Goal: Task Accomplishment & Management: Manage account settings

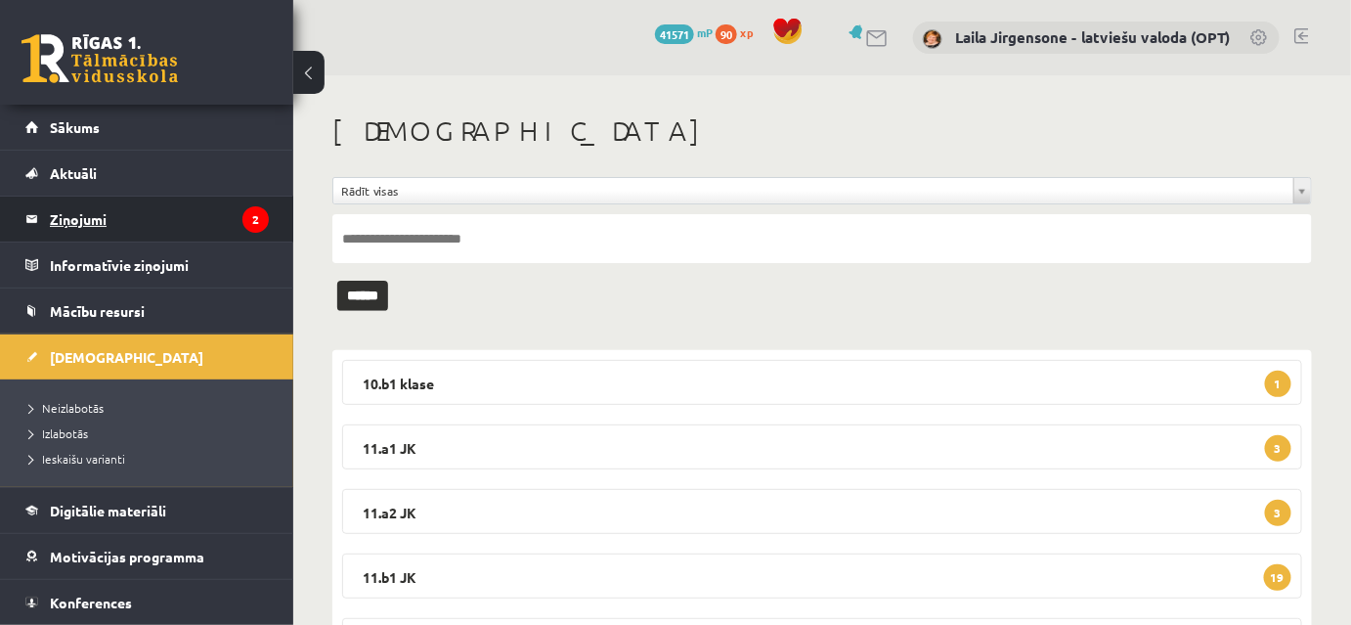
click at [63, 218] on legend "Ziņojumi 2" at bounding box center [159, 219] width 219 height 45
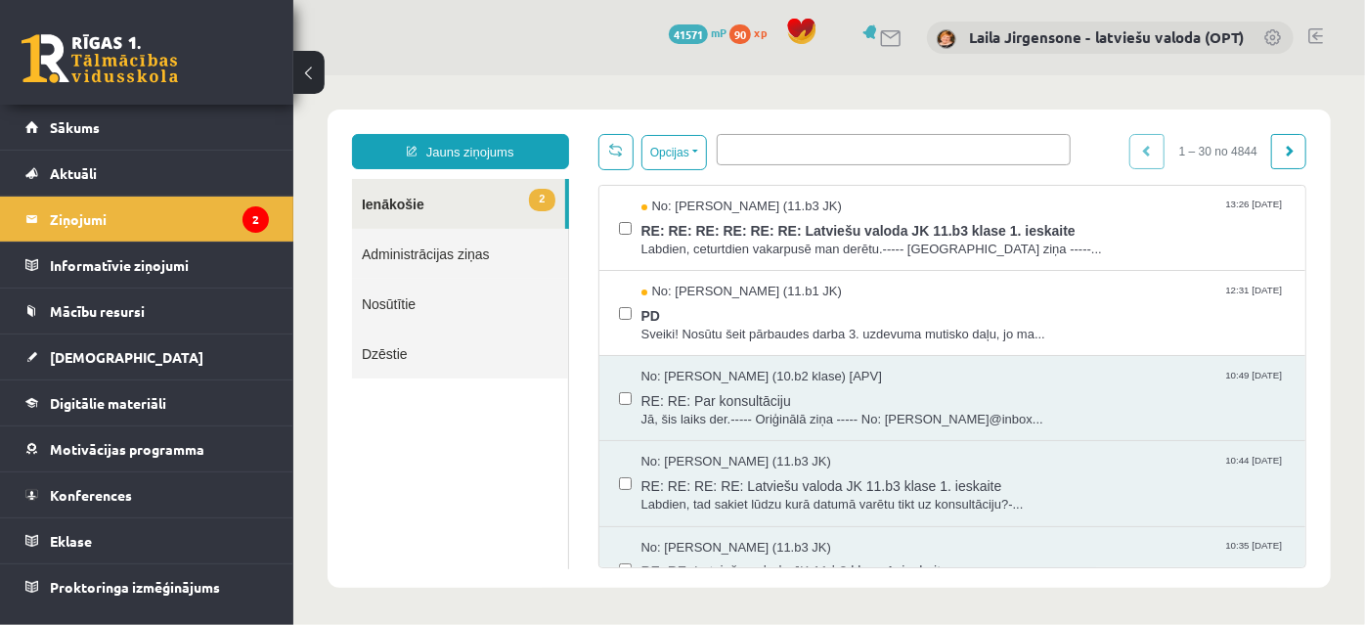
click at [305, 72] on button at bounding box center [308, 72] width 31 height 43
click at [305, 72] on div "0 Dāvanas 41571 mP 90 xp Laila Jirgensone - latviešu valoda (OPT)" at bounding box center [829, 37] width 1072 height 75
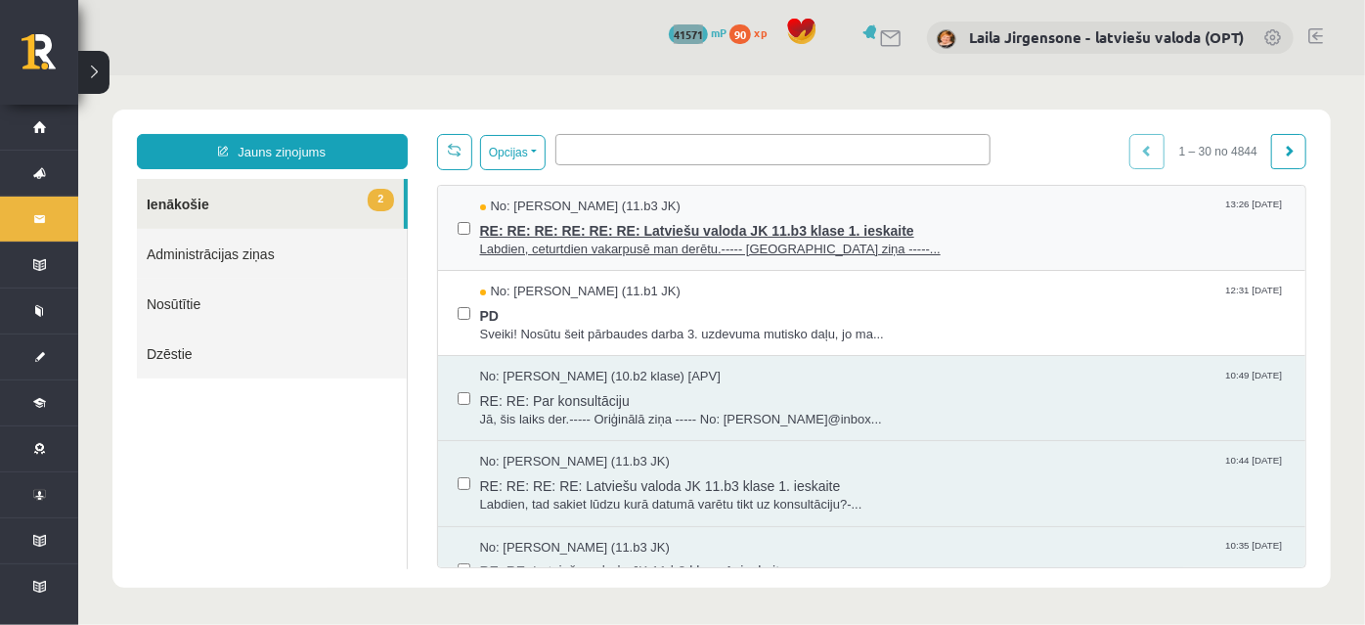
click at [653, 216] on span "RE: RE: RE: RE: RE: RE: Latviešu valoda JK 11.b3 klase 1. ieskaite" at bounding box center [882, 227] width 807 height 24
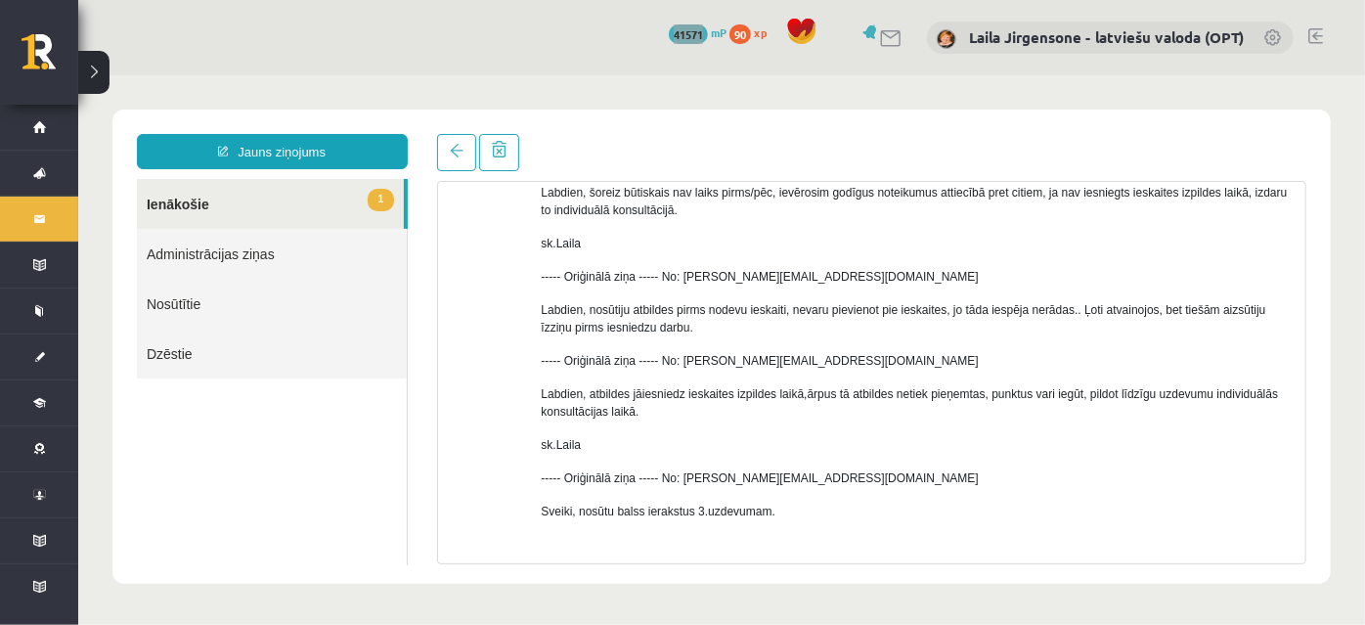
scroll to position [411, 0]
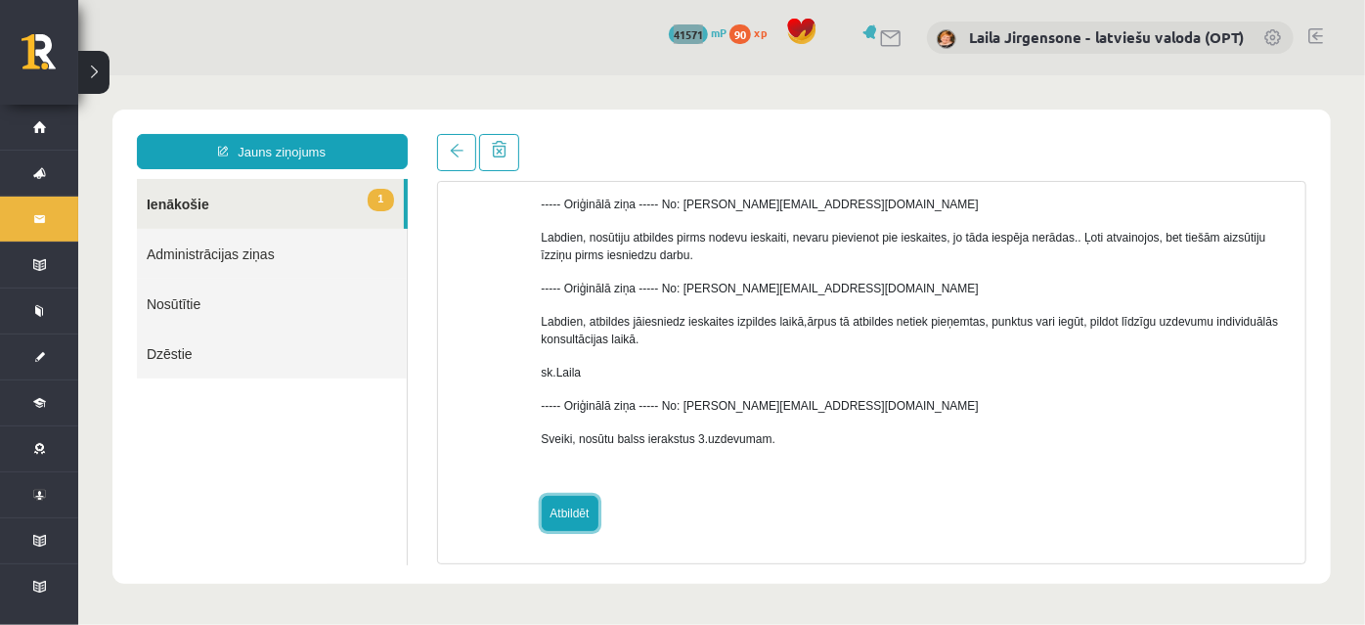
click at [566, 514] on link "Atbildēt" at bounding box center [569, 512] width 57 height 35
type input "**********"
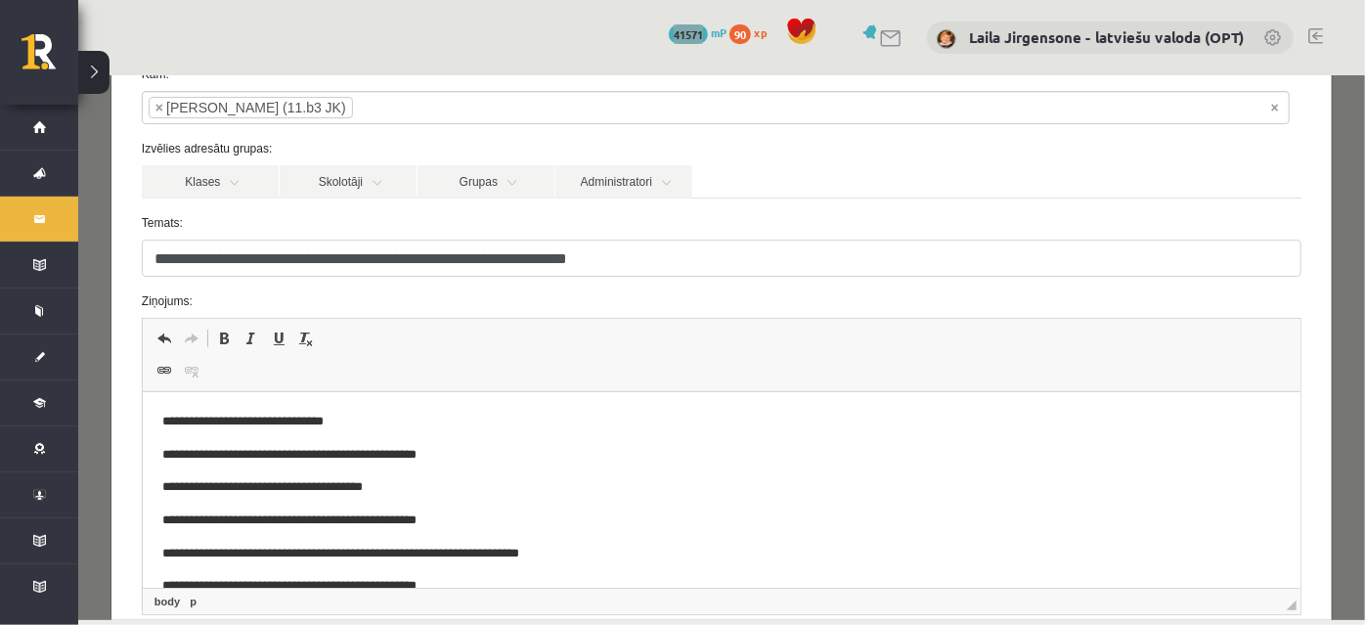
scroll to position [266, 0]
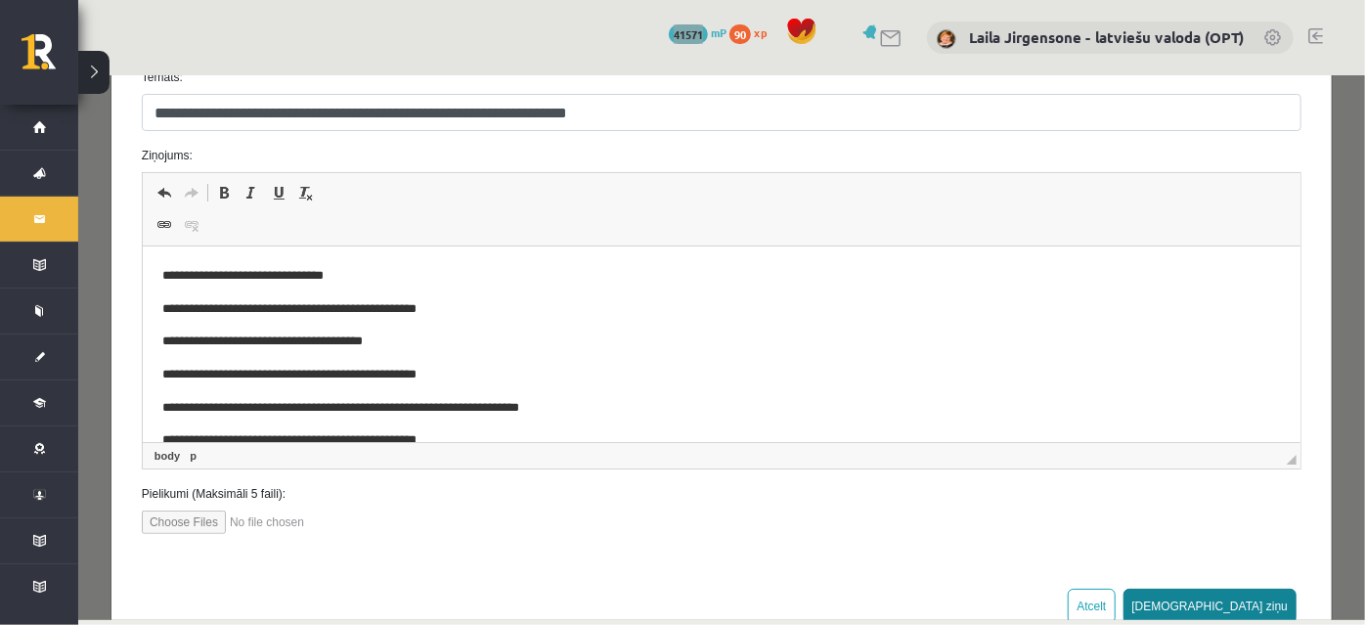
click at [1258, 605] on button "Sūtīt ziņu" at bounding box center [1210, 605] width 174 height 35
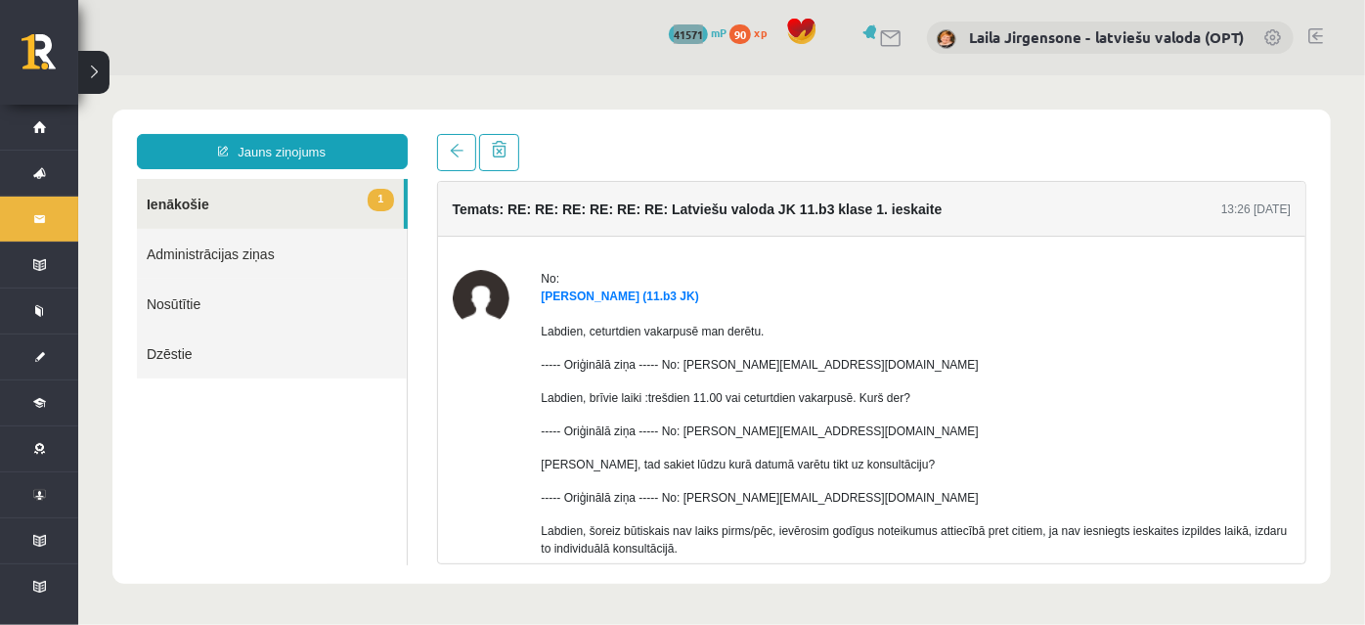
scroll to position [0, 0]
click at [445, 145] on link at bounding box center [455, 151] width 39 height 37
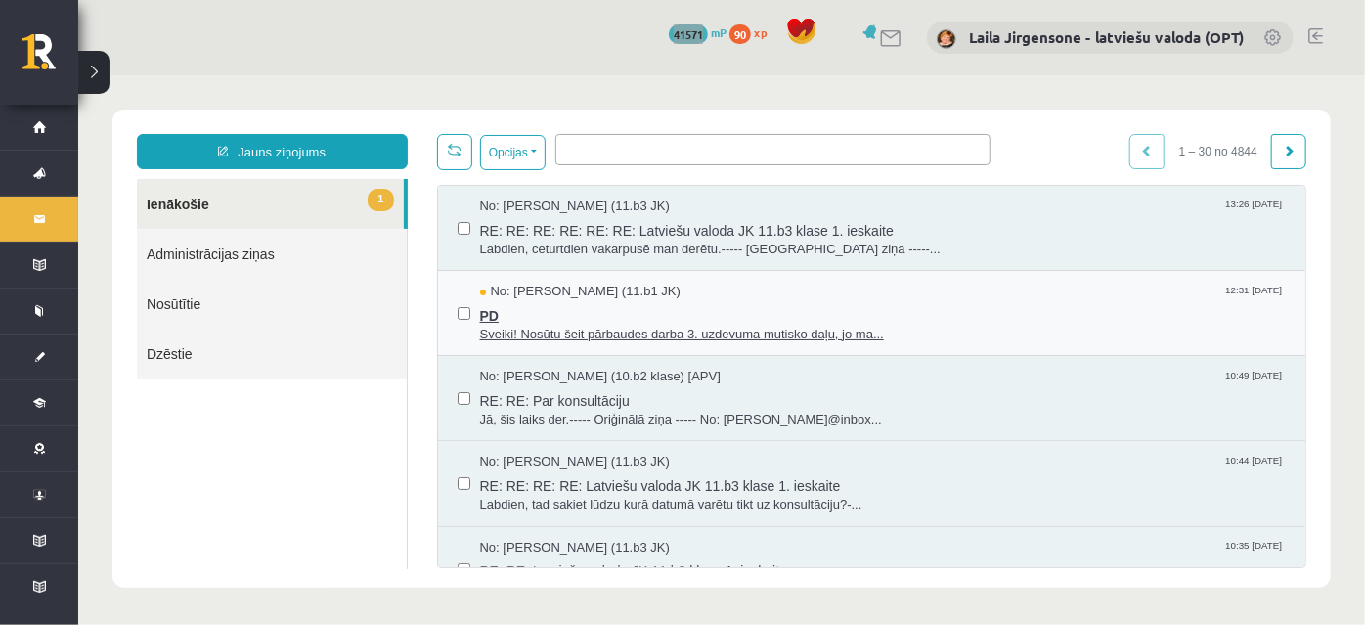
click at [575, 311] on span "PD" at bounding box center [882, 312] width 807 height 24
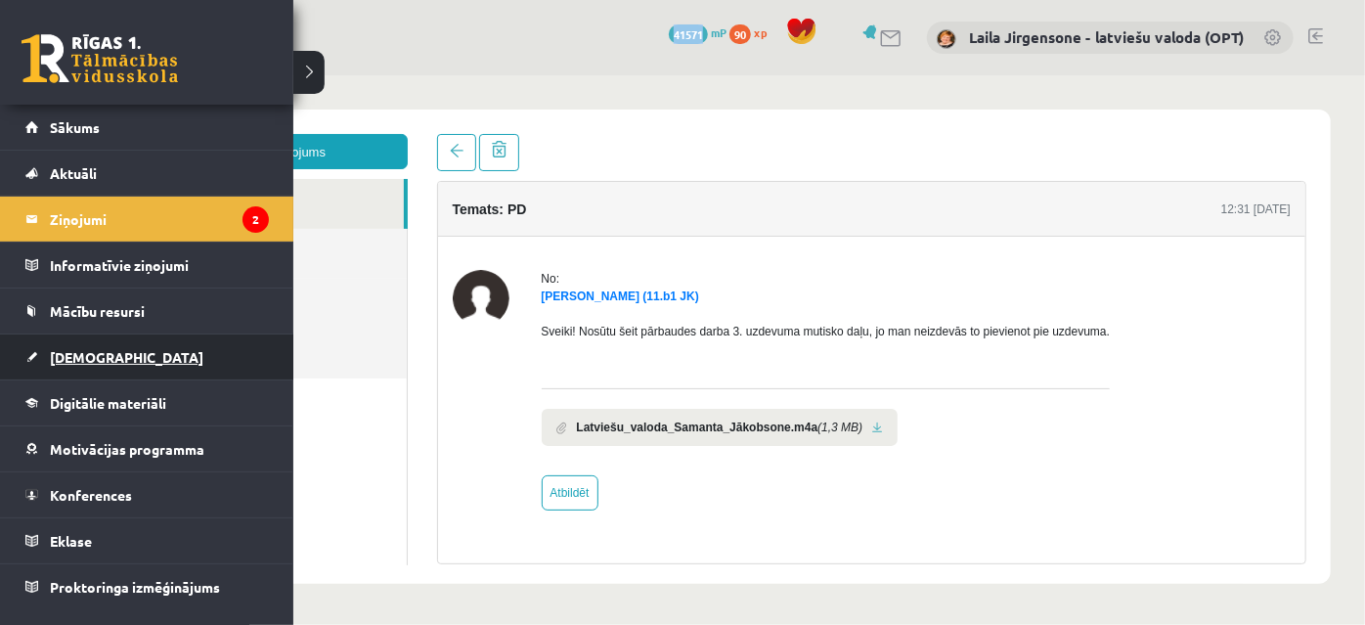
click at [101, 354] on span "[DEMOGRAPHIC_DATA]" at bounding box center [127, 357] width 154 height 18
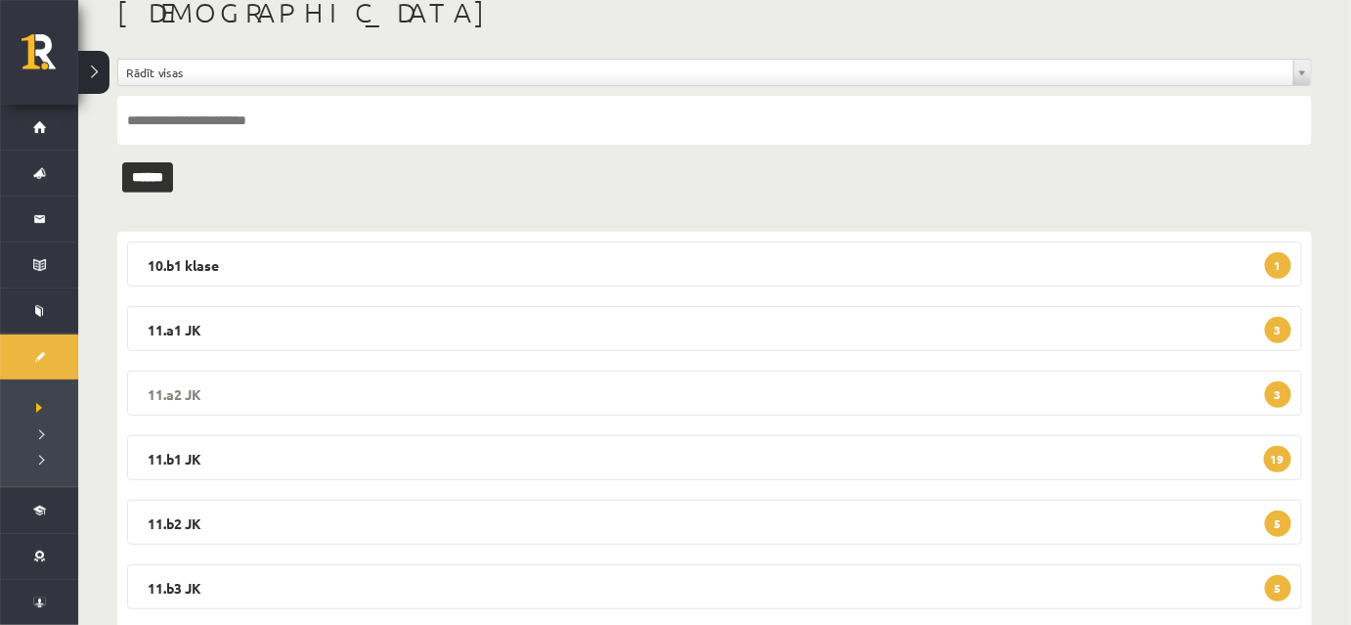
scroll to position [266, 0]
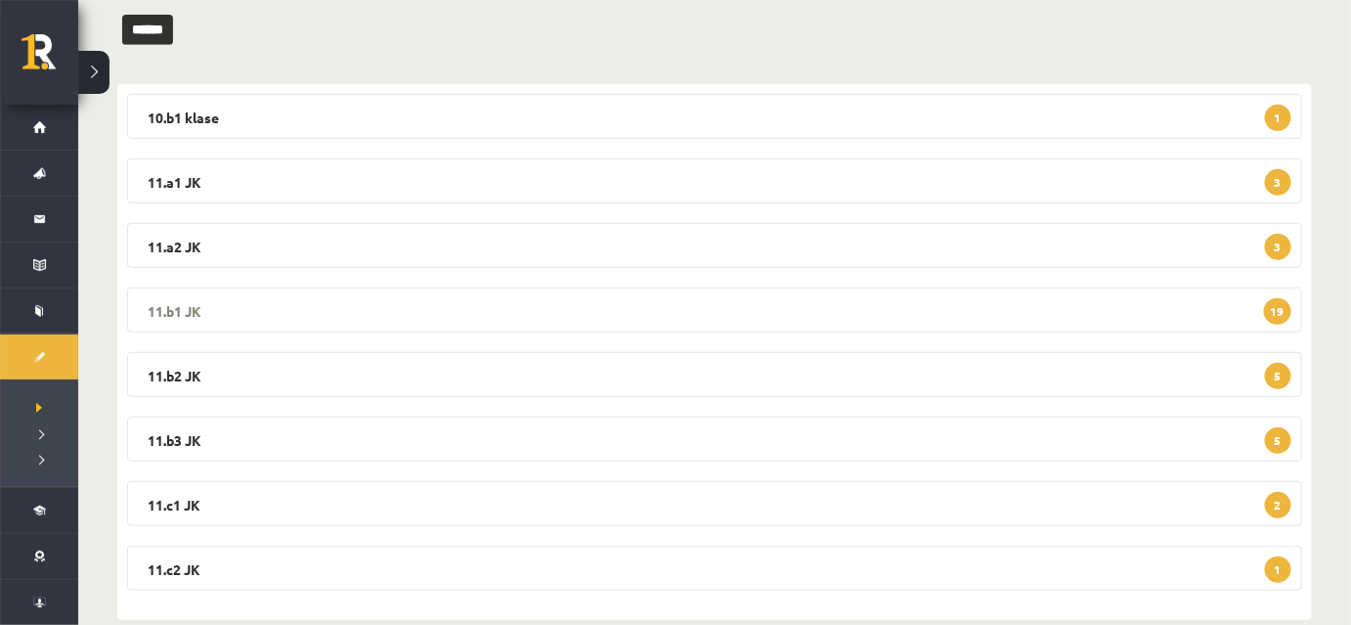
click at [435, 310] on legend "11.b1 JK 19" at bounding box center [714, 309] width 1175 height 45
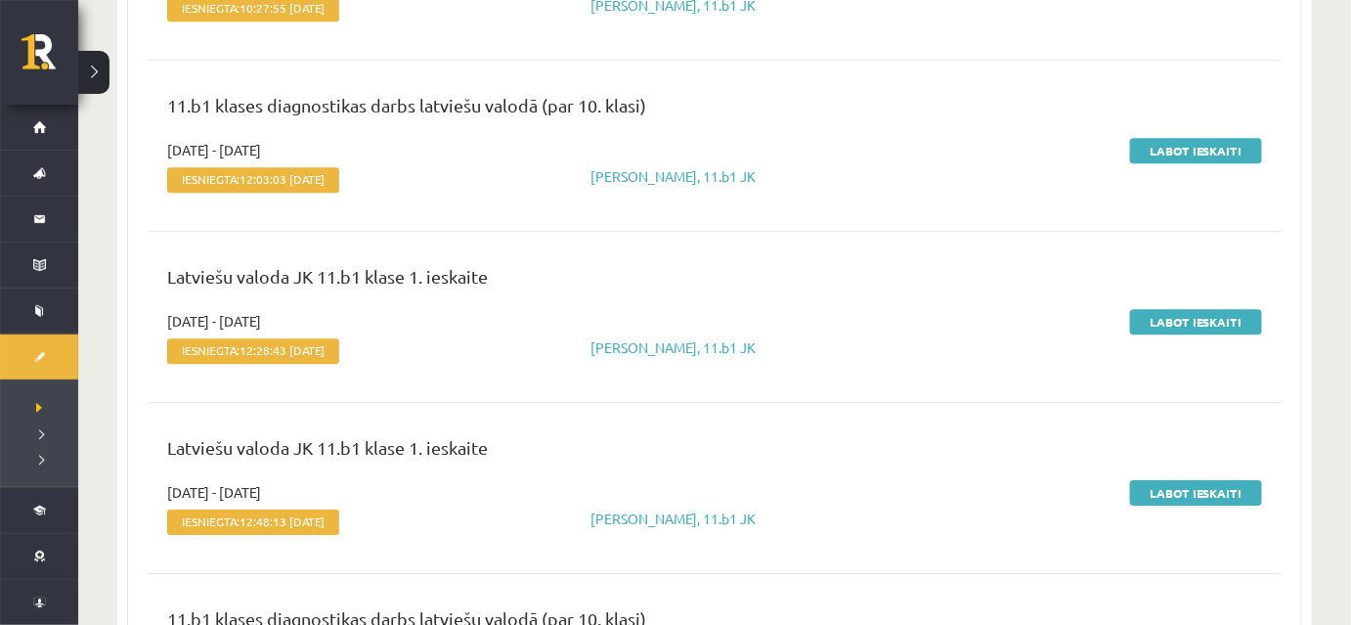
scroll to position [1867, 0]
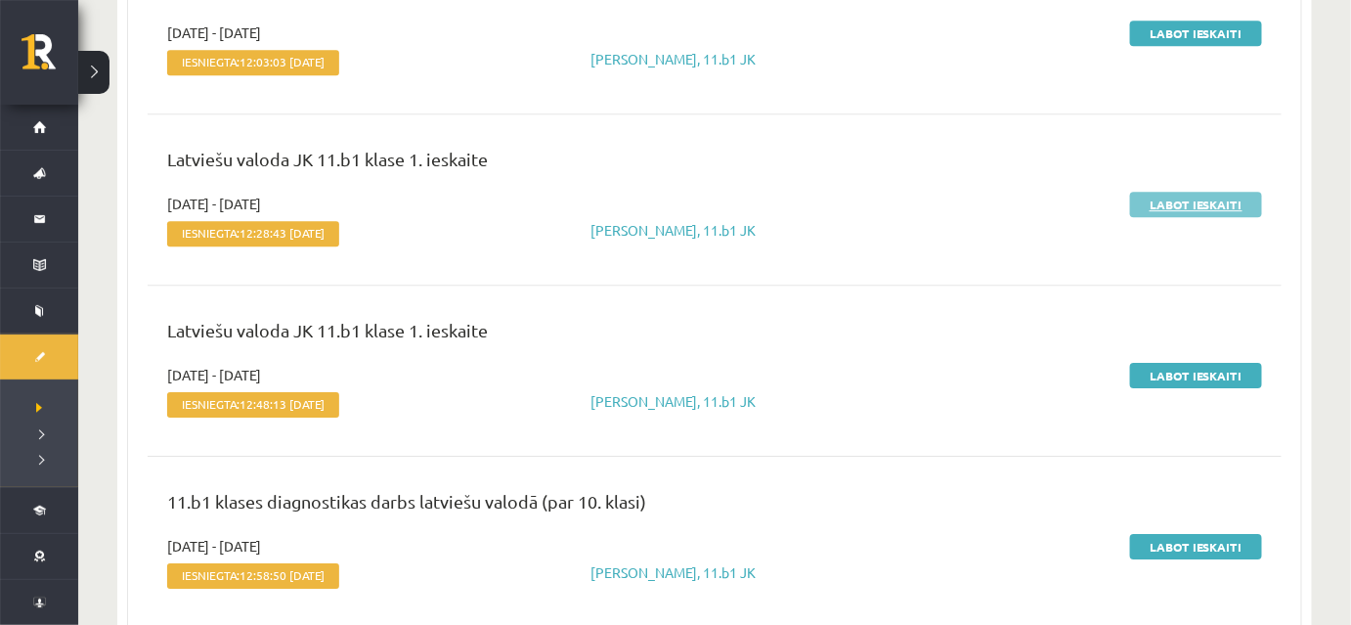
click at [1164, 204] on link "Labot ieskaiti" at bounding box center [1196, 204] width 132 height 25
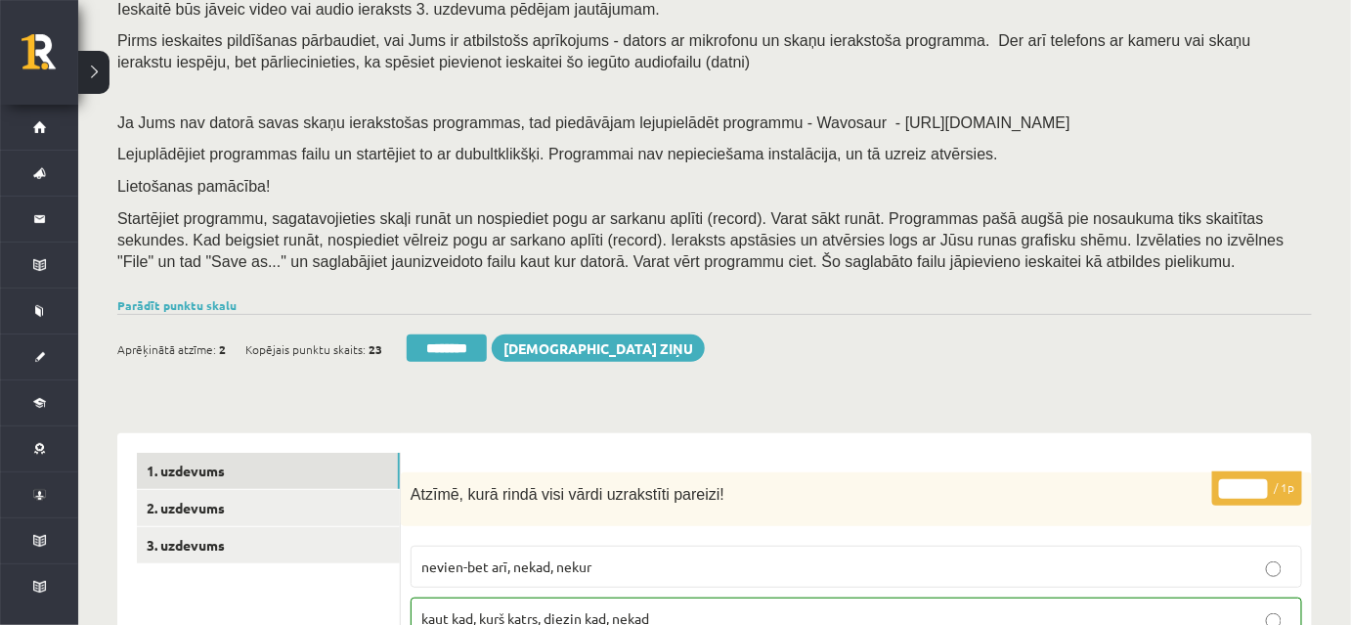
scroll to position [355, 0]
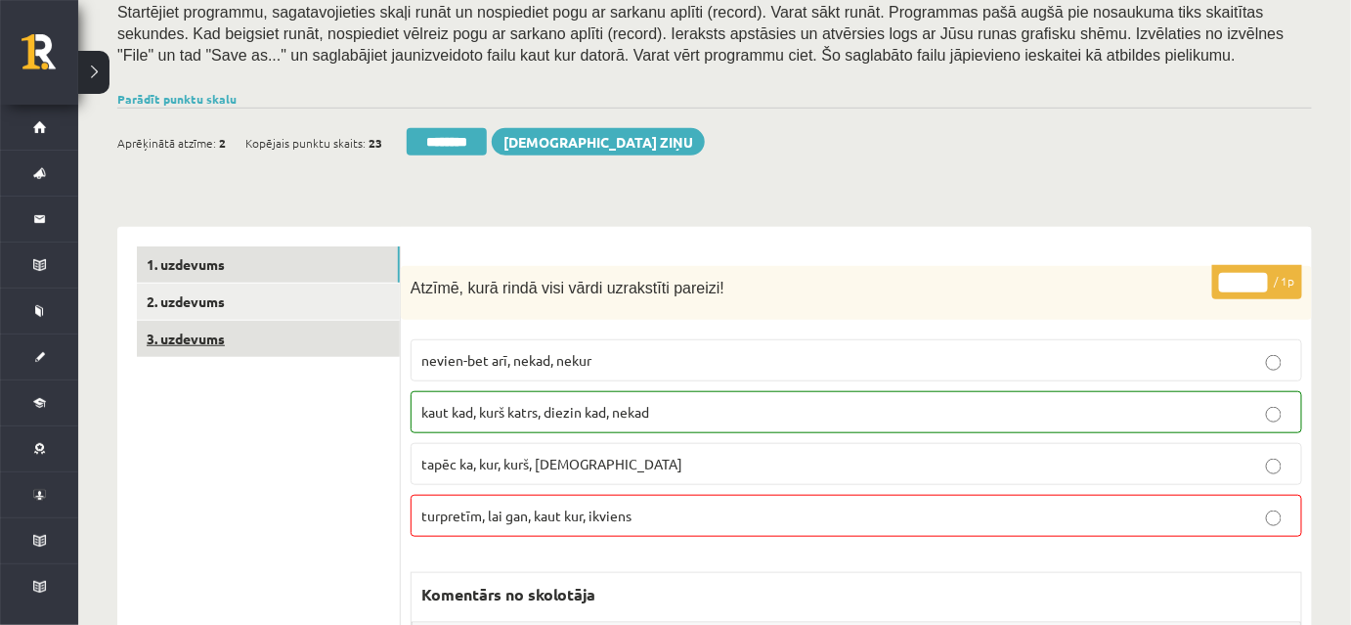
click at [350, 338] on link "3. uzdevums" at bounding box center [268, 339] width 263 height 36
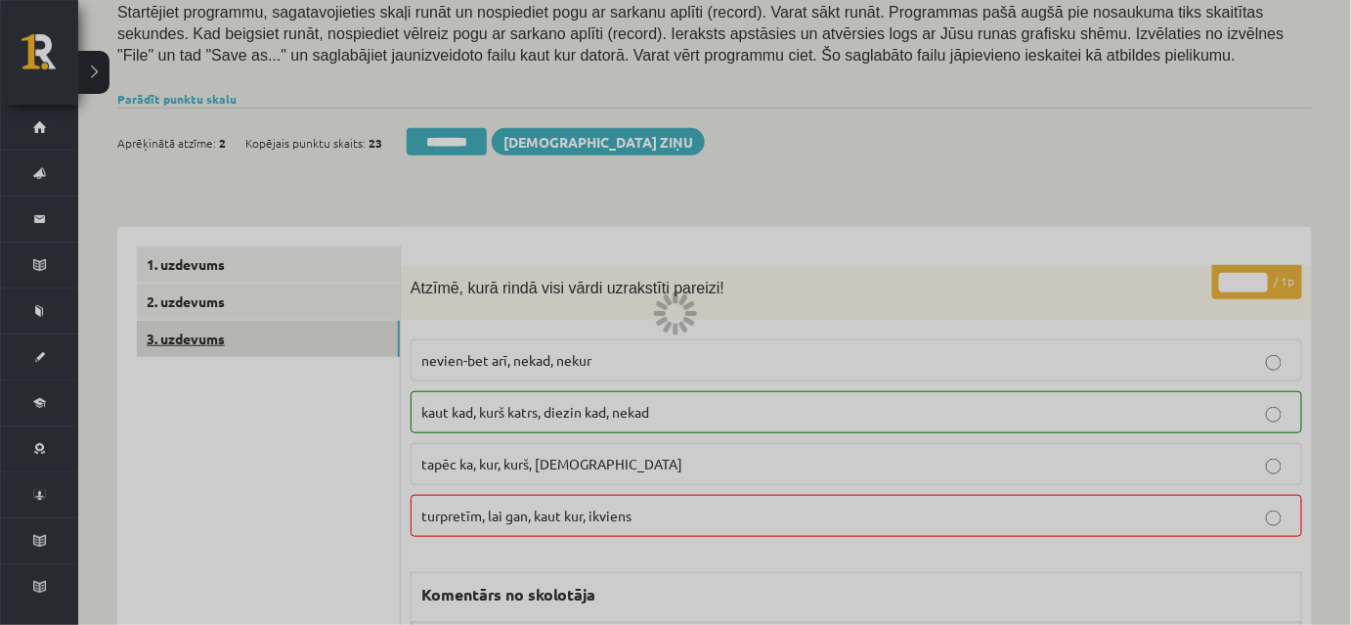
scroll to position [0, 0]
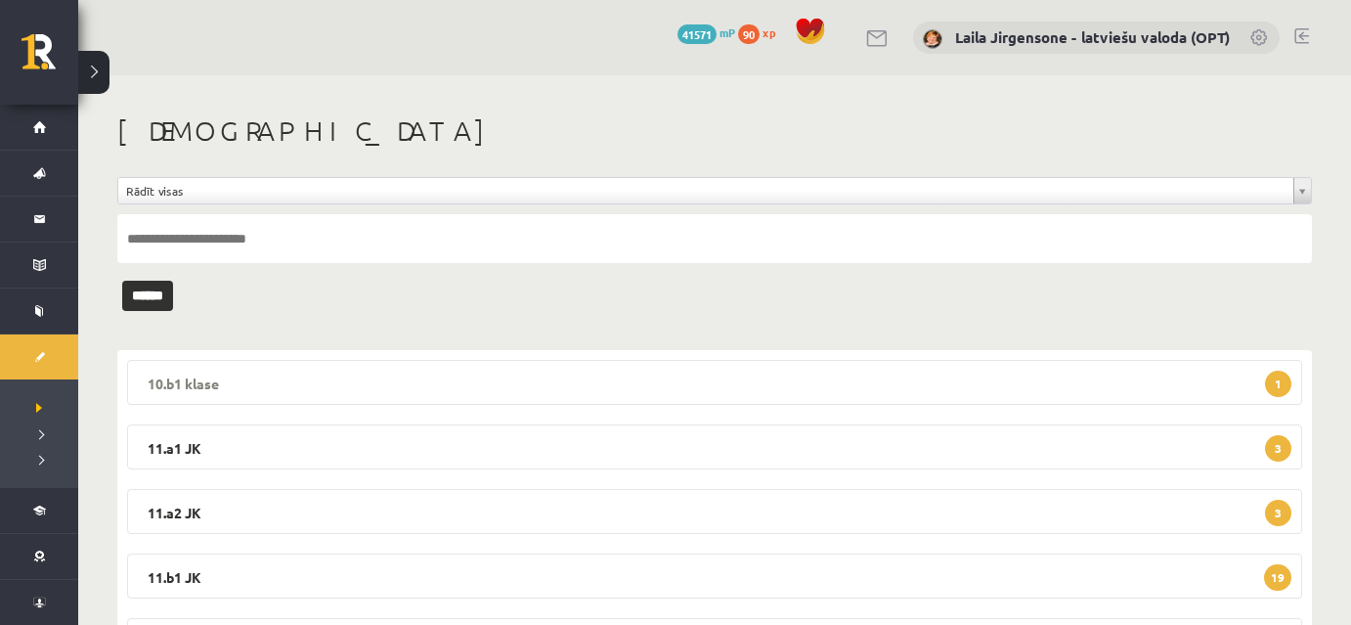
scroll to position [298, 0]
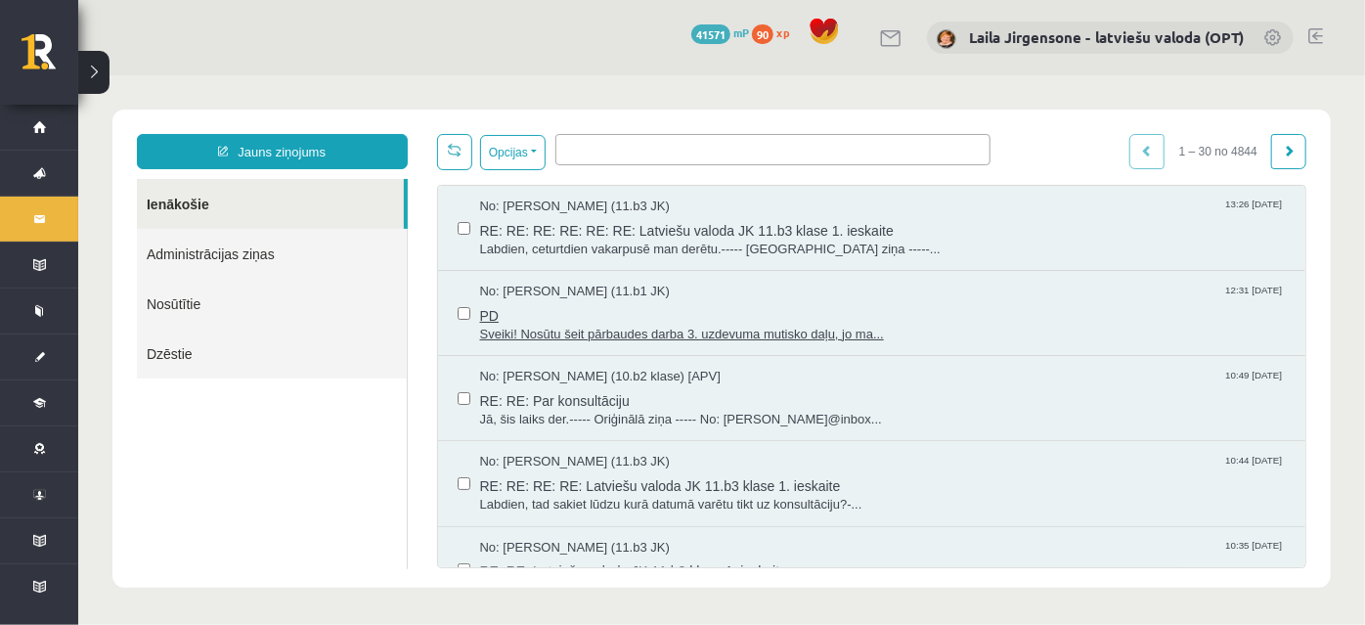
click at [661, 318] on span "PD" at bounding box center [882, 312] width 807 height 24
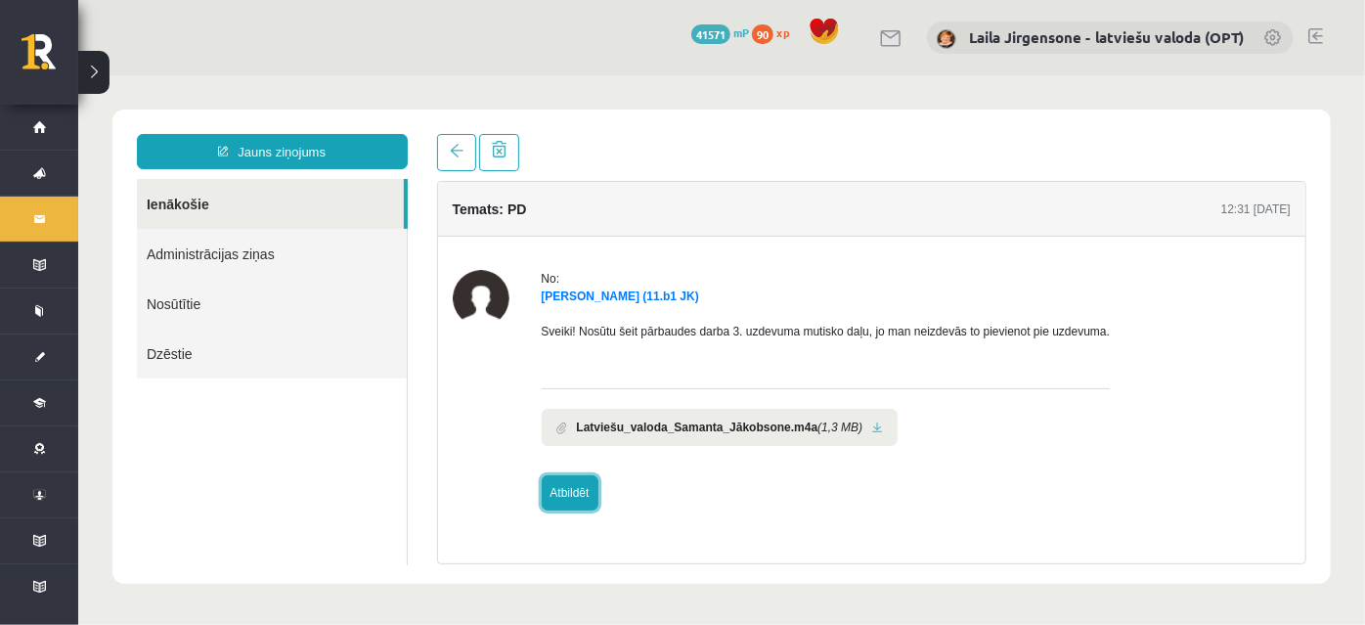
click at [577, 494] on link "Atbildēt" at bounding box center [569, 491] width 57 height 35
type input "******"
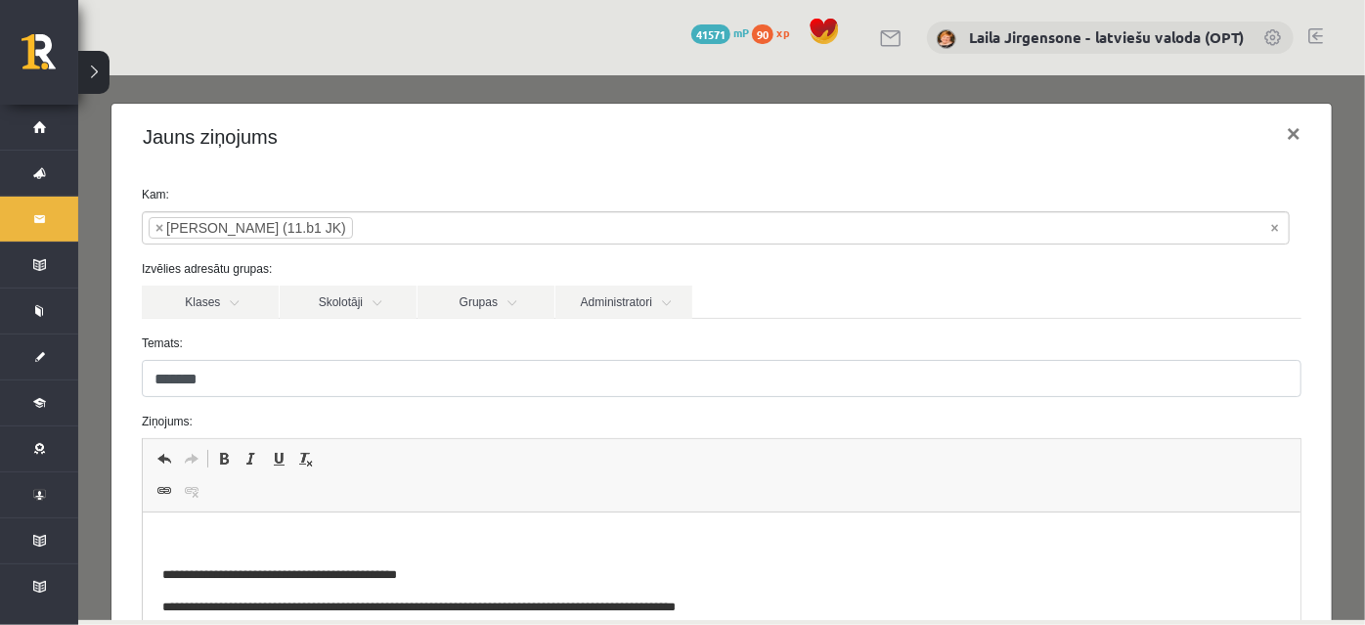
click at [393, 527] on html "**********" at bounding box center [721, 574] width 1158 height 125
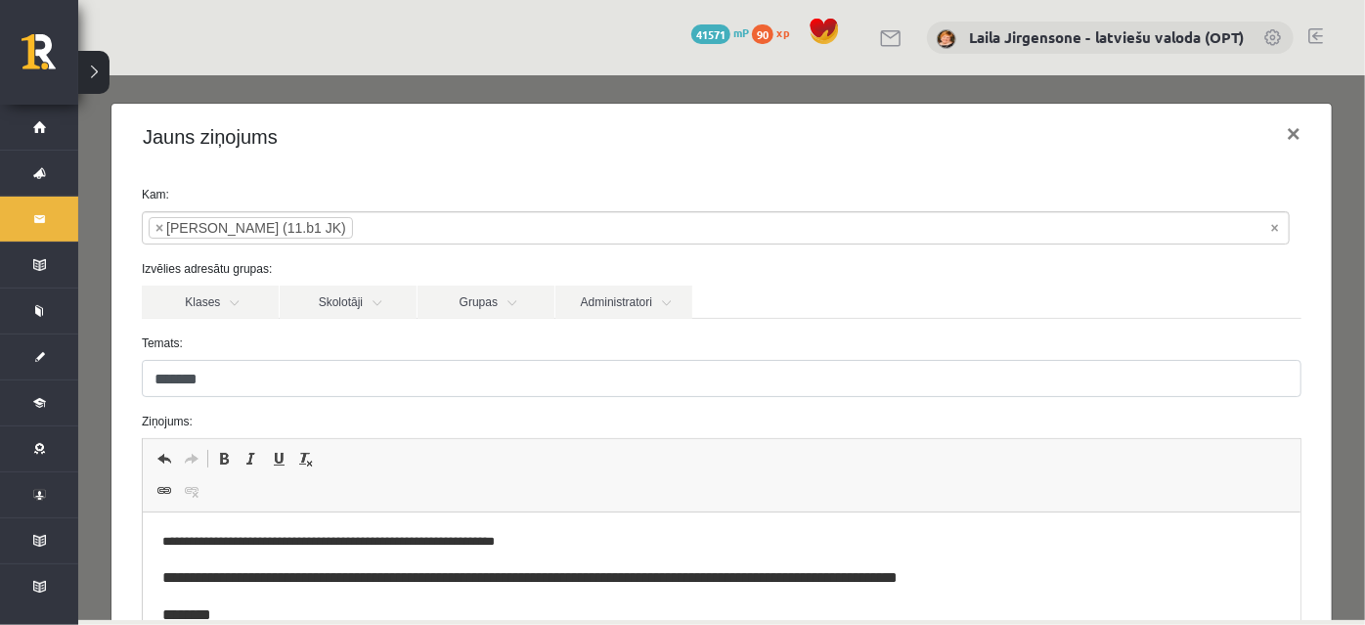
scroll to position [3, 0]
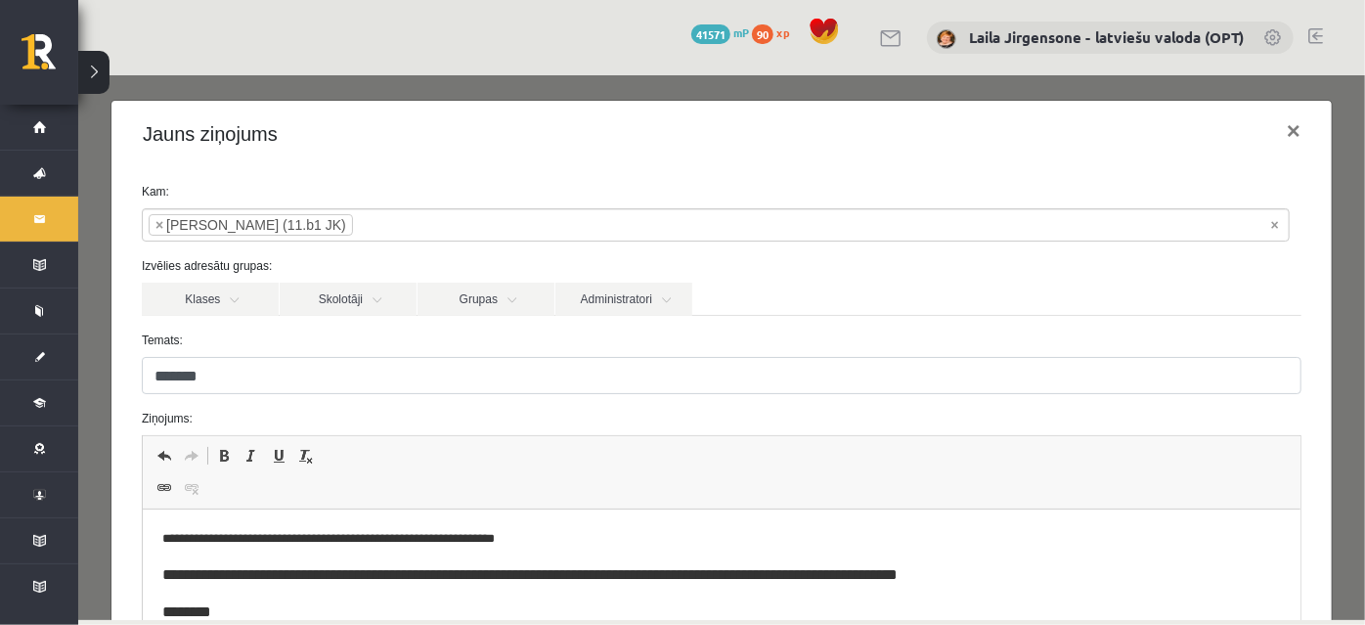
click at [166, 575] on span "**********" at bounding box center [528, 574] width 735 height 15
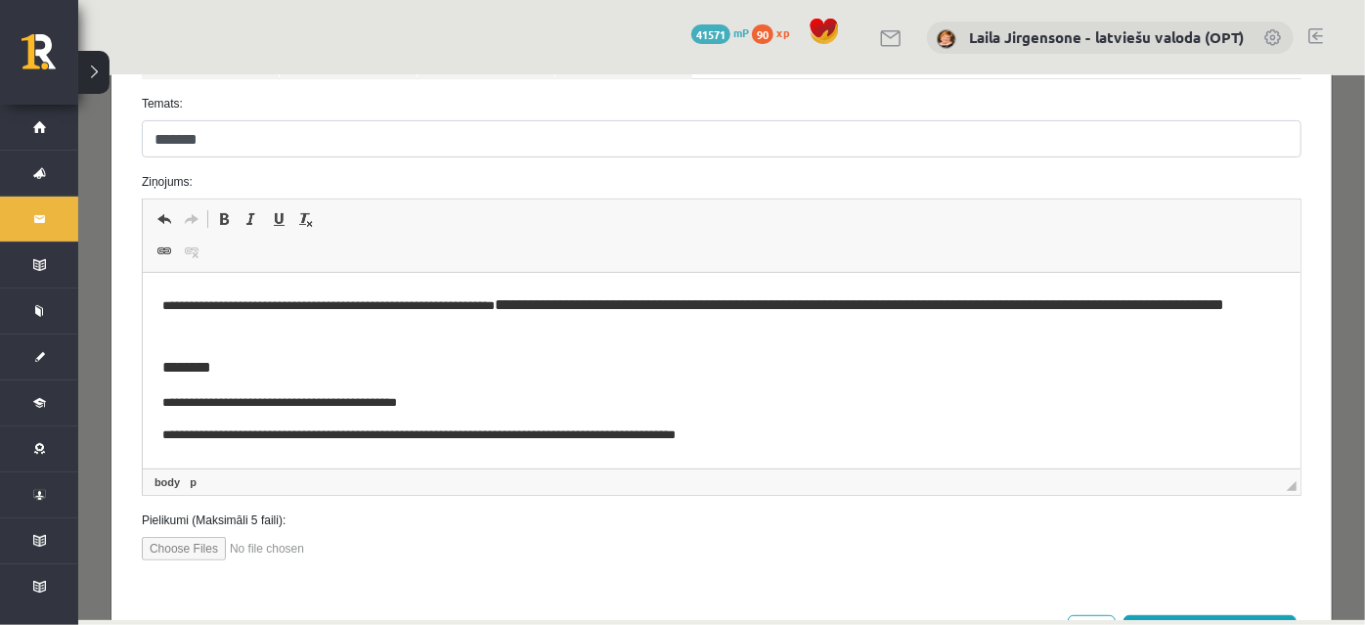
scroll to position [270, 0]
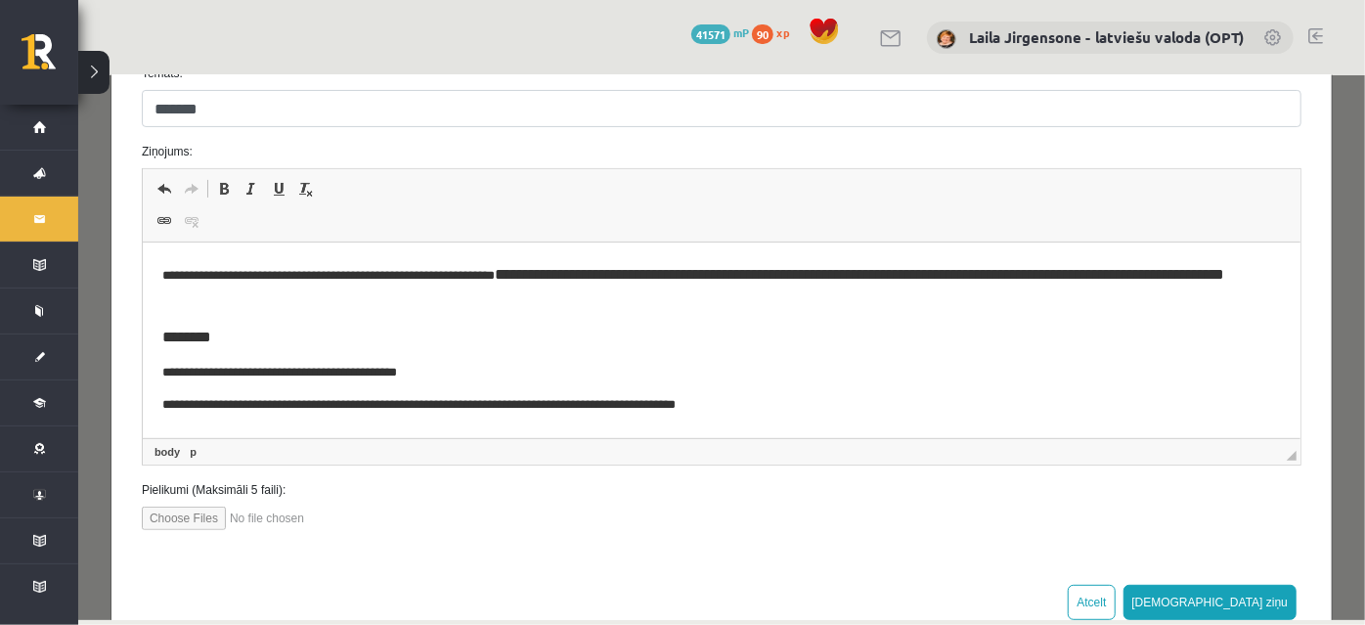
click at [813, 277] on span "**********" at bounding box center [858, 274] width 729 height 15
click at [813, 313] on body "**********" at bounding box center [720, 339] width 1119 height 154
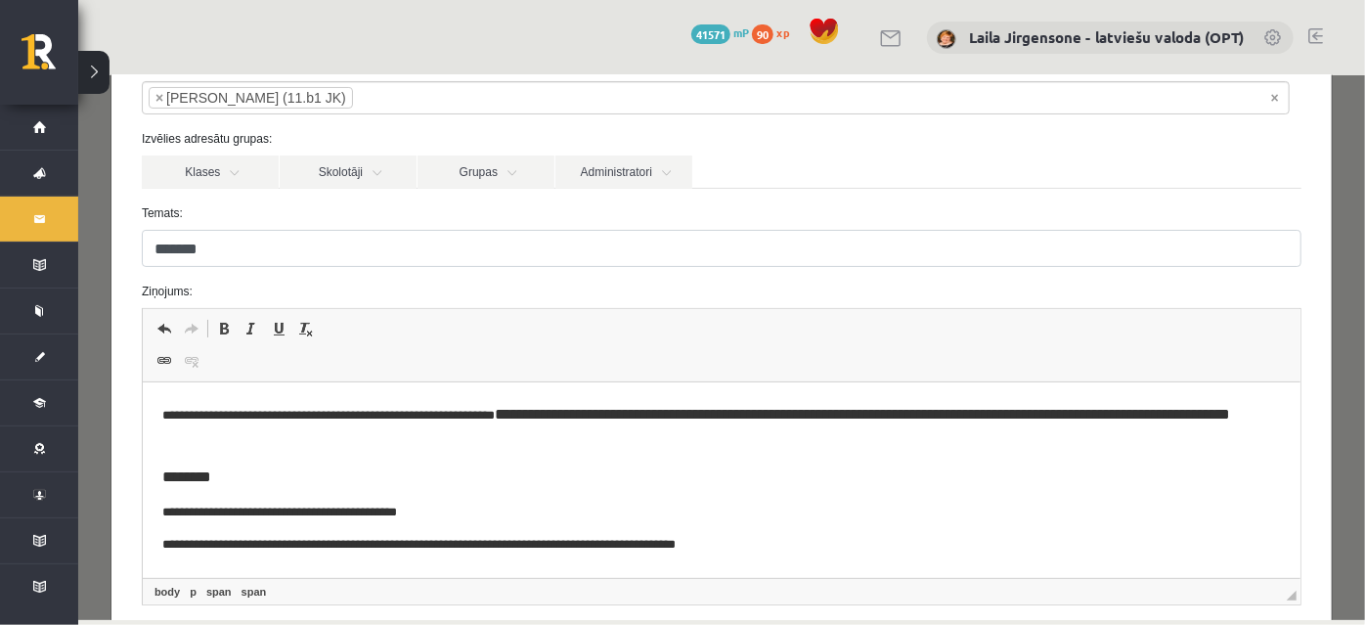
scroll to position [92, 0]
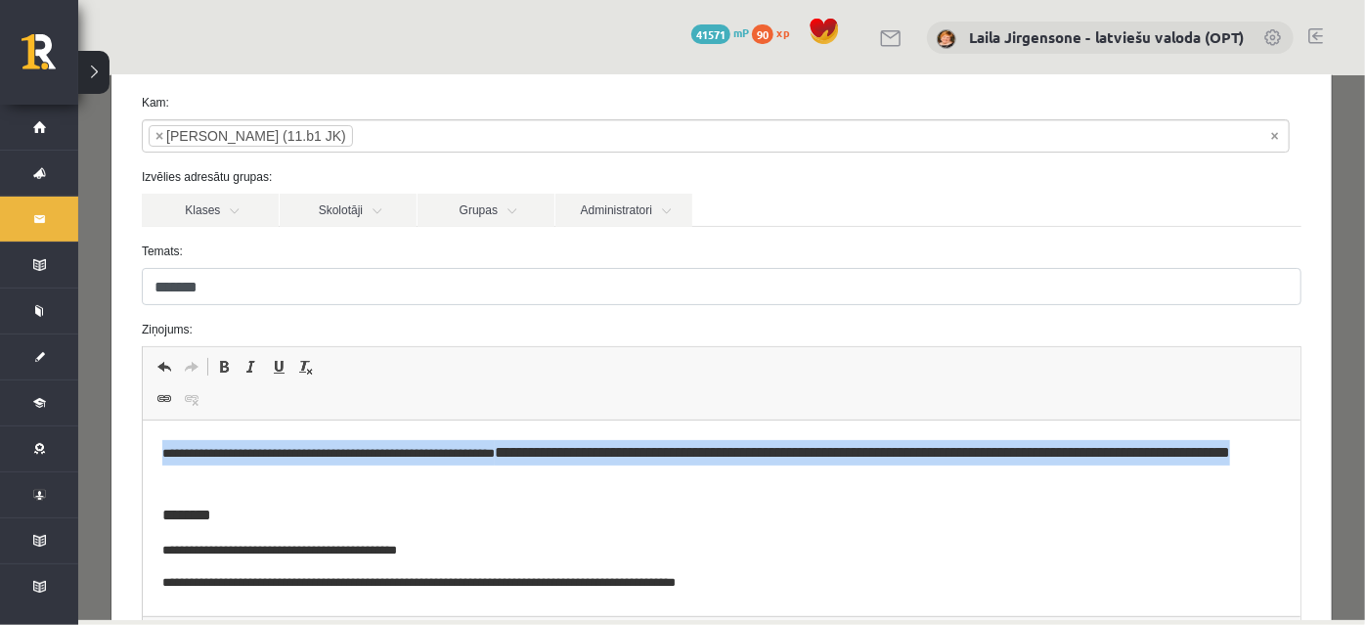
drag, startPoint x: 158, startPoint y: 452, endPoint x: 241, endPoint y: 478, distance: 86.3
click at [241, 480] on html "**********" at bounding box center [721, 516] width 1158 height 193
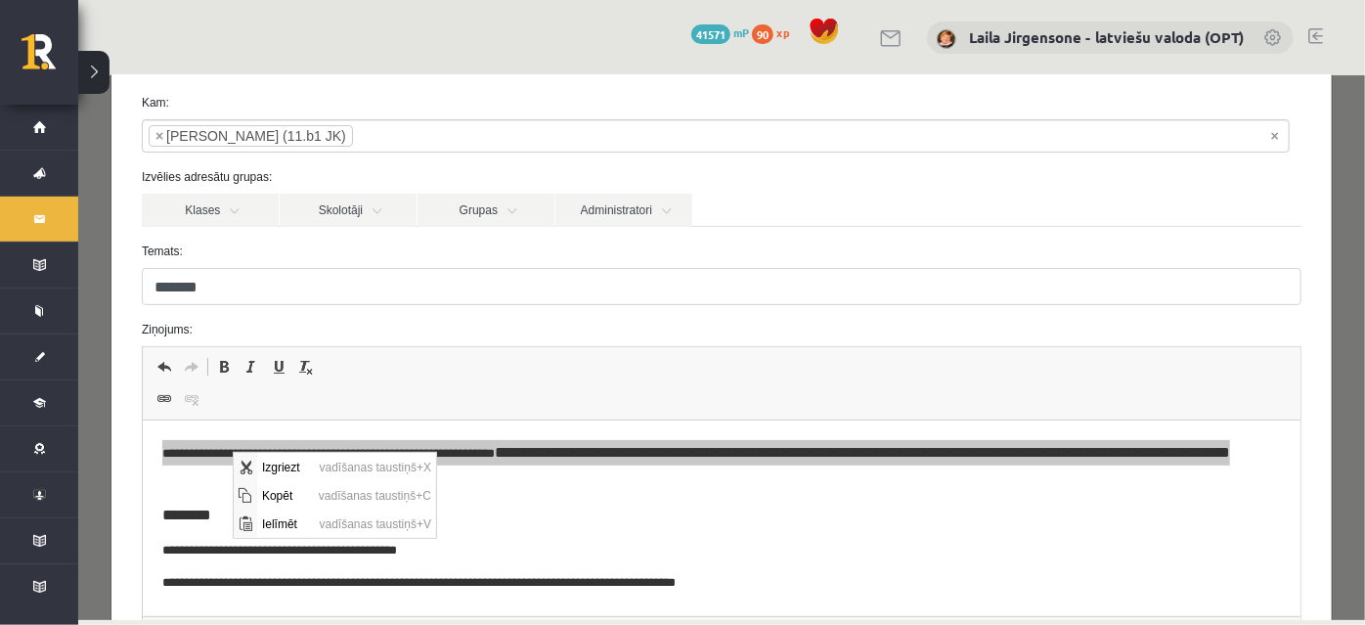
scroll to position [0, 0]
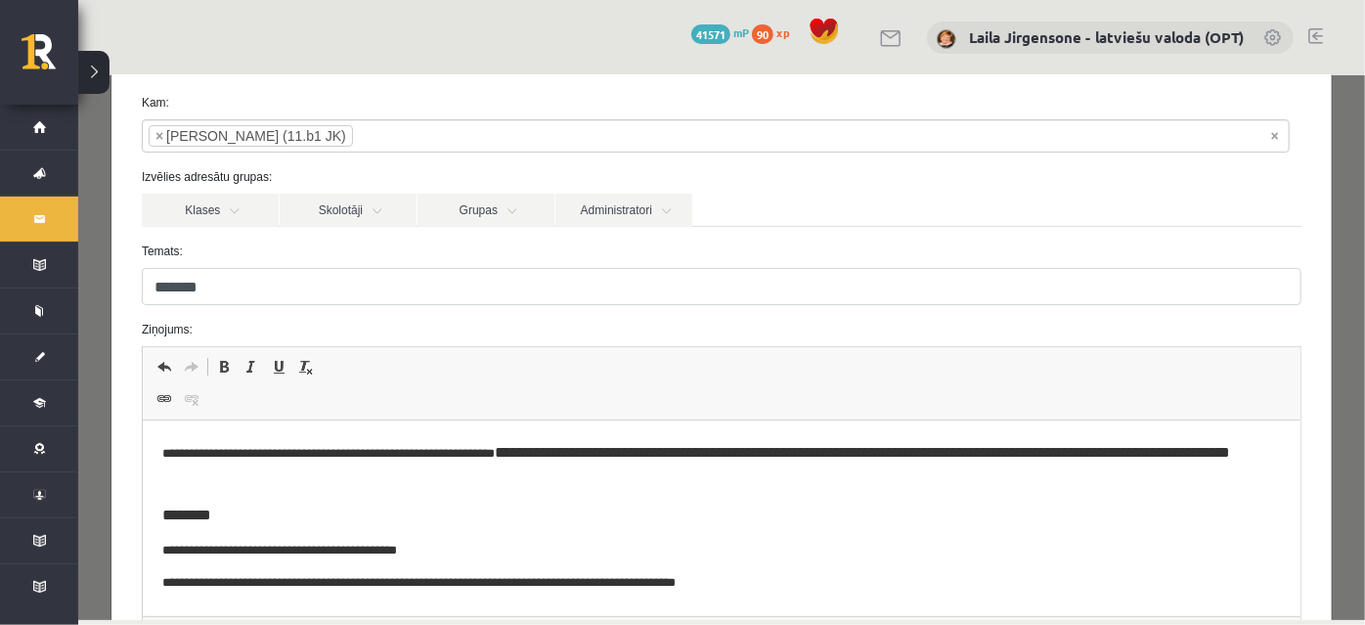
click at [327, 494] on body "**********" at bounding box center [720, 517] width 1119 height 154
click at [549, 452] on span "**********" at bounding box center [861, 452] width 735 height 15
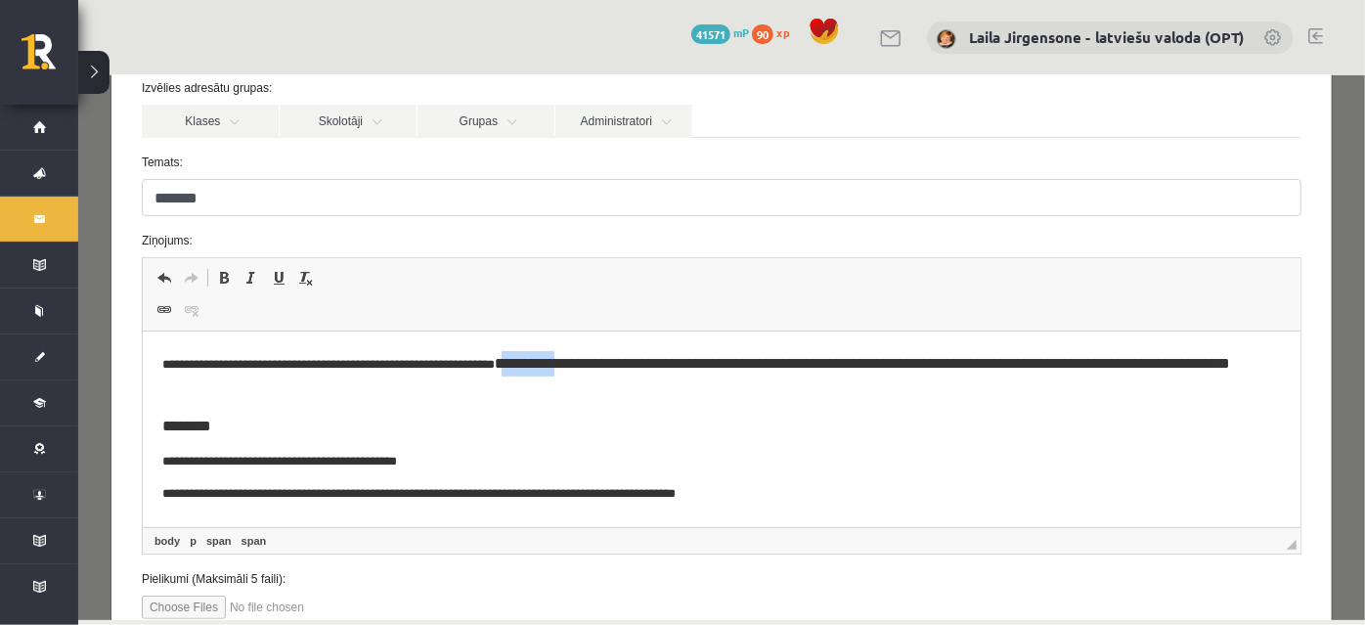
scroll to position [318, 0]
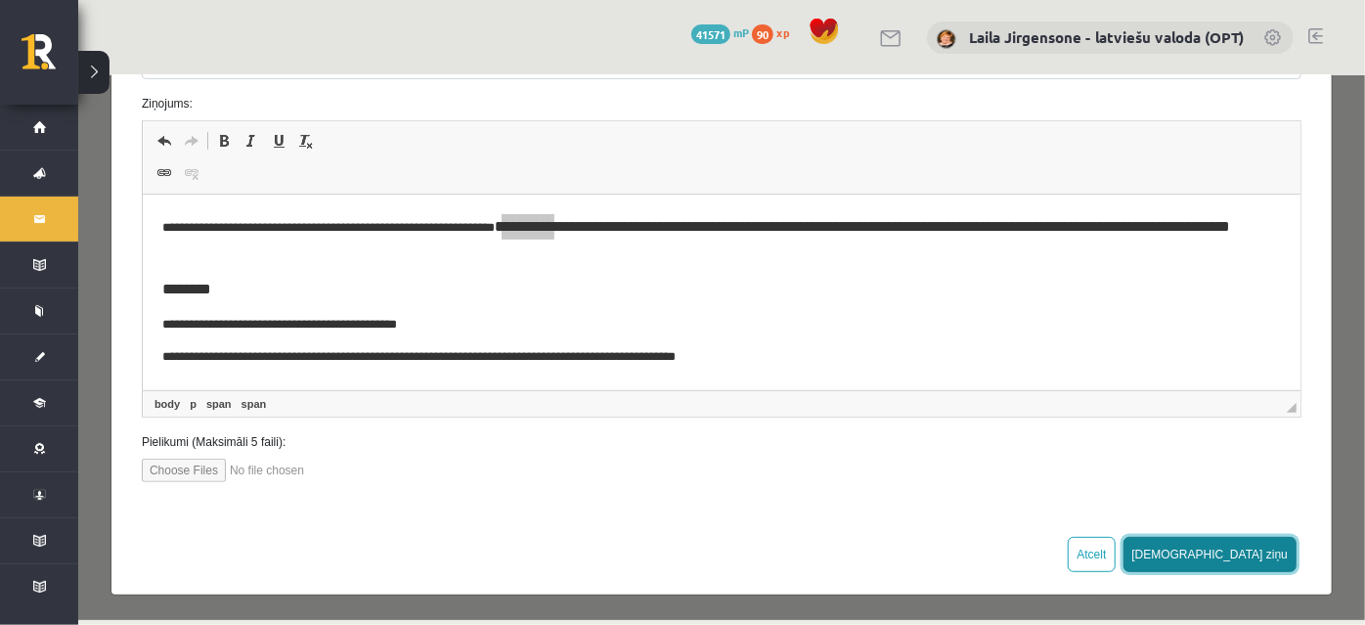
click at [1254, 553] on button "[DEMOGRAPHIC_DATA] ziņu" at bounding box center [1210, 553] width 174 height 35
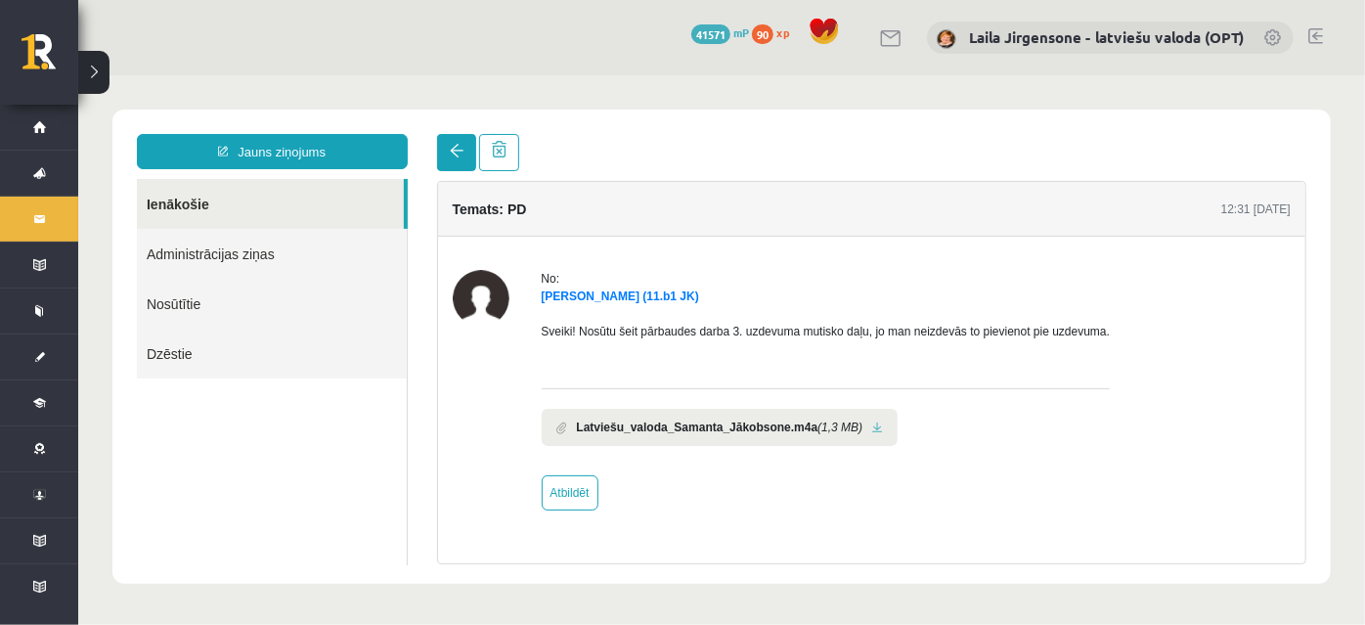
scroll to position [0, 0]
click at [451, 154] on span at bounding box center [456, 150] width 14 height 14
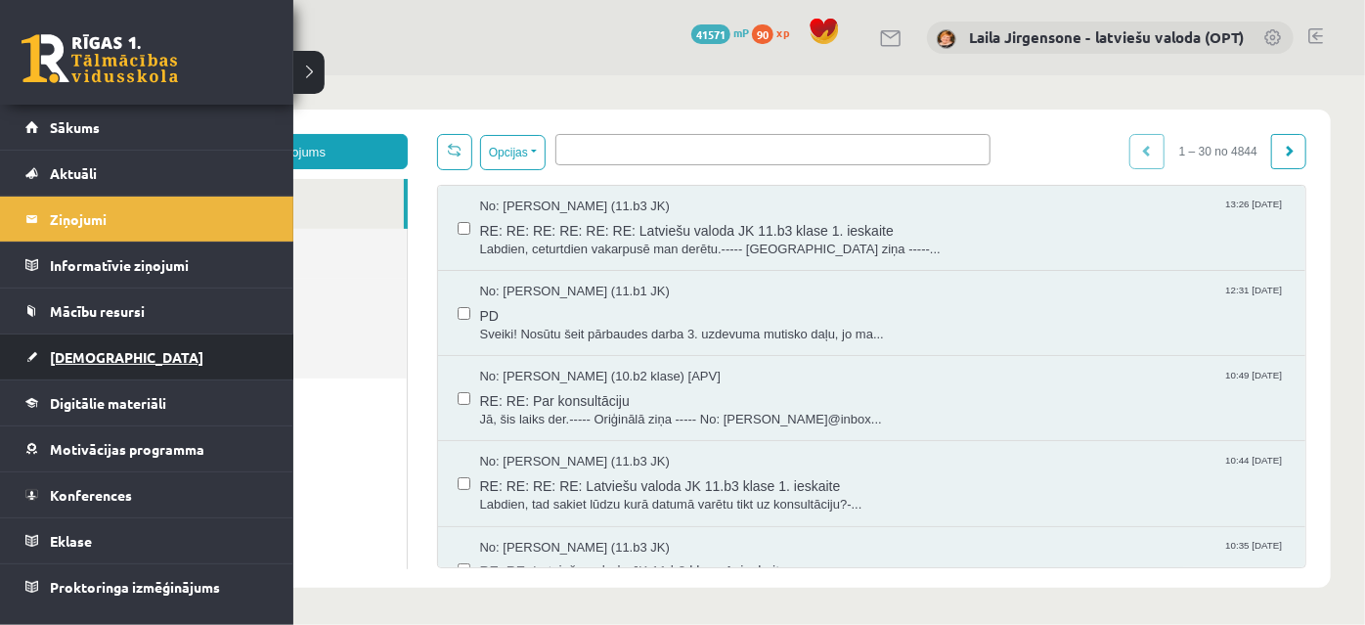
click at [92, 358] on span "[DEMOGRAPHIC_DATA]" at bounding box center [127, 357] width 154 height 18
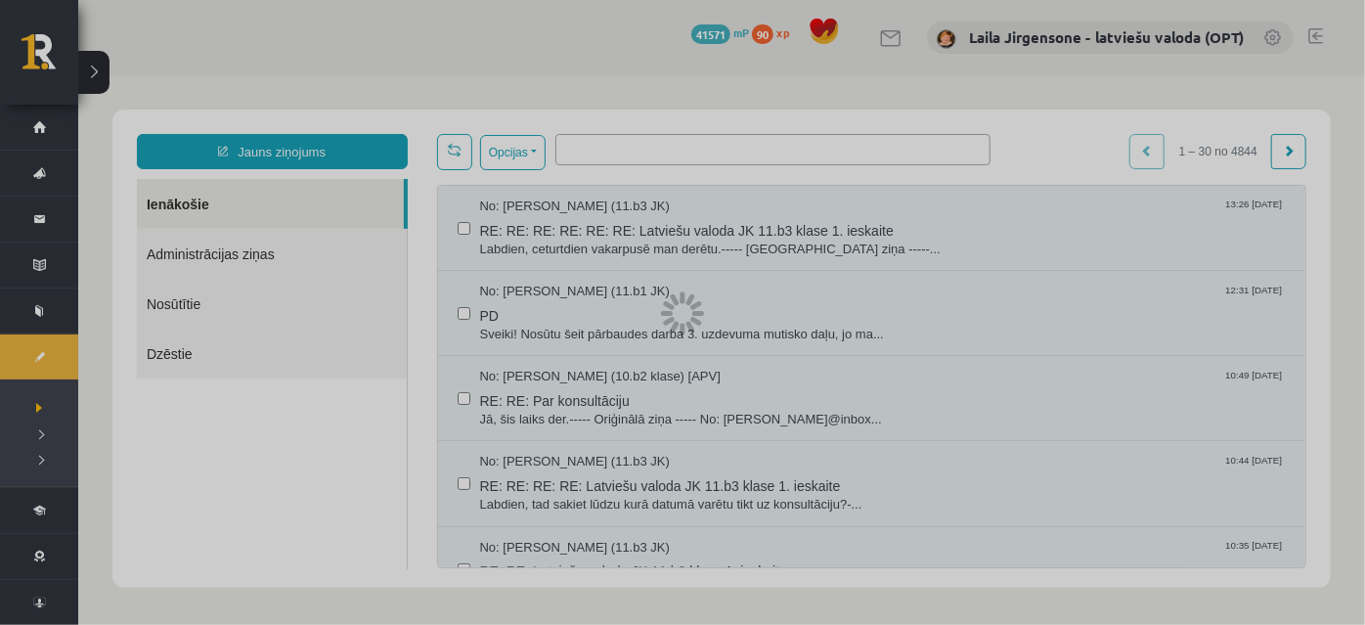
click at [92, 358] on div at bounding box center [682, 312] width 1365 height 625
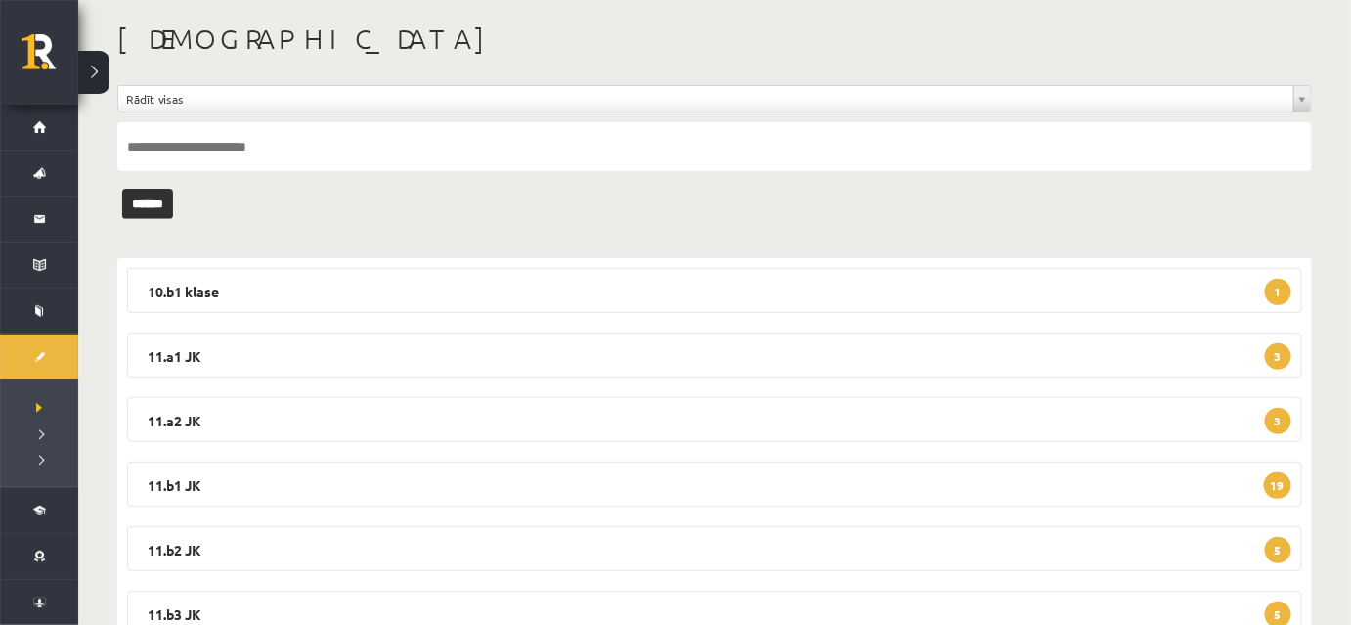
scroll to position [298, 0]
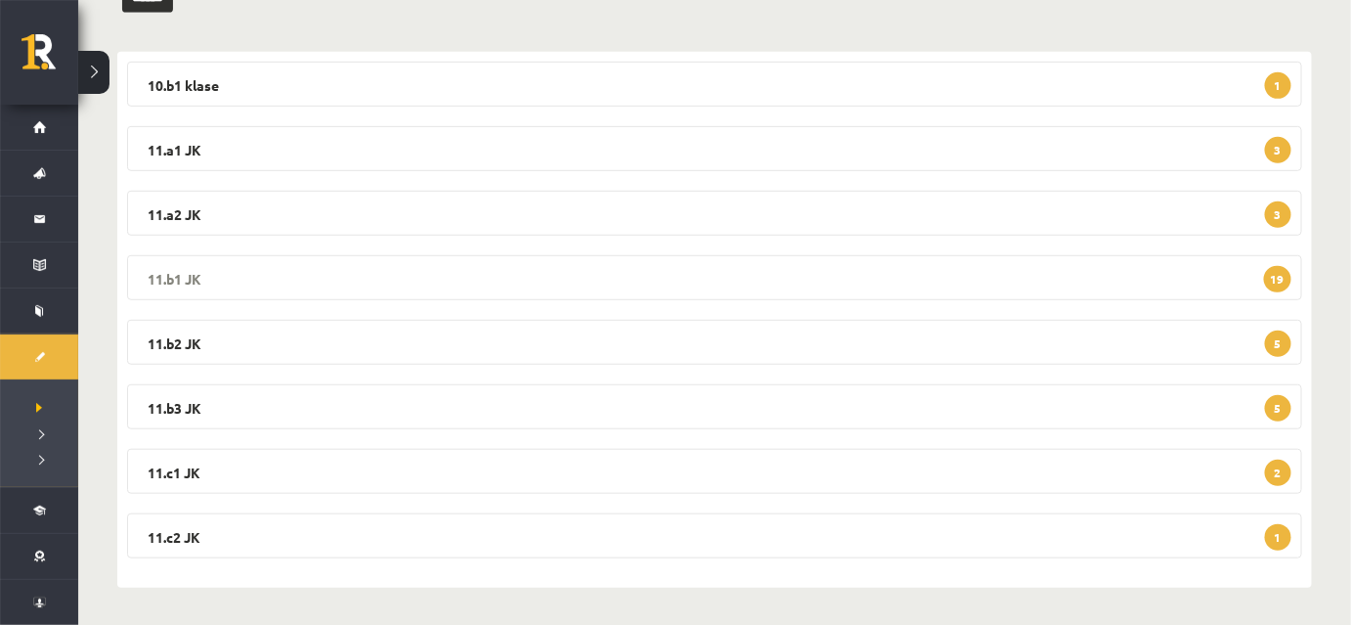
click at [594, 277] on legend "11.b1 JK 19" at bounding box center [714, 277] width 1175 height 45
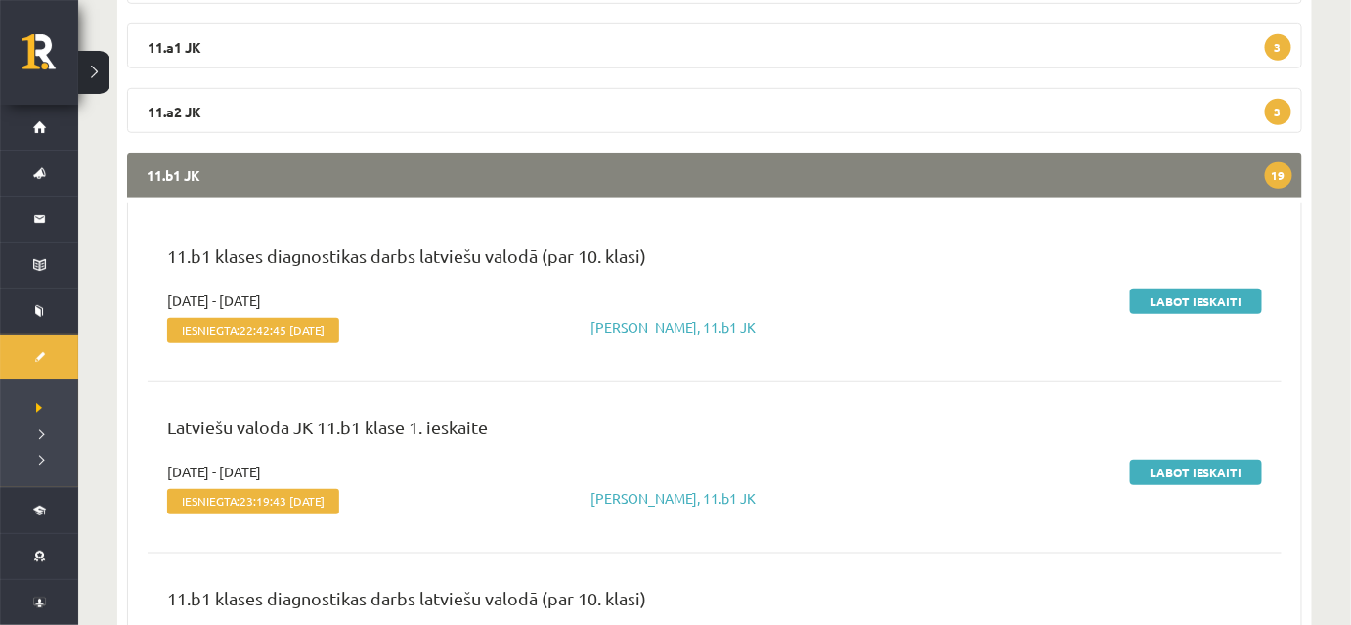
scroll to position [476, 0]
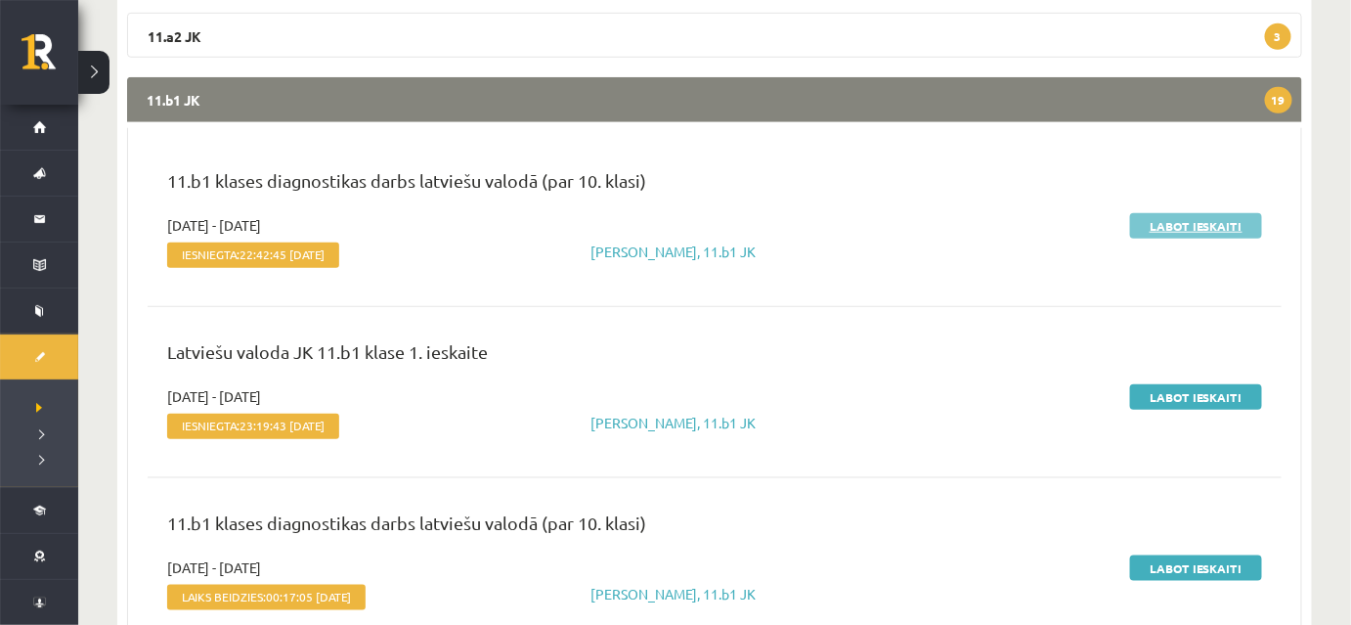
click at [1163, 229] on link "Labot ieskaiti" at bounding box center [1196, 225] width 132 height 25
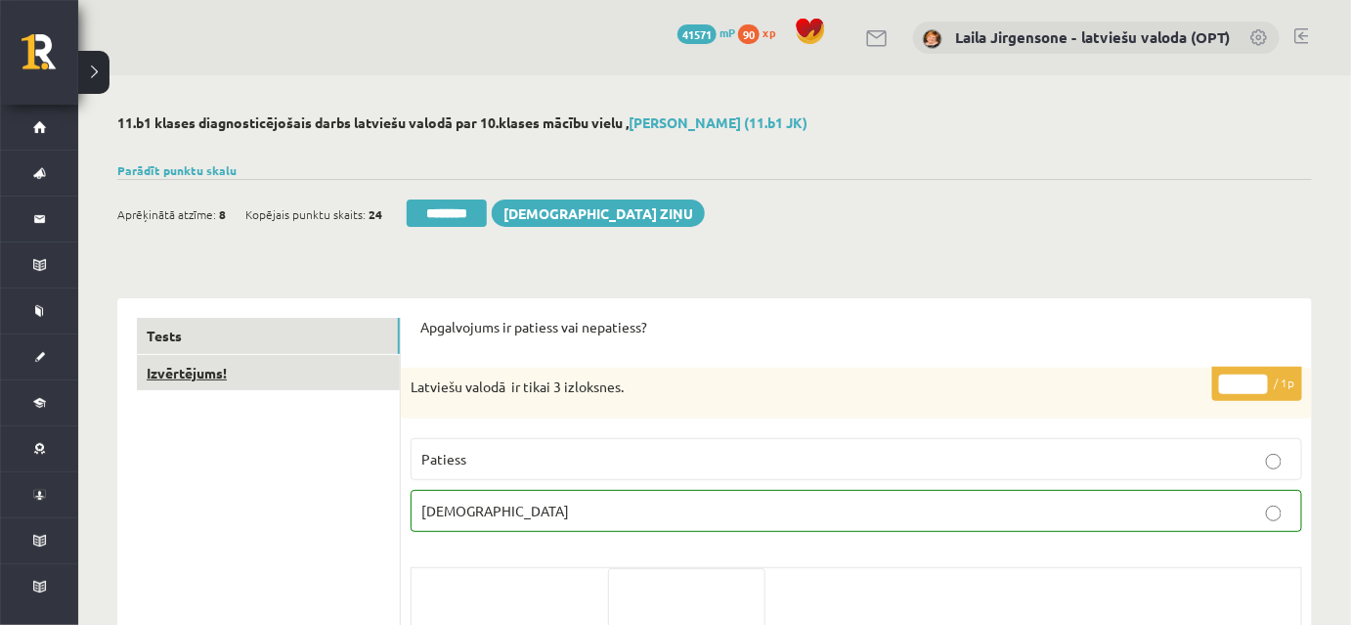
click at [305, 371] on link "Izvērtējums!" at bounding box center [268, 373] width 263 height 36
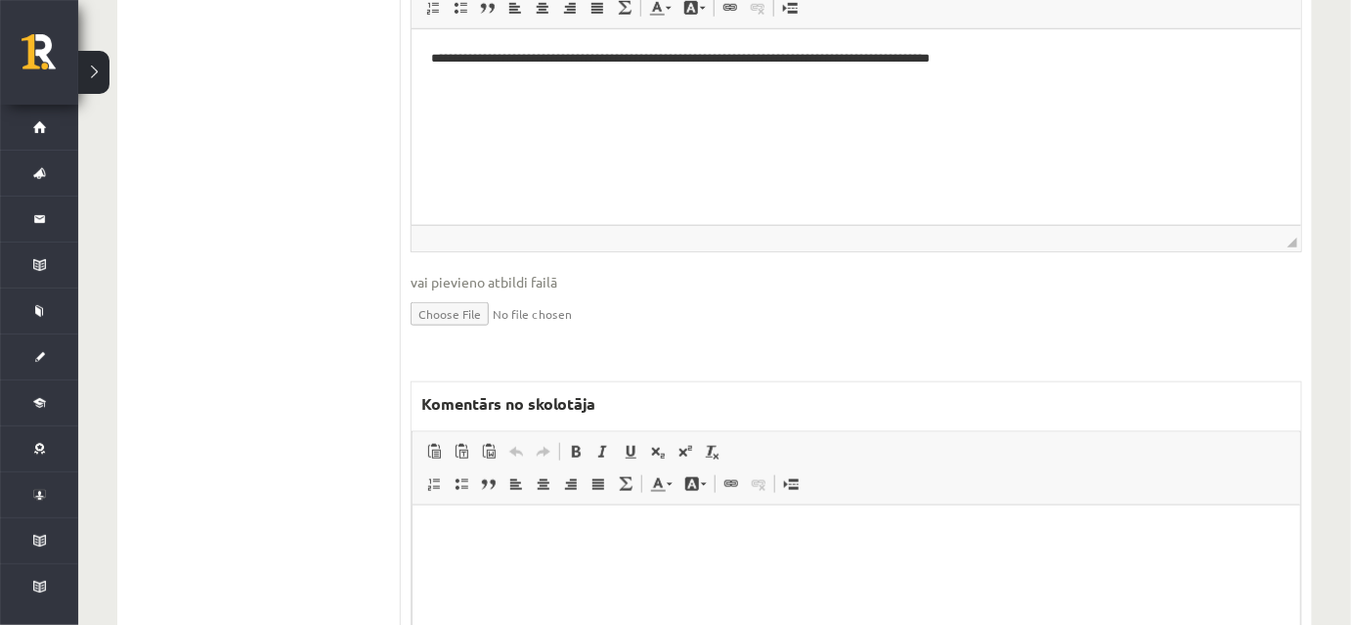
scroll to position [626, 0]
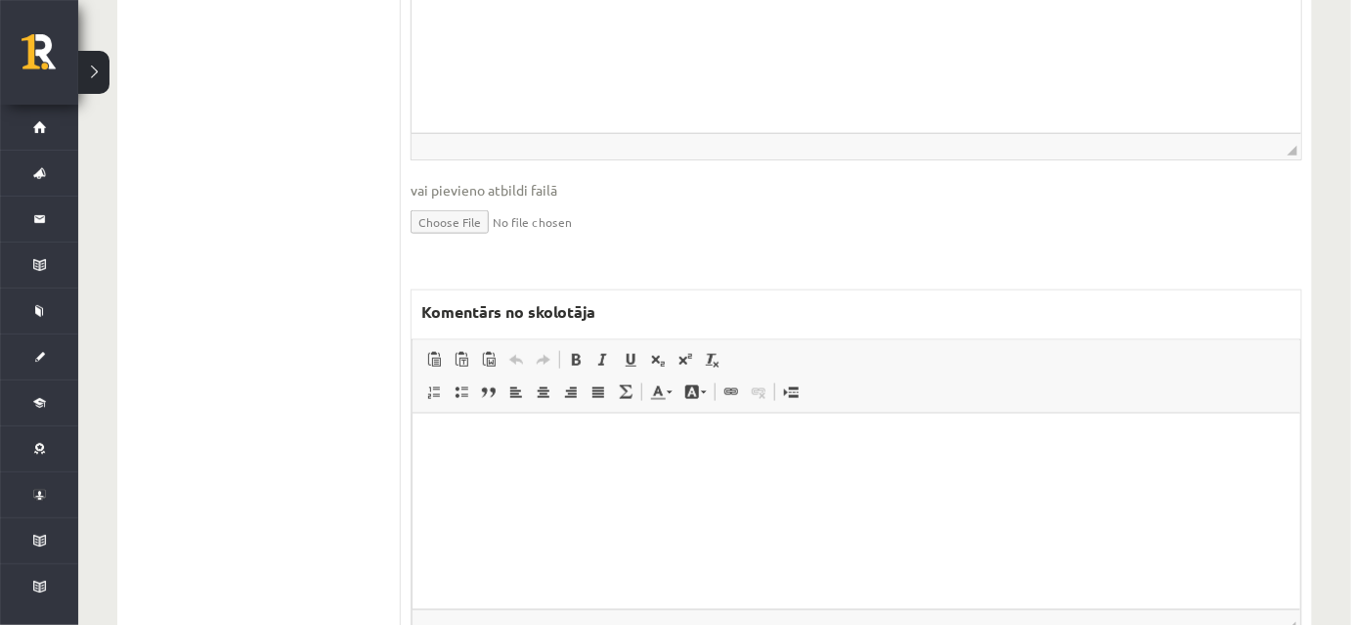
click at [590, 456] on html at bounding box center [856, 443] width 888 height 60
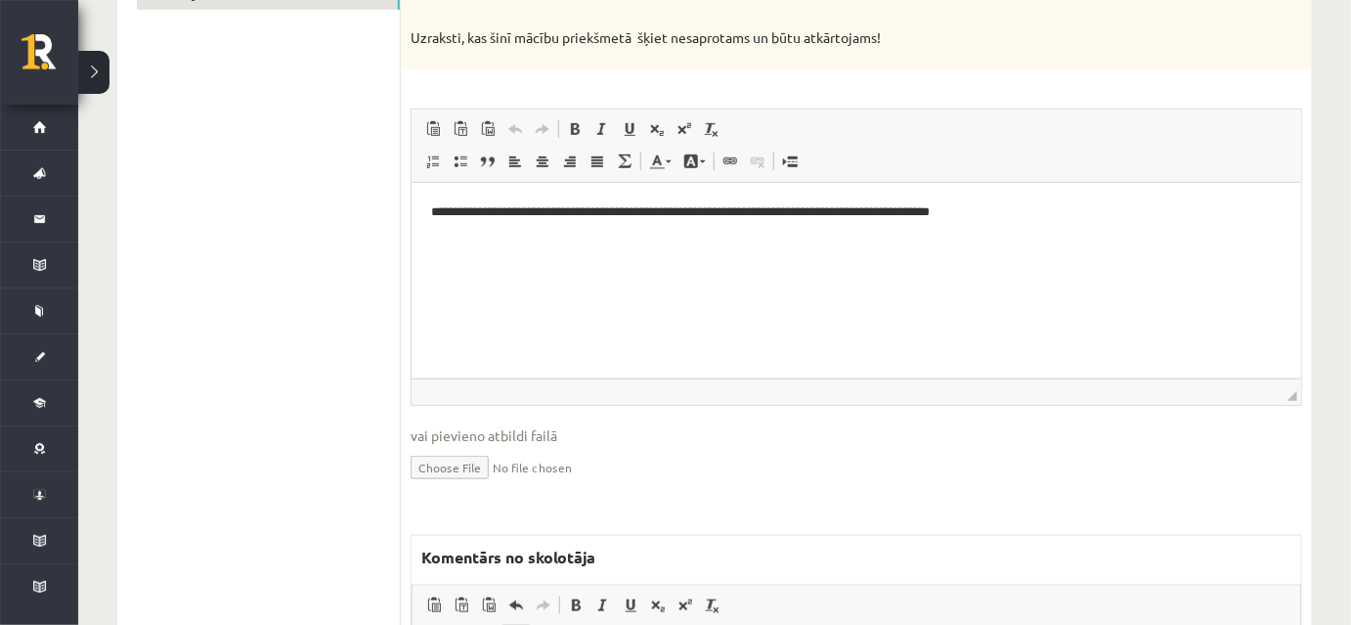
scroll to position [93, 0]
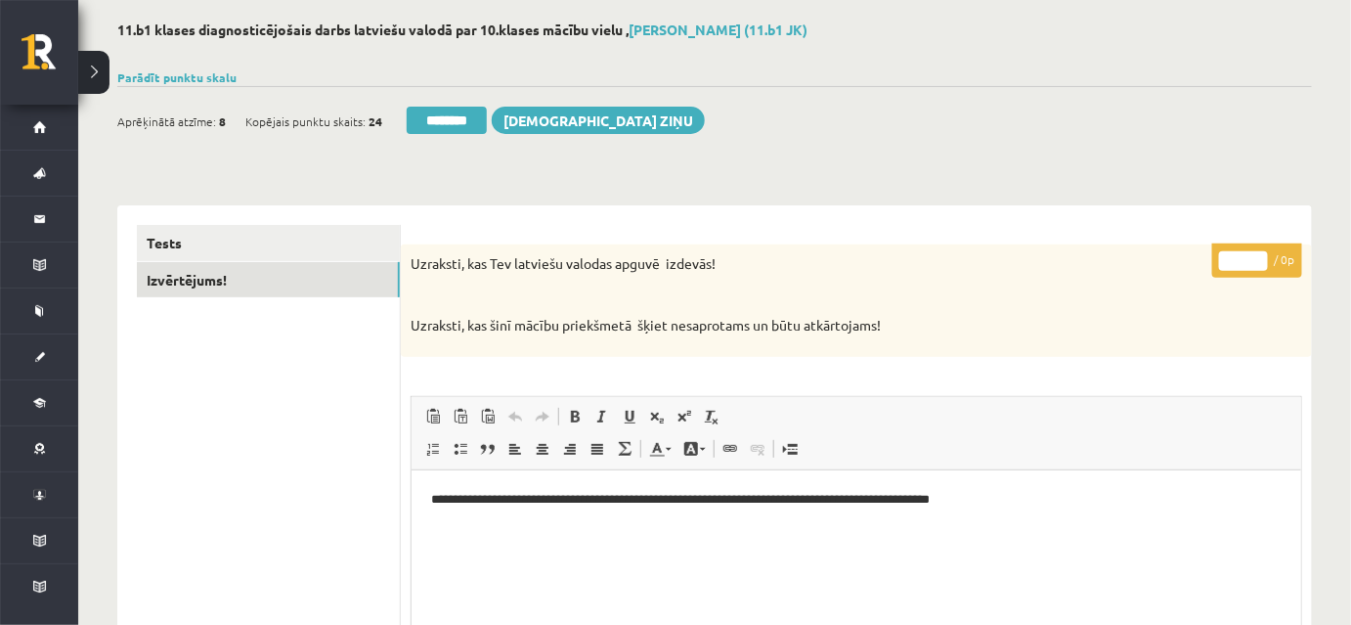
click at [466, 122] on input "********" at bounding box center [447, 120] width 80 height 27
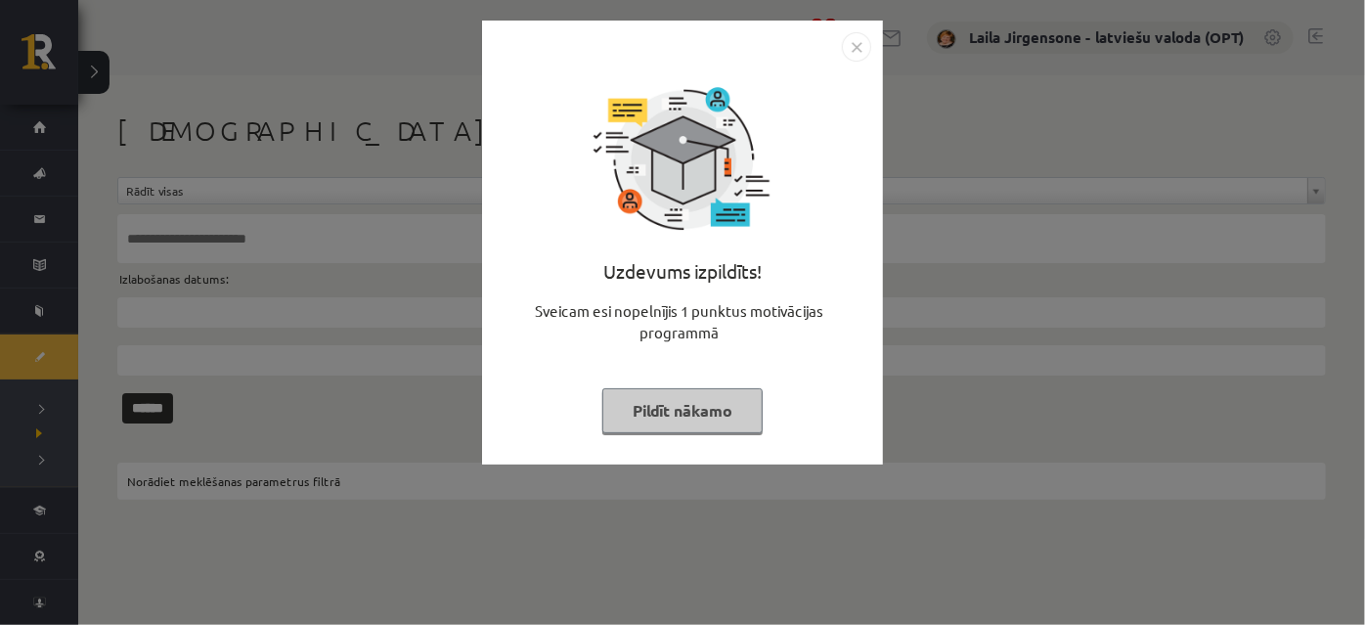
click at [682, 417] on button "Pildīt nākamo" at bounding box center [682, 410] width 160 height 45
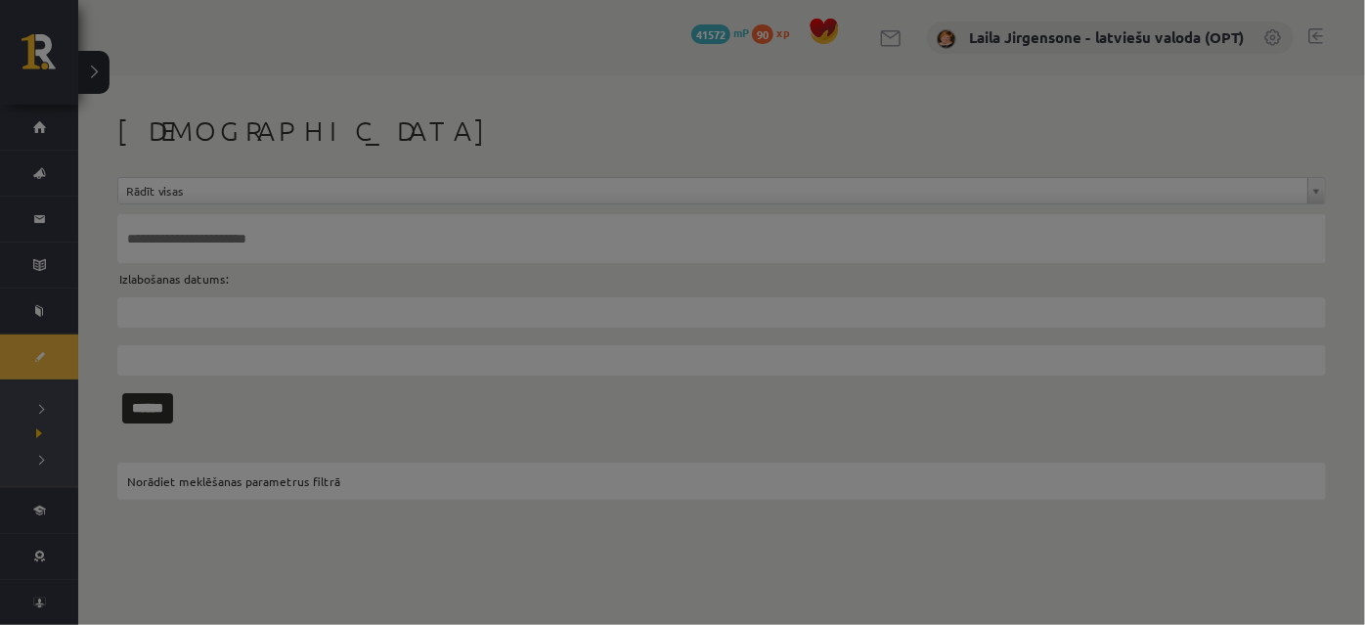
click at [682, 384] on button "Pildīt nākamo" at bounding box center [682, 361] width 160 height 45
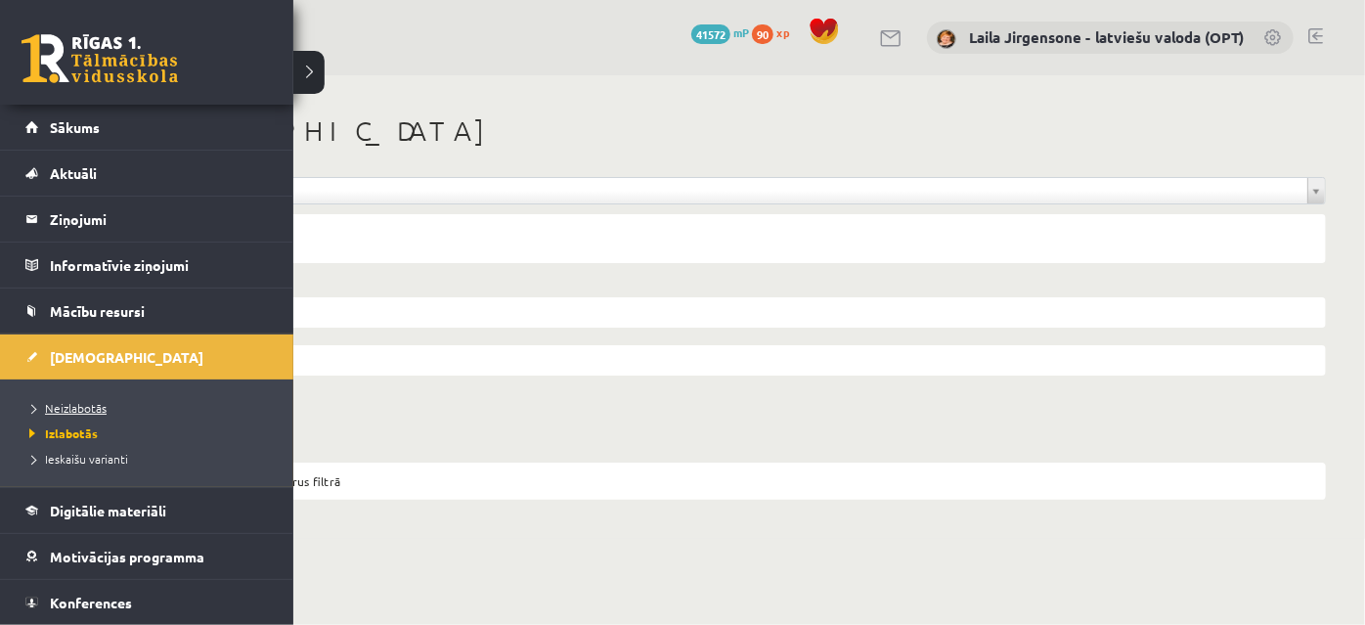
click at [77, 402] on span "Neizlabotās" at bounding box center [65, 408] width 82 height 16
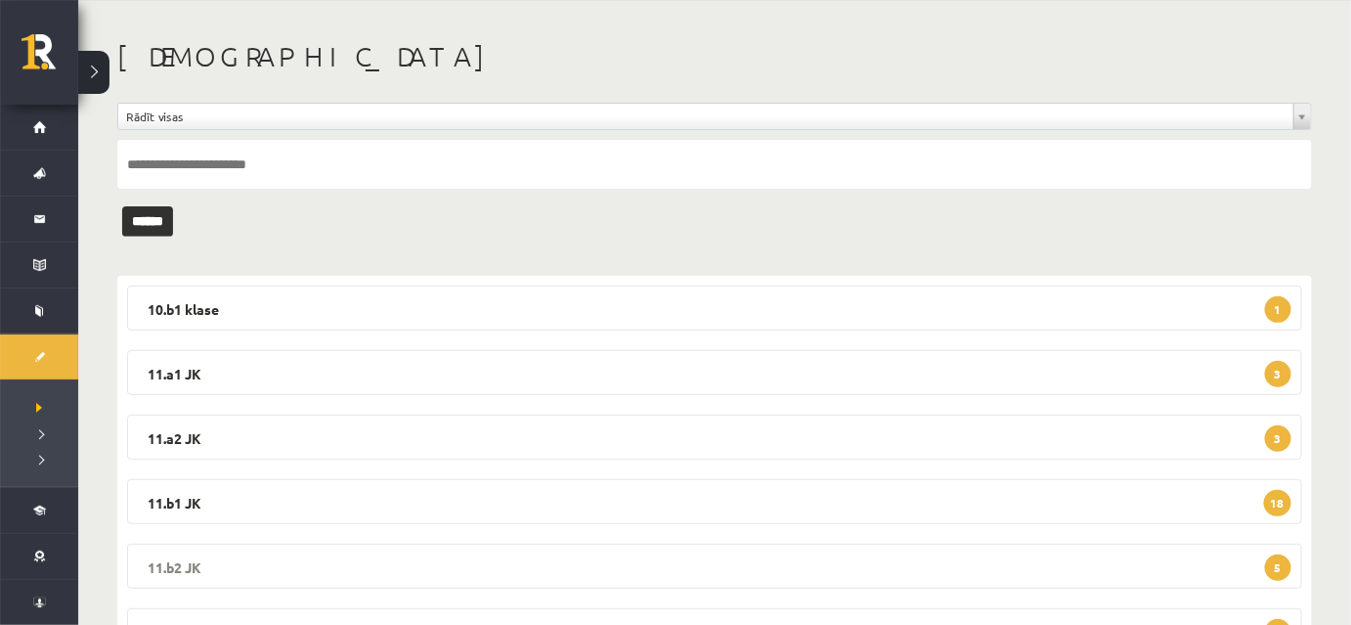
scroll to position [298, 0]
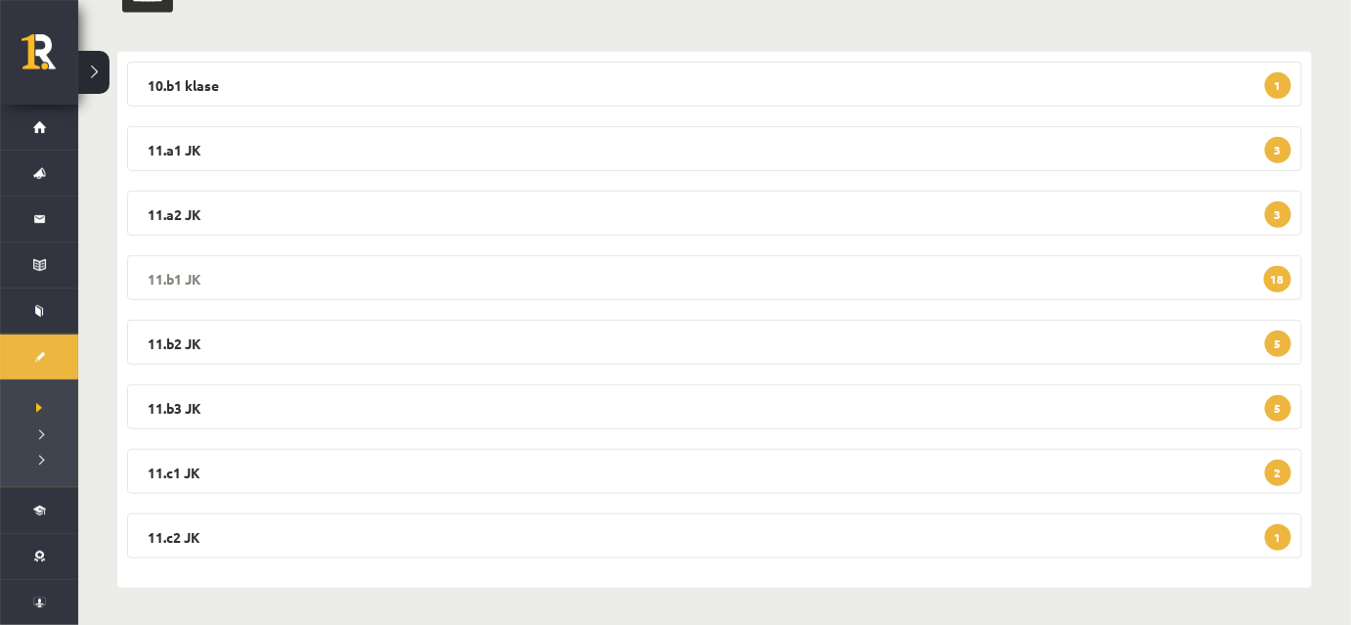
click at [600, 287] on legend "11.b1 JK 18" at bounding box center [714, 277] width 1175 height 45
click at [601, 284] on legend "11.b1 JK 18" at bounding box center [714, 277] width 1175 height 45
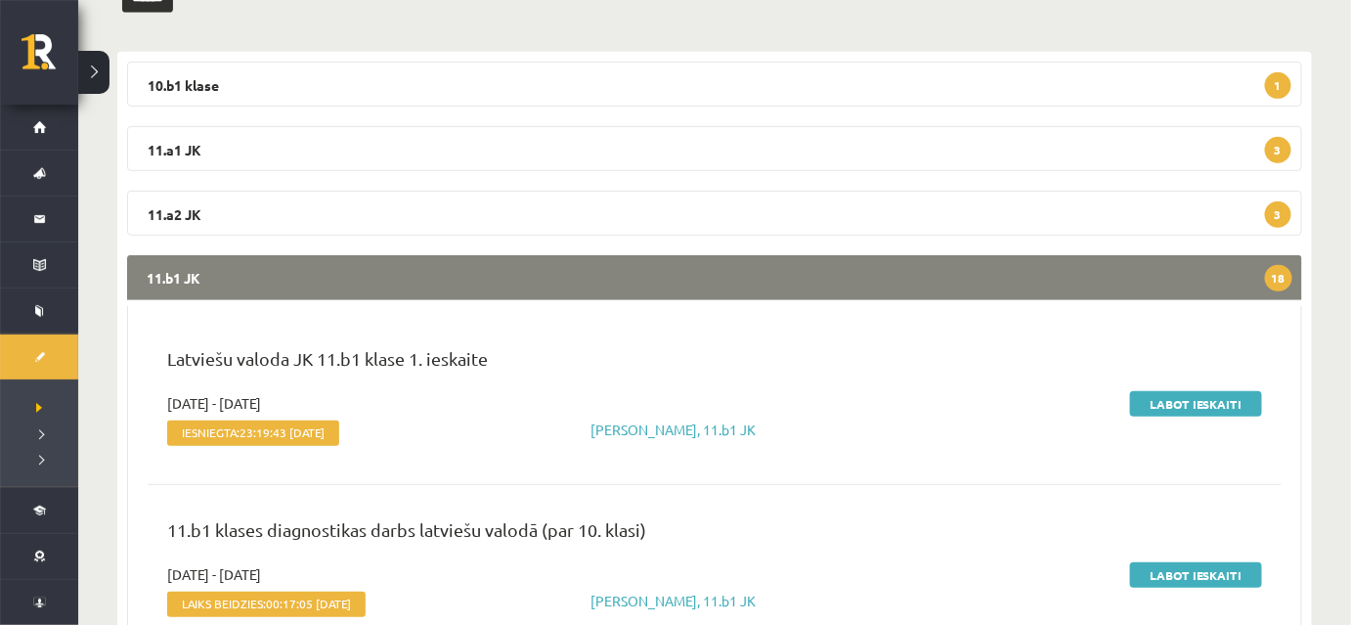
scroll to position [476, 0]
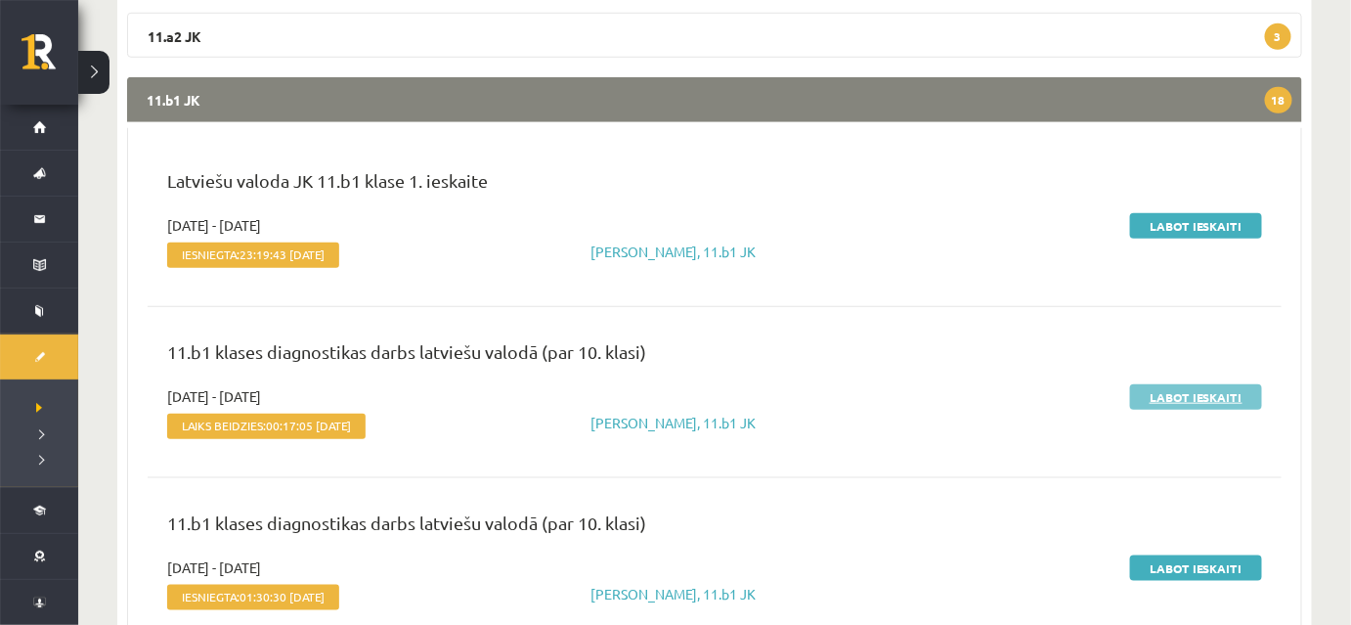
click at [1171, 399] on link "Labot ieskaiti" at bounding box center [1196, 396] width 132 height 25
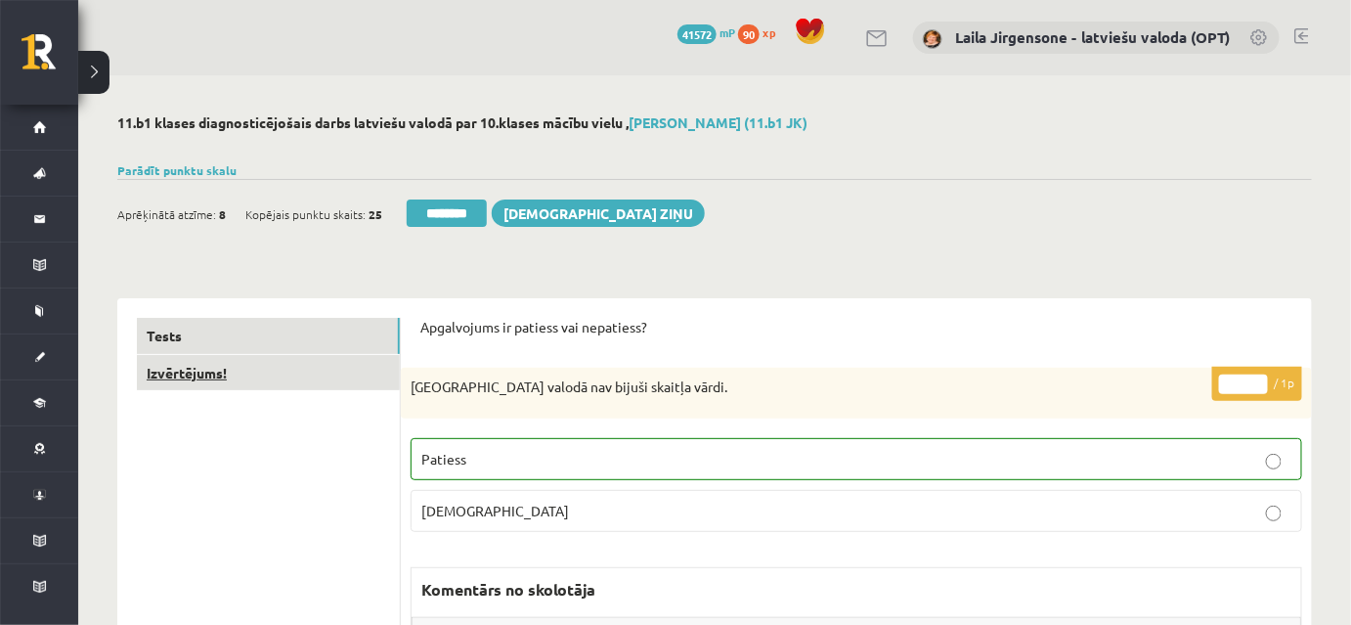
click at [356, 370] on link "Izvērtējums!" at bounding box center [268, 373] width 263 height 36
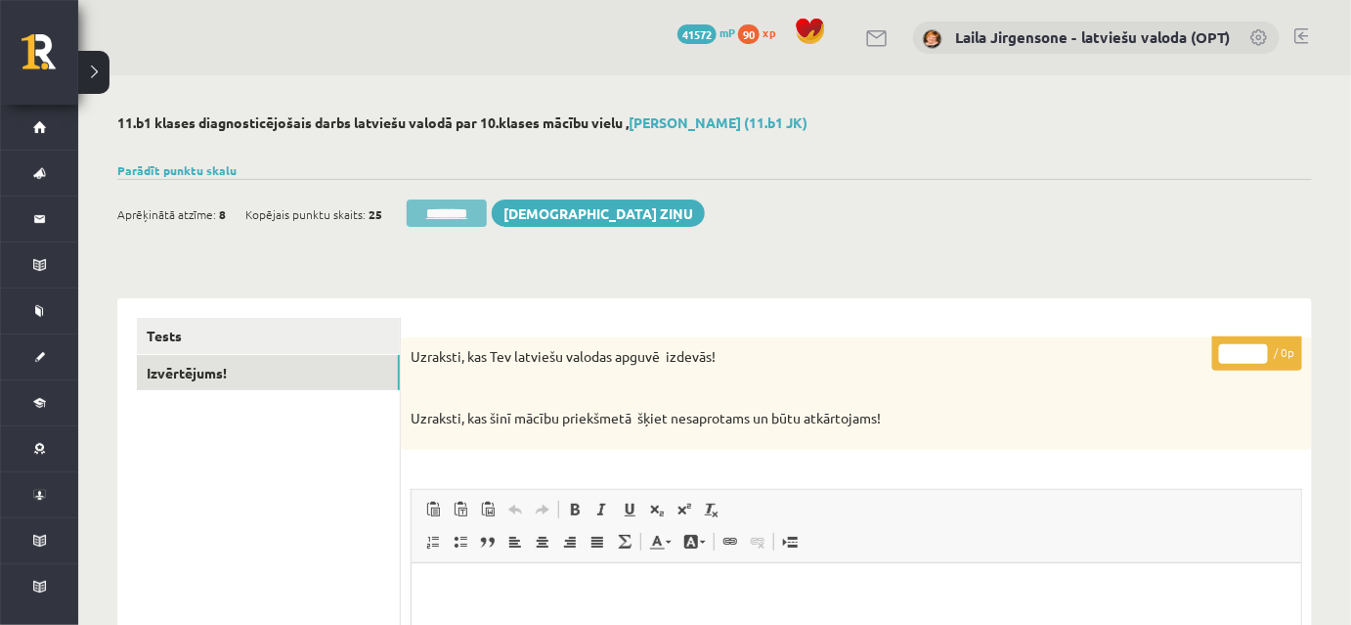
click at [472, 213] on input "********" at bounding box center [447, 212] width 80 height 27
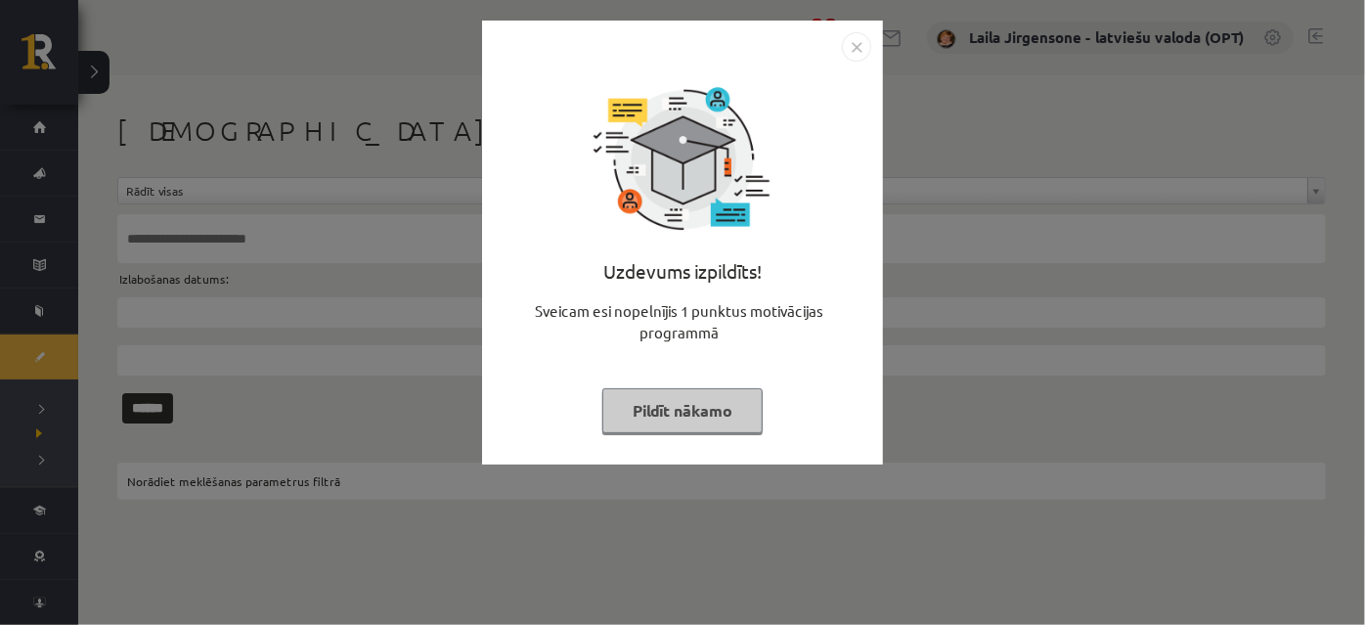
click at [666, 418] on button "Pildīt nākamo" at bounding box center [682, 410] width 160 height 45
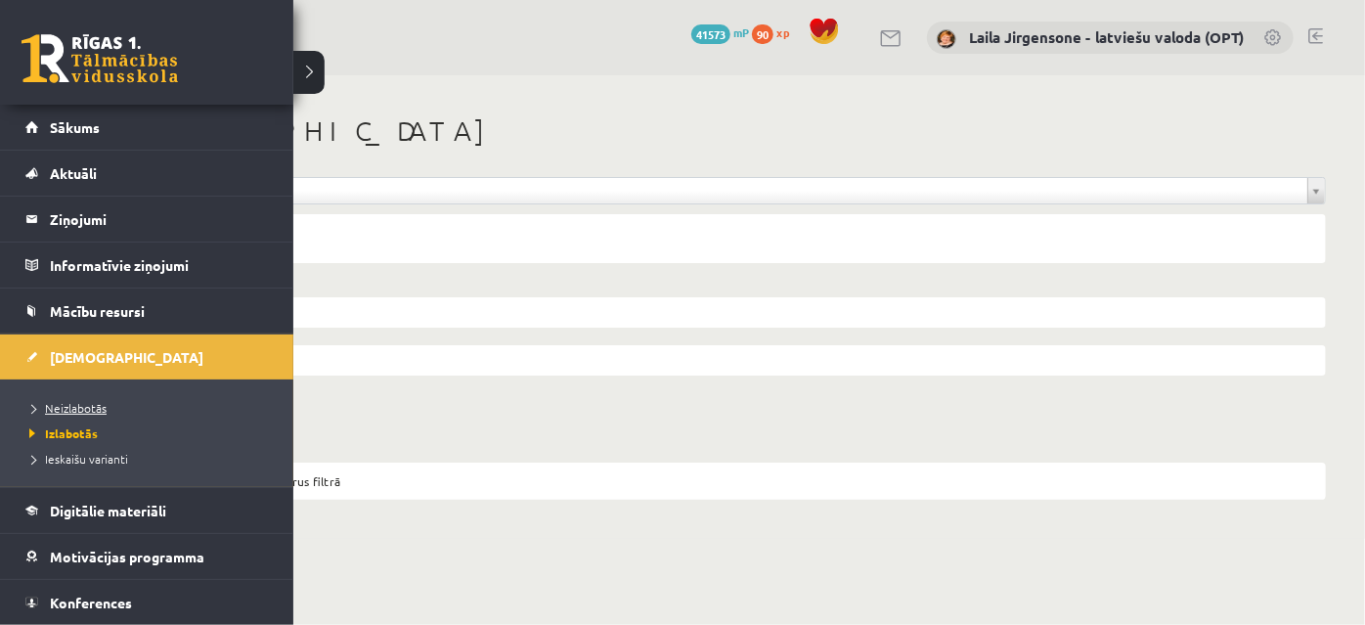
click at [76, 411] on span "Neizlabotās" at bounding box center [65, 408] width 82 height 16
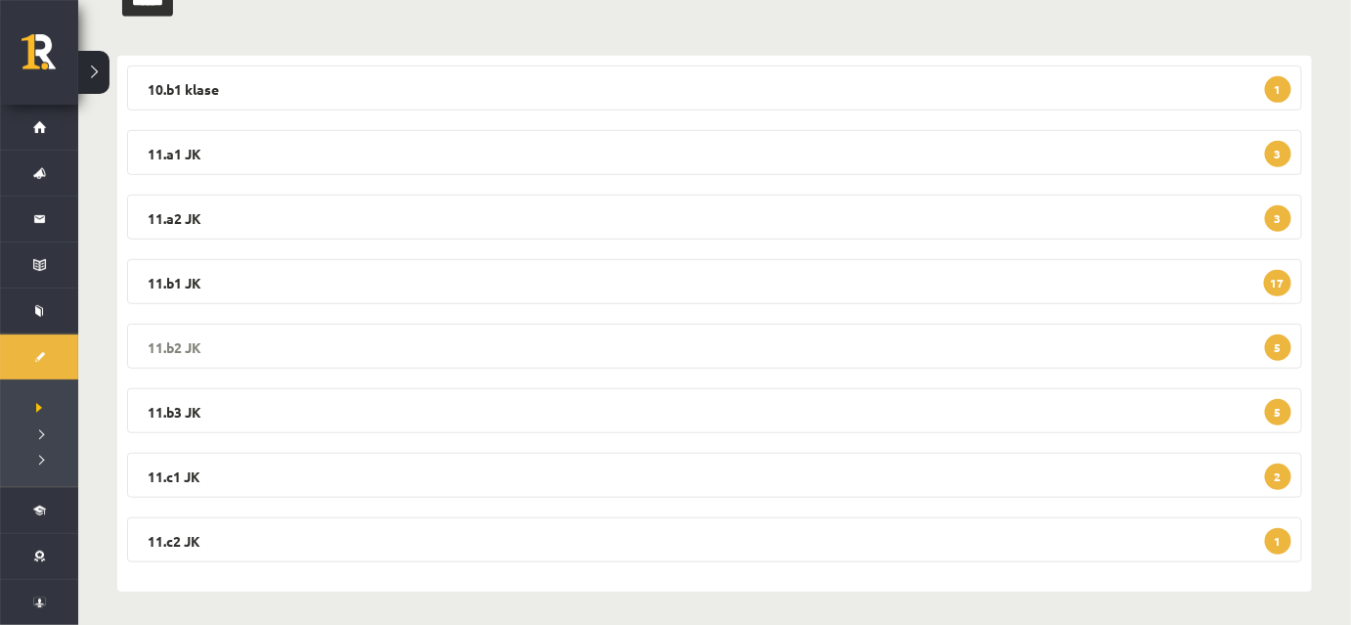
scroll to position [298, 0]
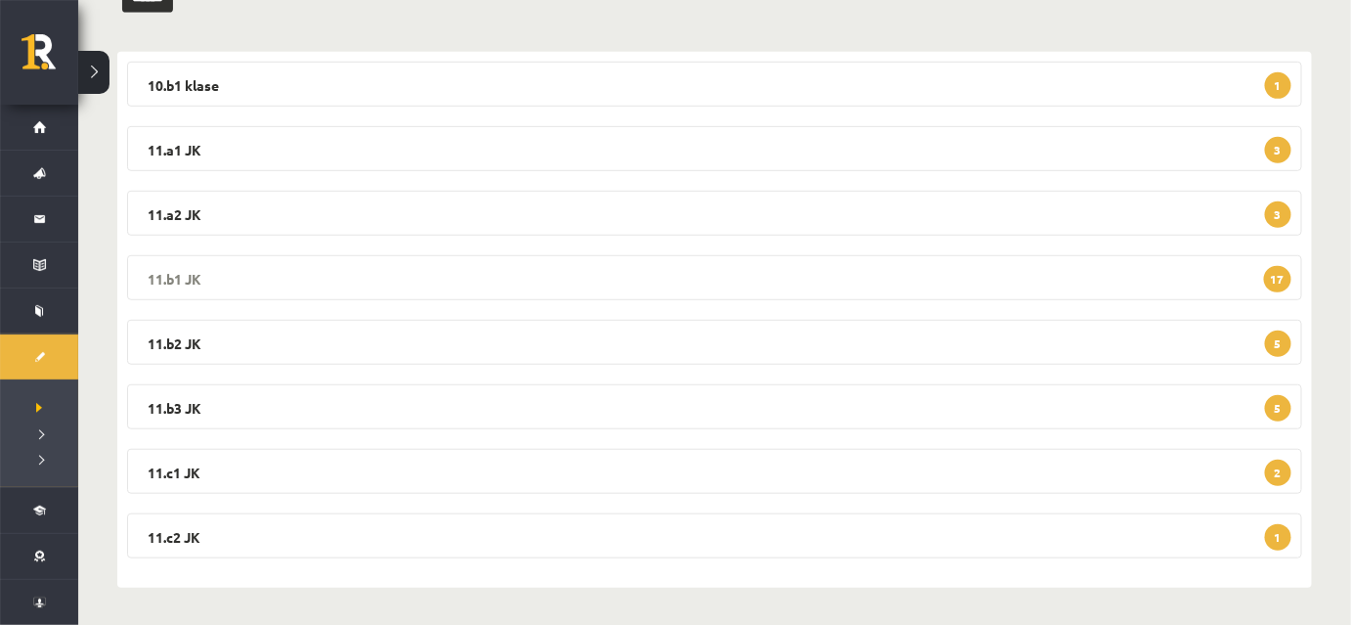
click at [644, 287] on legend "11.b1 JK 17" at bounding box center [714, 277] width 1175 height 45
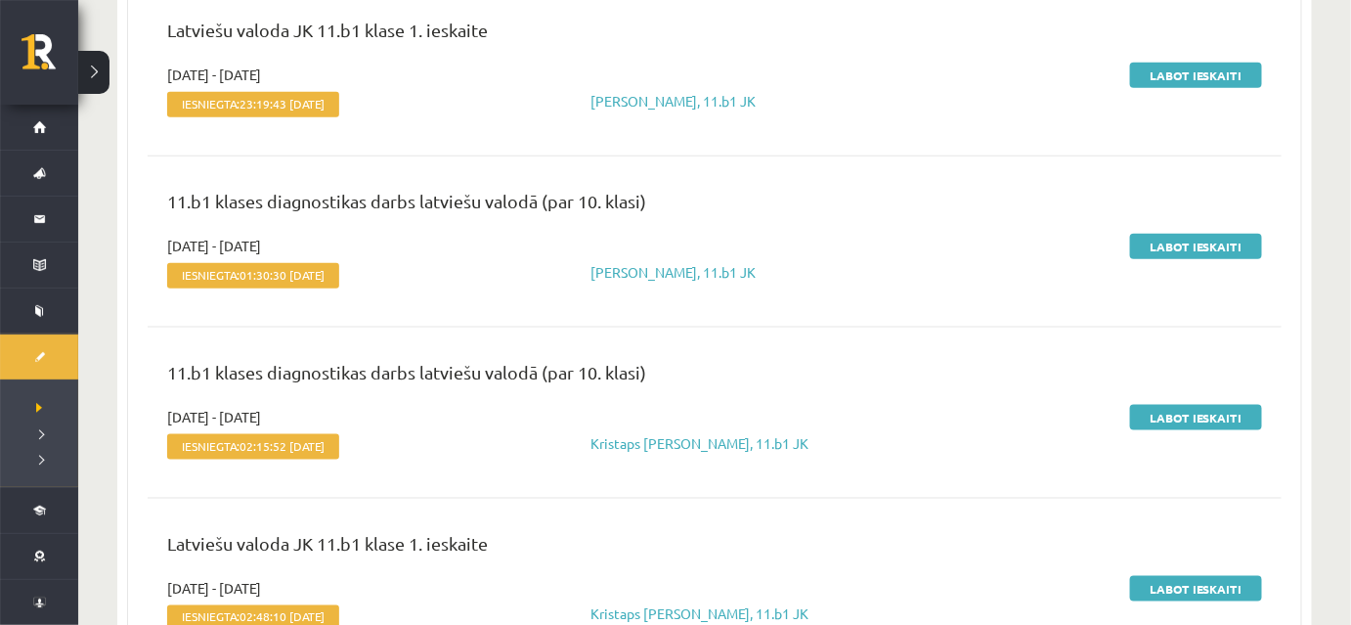
scroll to position [654, 0]
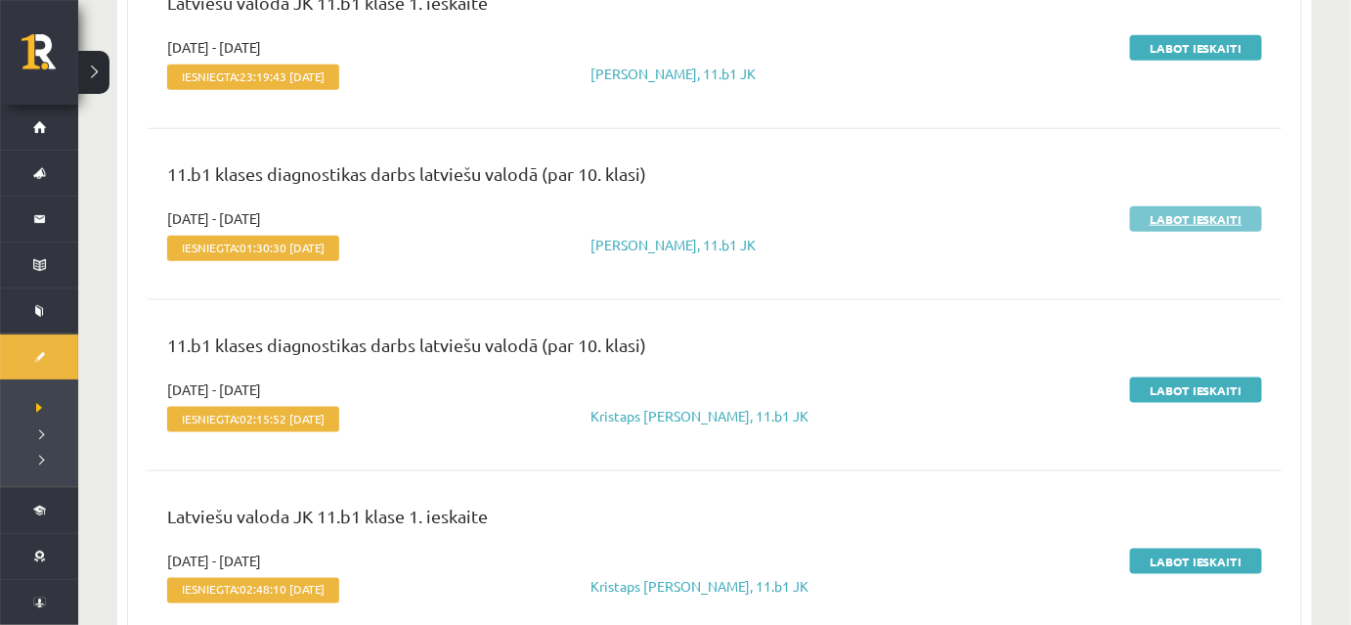
click at [1151, 218] on link "Labot ieskaiti" at bounding box center [1196, 218] width 132 height 25
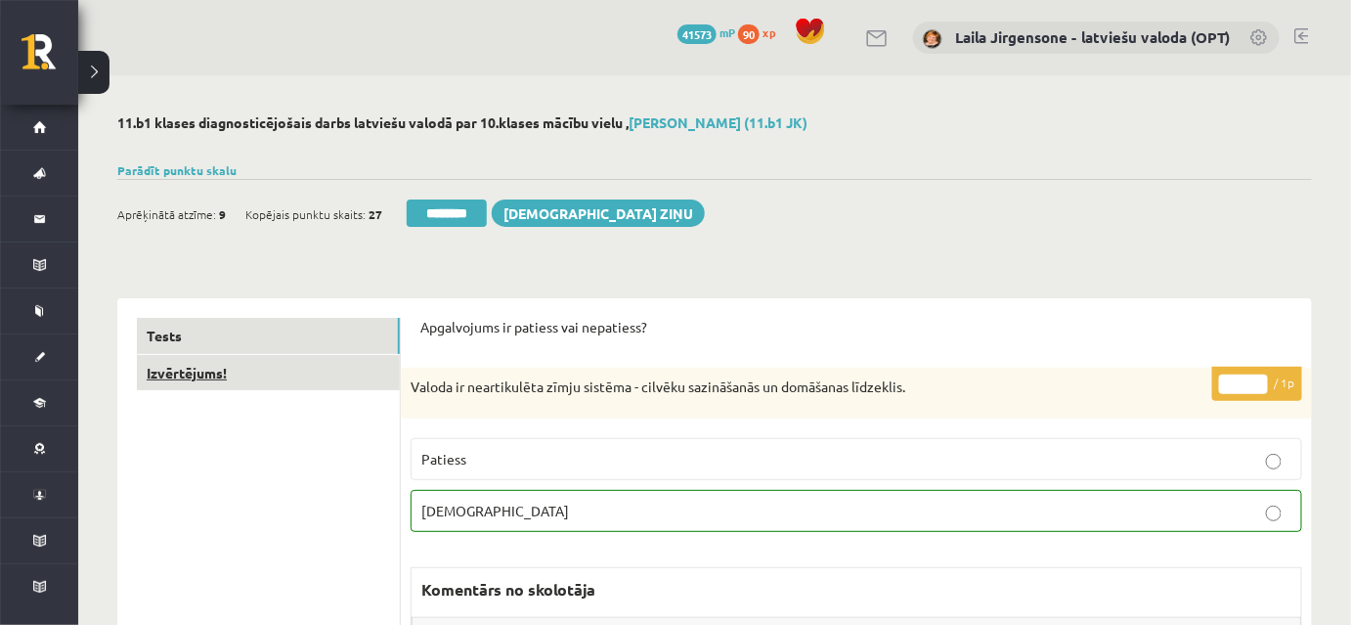
click at [324, 369] on link "Izvērtējums!" at bounding box center [268, 373] width 263 height 36
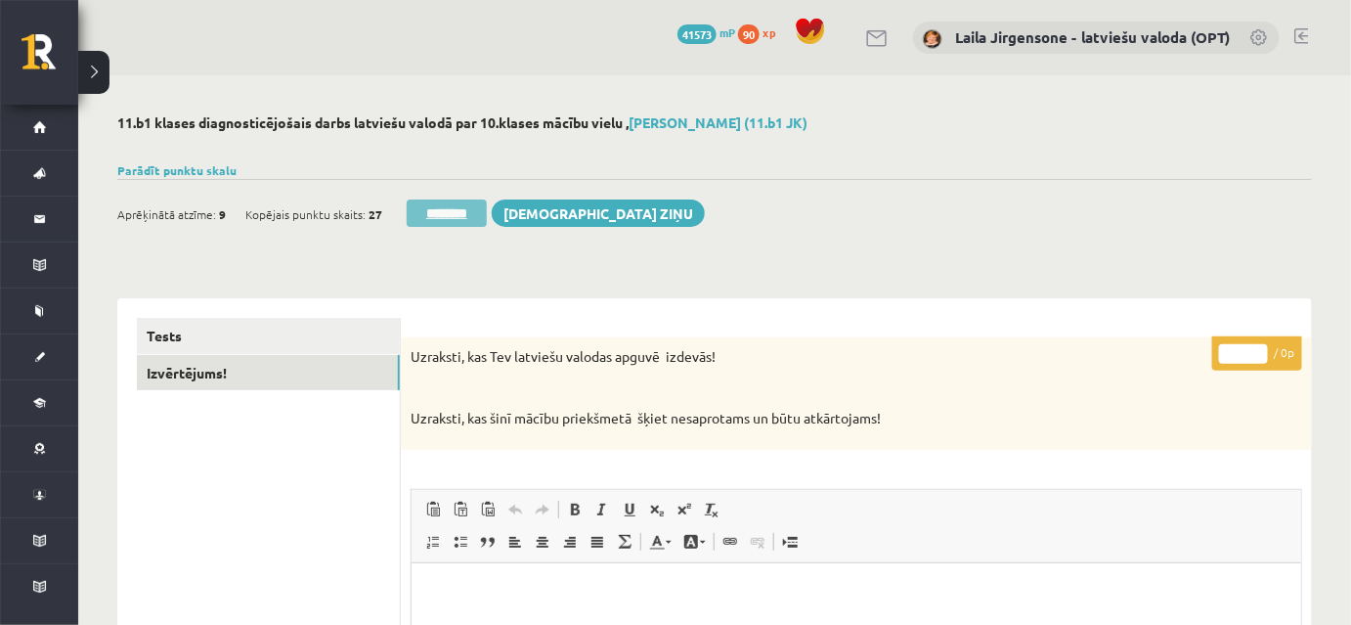
click at [462, 209] on input "********" at bounding box center [447, 212] width 80 height 27
click at [750, 55] on div "0 Dāvanas 41573 mP 90 xp Laila Jirgensone - latviešu valoda (OPT)" at bounding box center [714, 37] width 1273 height 75
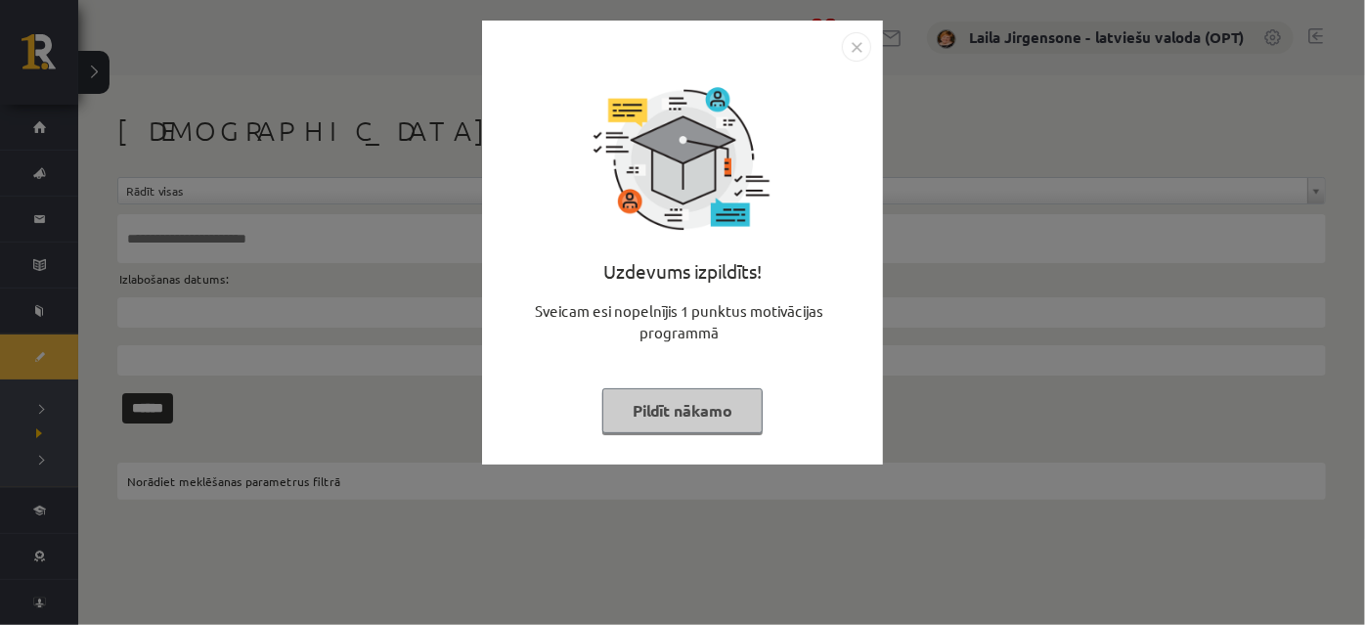
click at [639, 412] on button "Pildīt nākamo" at bounding box center [682, 410] width 160 height 45
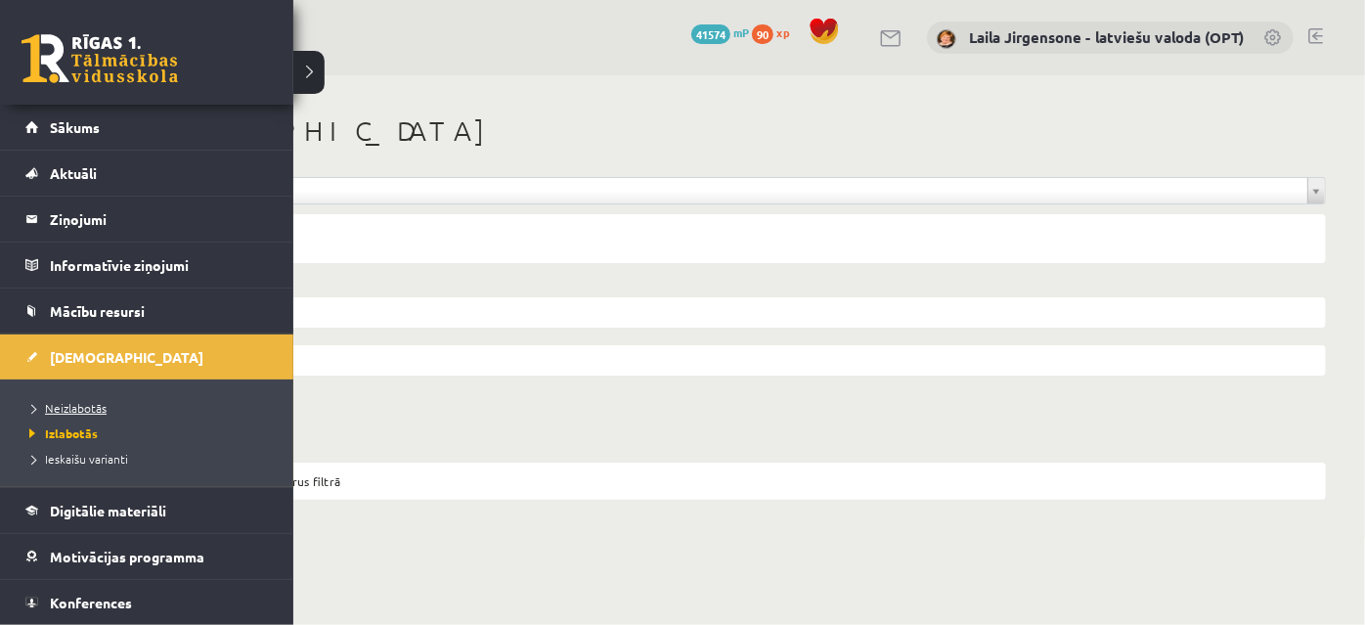
click at [61, 405] on span "Neizlabotās" at bounding box center [65, 408] width 82 height 16
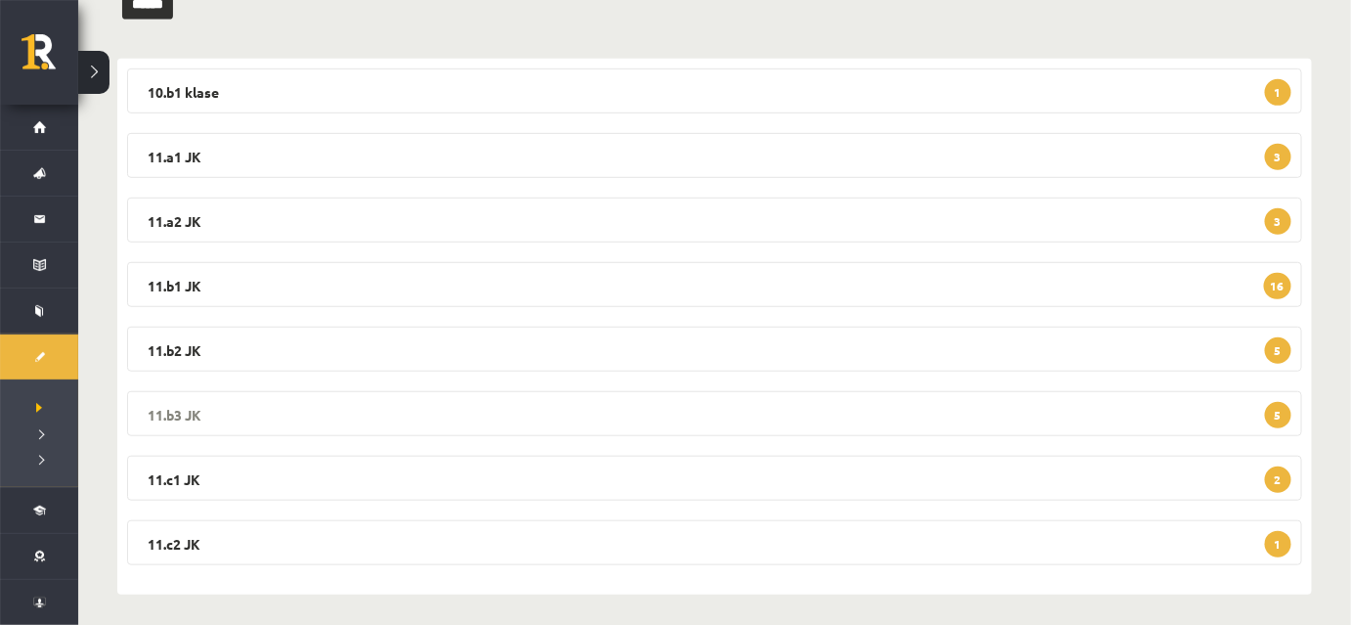
scroll to position [298, 0]
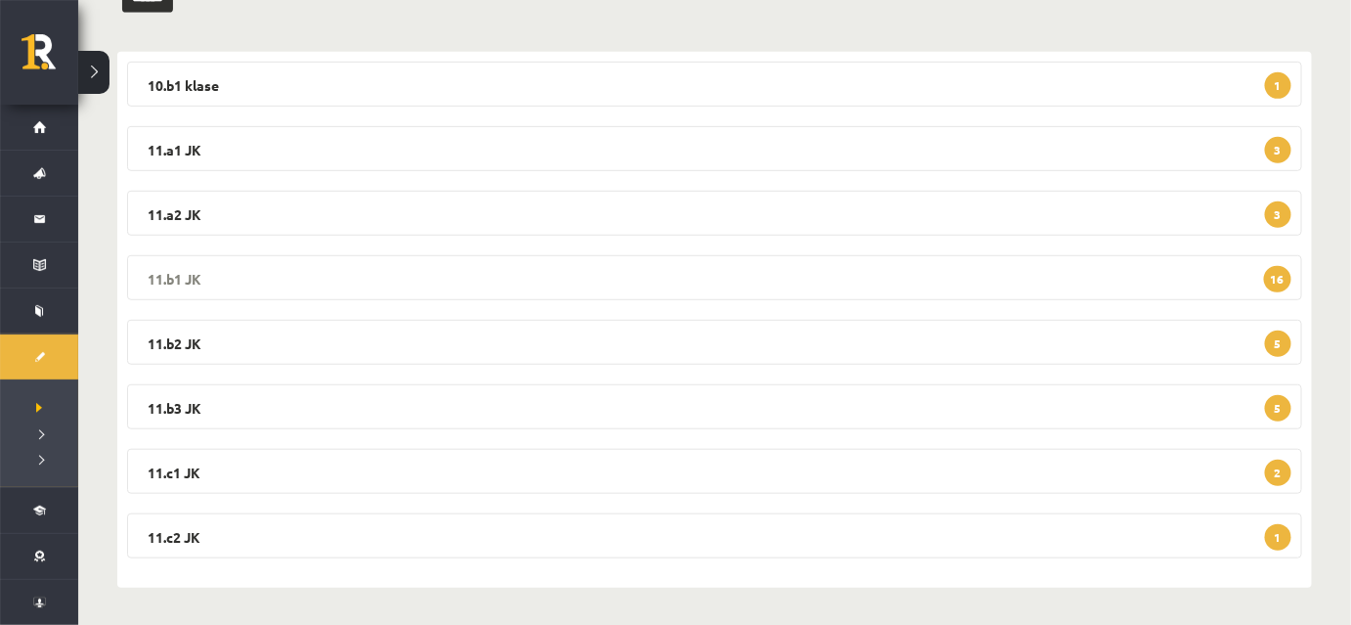
click at [659, 283] on legend "11.b1 JK 16" at bounding box center [714, 277] width 1175 height 45
click at [611, 286] on legend "11.b1 JK 16" at bounding box center [714, 277] width 1175 height 45
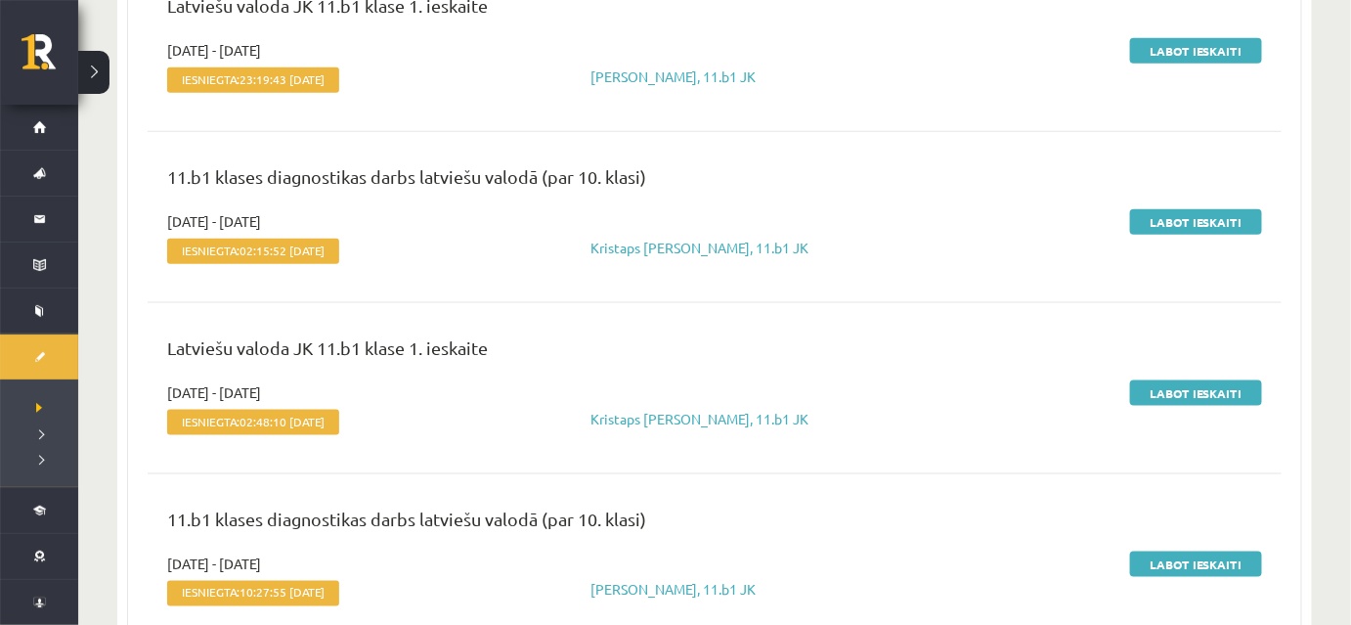
scroll to position [654, 0]
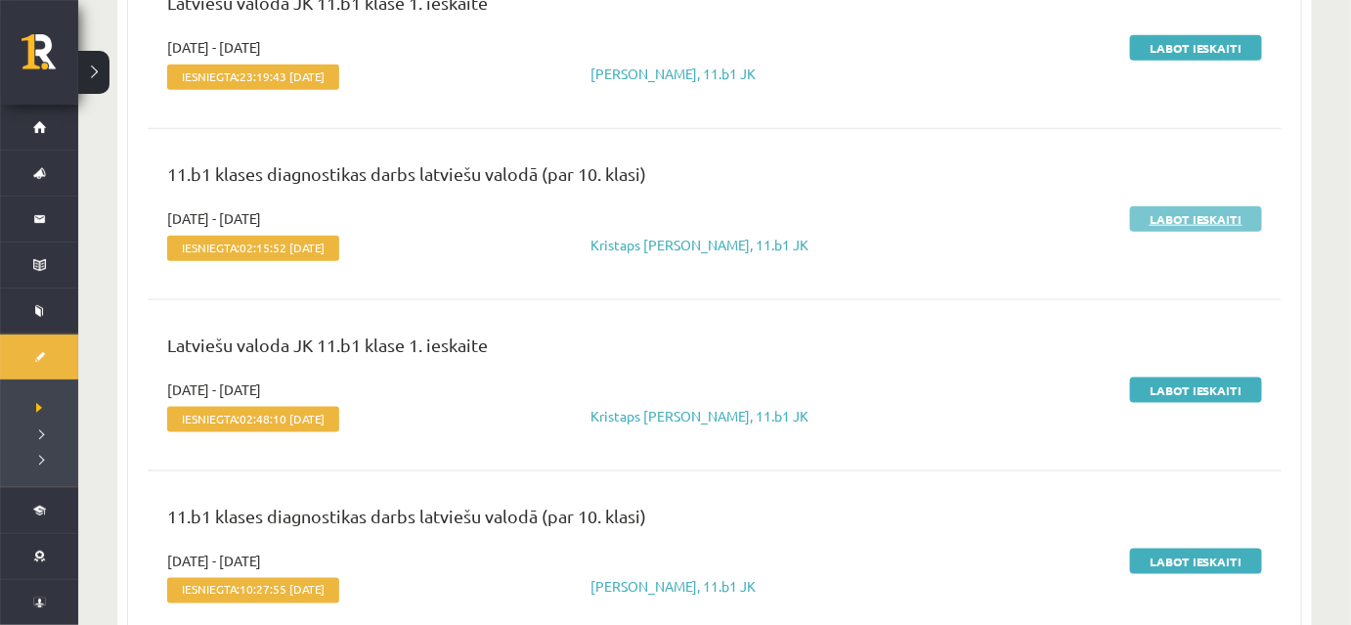
click at [1191, 220] on link "Labot ieskaiti" at bounding box center [1196, 218] width 132 height 25
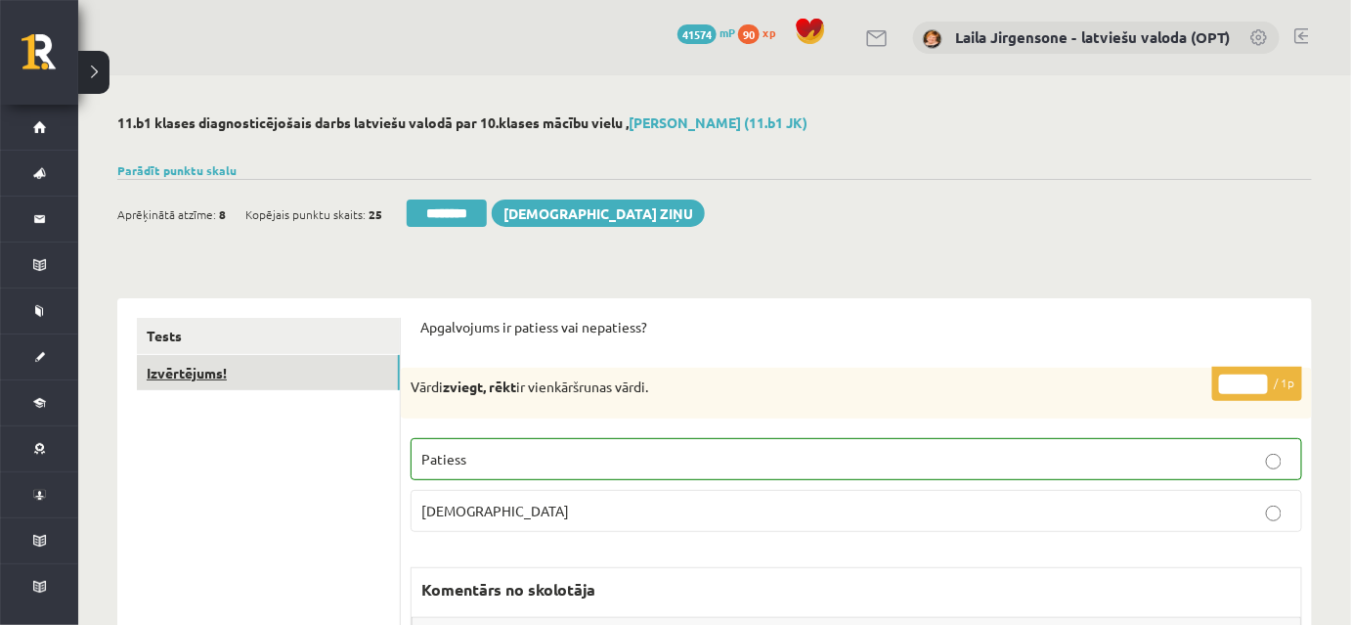
click at [280, 367] on link "Izvērtējums!" at bounding box center [268, 373] width 263 height 36
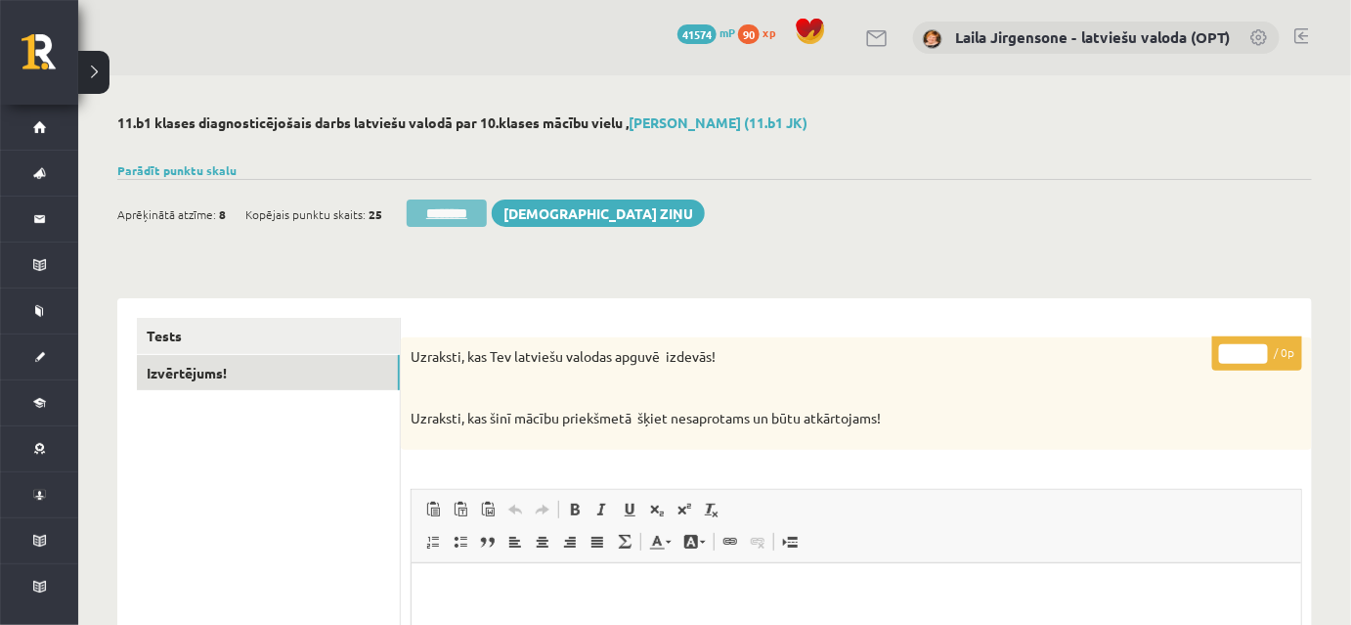
click at [443, 210] on input "********" at bounding box center [447, 212] width 80 height 27
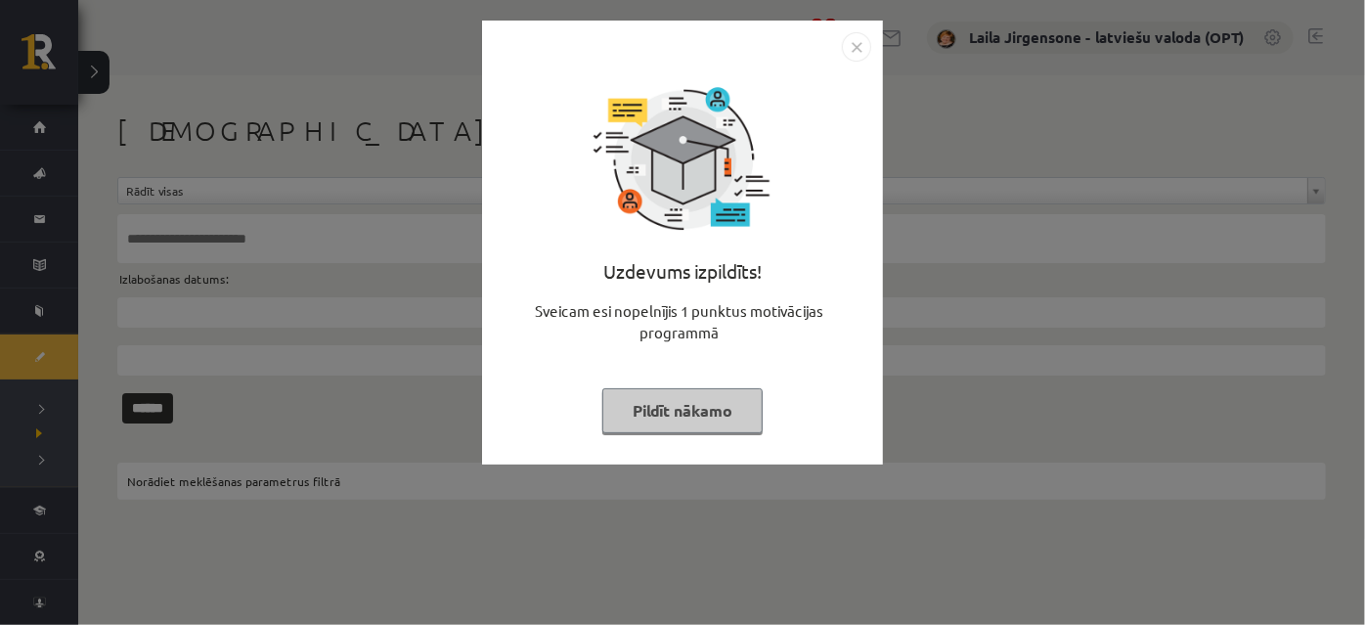
click at [659, 401] on button "Pildīt nākamo" at bounding box center [682, 410] width 160 height 45
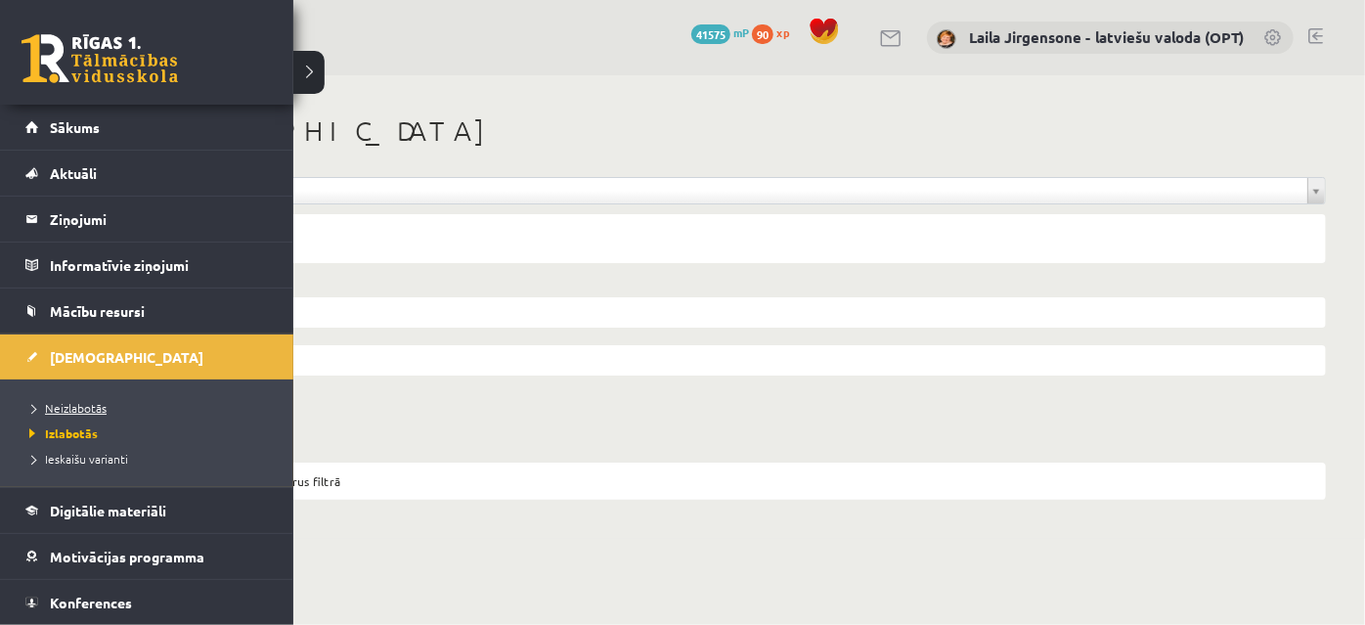
click at [55, 409] on span "Neizlabotās" at bounding box center [65, 408] width 82 height 16
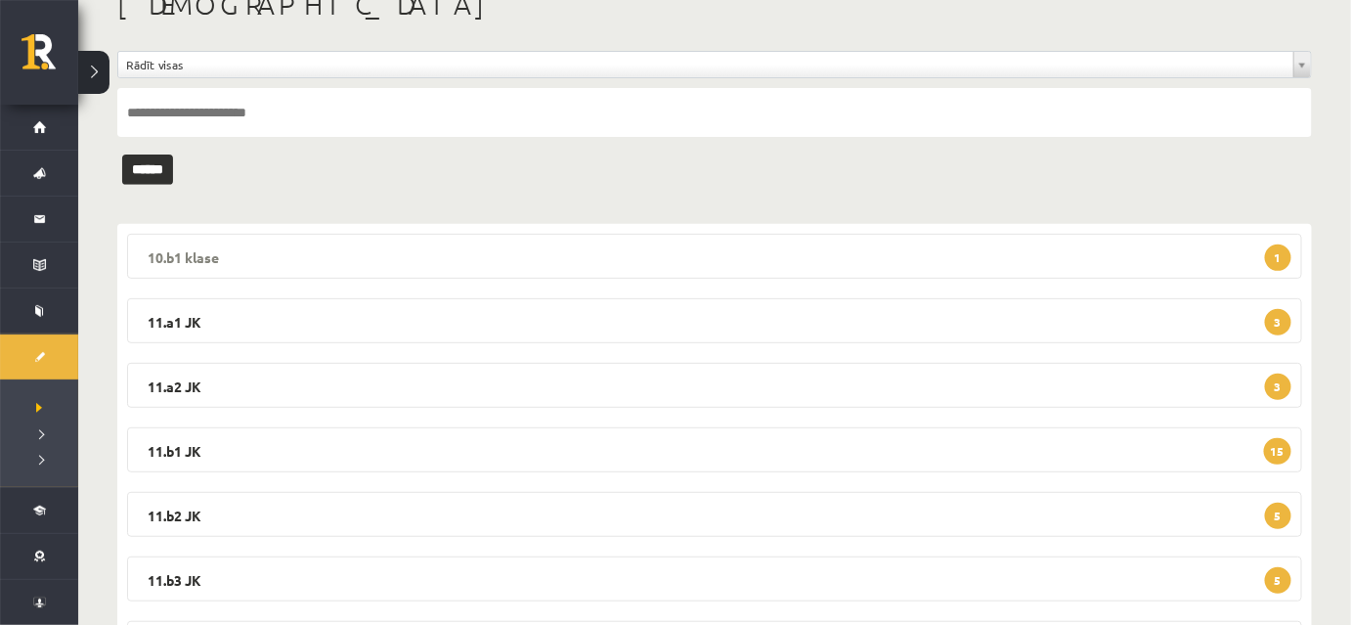
scroll to position [298, 0]
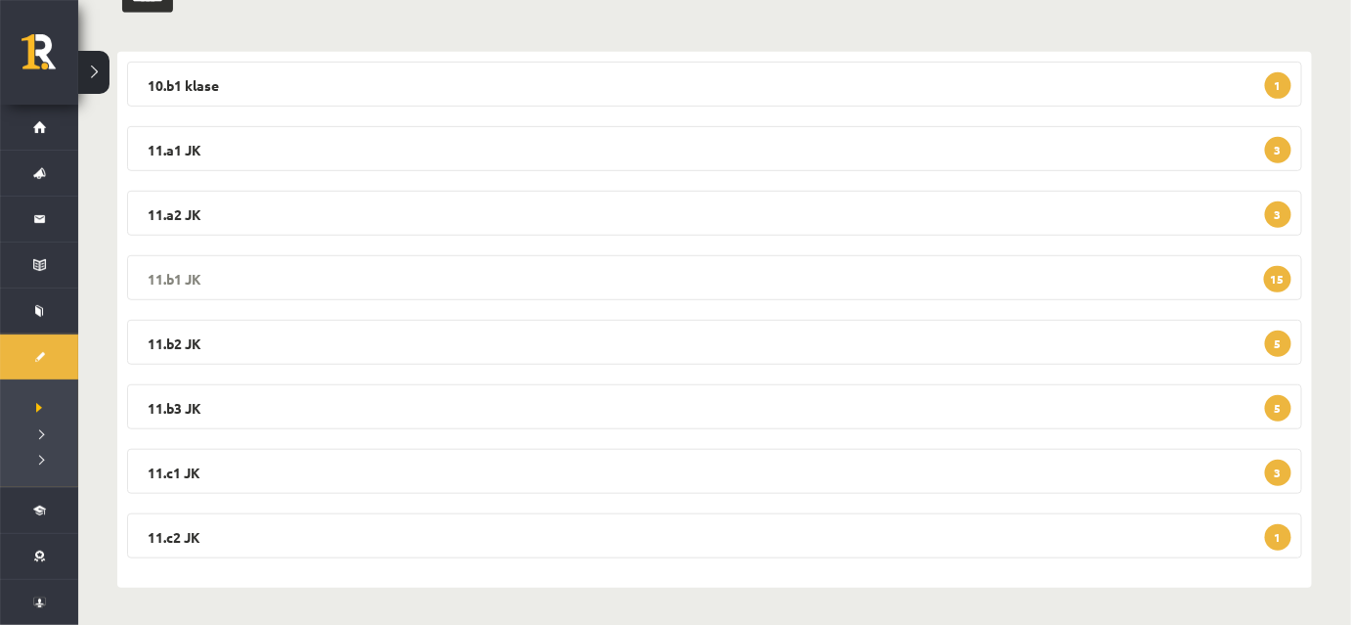
click at [615, 286] on legend "11.b1 JK 15" at bounding box center [714, 277] width 1175 height 45
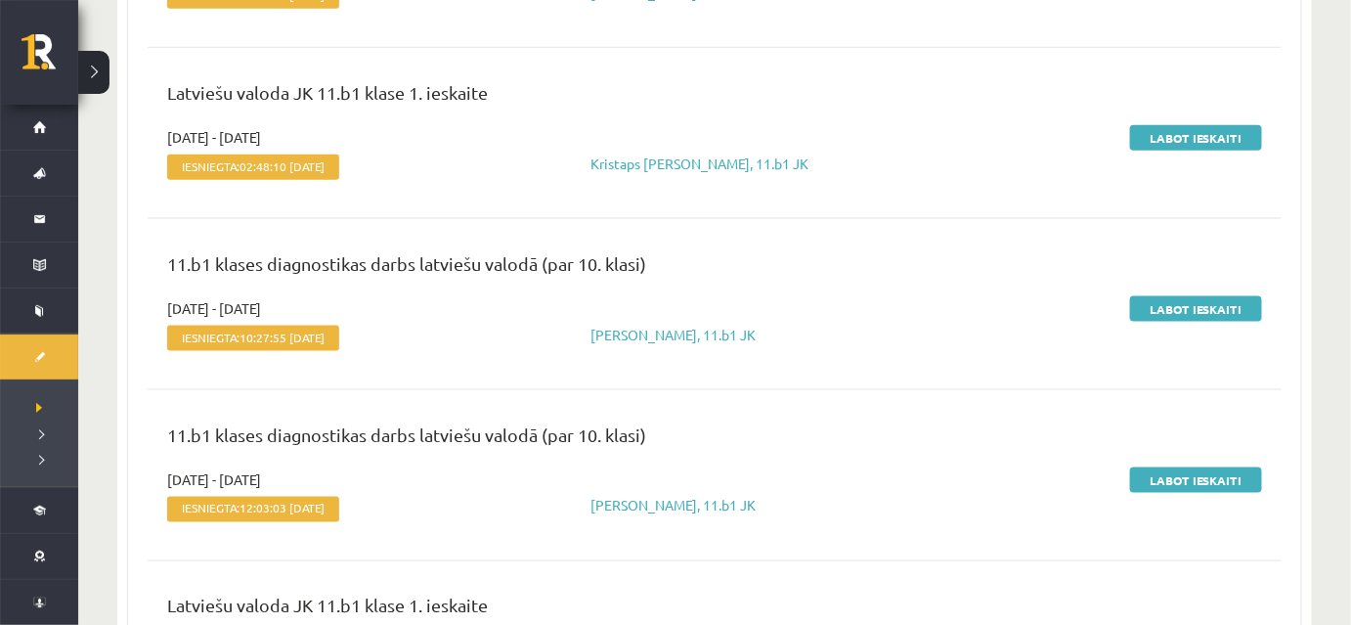
scroll to position [831, 0]
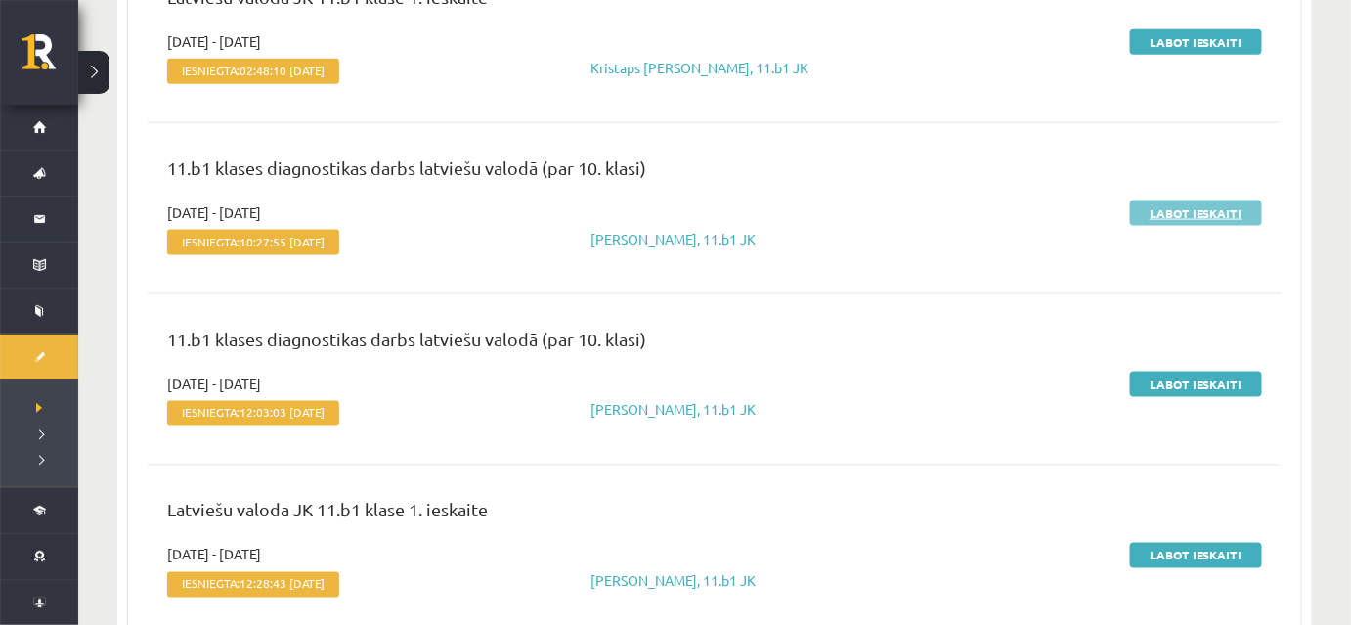
click at [1167, 210] on link "Labot ieskaiti" at bounding box center [1196, 212] width 132 height 25
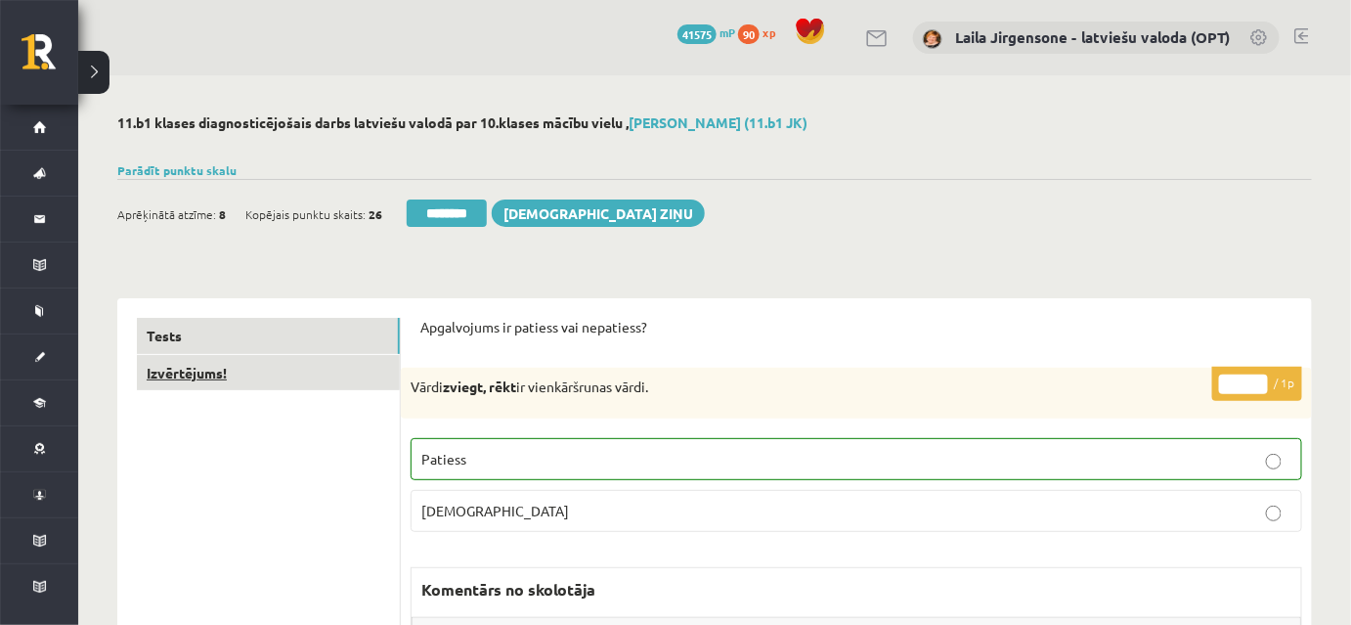
click at [330, 371] on link "Izvērtējums!" at bounding box center [268, 373] width 263 height 36
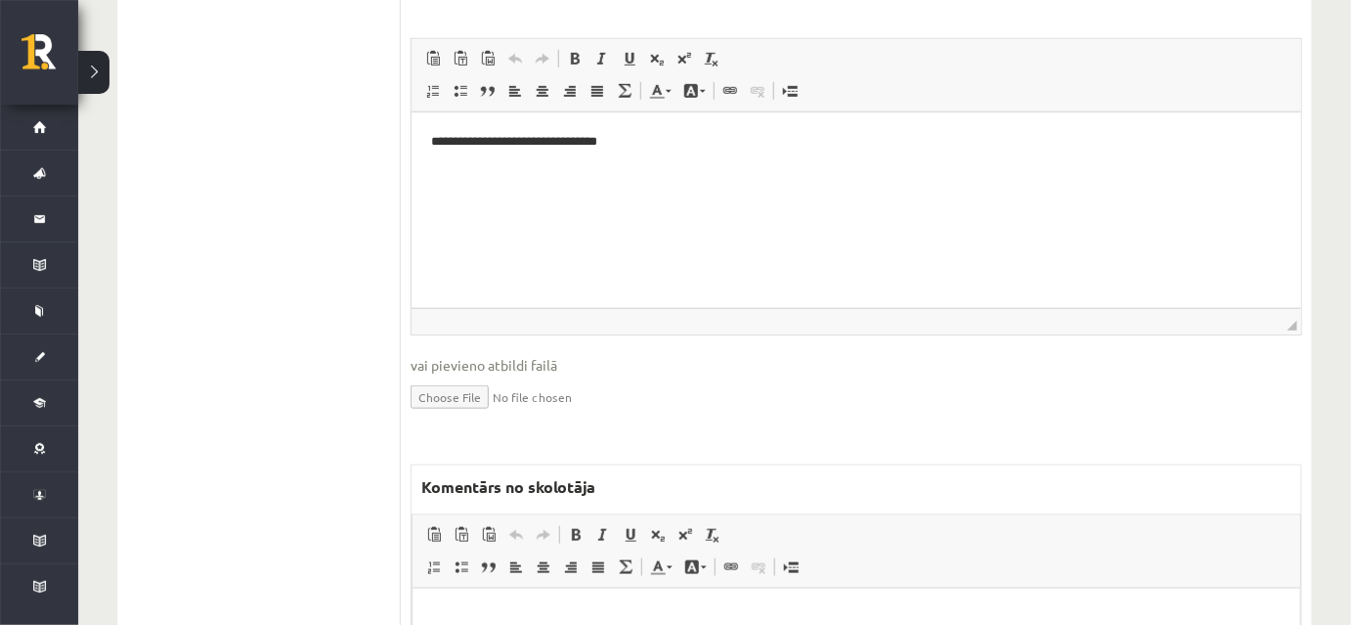
scroll to position [622, 0]
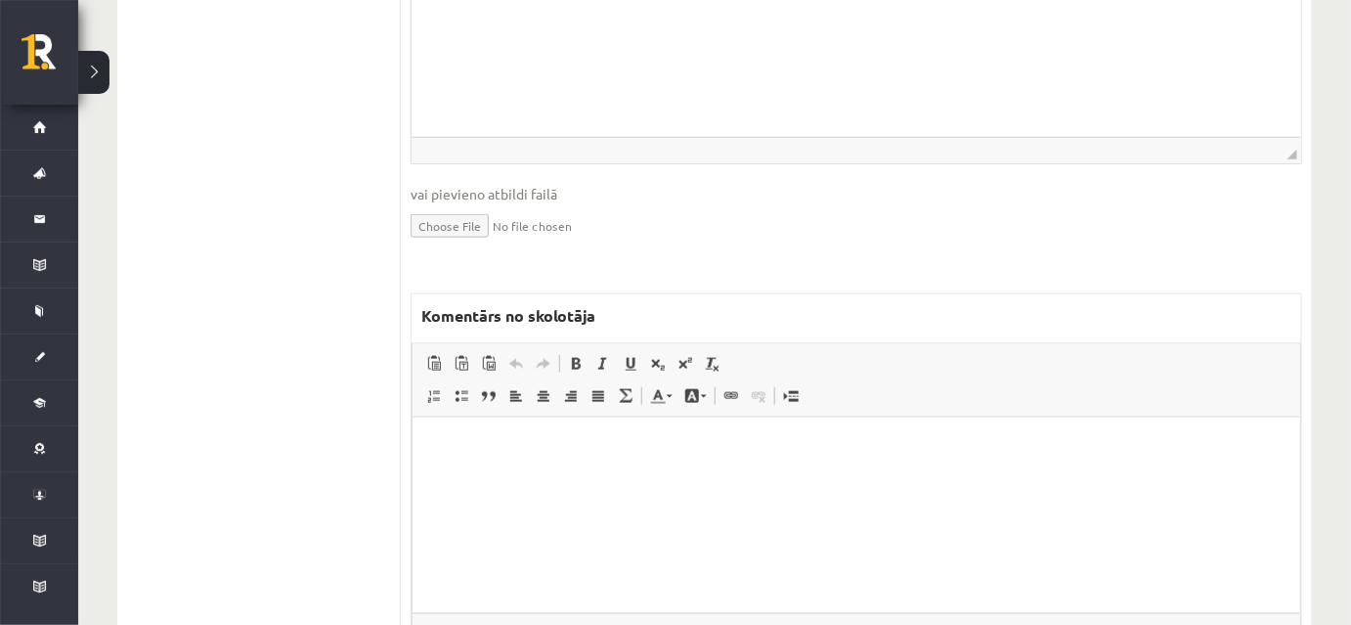
click at [552, 451] on p "Bagātinātā teksta redaktors, wiswyg-editor-47434033500020-1760446444-959" at bounding box center [855, 446] width 849 height 21
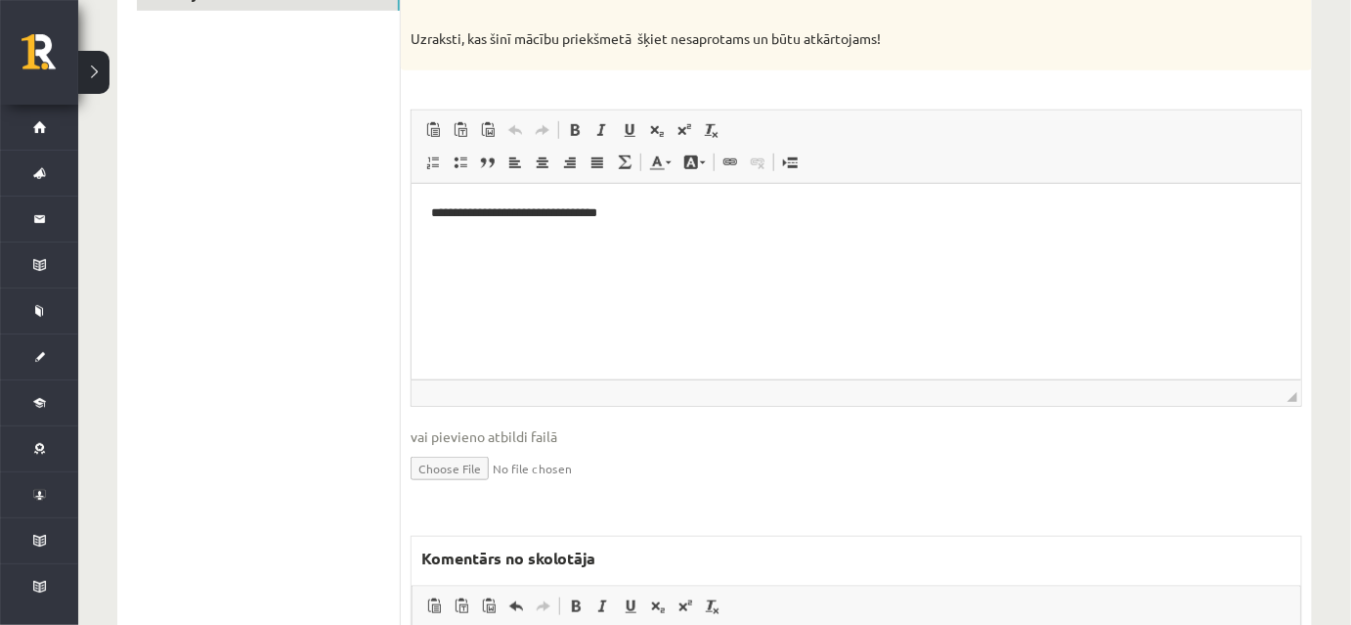
scroll to position [177, 0]
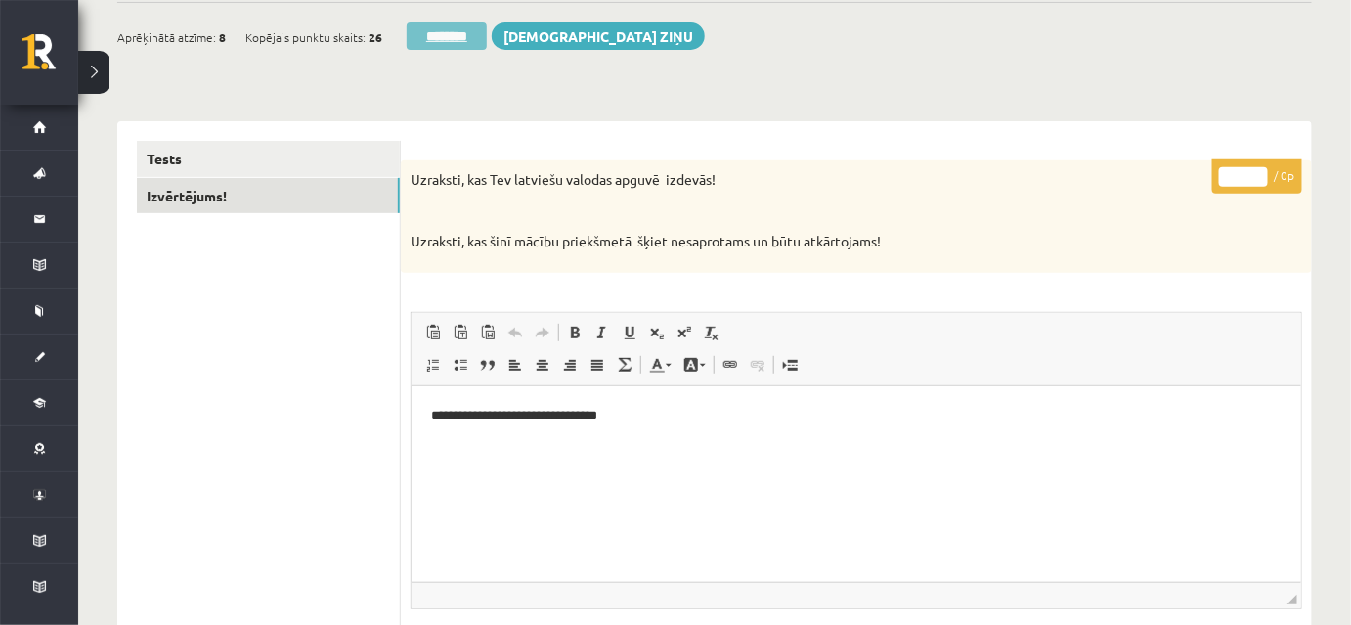
click at [469, 39] on input "********" at bounding box center [447, 35] width 80 height 27
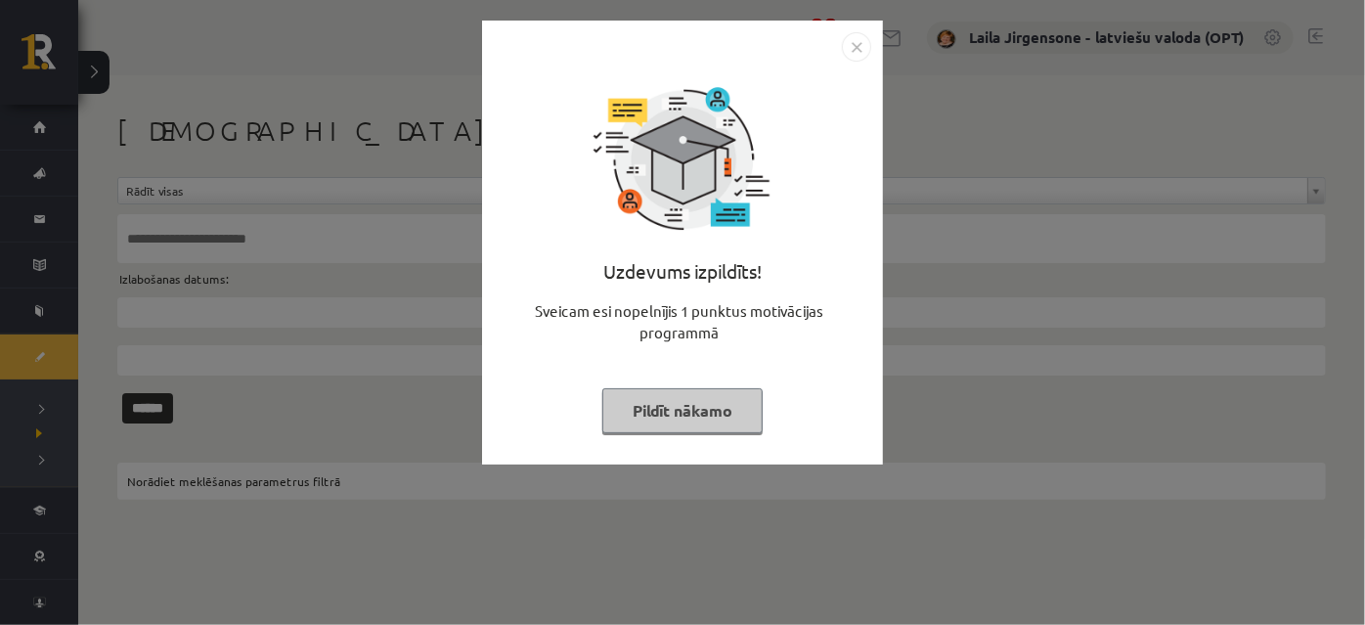
click at [689, 418] on button "Pildīt nākamo" at bounding box center [682, 410] width 160 height 45
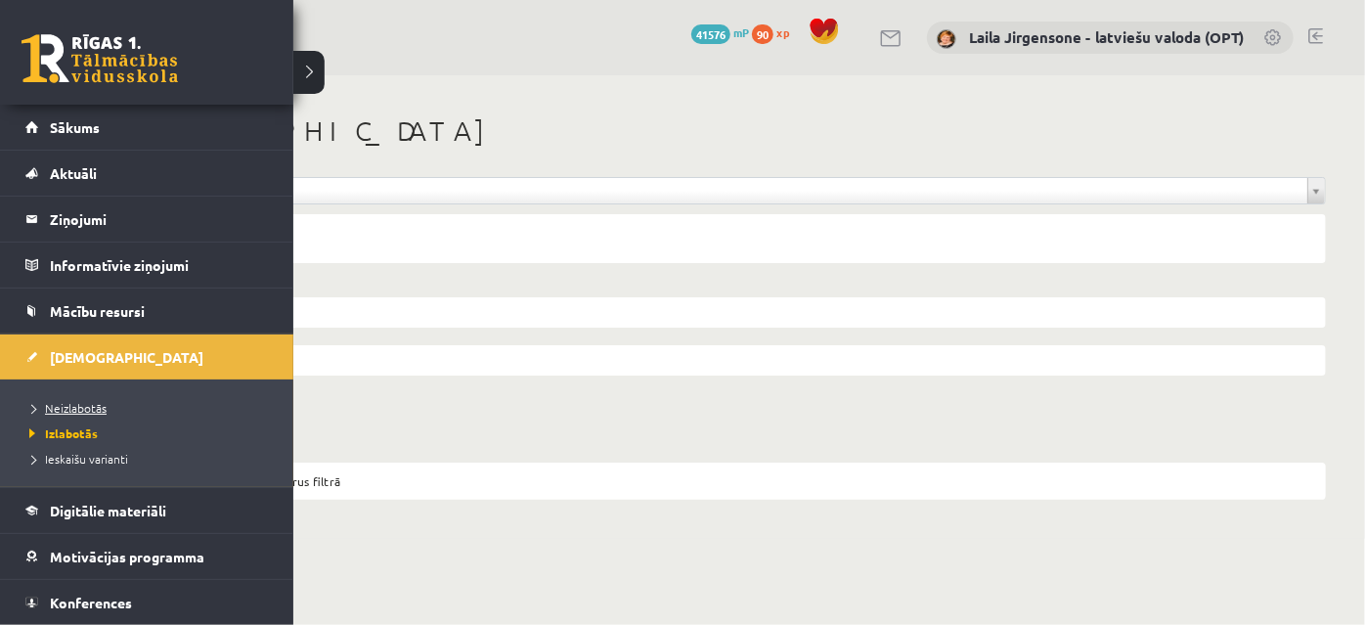
click at [49, 402] on span "Neizlabotās" at bounding box center [65, 408] width 82 height 16
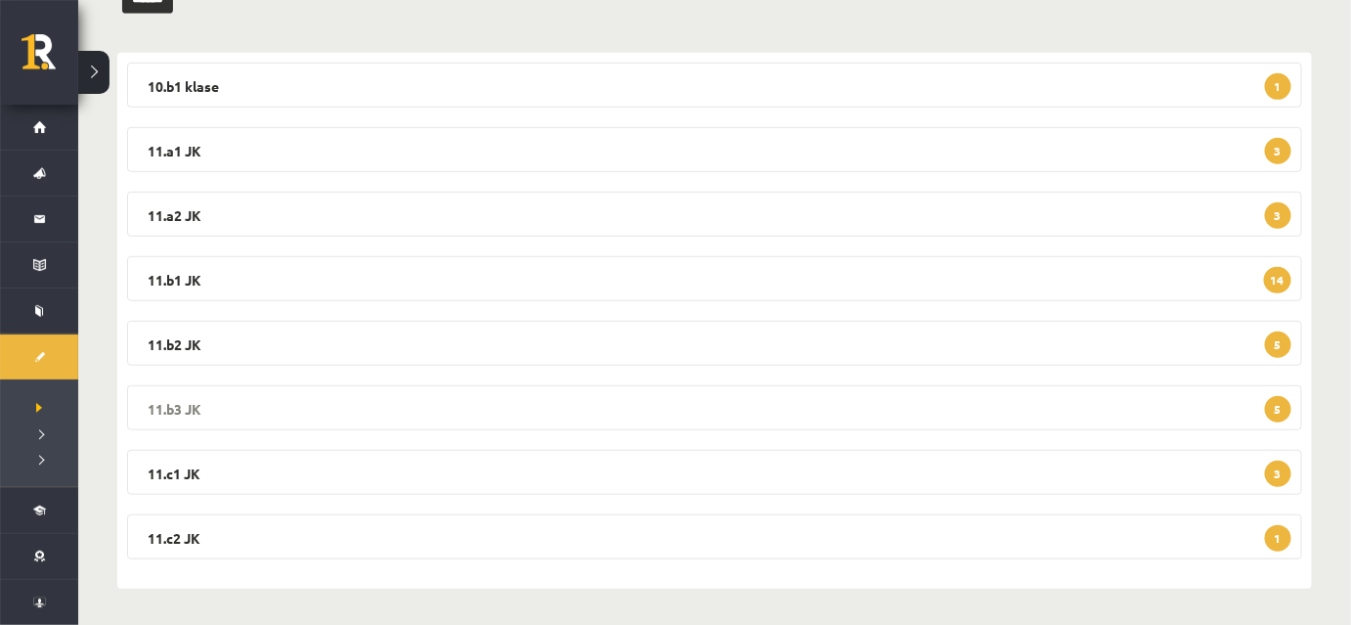
scroll to position [298, 0]
click at [555, 281] on legend "11.b1 JK 14" at bounding box center [714, 277] width 1175 height 45
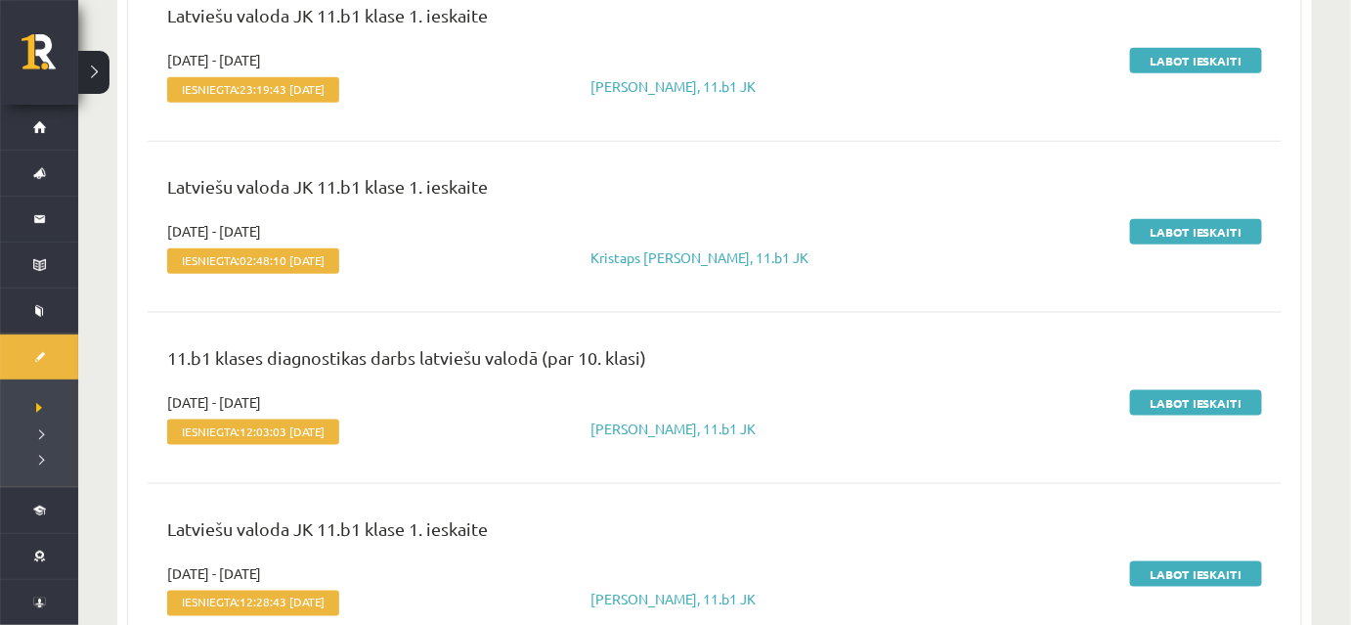
scroll to position [654, 0]
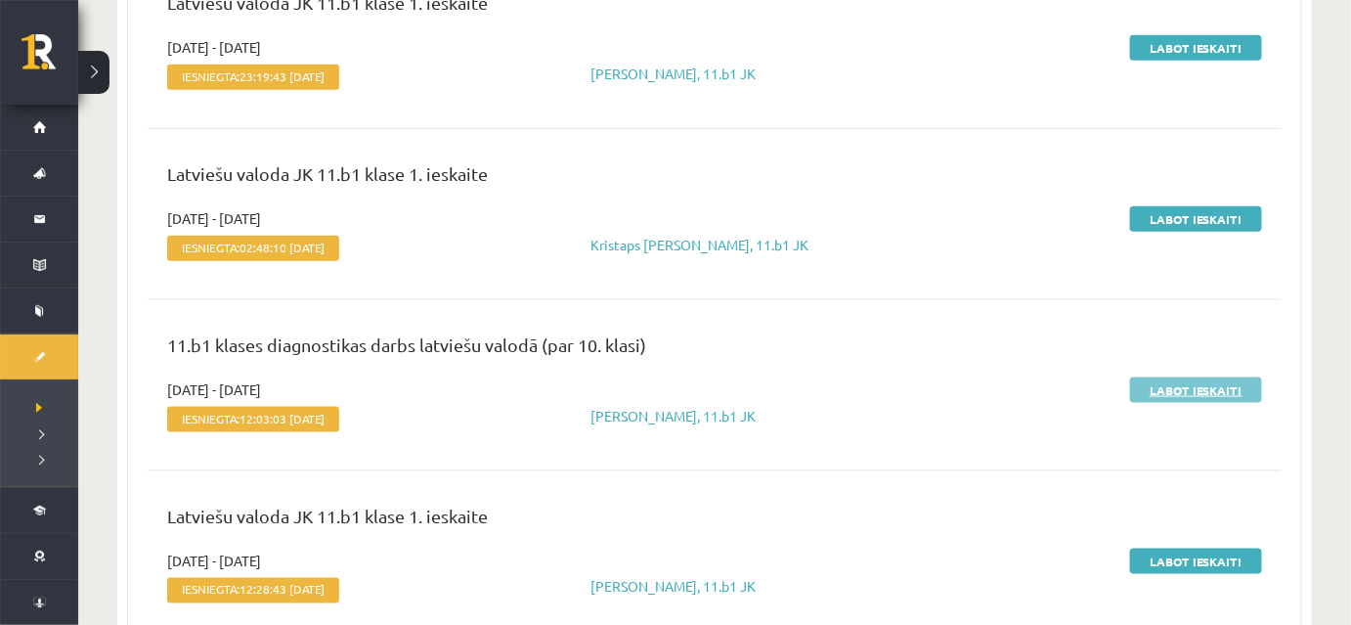
click at [1150, 386] on link "Labot ieskaiti" at bounding box center [1196, 389] width 132 height 25
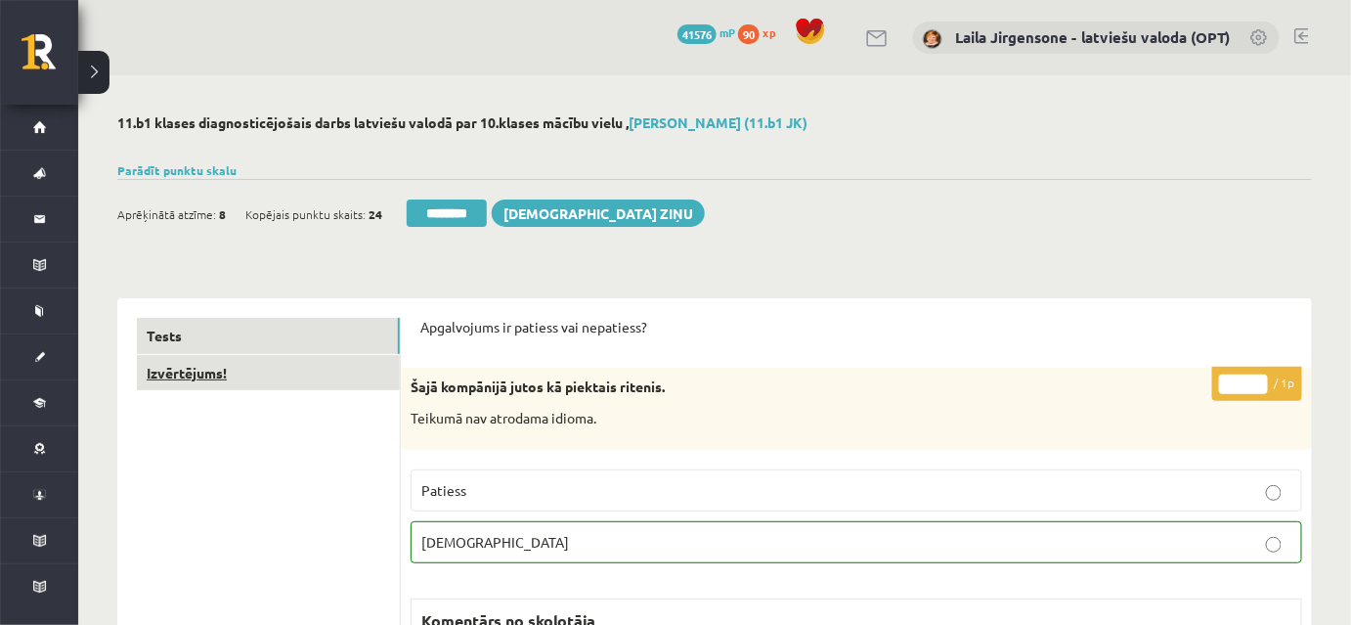
click at [304, 369] on link "Izvērtējums!" at bounding box center [268, 373] width 263 height 36
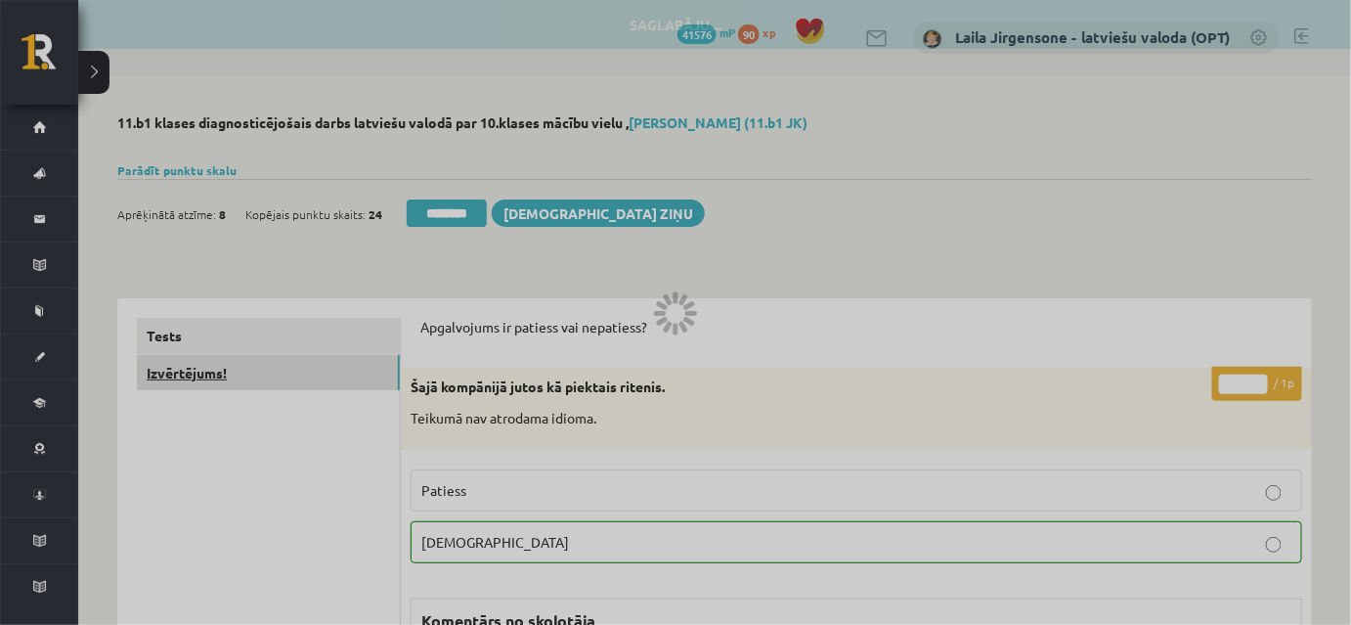
click at [304, 369] on div at bounding box center [675, 312] width 1351 height 625
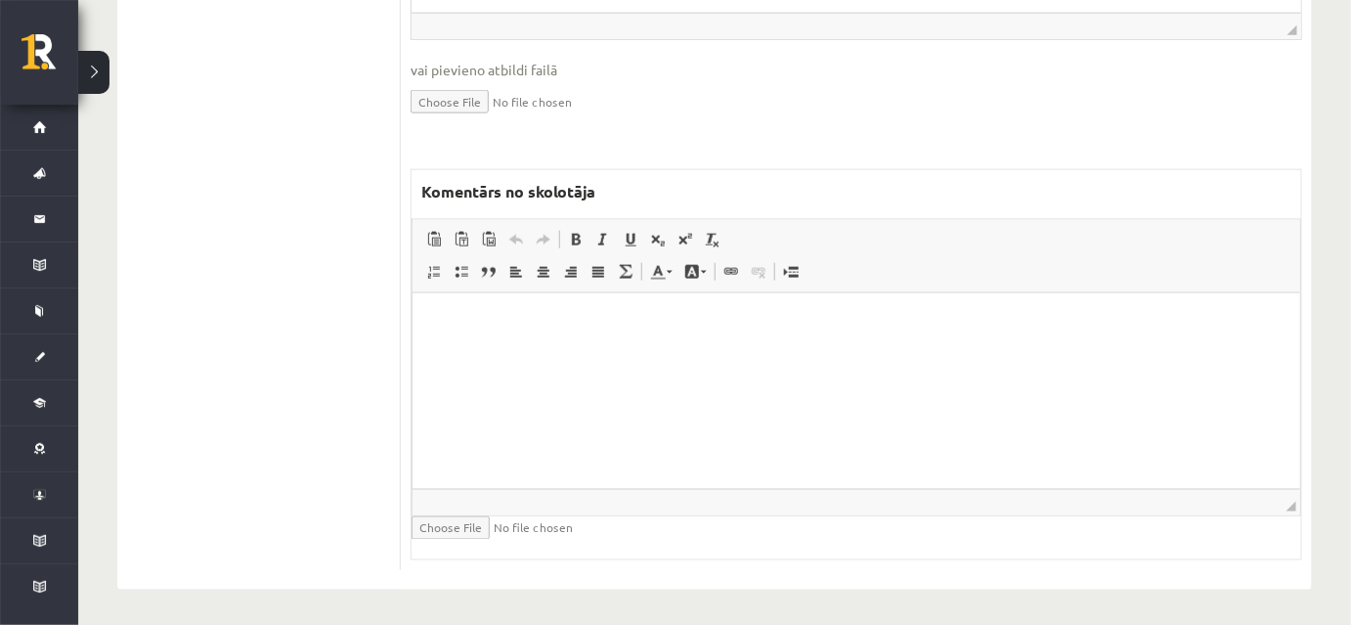
click at [655, 352] on html at bounding box center [856, 322] width 888 height 60
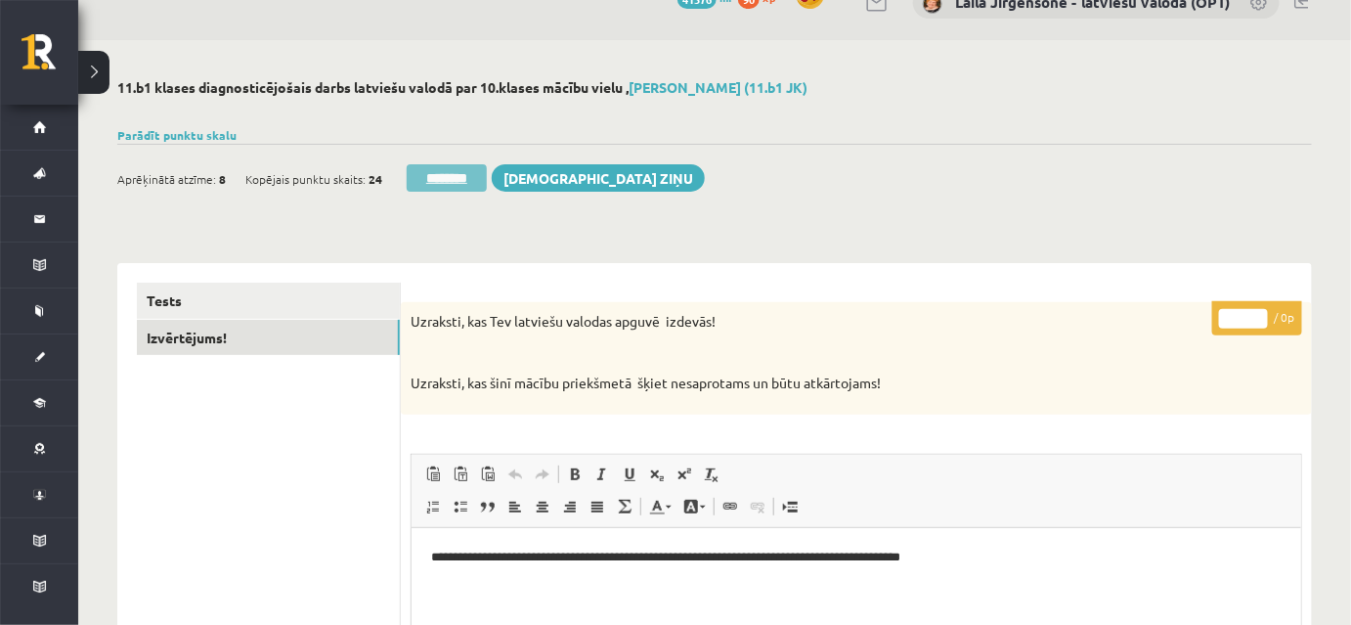
click at [456, 171] on input "********" at bounding box center [447, 177] width 80 height 27
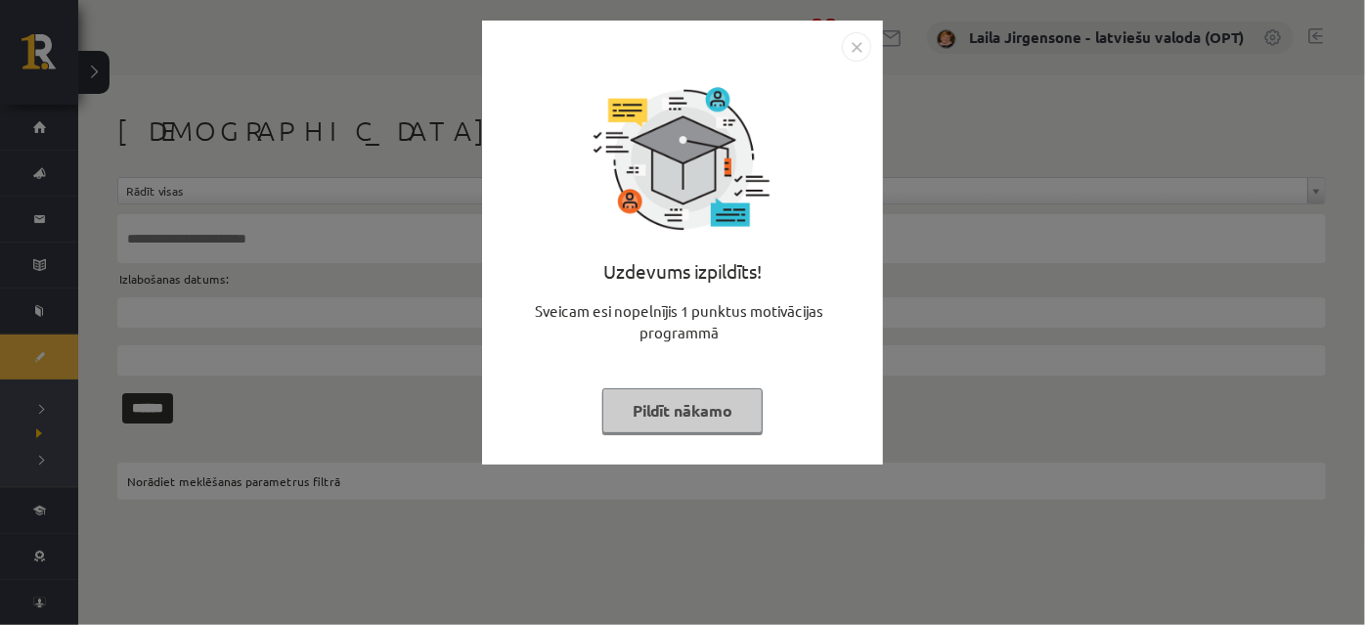
click at [665, 404] on button "Pildīt nākamo" at bounding box center [682, 410] width 160 height 45
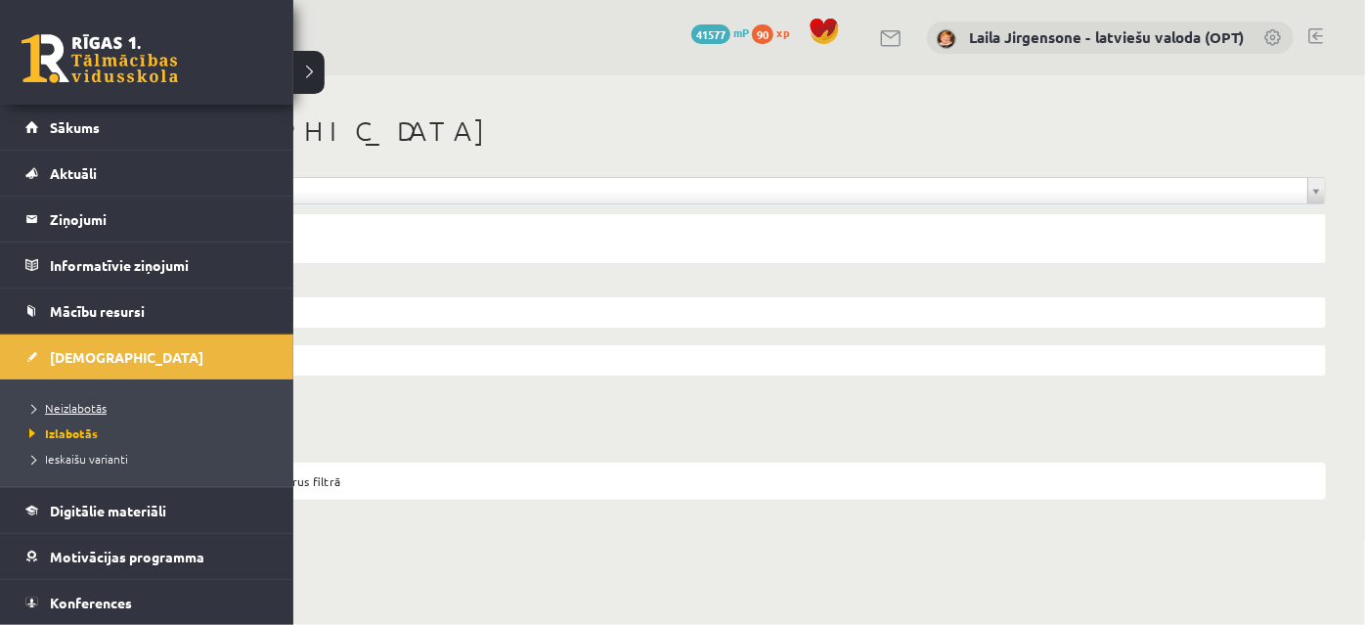
click at [69, 407] on span "Neizlabotās" at bounding box center [65, 408] width 82 height 16
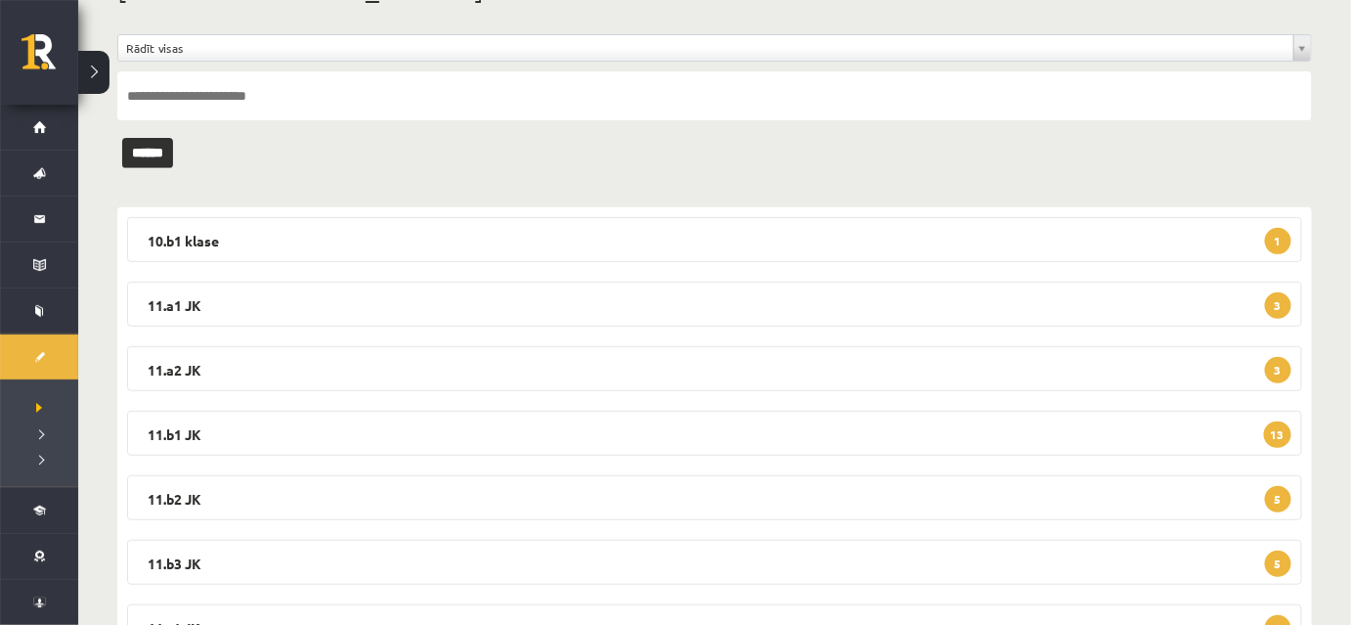
scroll to position [266, 0]
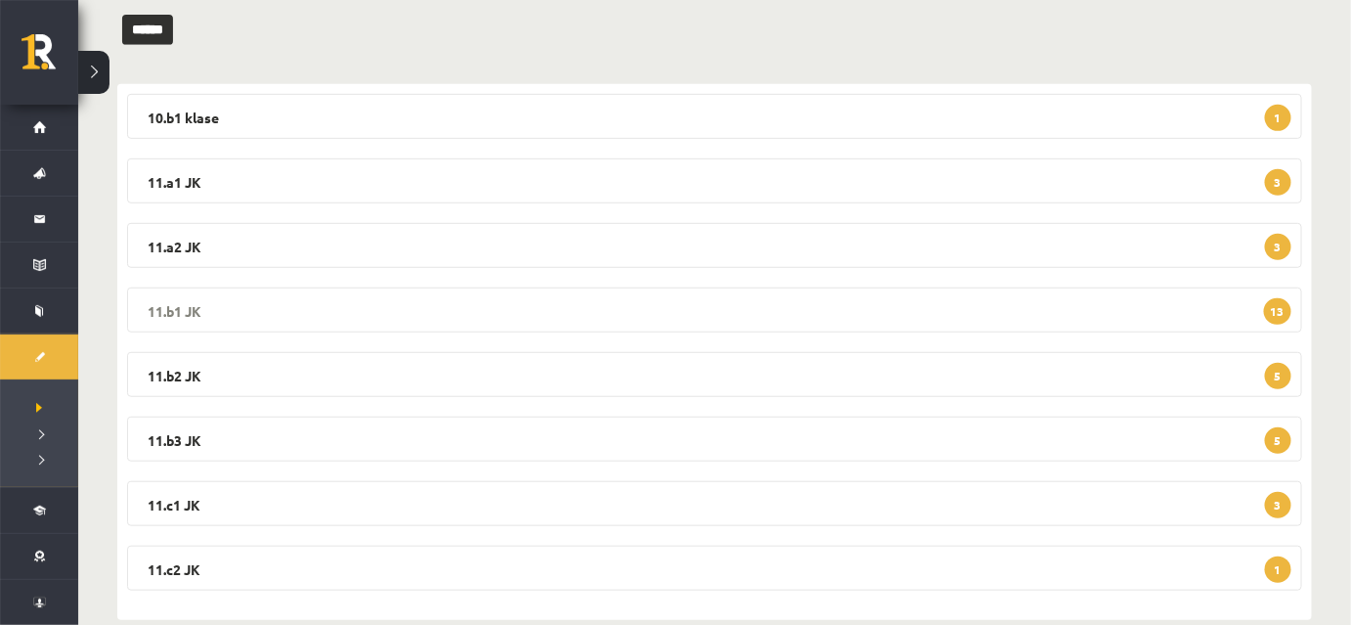
click at [688, 312] on legend "11.b1 JK 13" at bounding box center [714, 309] width 1175 height 45
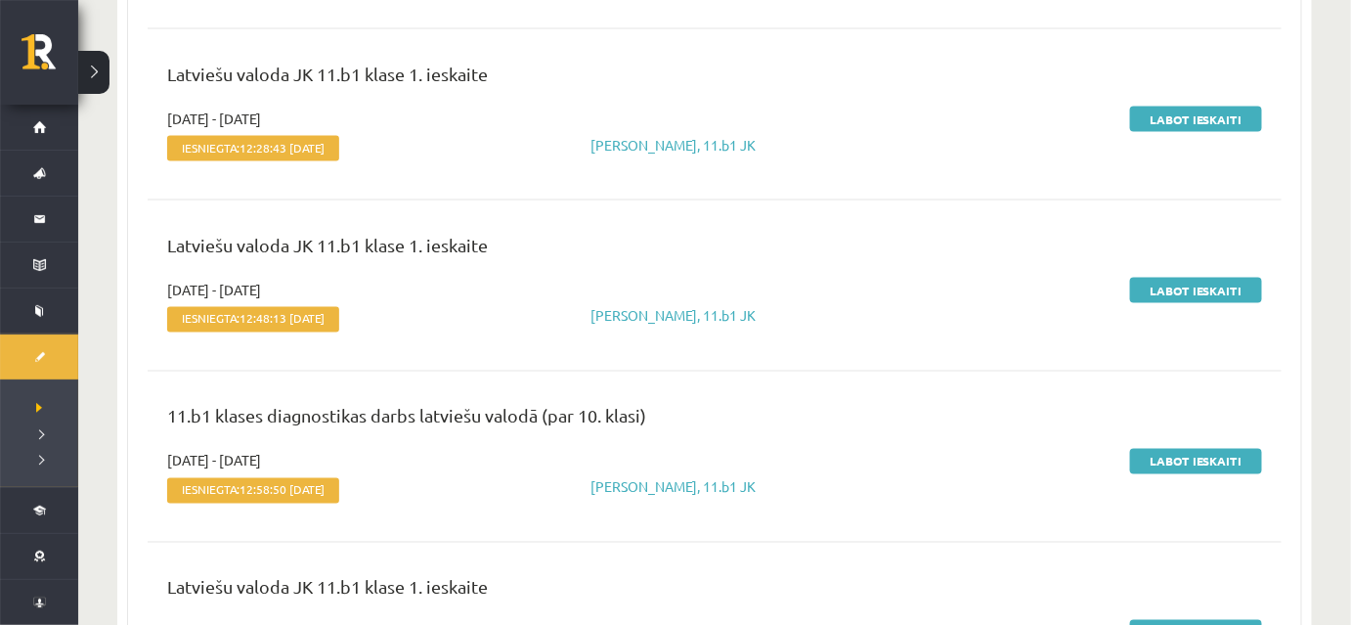
scroll to position [1066, 0]
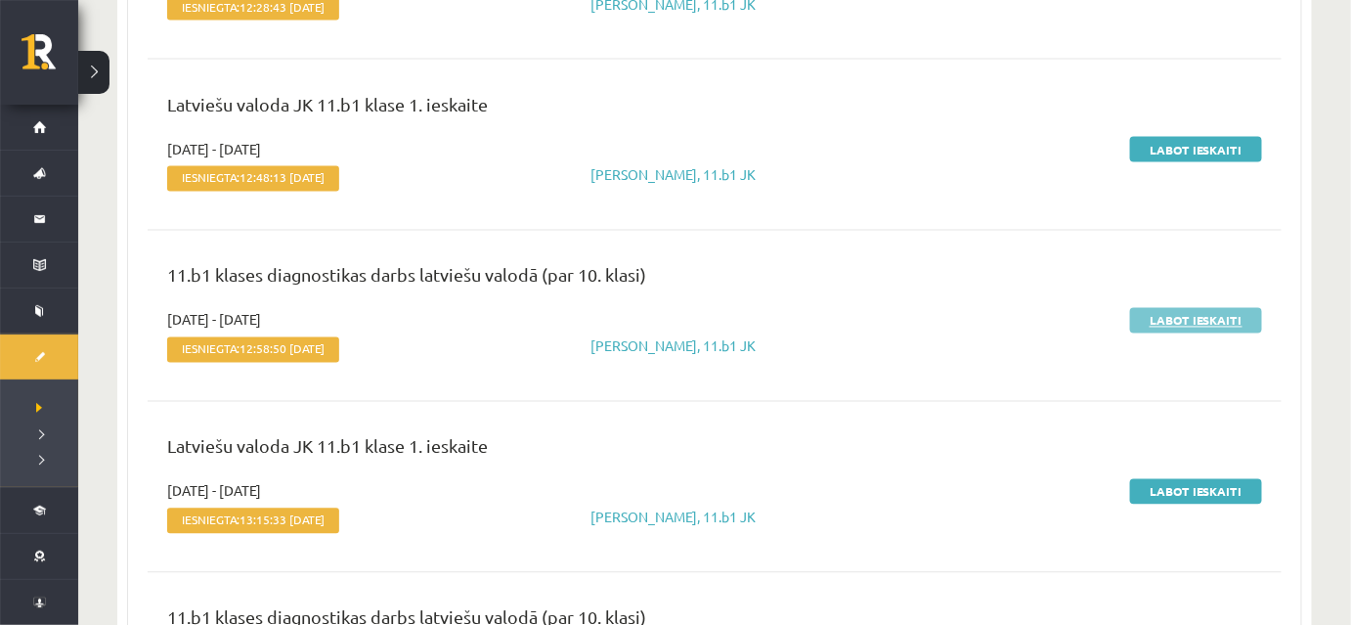
click at [1164, 324] on link "Labot ieskaiti" at bounding box center [1196, 320] width 132 height 25
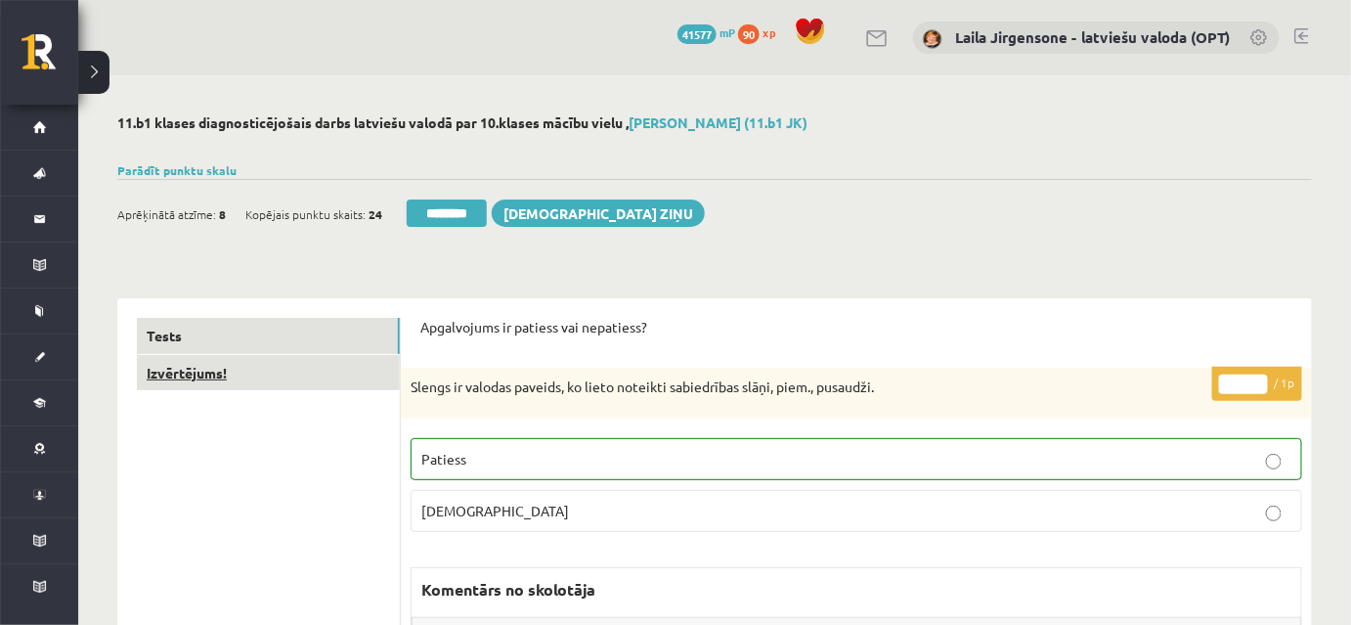
click at [357, 364] on link "Izvērtējums!" at bounding box center [268, 373] width 263 height 36
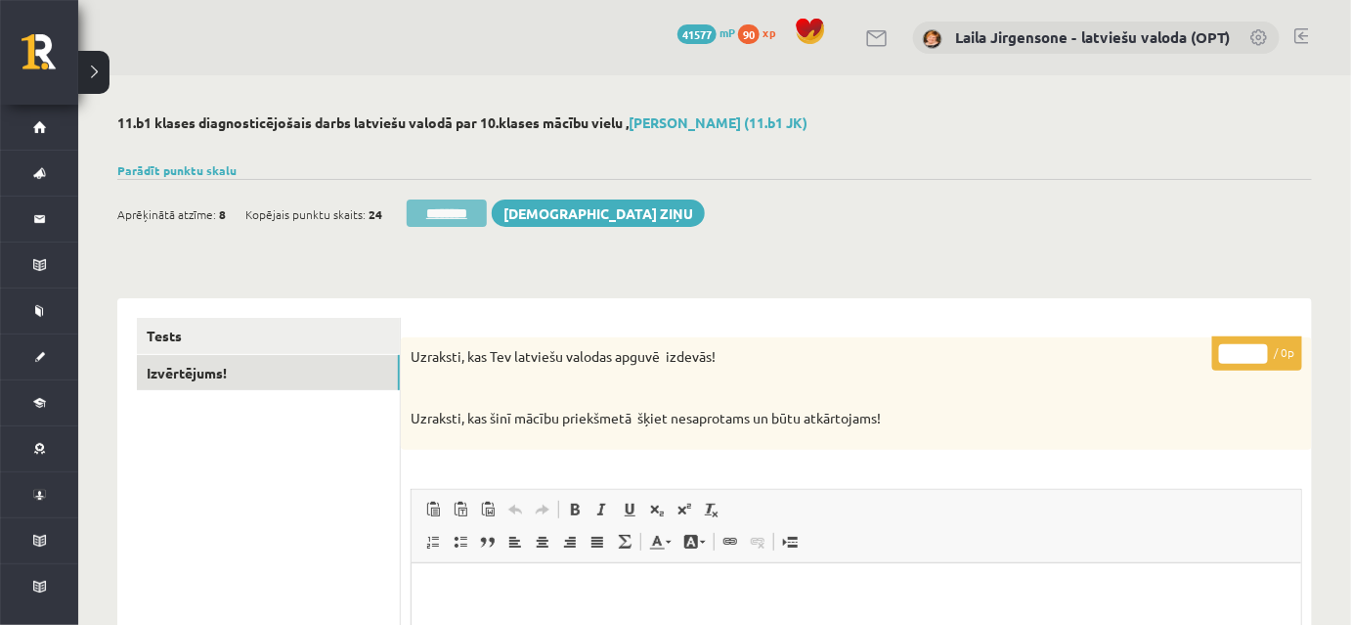
click at [474, 211] on input "********" at bounding box center [447, 212] width 80 height 27
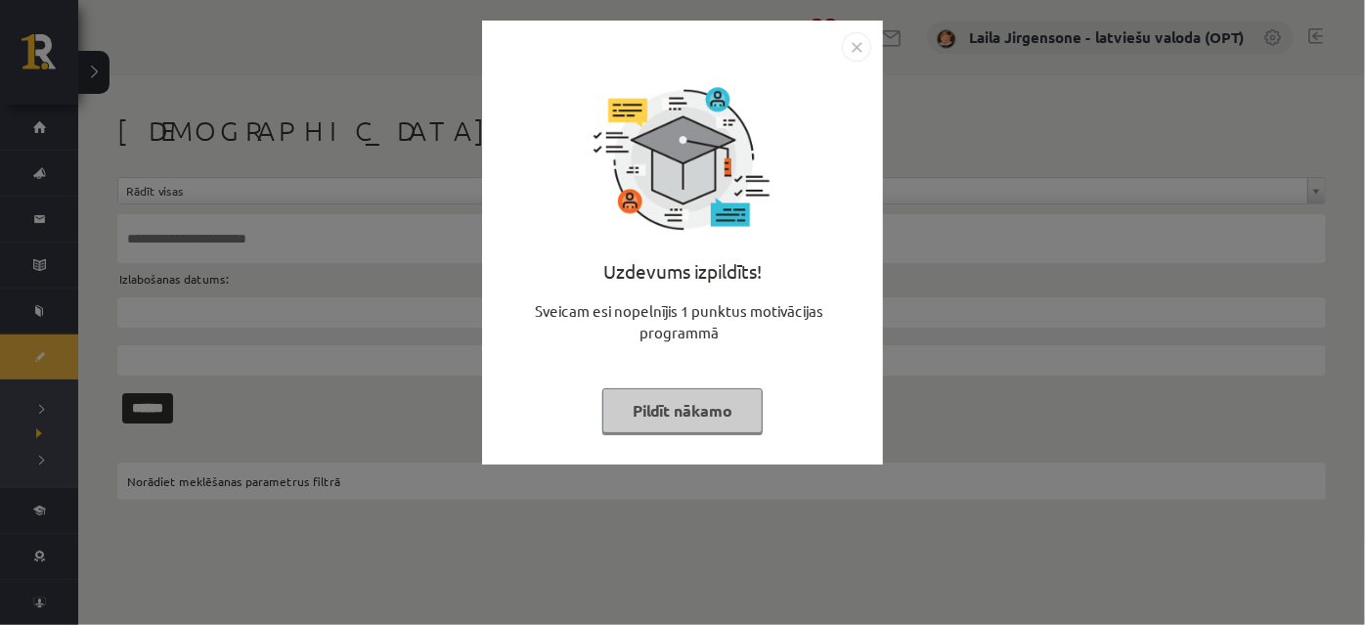
click at [683, 409] on button "Pildīt nākamo" at bounding box center [682, 410] width 160 height 45
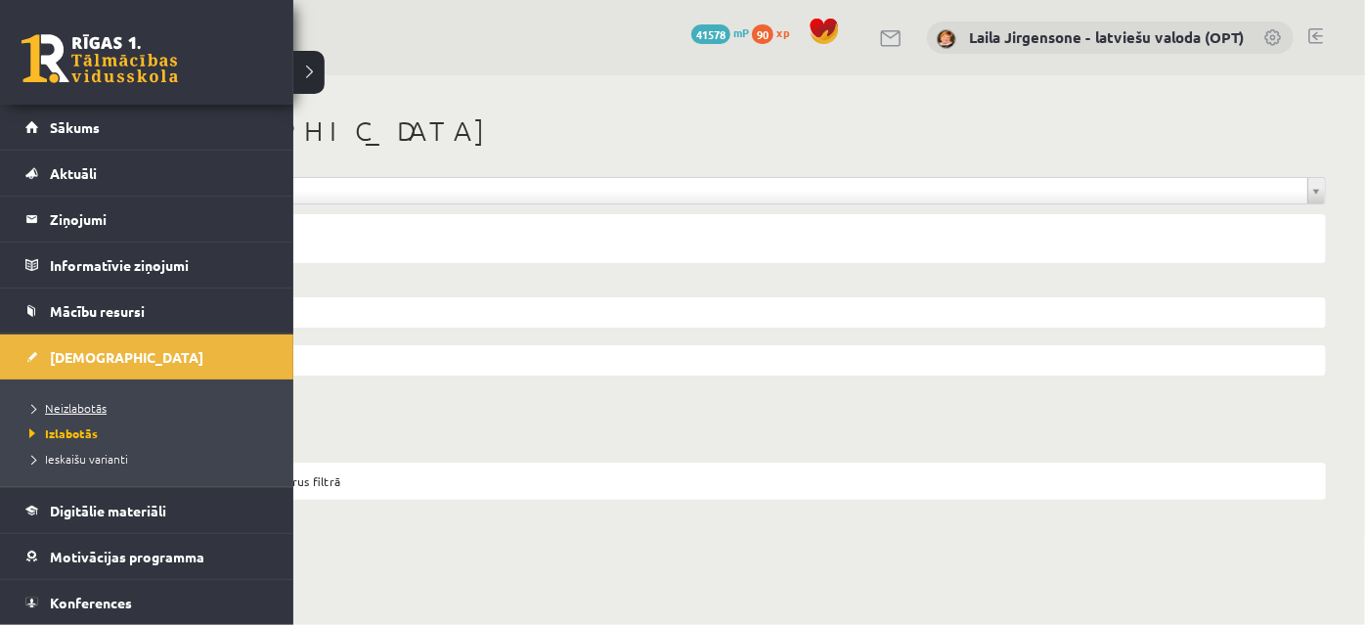
click at [63, 408] on span "Neizlabotās" at bounding box center [65, 408] width 82 height 16
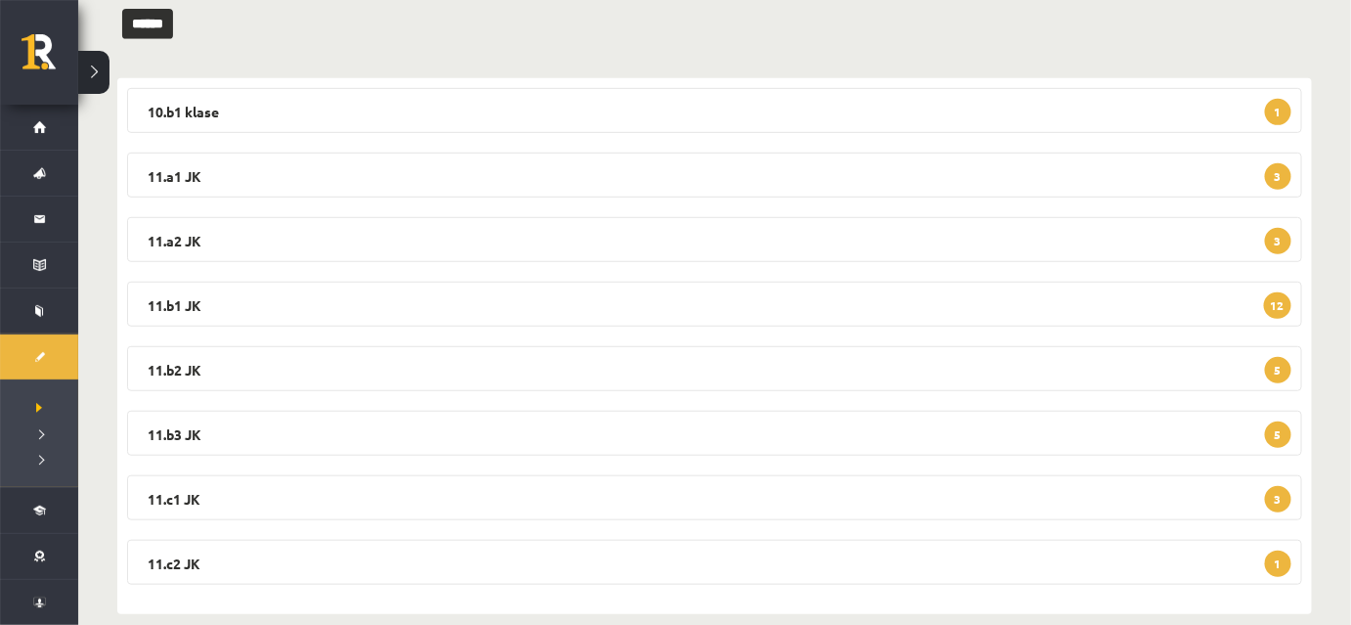
scroll to position [298, 0]
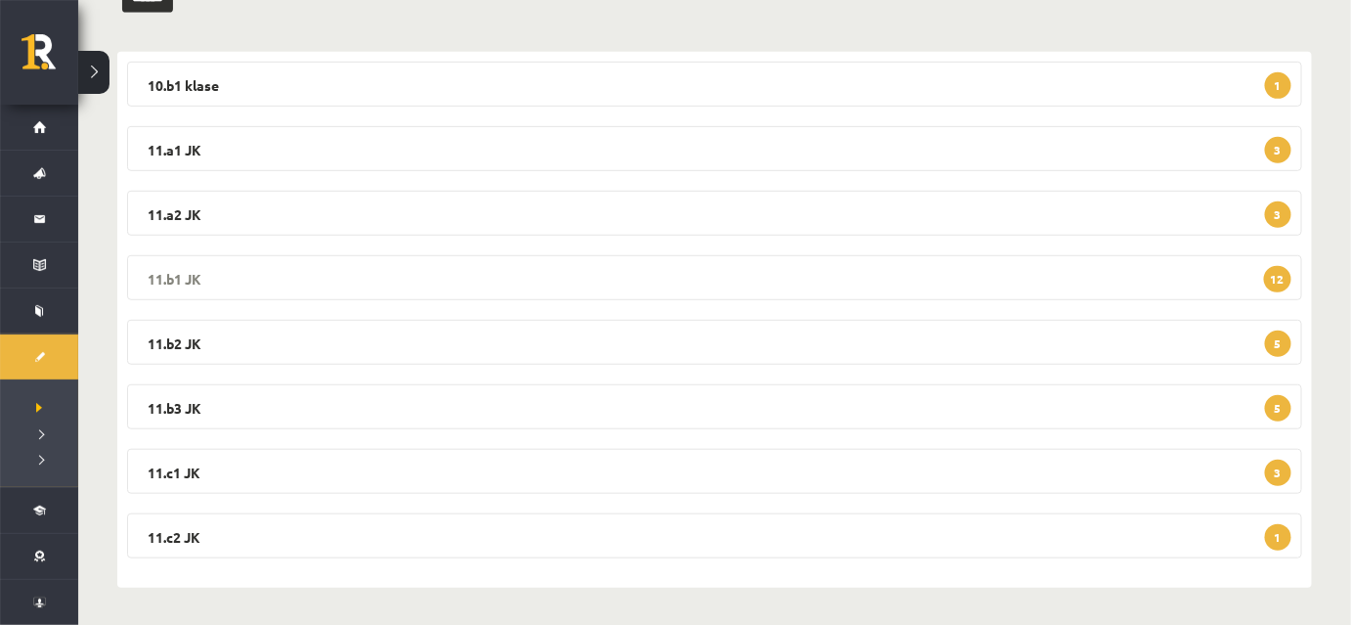
click at [677, 272] on legend "11.b1 JK 12" at bounding box center [714, 277] width 1175 height 45
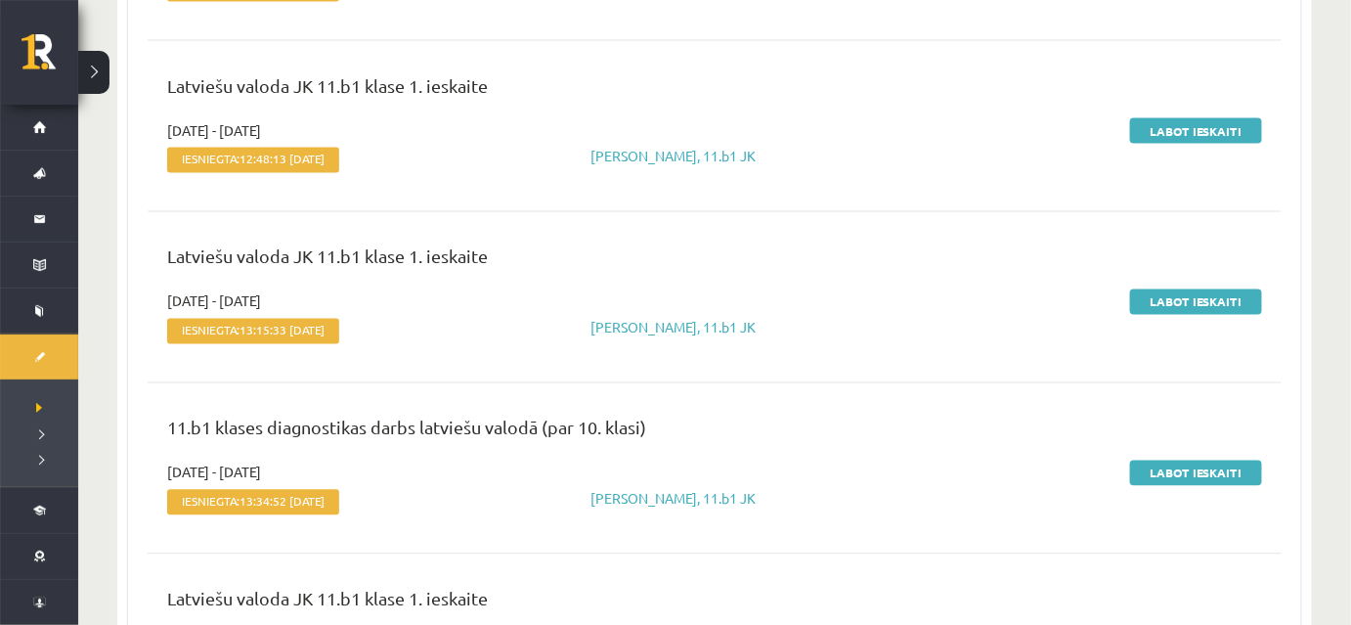
scroll to position [1187, 0]
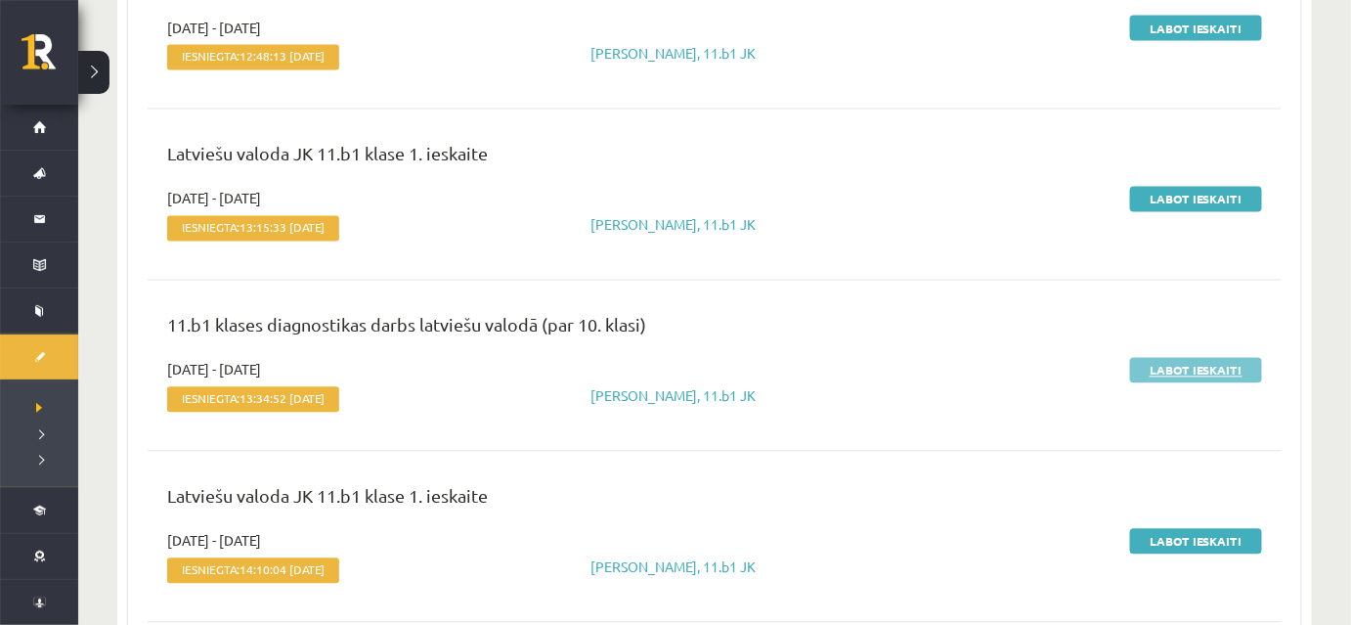
click at [1191, 365] on link "Labot ieskaiti" at bounding box center [1196, 370] width 132 height 25
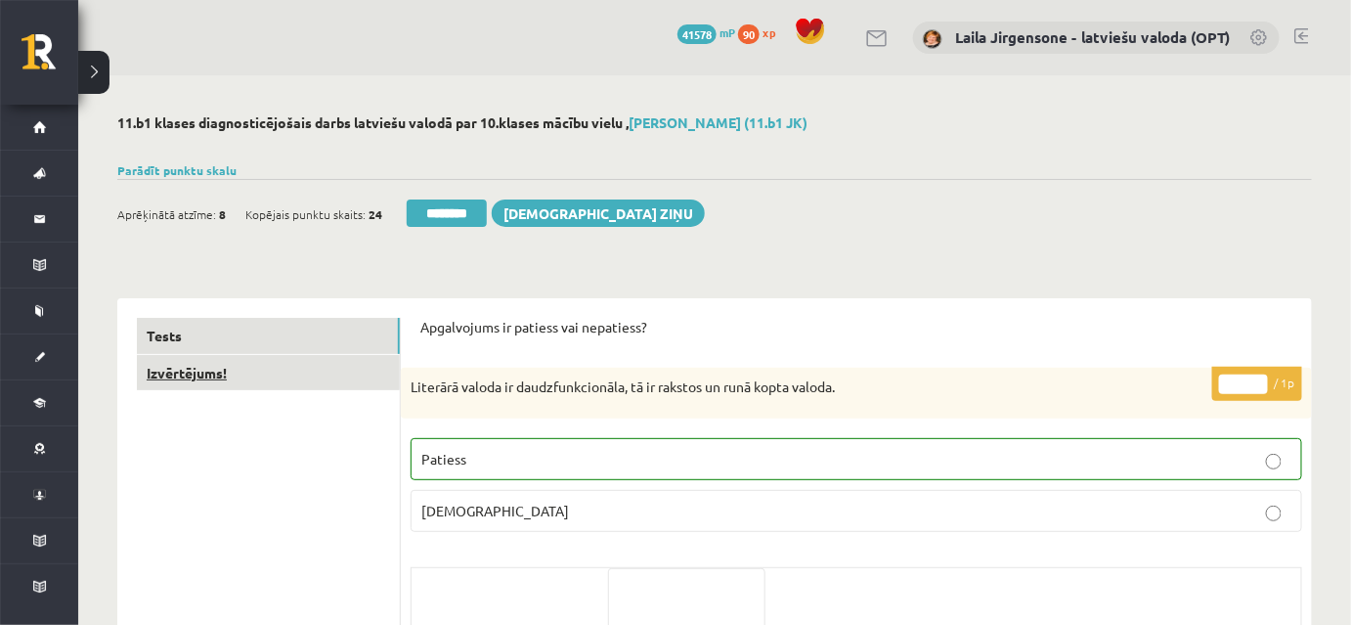
click at [308, 369] on link "Izvērtējums!" at bounding box center [268, 373] width 263 height 36
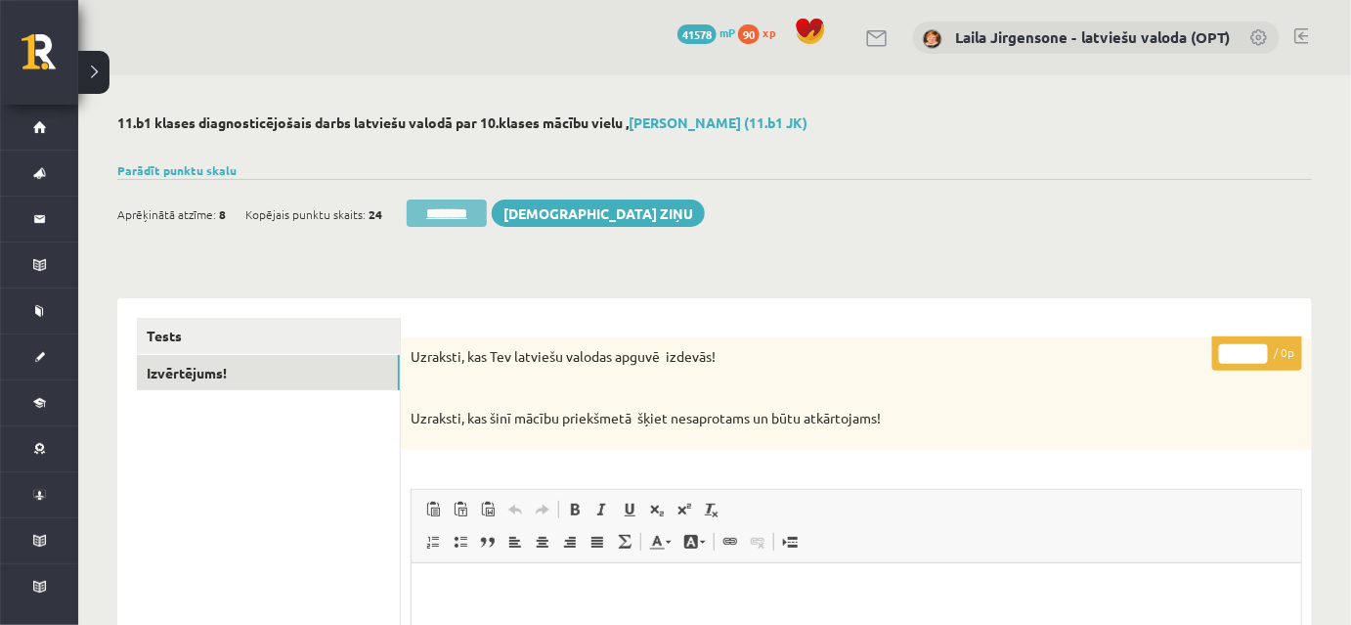
click at [456, 218] on input "********" at bounding box center [447, 212] width 80 height 27
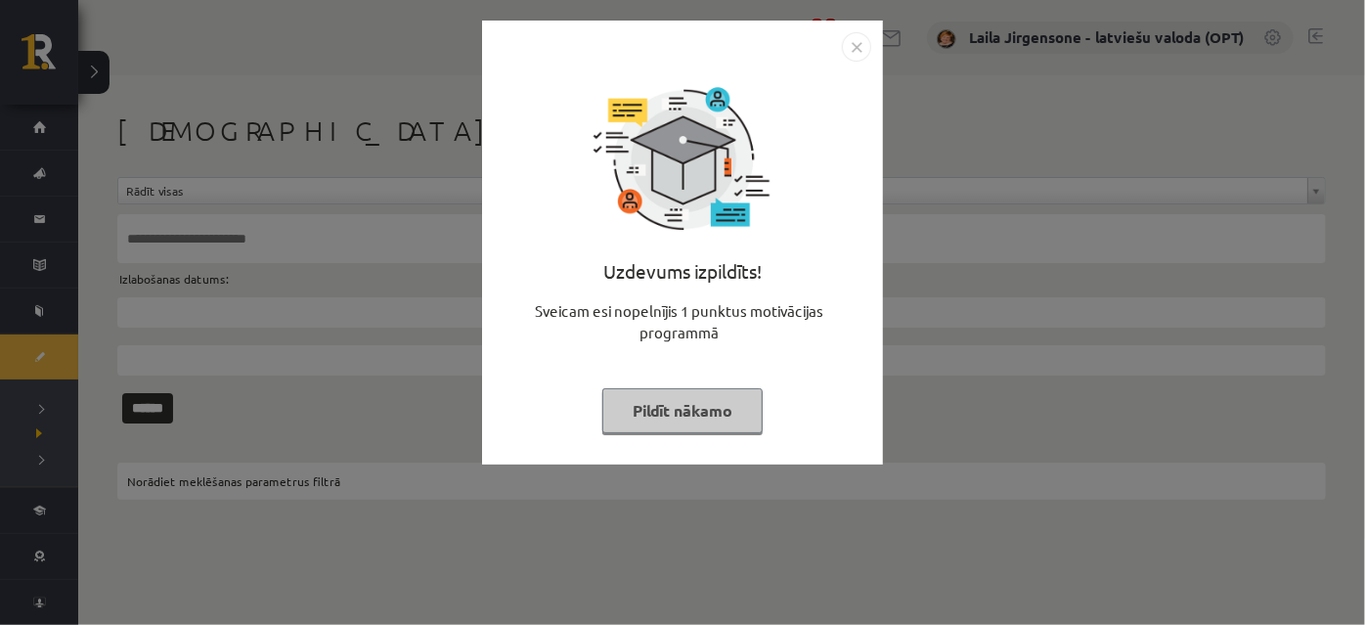
drag, startPoint x: 692, startPoint y: 411, endPoint x: 683, endPoint y: 401, distance: 13.2
click at [691, 411] on button "Pildīt nākamo" at bounding box center [682, 410] width 160 height 45
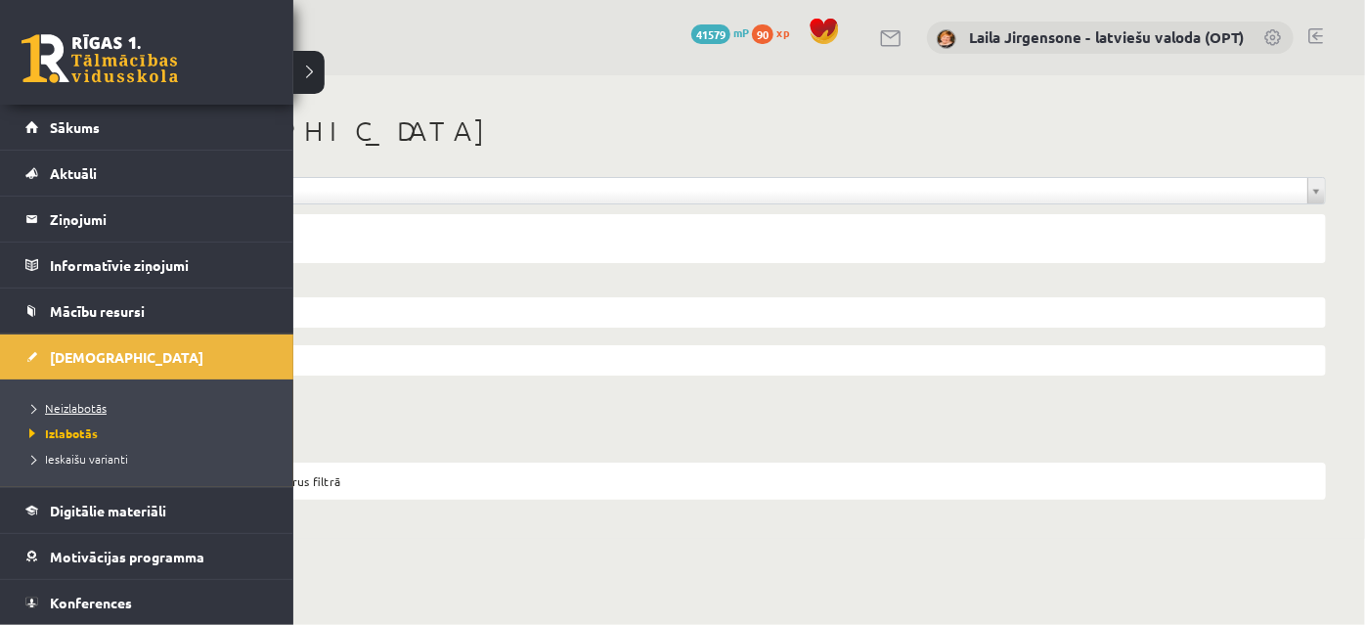
click at [70, 407] on span "Neizlabotās" at bounding box center [65, 408] width 82 height 16
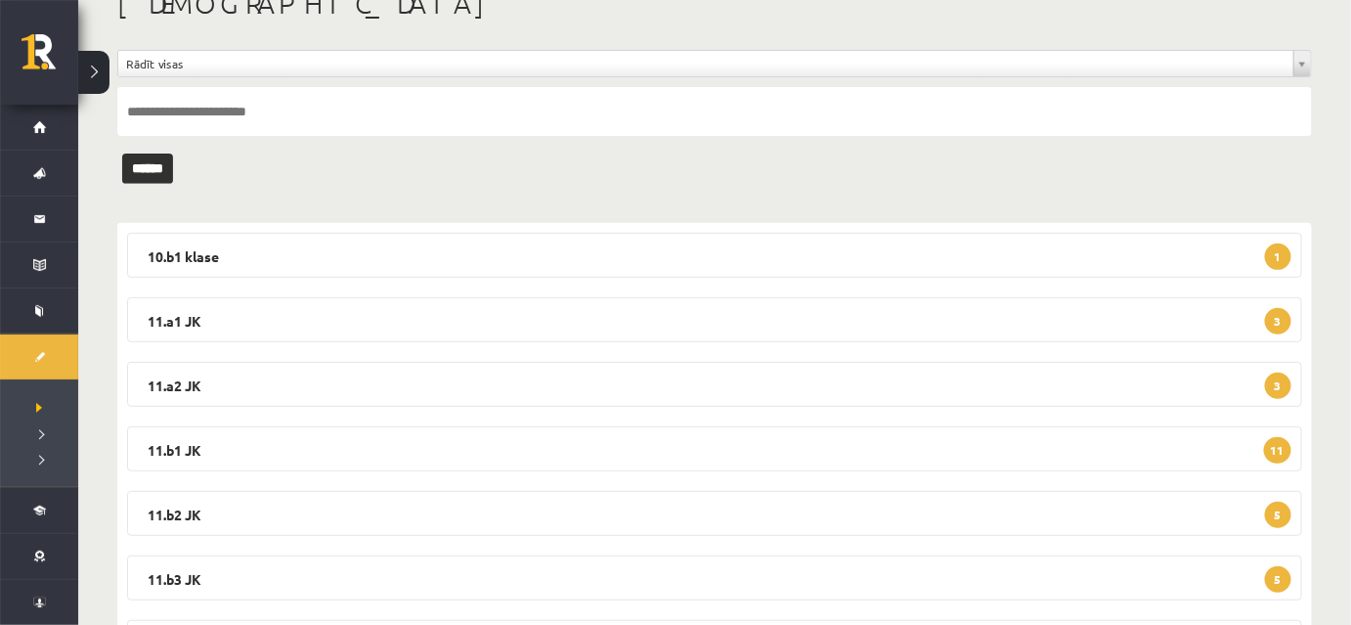
scroll to position [298, 0]
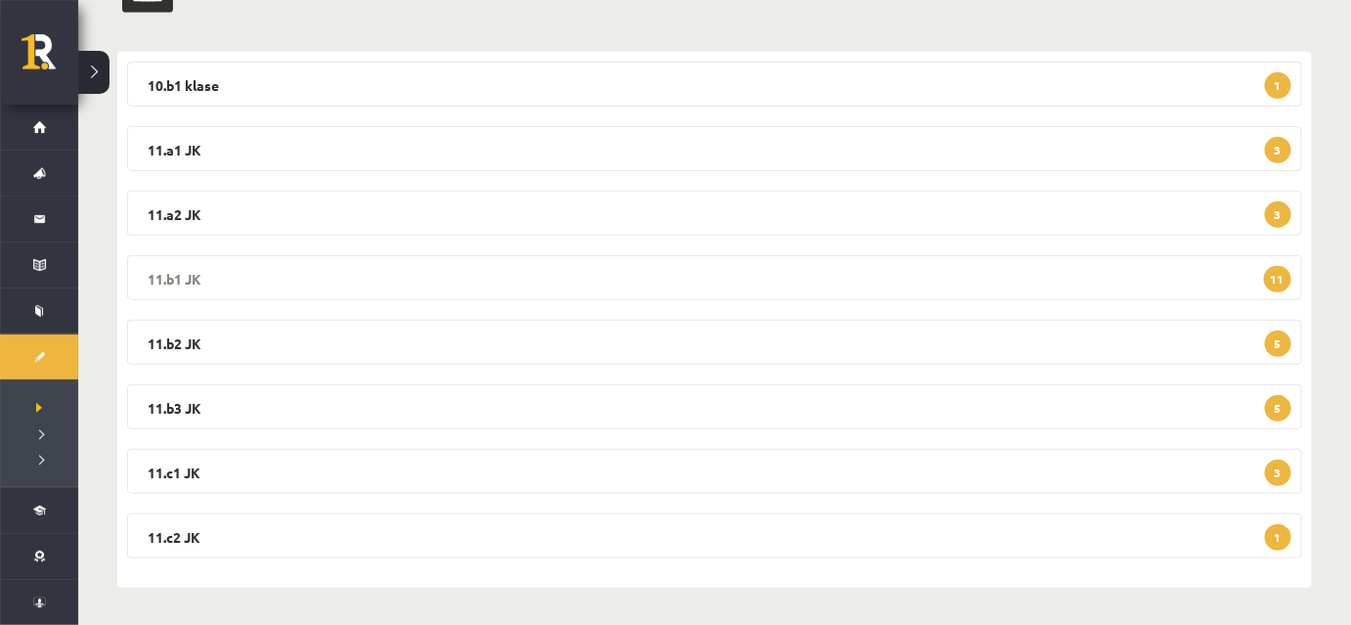
click at [706, 282] on legend "11.b1 JK 11" at bounding box center [714, 277] width 1175 height 45
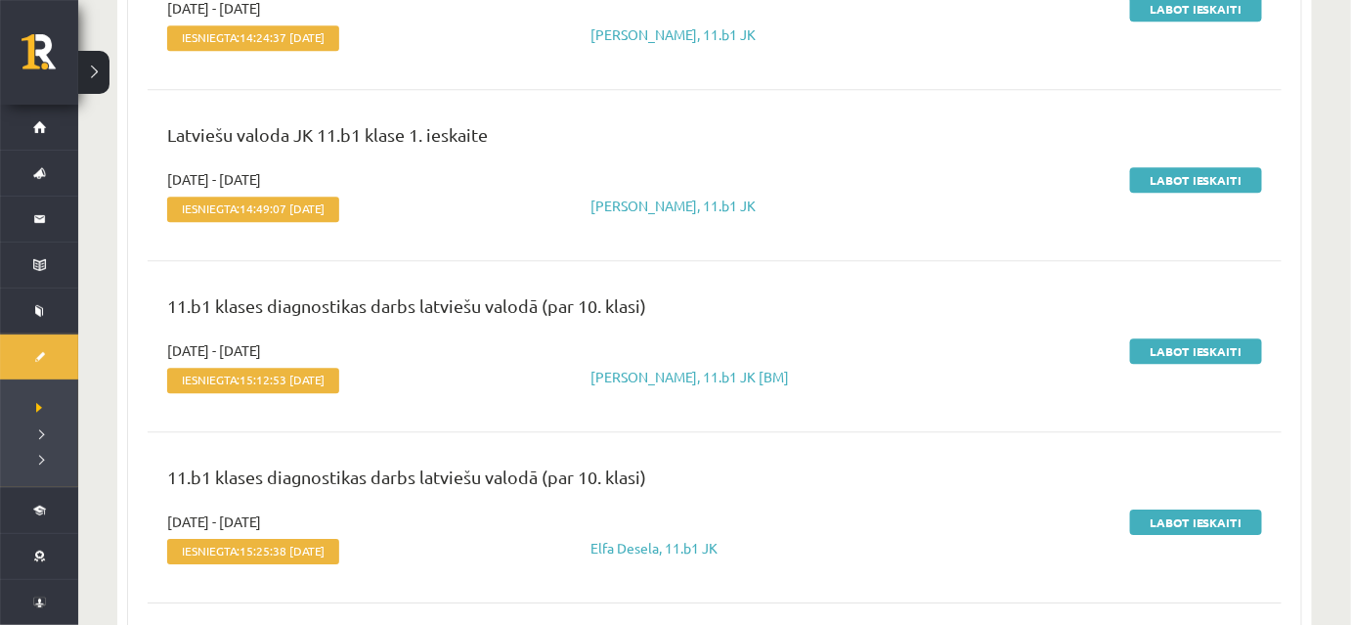
scroll to position [1721, 0]
click at [1167, 350] on link "Labot ieskaiti" at bounding box center [1196, 349] width 132 height 25
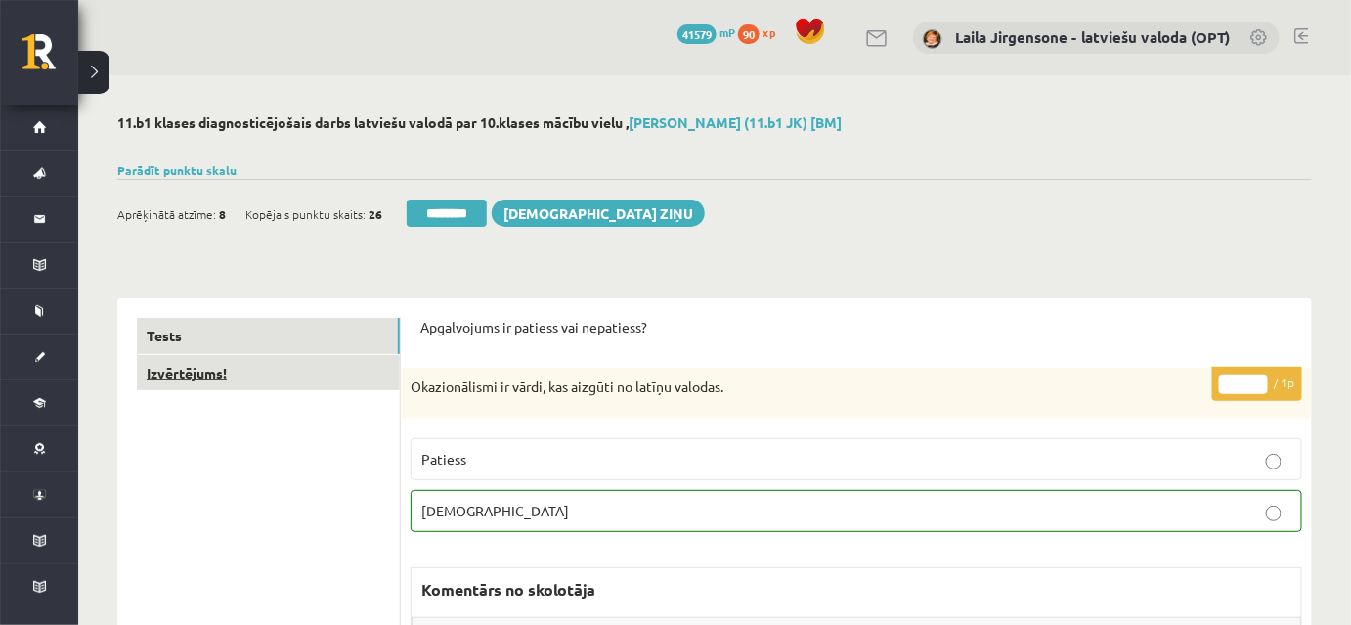
click at [355, 371] on link "Izvērtējums!" at bounding box center [268, 373] width 263 height 36
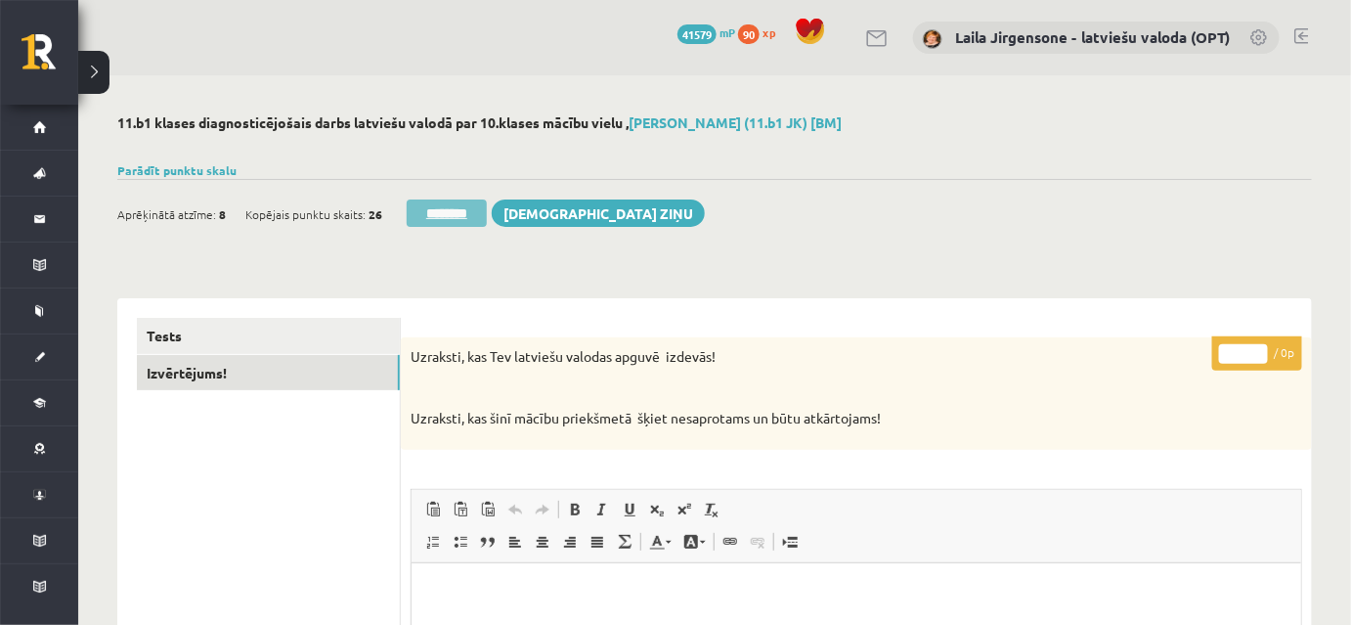
click at [443, 209] on input "********" at bounding box center [447, 212] width 80 height 27
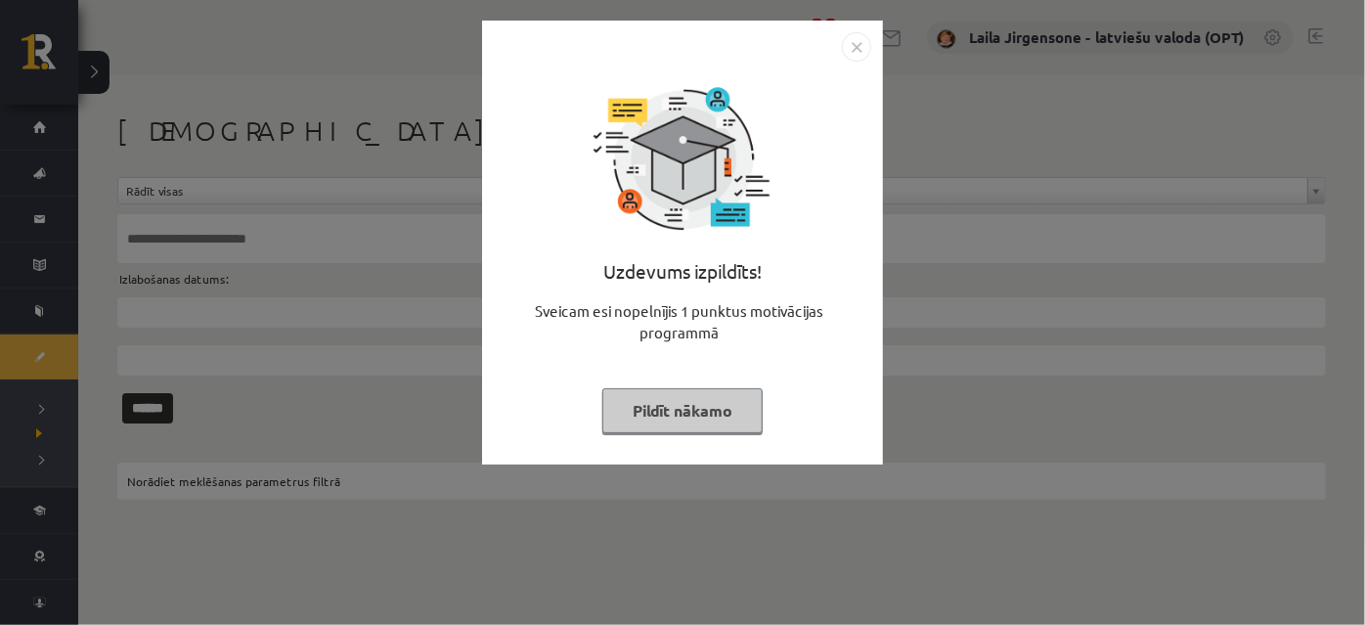
click at [661, 412] on button "Pildīt nākamo" at bounding box center [682, 410] width 160 height 45
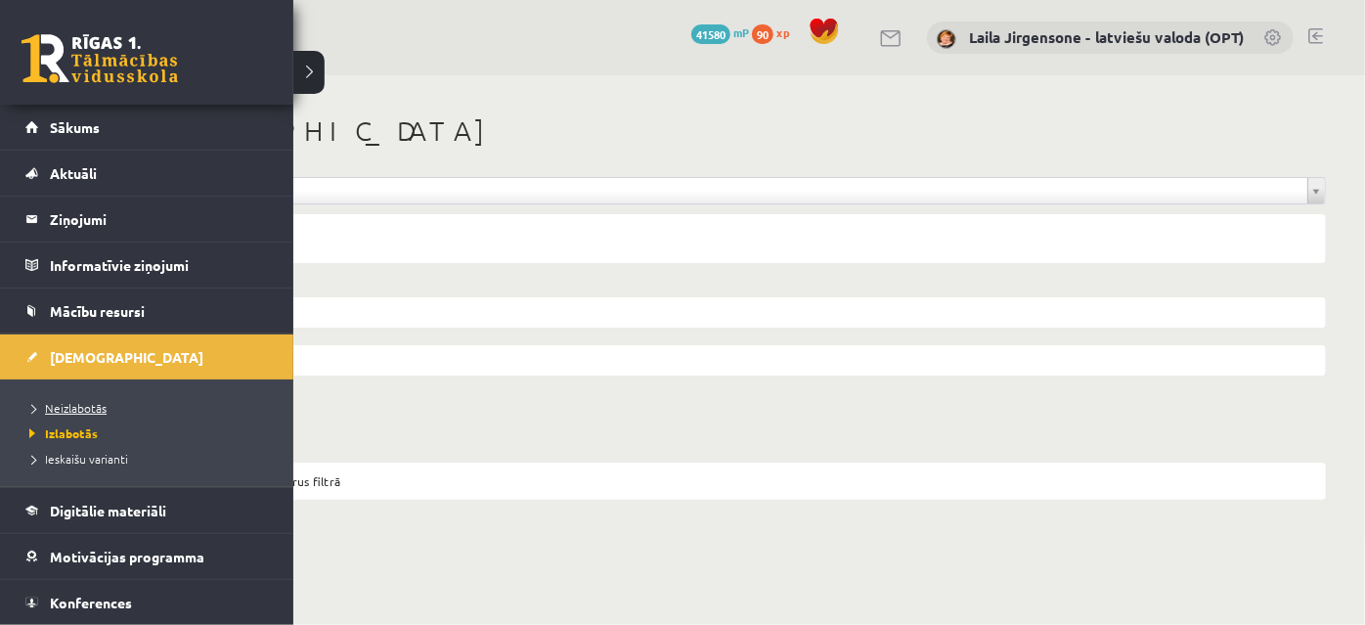
click at [71, 404] on span "Neizlabotās" at bounding box center [65, 408] width 82 height 16
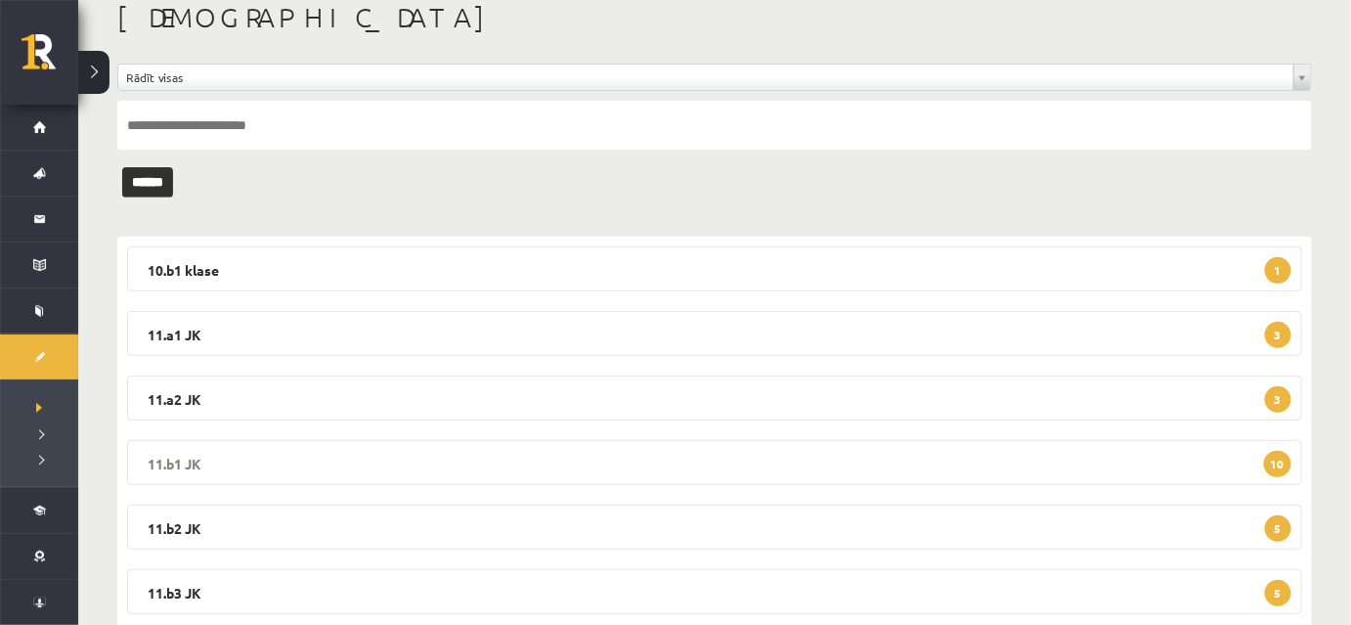
scroll to position [298, 0]
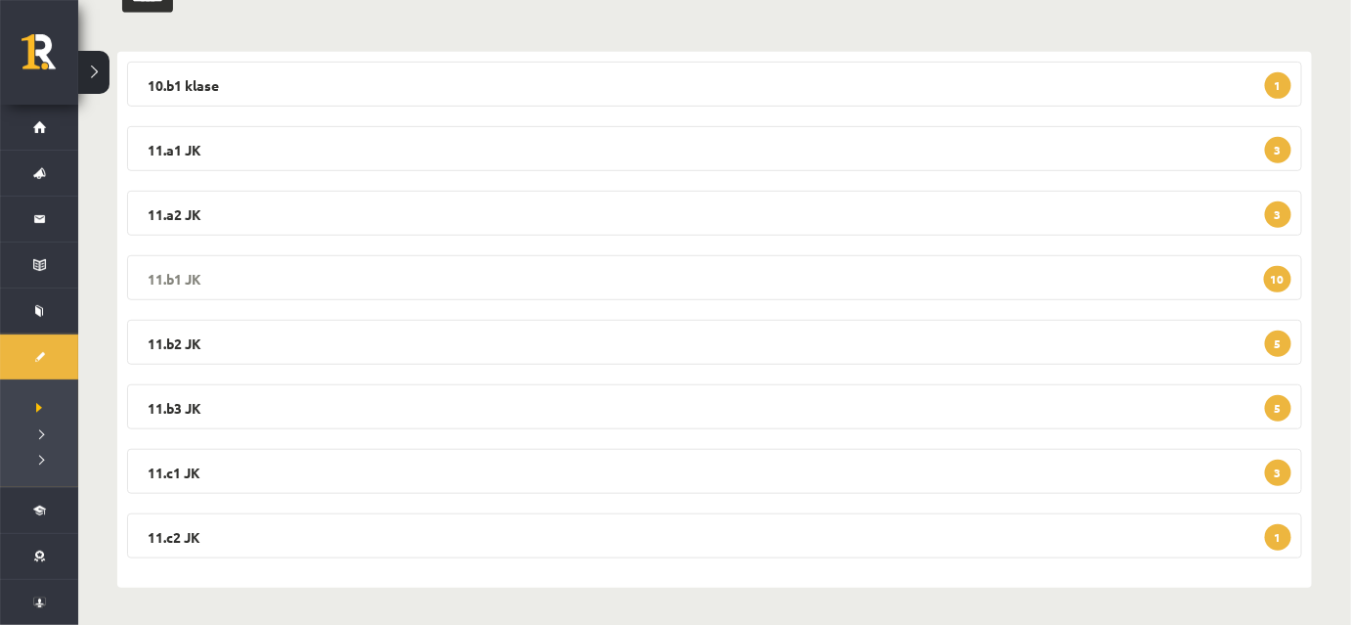
click at [545, 289] on legend "11.b1 JK 10" at bounding box center [714, 277] width 1175 height 45
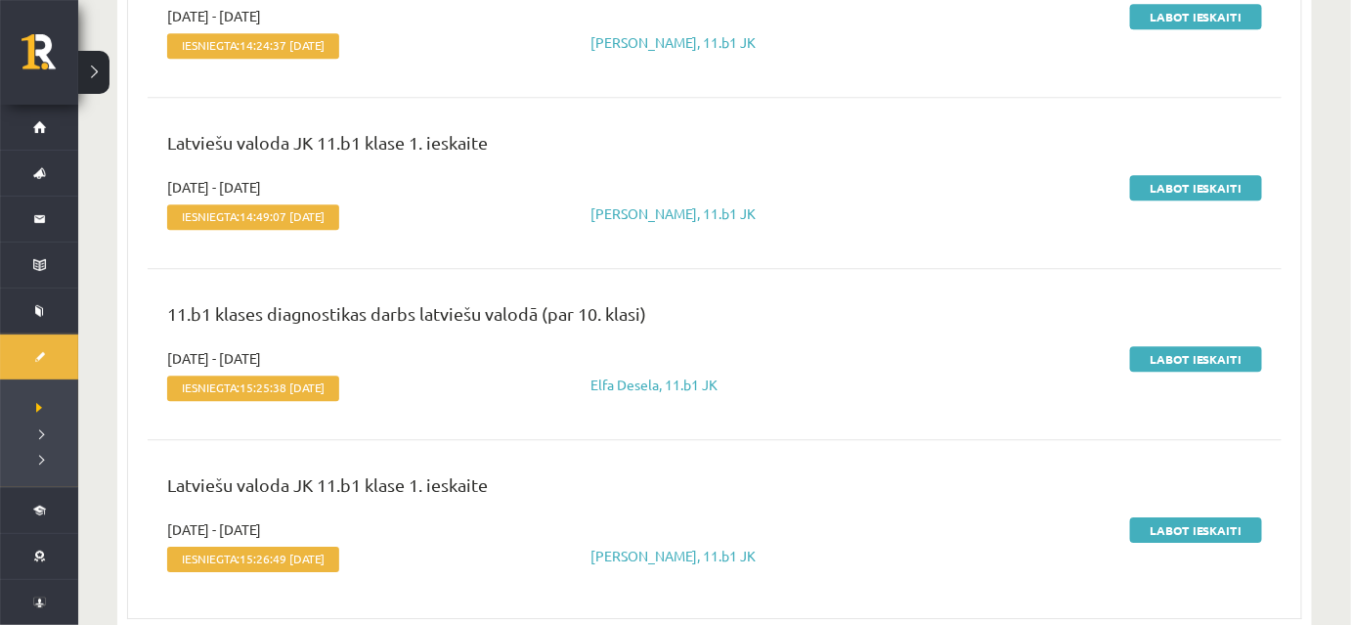
scroll to position [1721, 0]
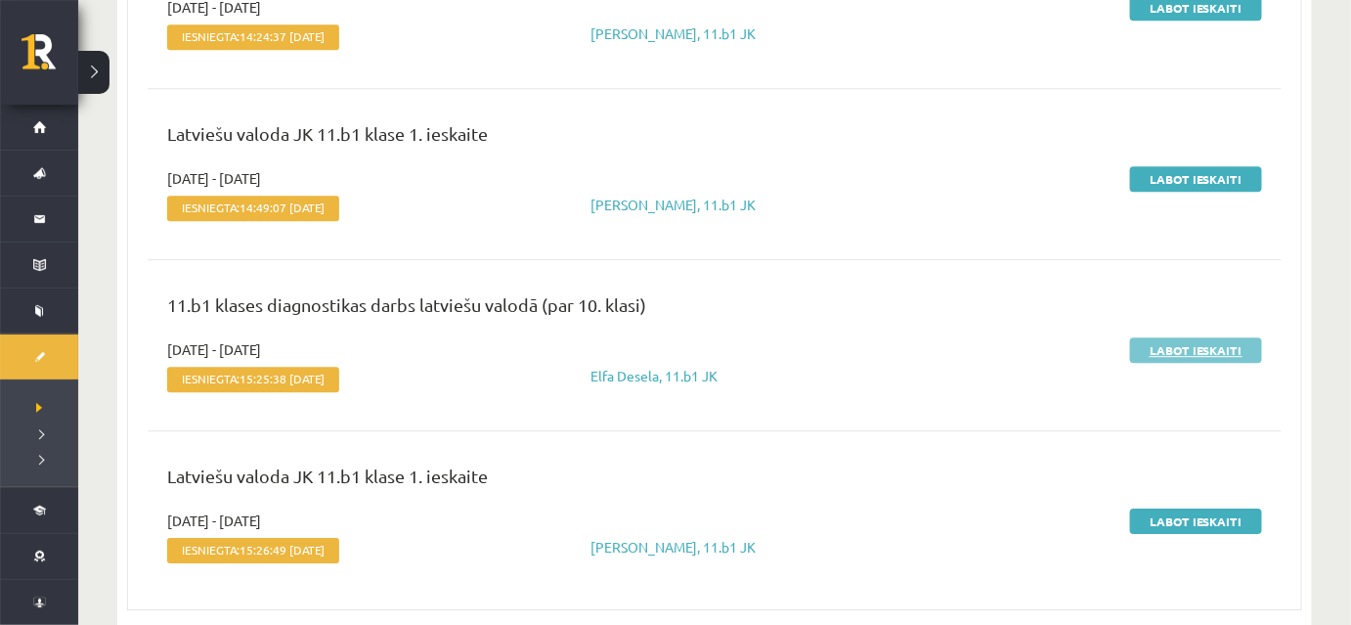
click at [1172, 351] on link "Labot ieskaiti" at bounding box center [1196, 349] width 132 height 25
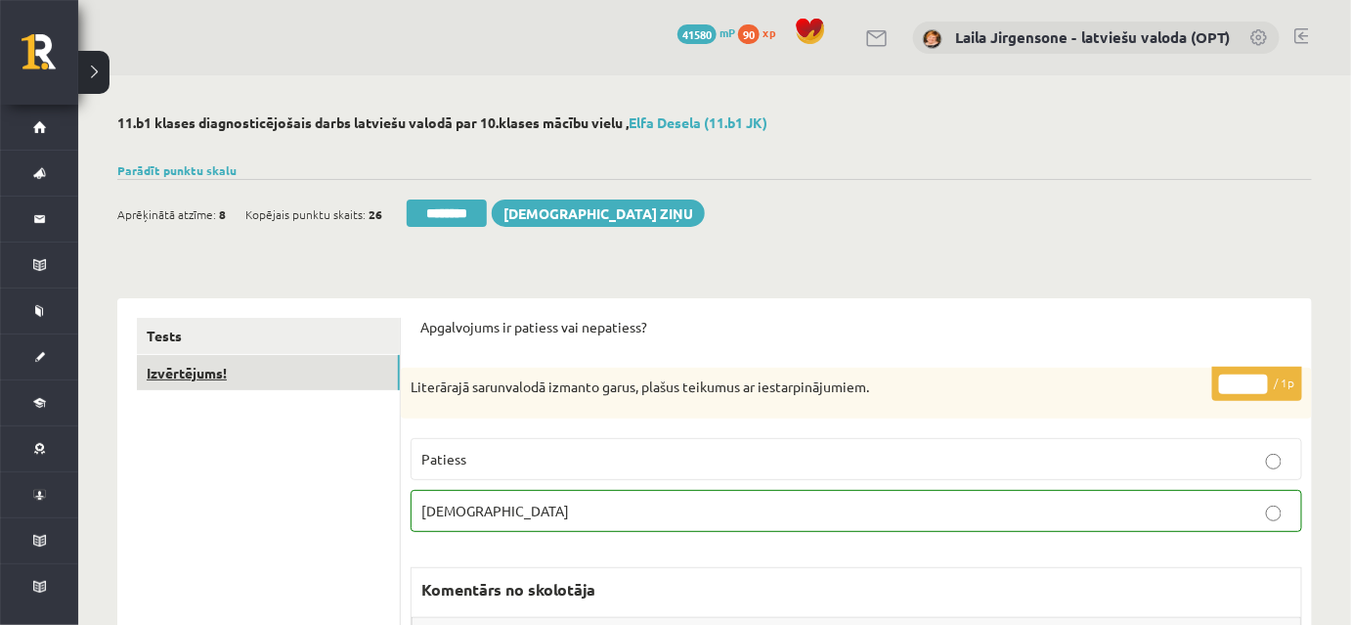
click at [310, 368] on link "Izvērtējums!" at bounding box center [268, 373] width 263 height 36
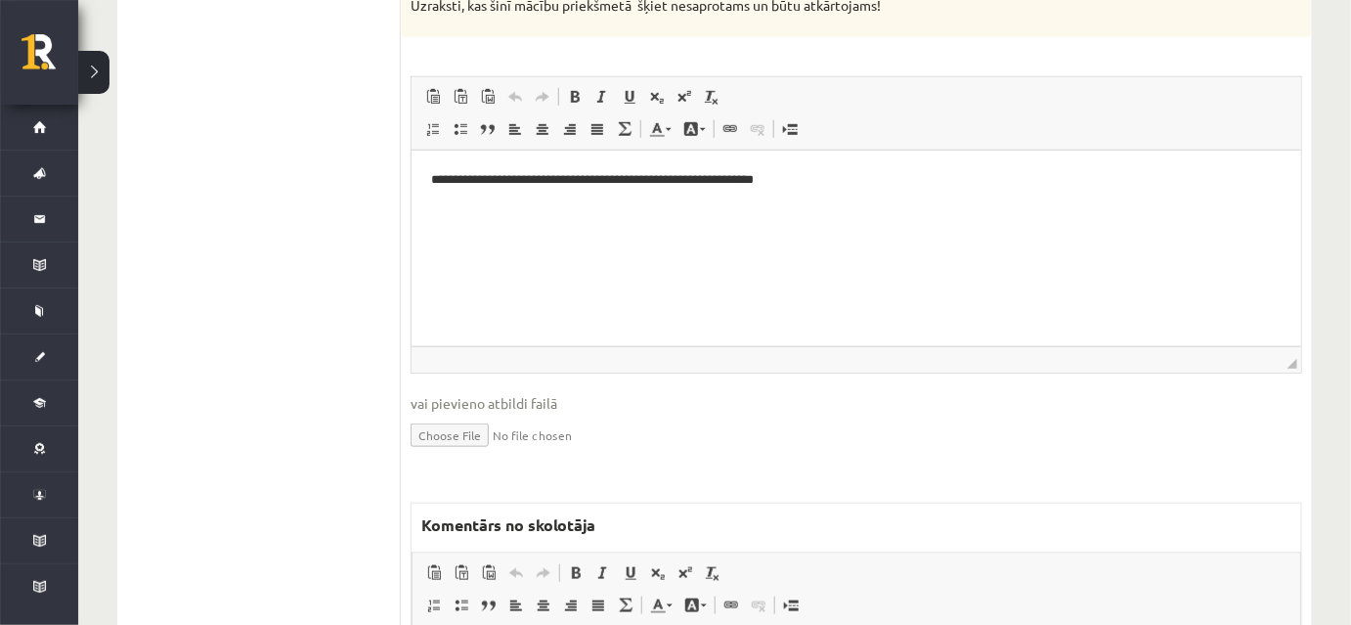
scroll to position [711, 0]
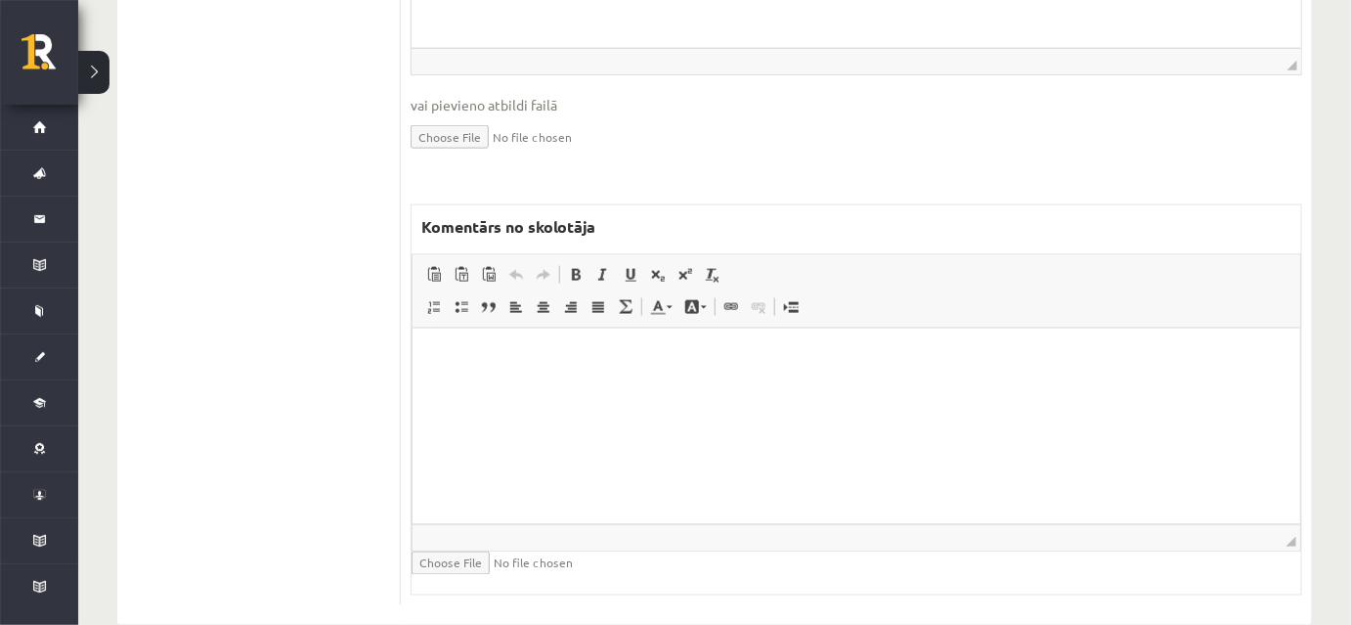
click at [514, 387] on html at bounding box center [856, 358] width 888 height 60
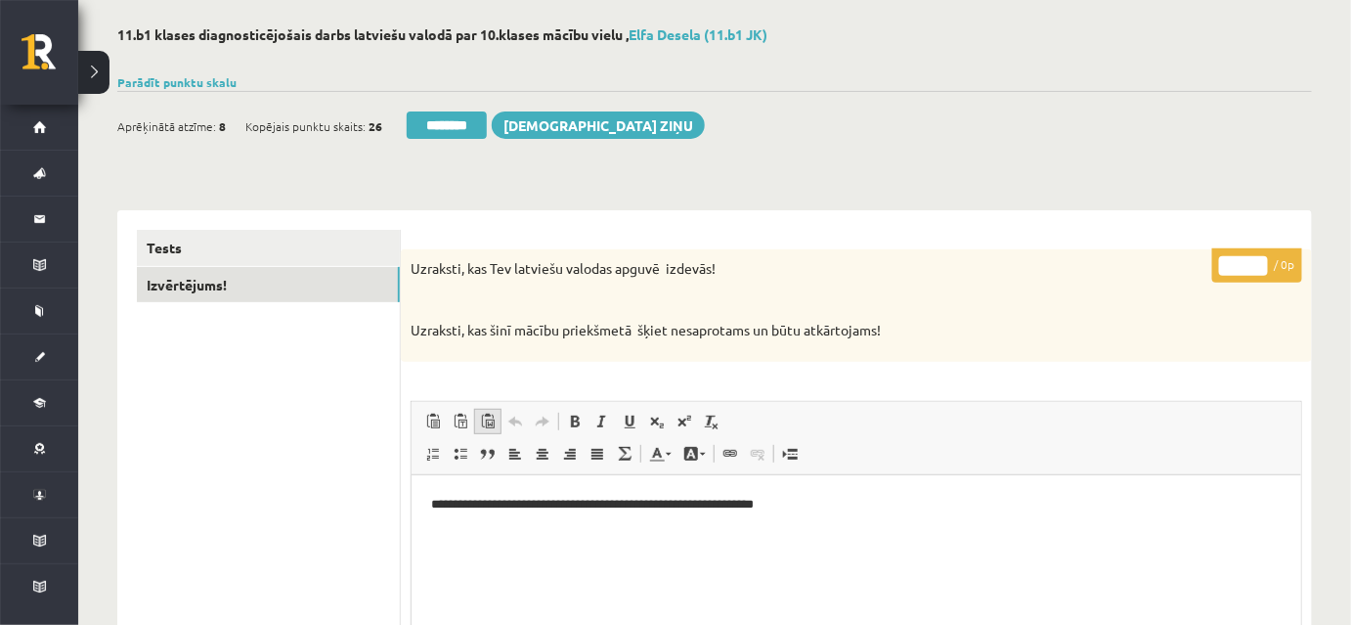
scroll to position [0, 0]
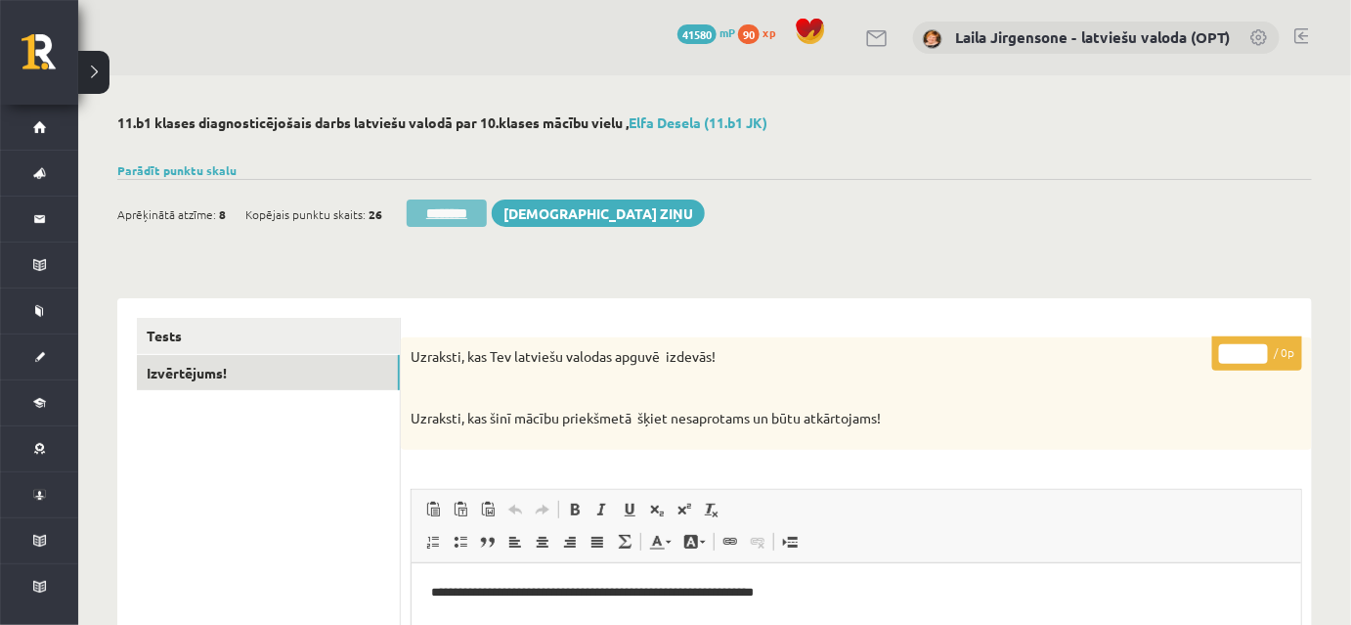
click at [471, 214] on input "********" at bounding box center [447, 212] width 80 height 27
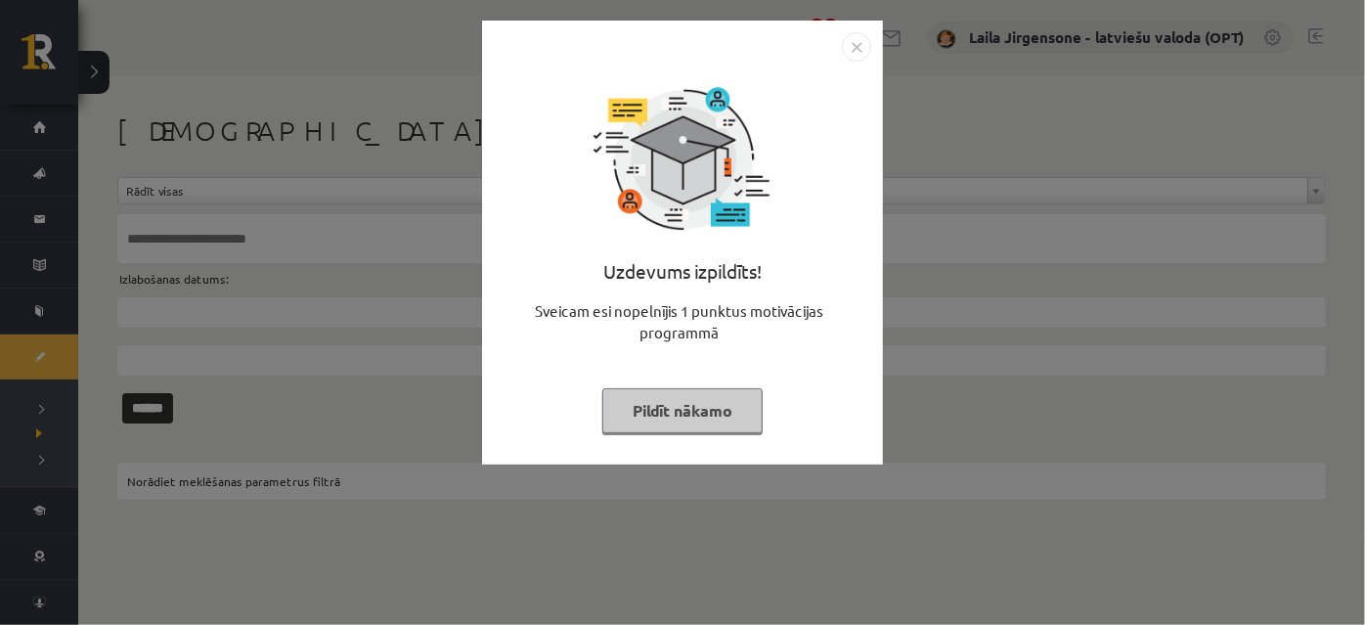
click at [706, 402] on button "Pildīt nākamo" at bounding box center [682, 410] width 160 height 45
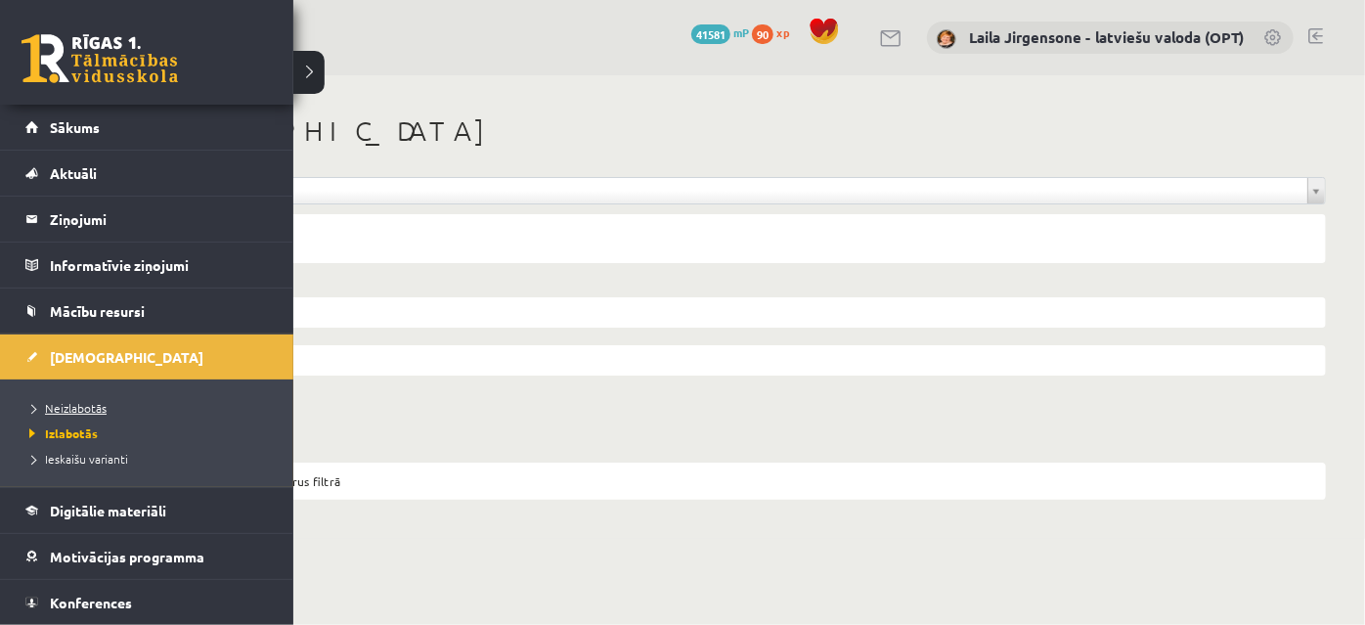
click at [84, 410] on span "Neizlabotās" at bounding box center [65, 408] width 82 height 16
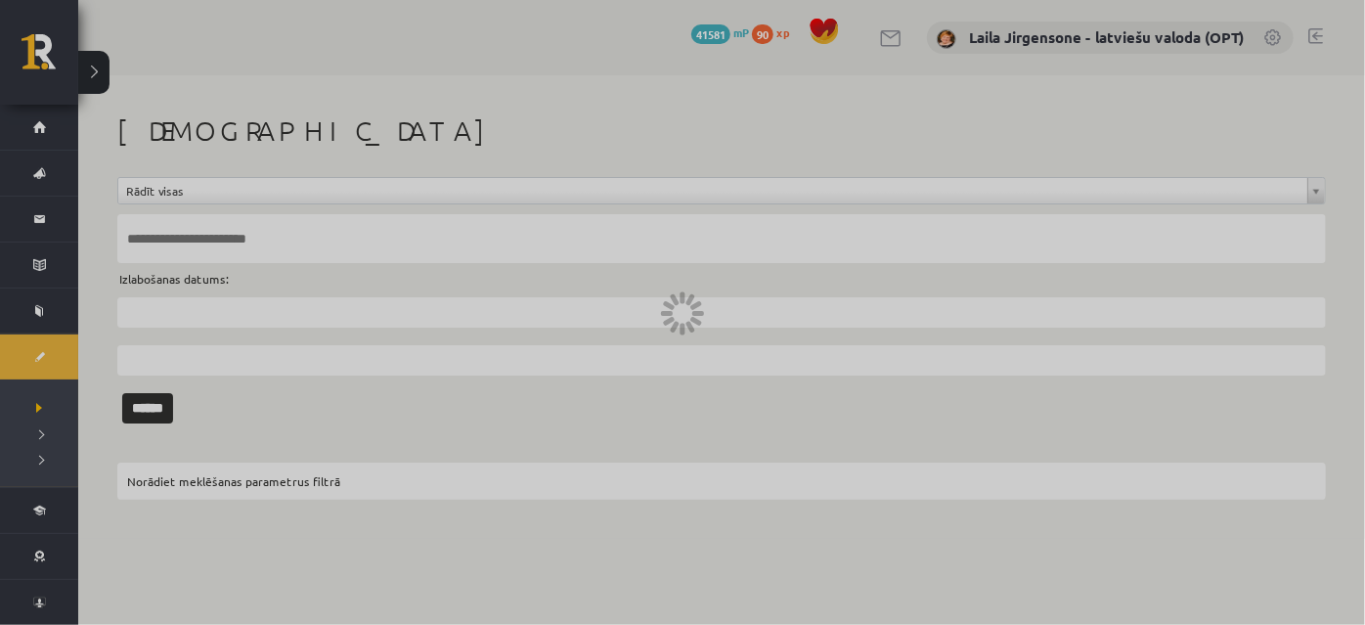
click at [84, 410] on div at bounding box center [682, 312] width 1365 height 625
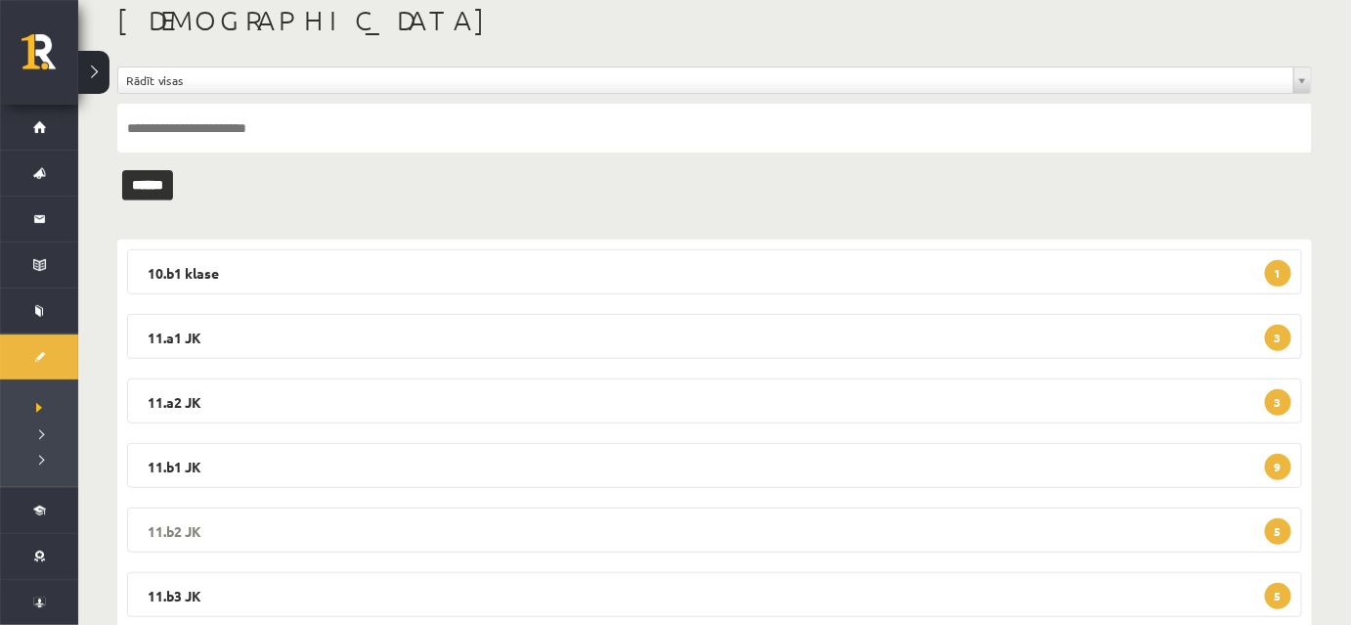
scroll to position [298, 0]
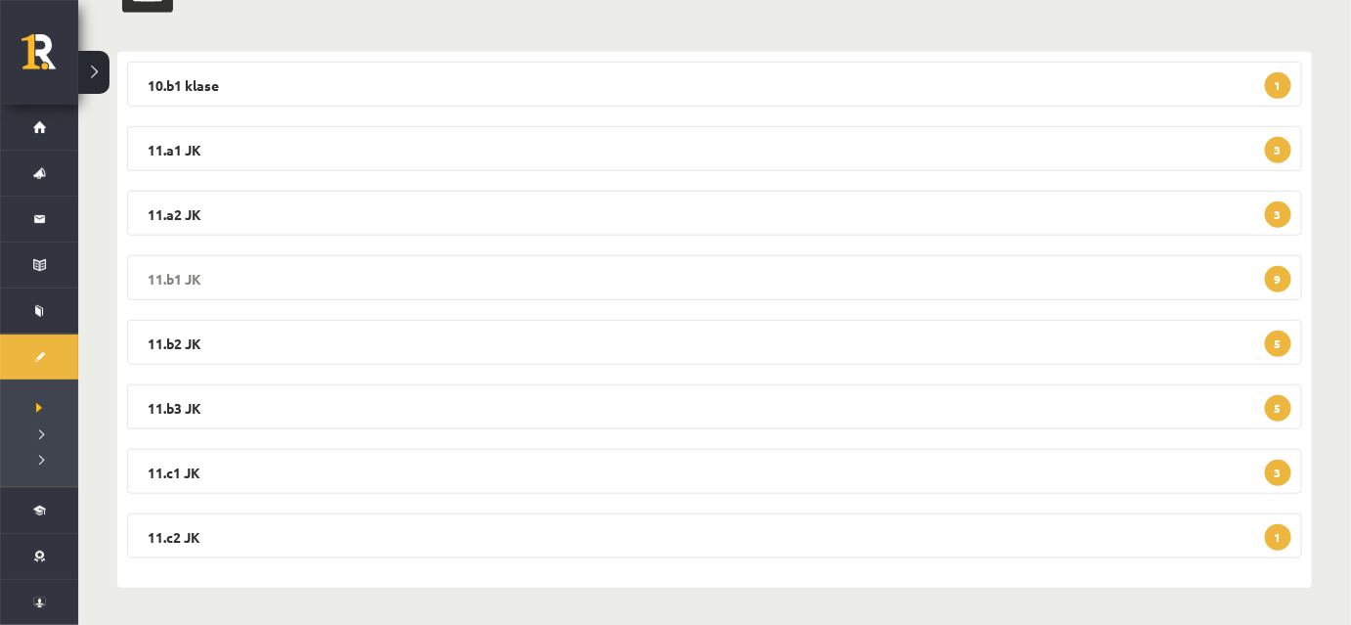
click at [599, 285] on legend "11.b1 JK 9" at bounding box center [714, 277] width 1175 height 45
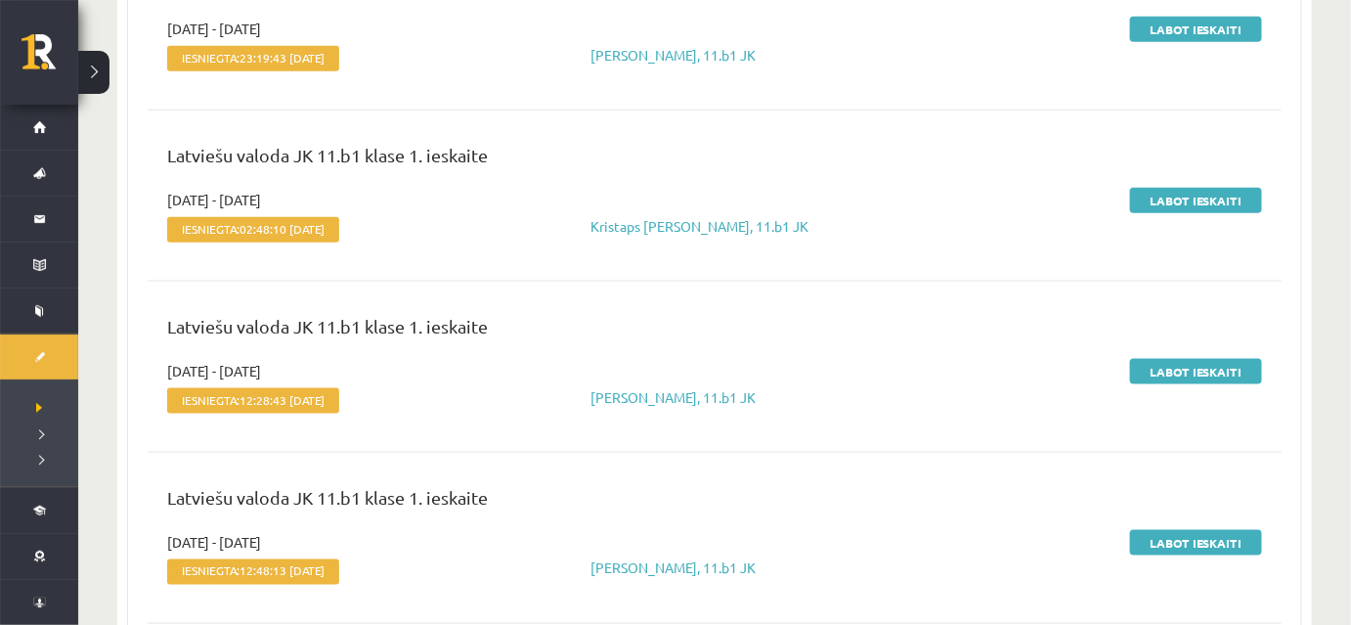
scroll to position [476, 0]
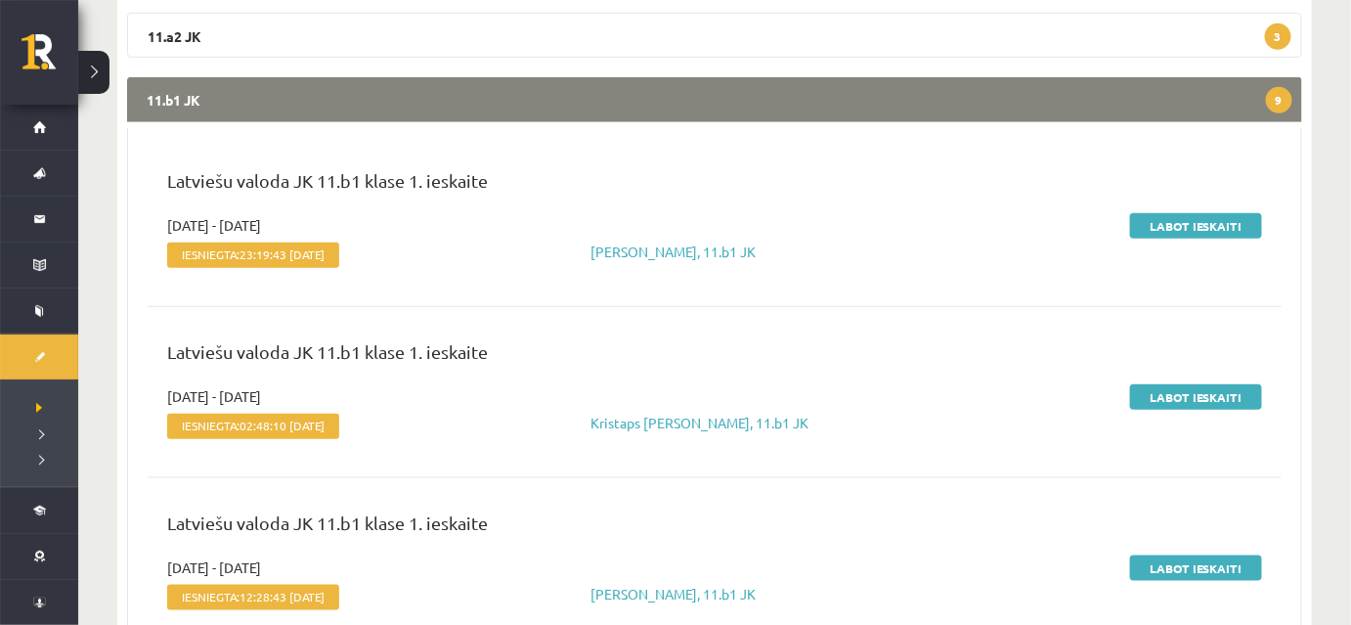
click at [651, 96] on legend "11.b1 JK 9" at bounding box center [714, 99] width 1175 height 45
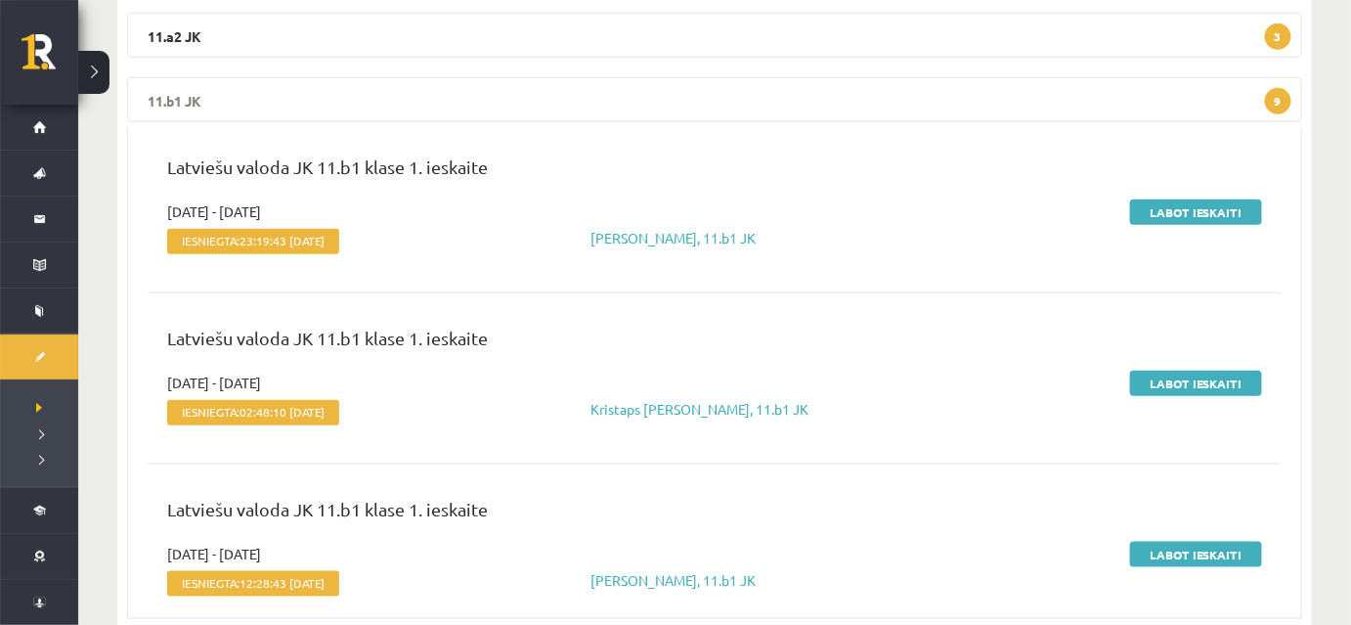
scroll to position [298, 0]
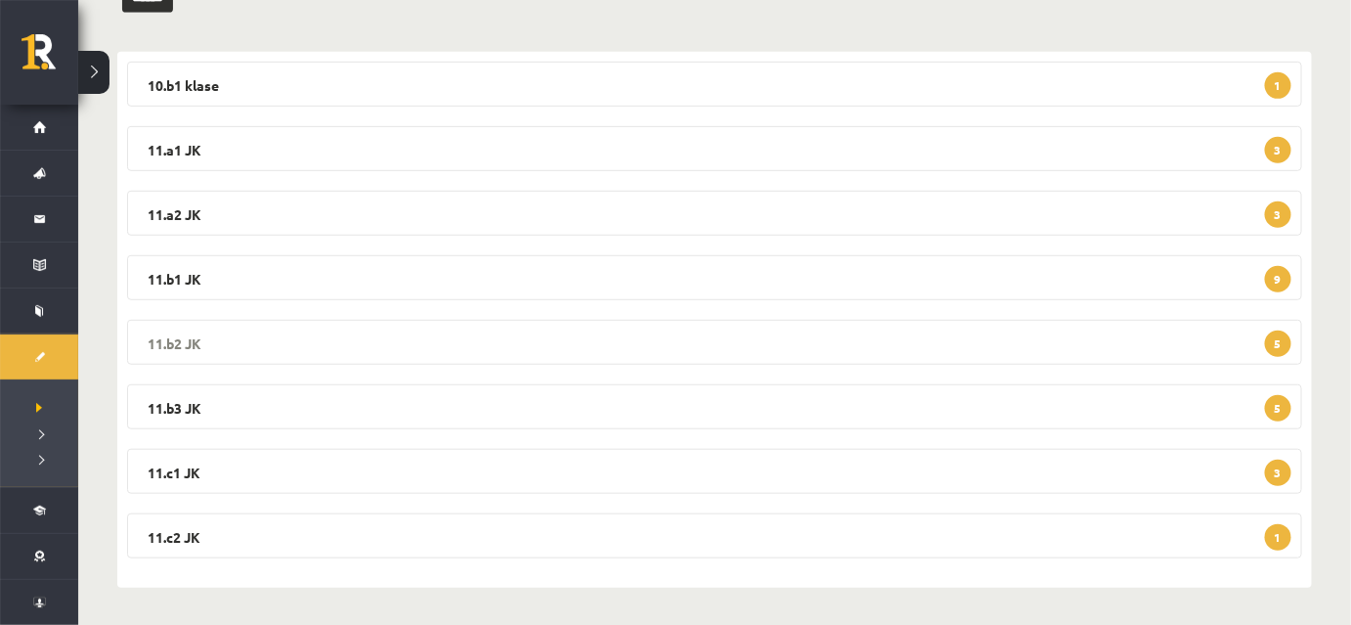
click at [702, 343] on legend "11.b2 JK 5" at bounding box center [714, 342] width 1175 height 45
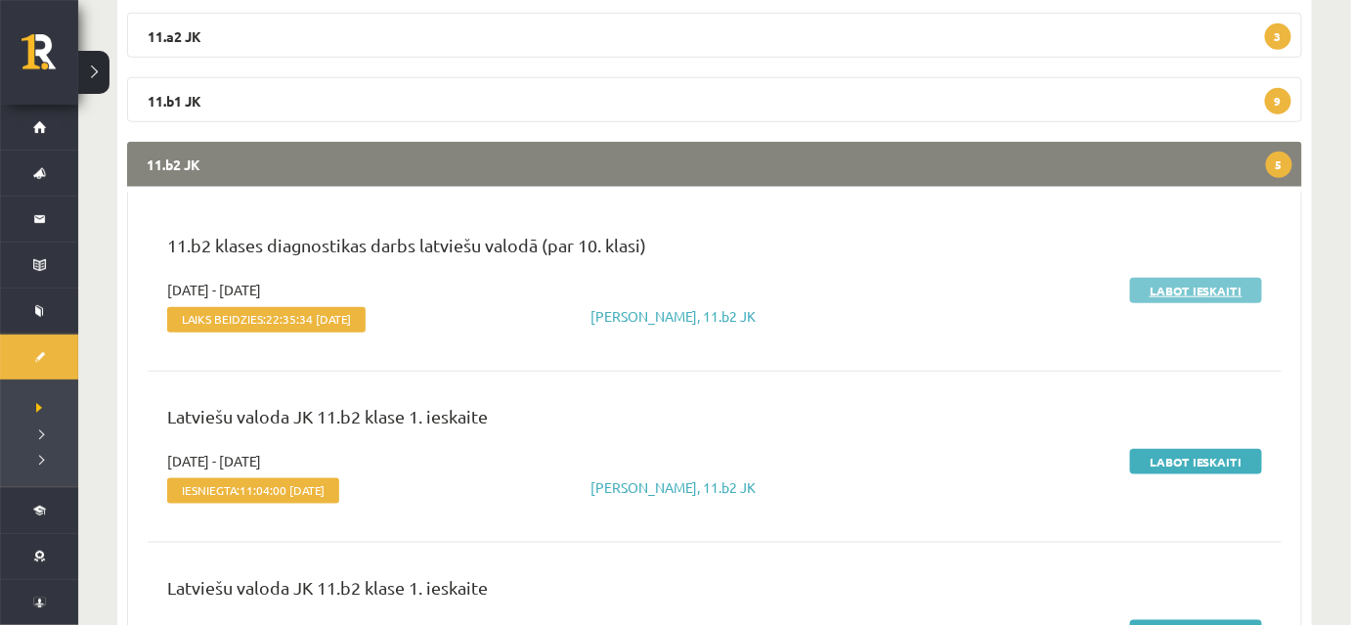
click at [1143, 290] on link "Labot ieskaiti" at bounding box center [1196, 290] width 132 height 25
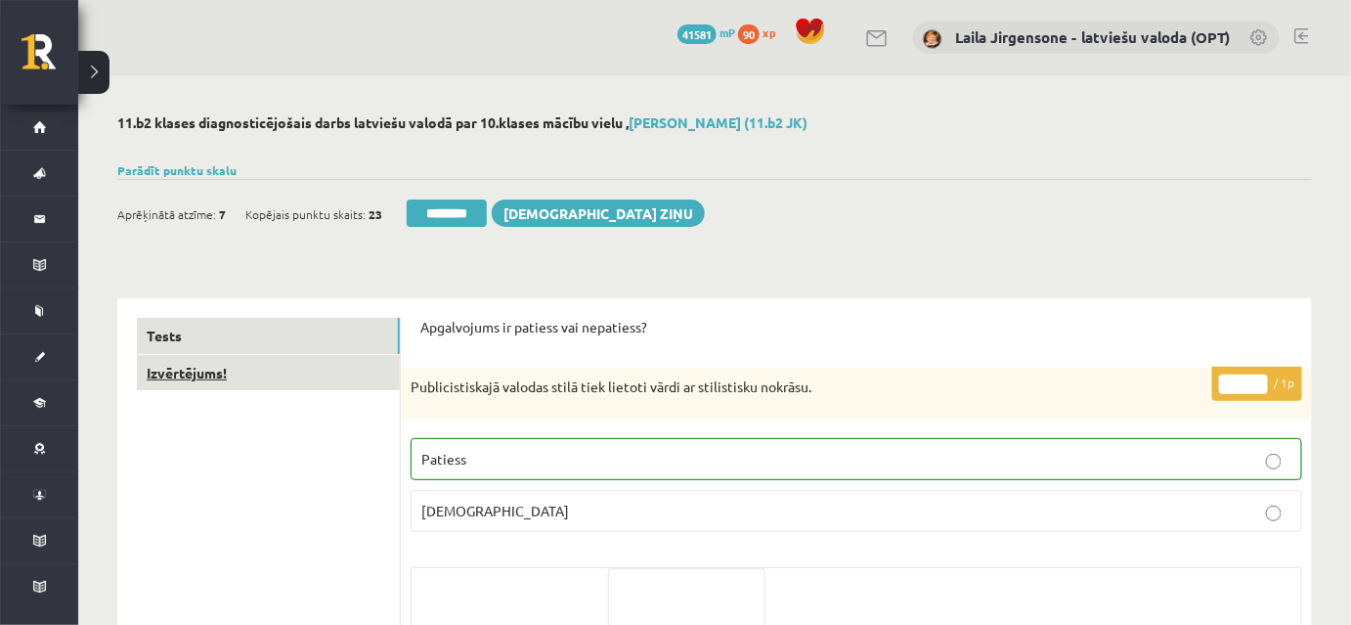
click at [290, 375] on link "Izvērtējums!" at bounding box center [268, 373] width 263 height 36
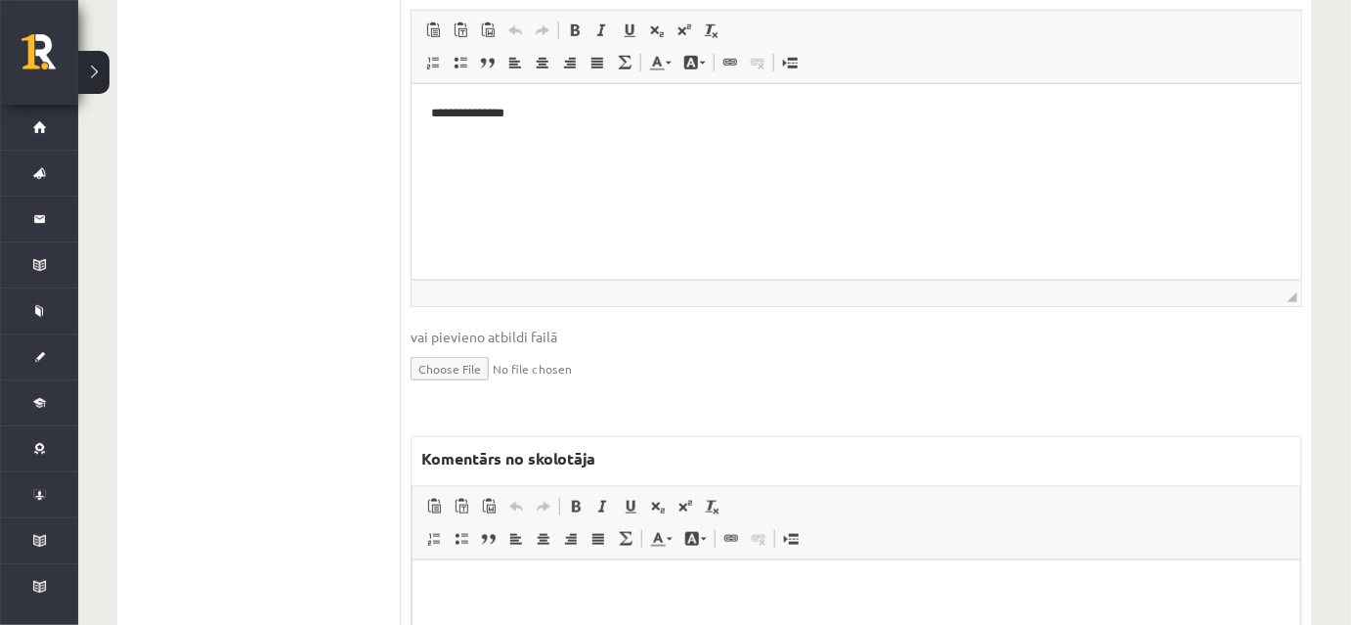
scroll to position [626, 0]
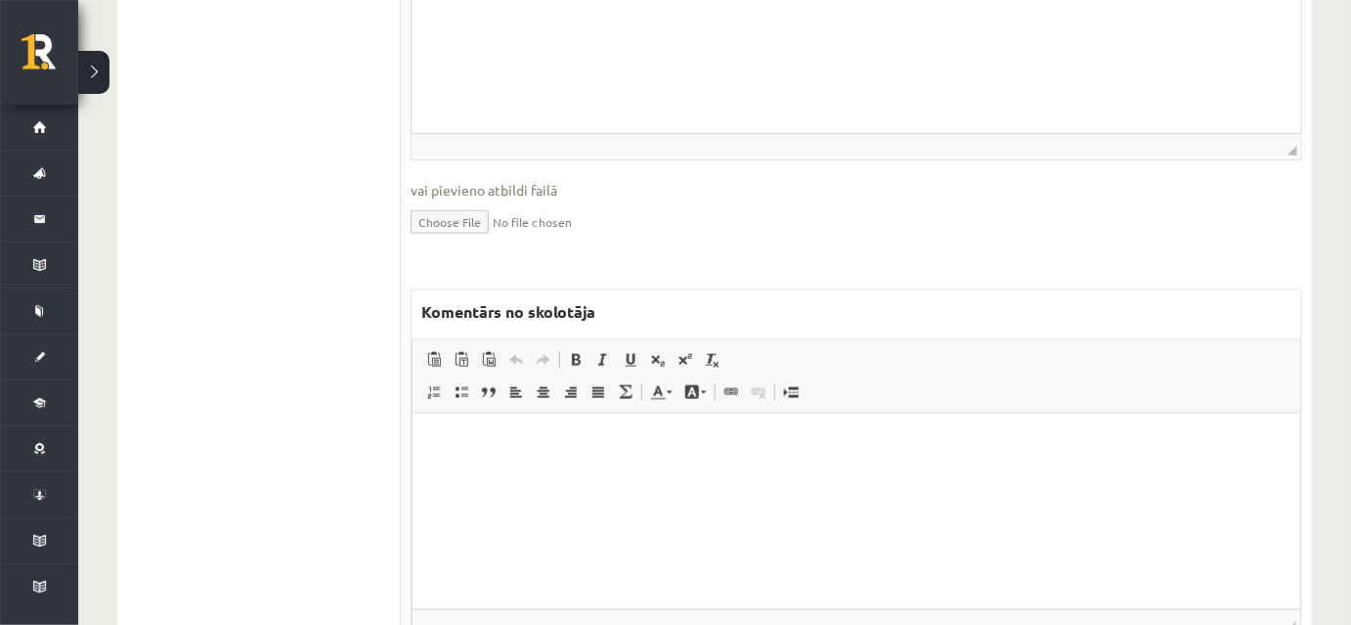
click at [481, 452] on html at bounding box center [856, 443] width 888 height 60
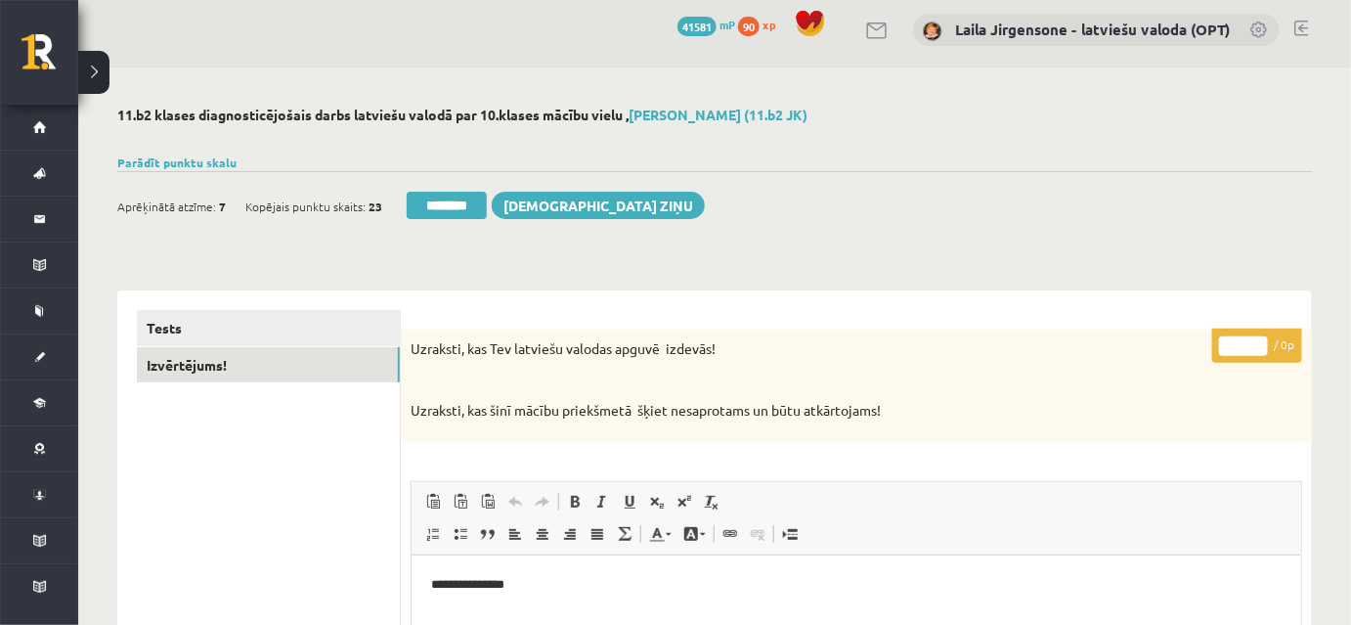
scroll to position [4, 0]
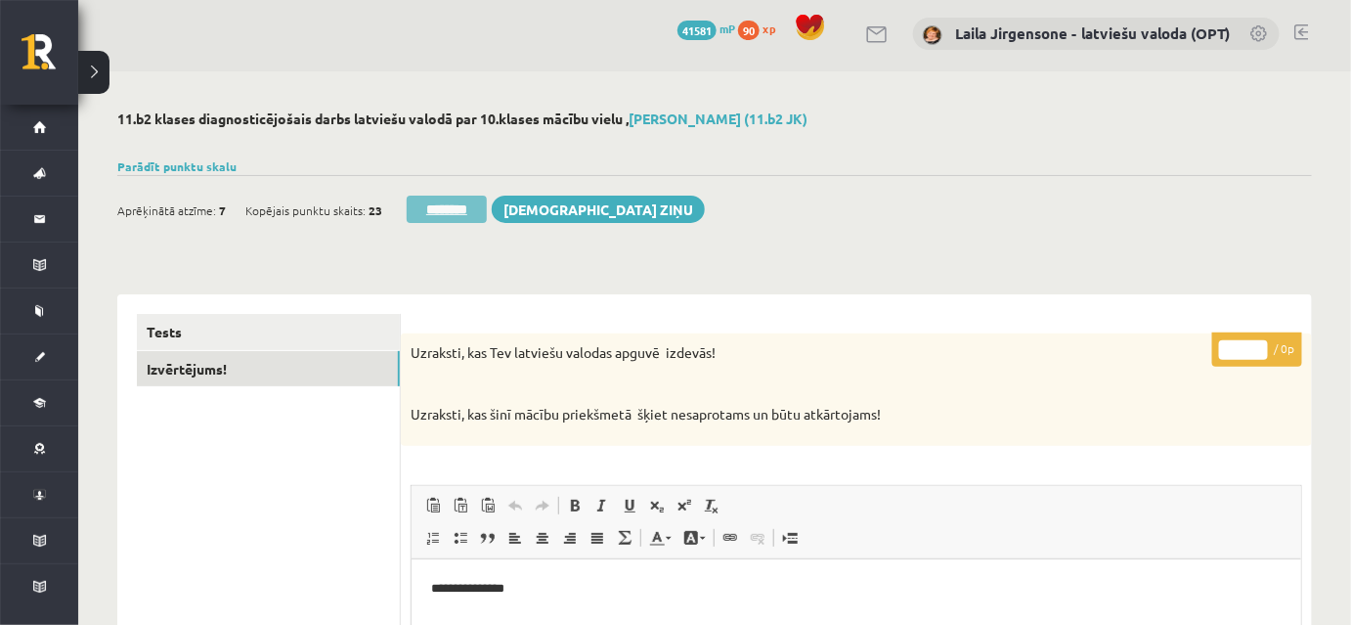
click at [438, 205] on input "********" at bounding box center [447, 209] width 80 height 27
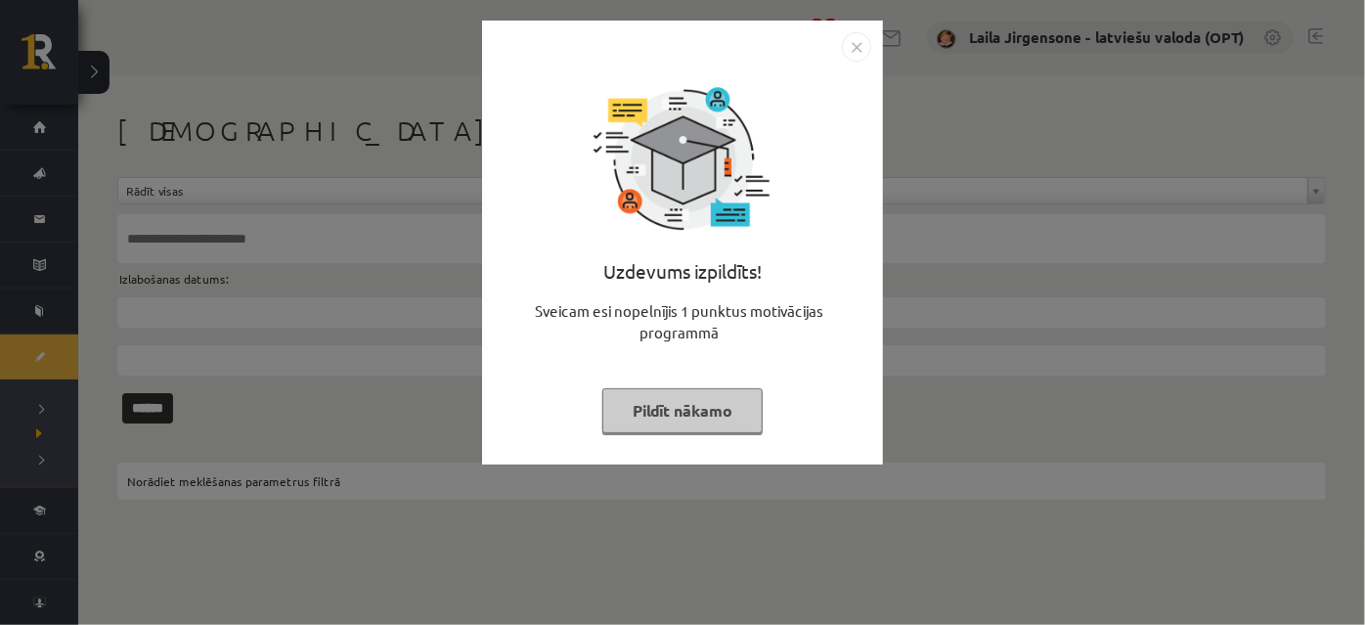
click at [672, 418] on button "Pildīt nākamo" at bounding box center [682, 410] width 160 height 45
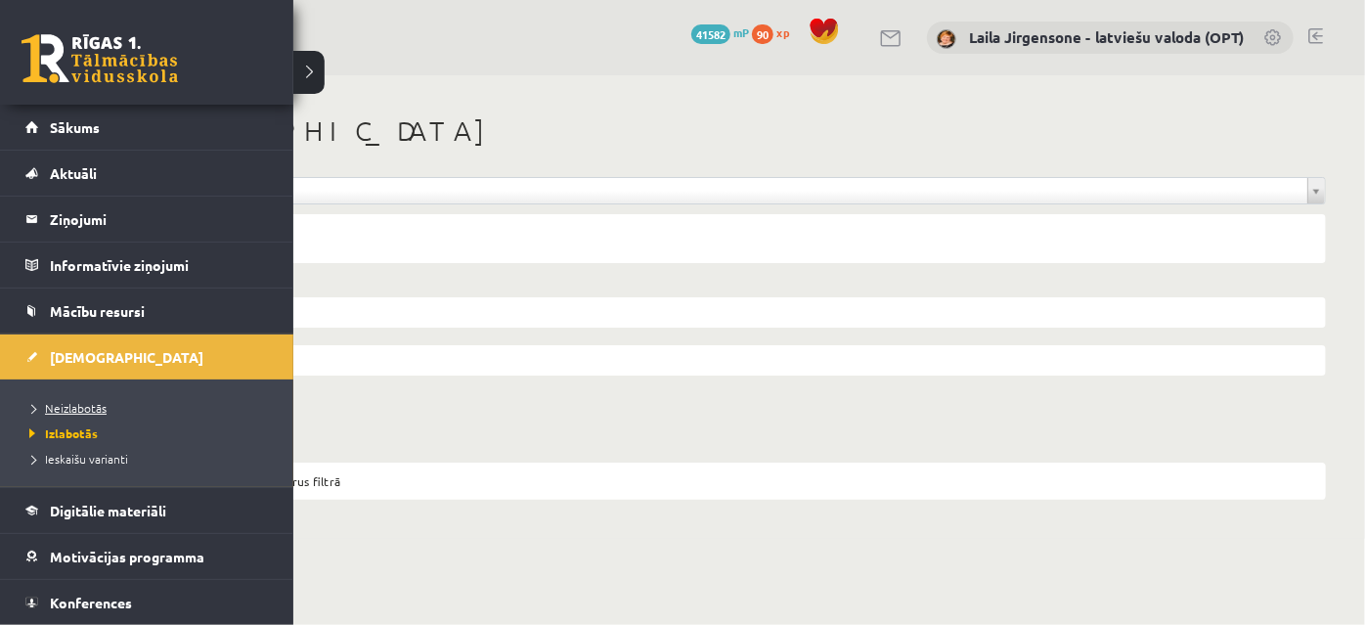
click at [63, 405] on span "Neizlabotās" at bounding box center [65, 408] width 82 height 16
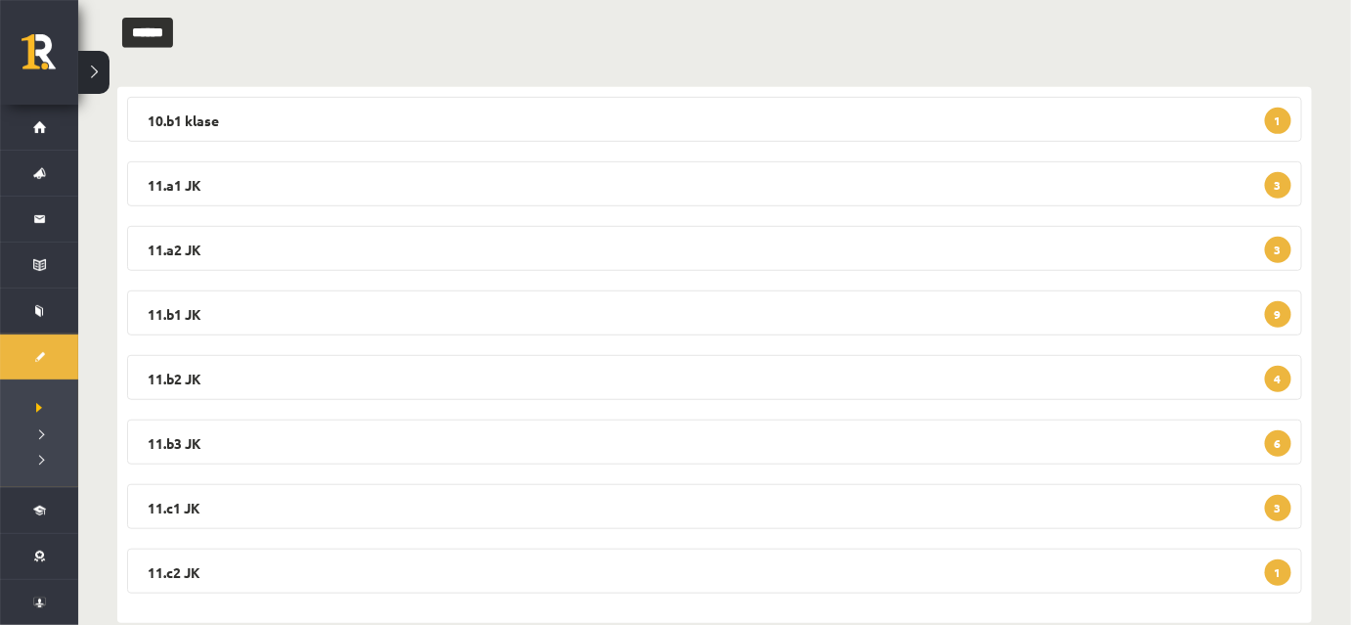
scroll to position [266, 0]
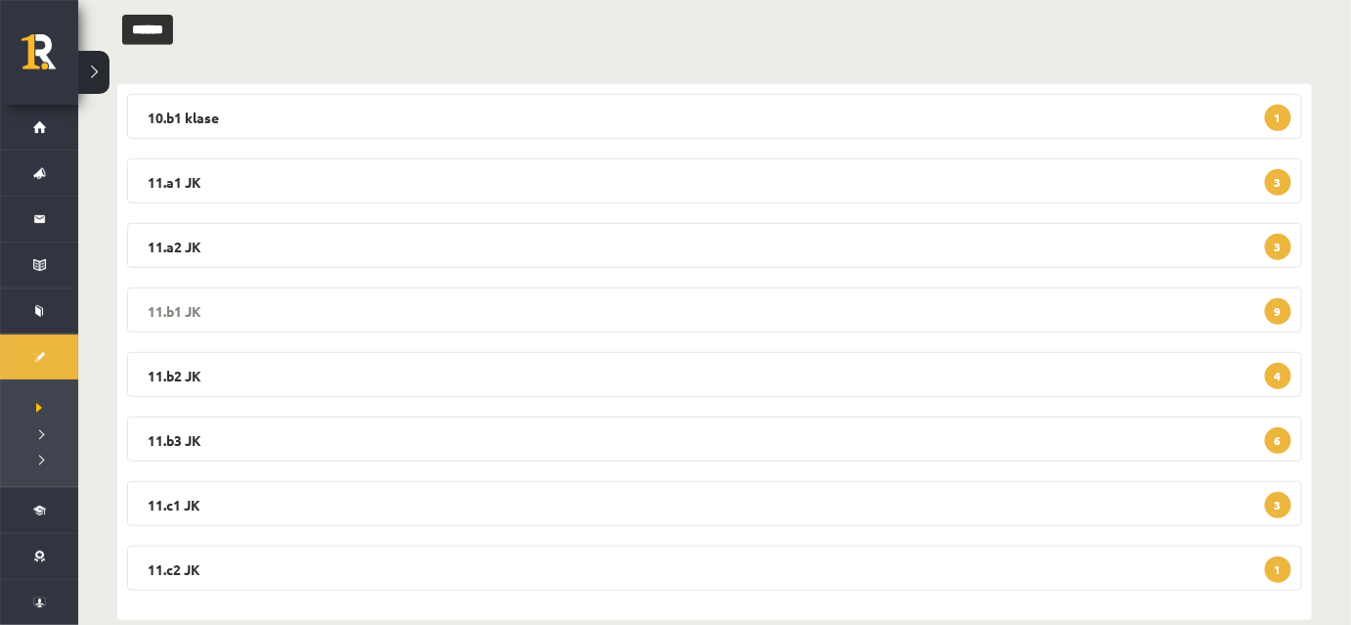
click at [683, 310] on legend "11.b1 JK 9" at bounding box center [714, 309] width 1175 height 45
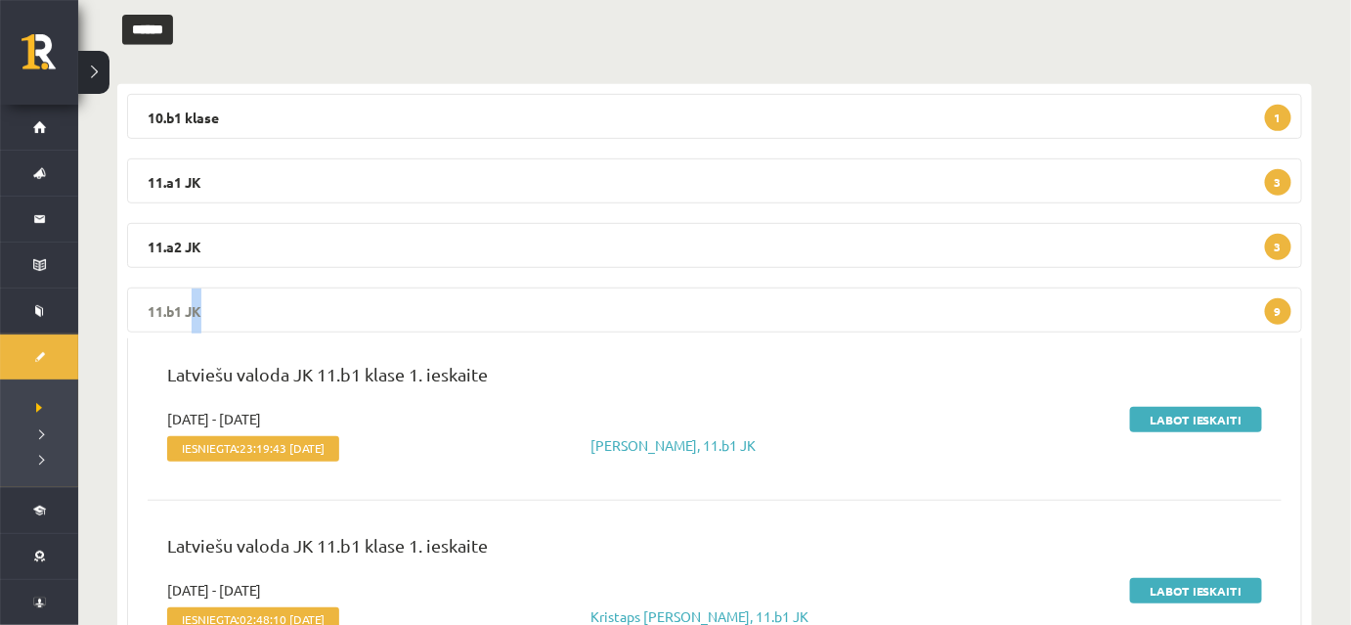
click at [683, 310] on legend "11.b1 JK 9" at bounding box center [714, 309] width 1175 height 45
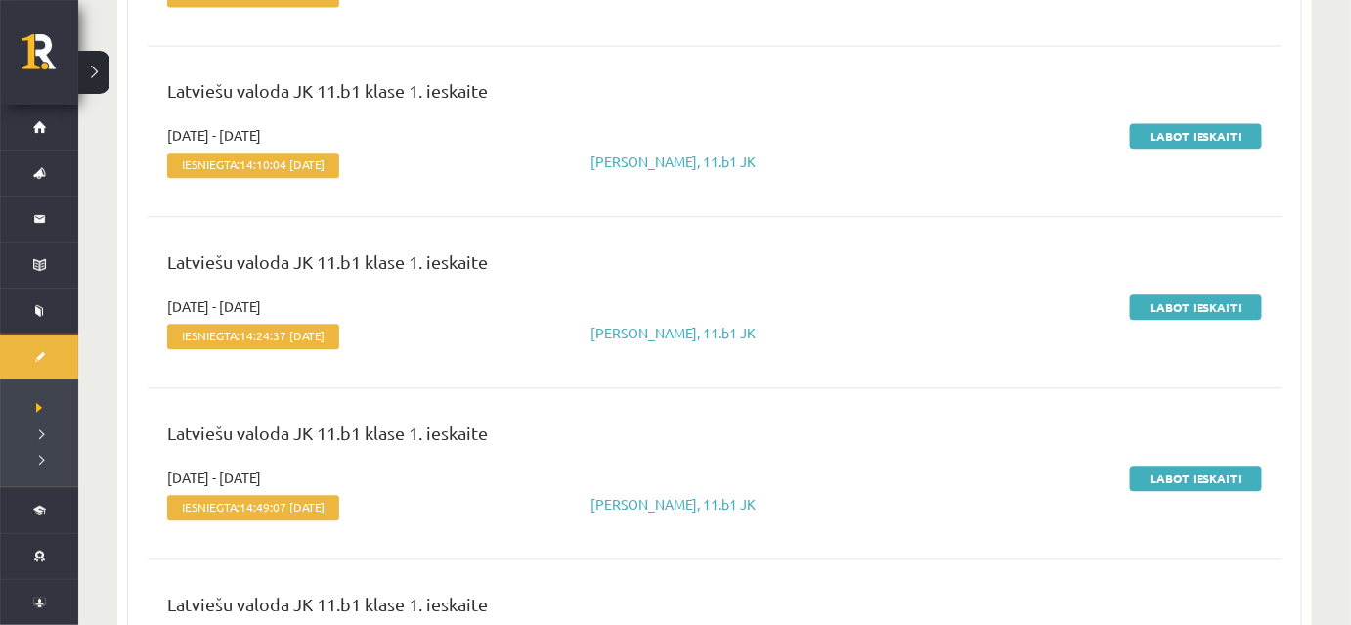
scroll to position [1778, 0]
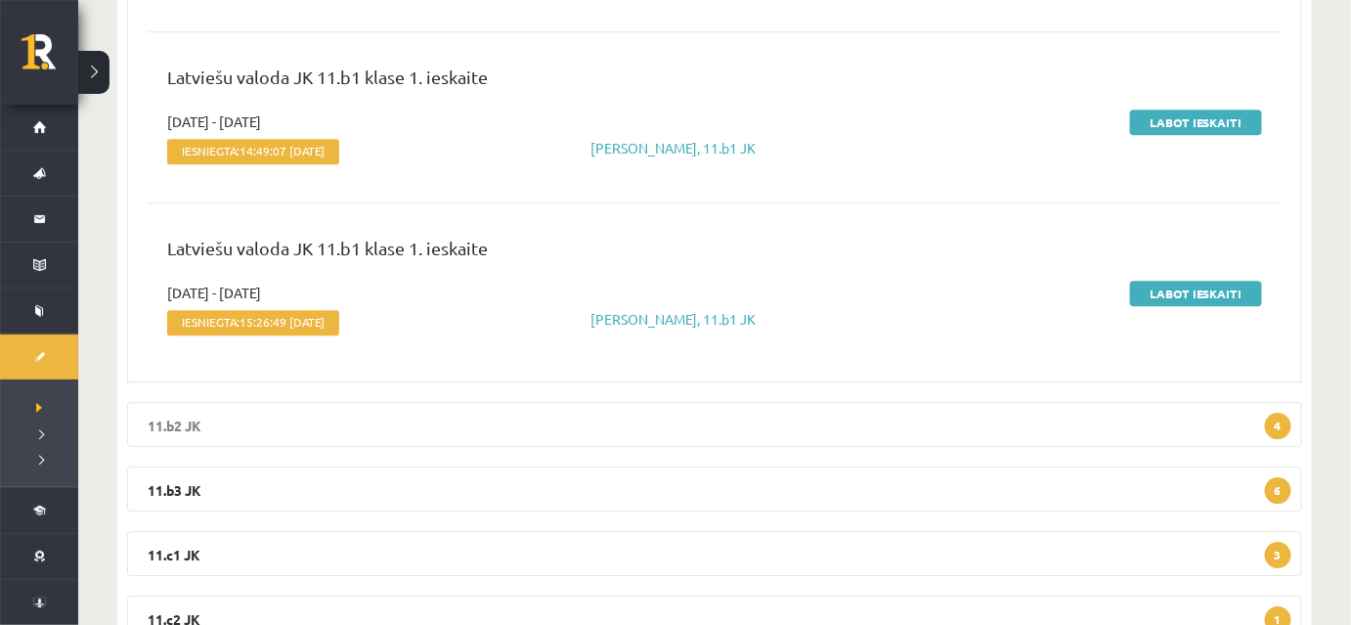
click at [592, 428] on legend "11.b2 JK 4" at bounding box center [714, 424] width 1175 height 45
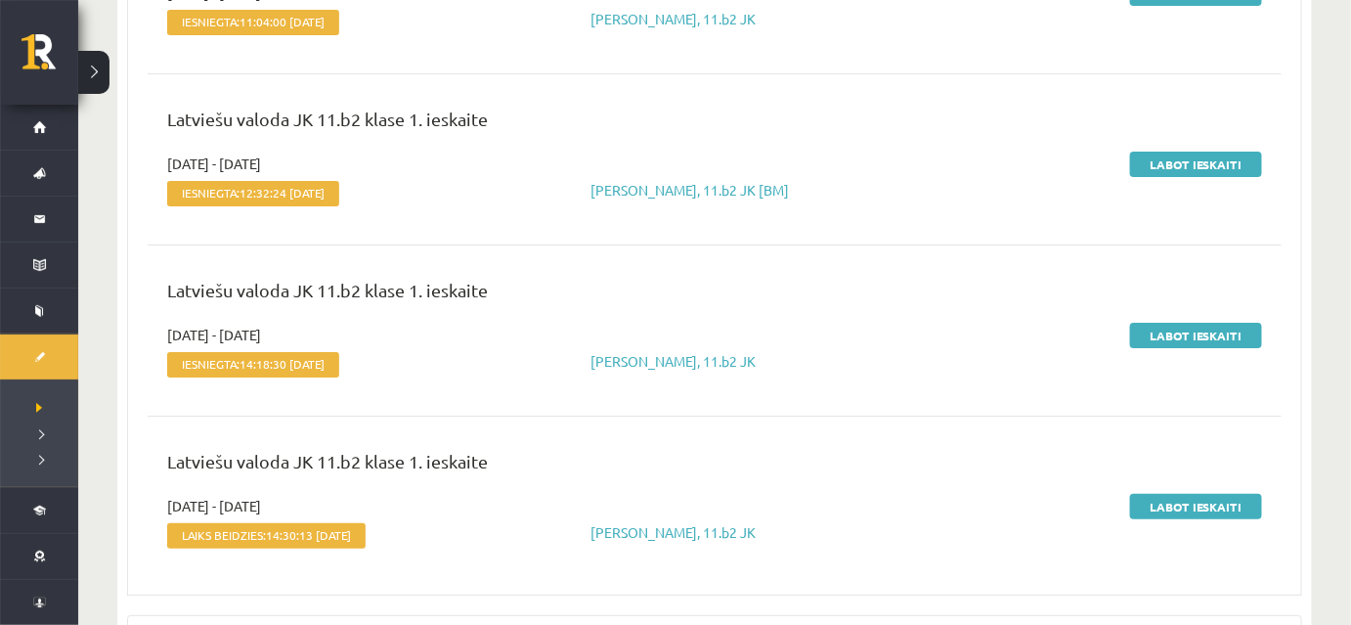
scroll to position [2564, 0]
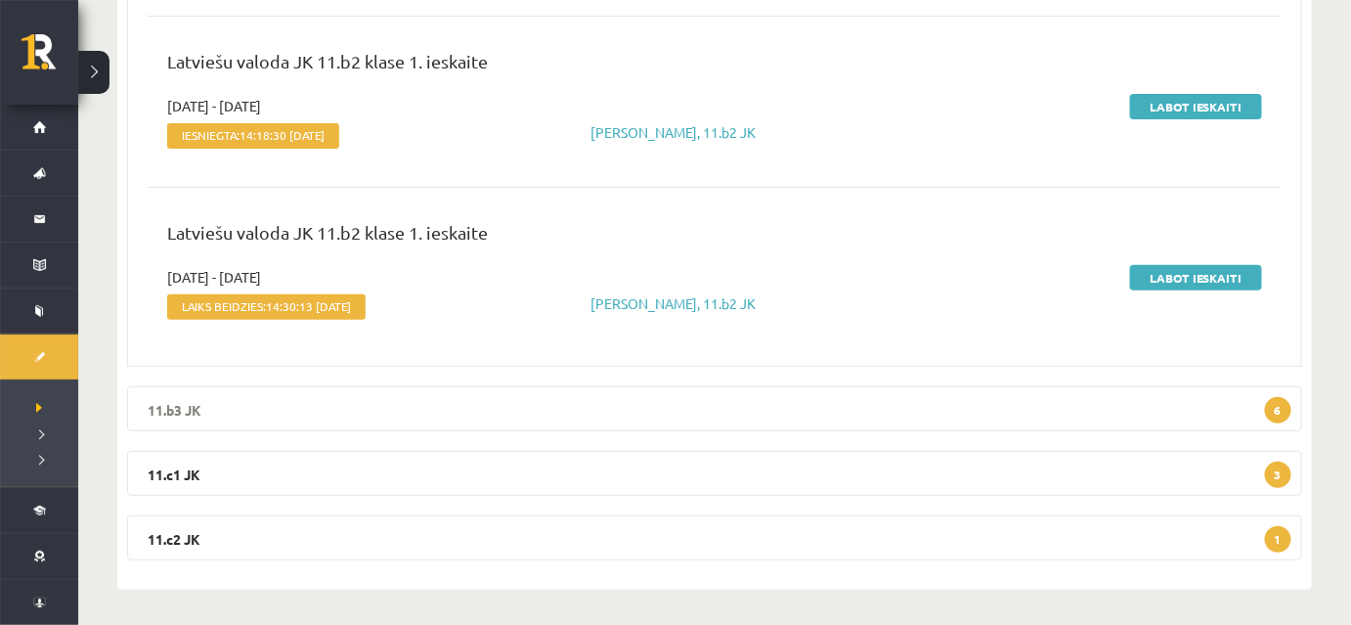
click at [601, 405] on legend "11.b3 JK 6" at bounding box center [714, 408] width 1175 height 45
click at [581, 386] on legend "11.b3 JK 6" at bounding box center [714, 408] width 1175 height 45
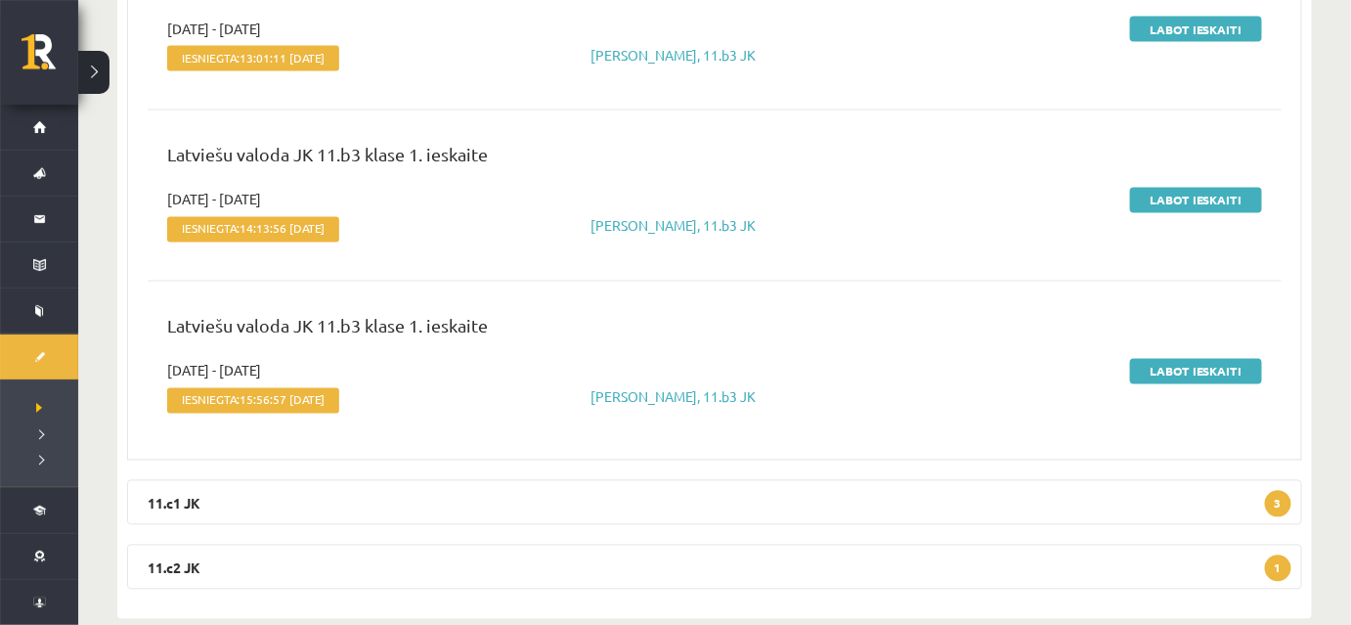
scroll to position [3611, 0]
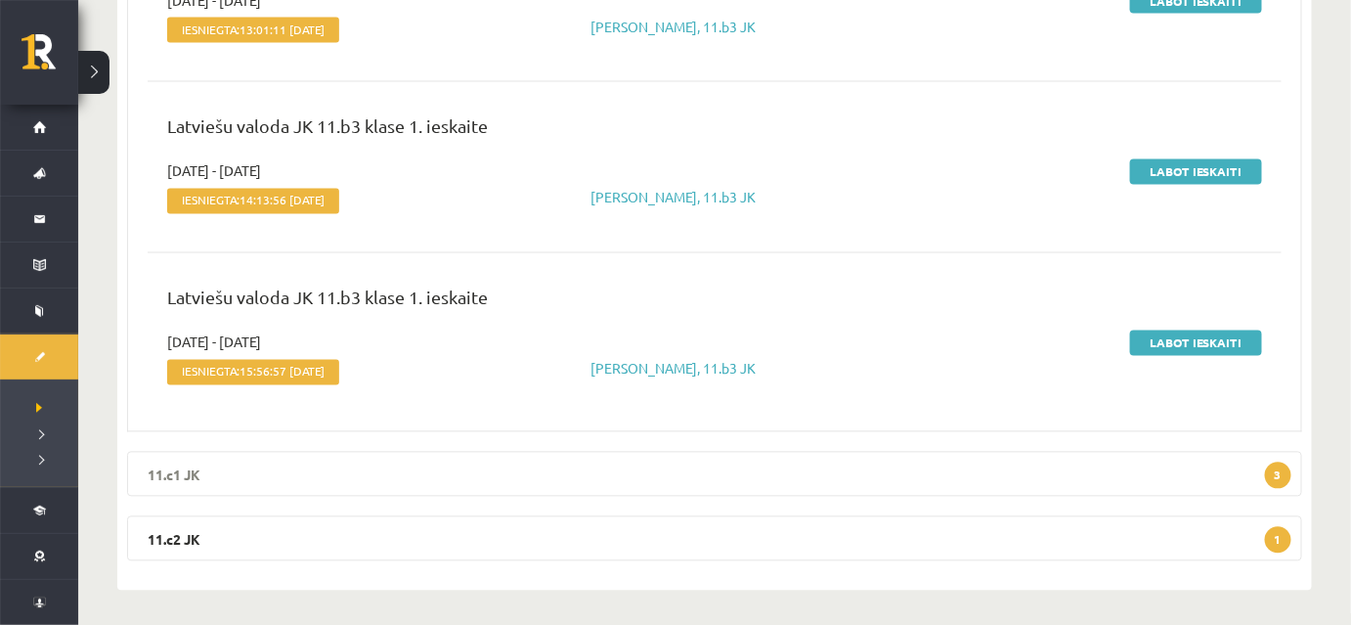
click at [590, 468] on legend "11.c1 JK 3" at bounding box center [714, 474] width 1175 height 45
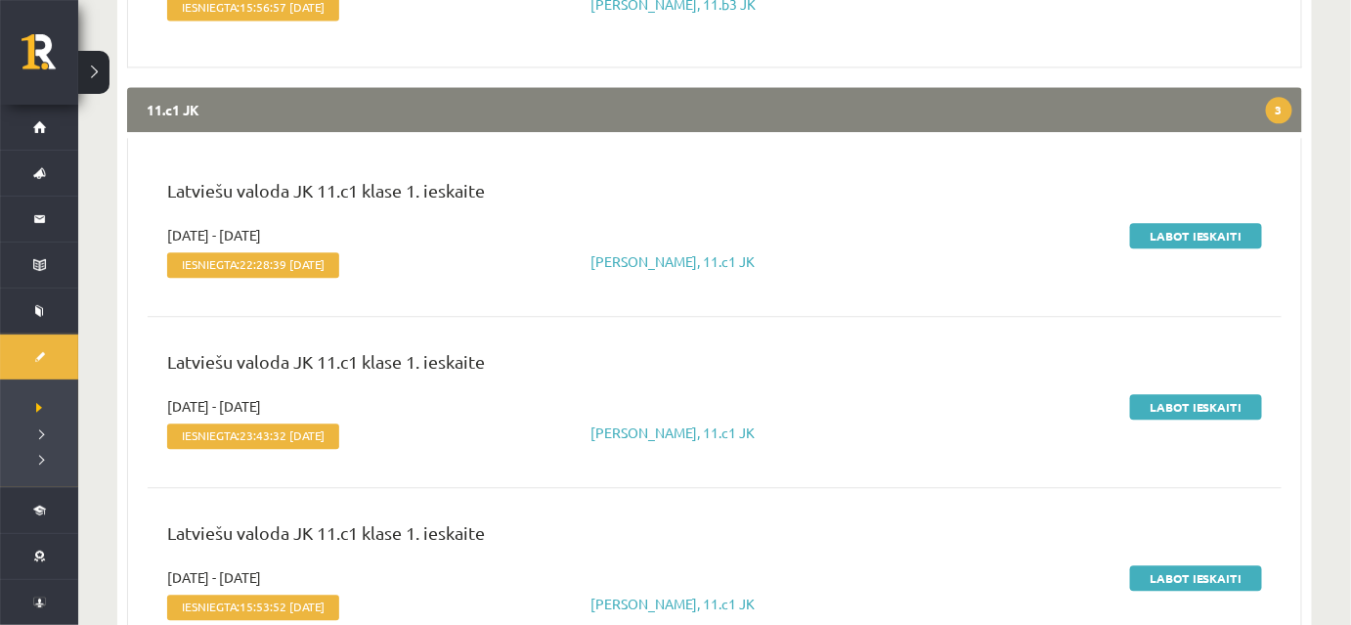
scroll to position [3701, 0]
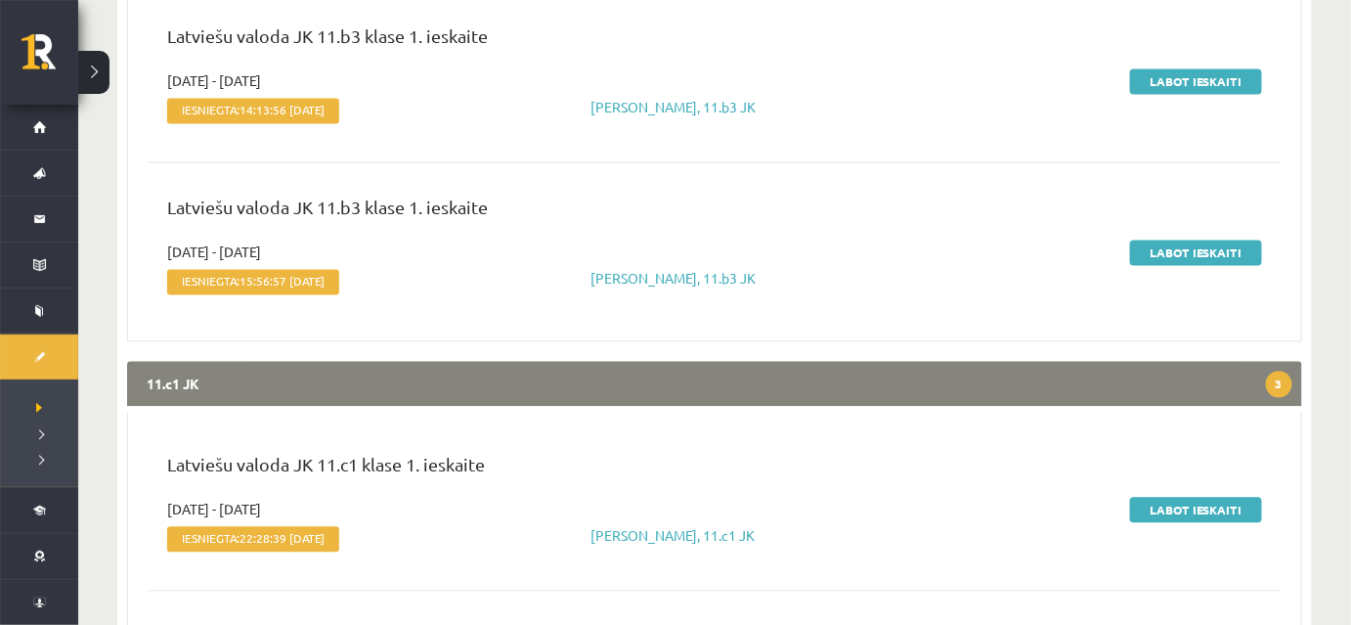
click at [626, 374] on legend "11.c1 JK 3" at bounding box center [714, 384] width 1175 height 45
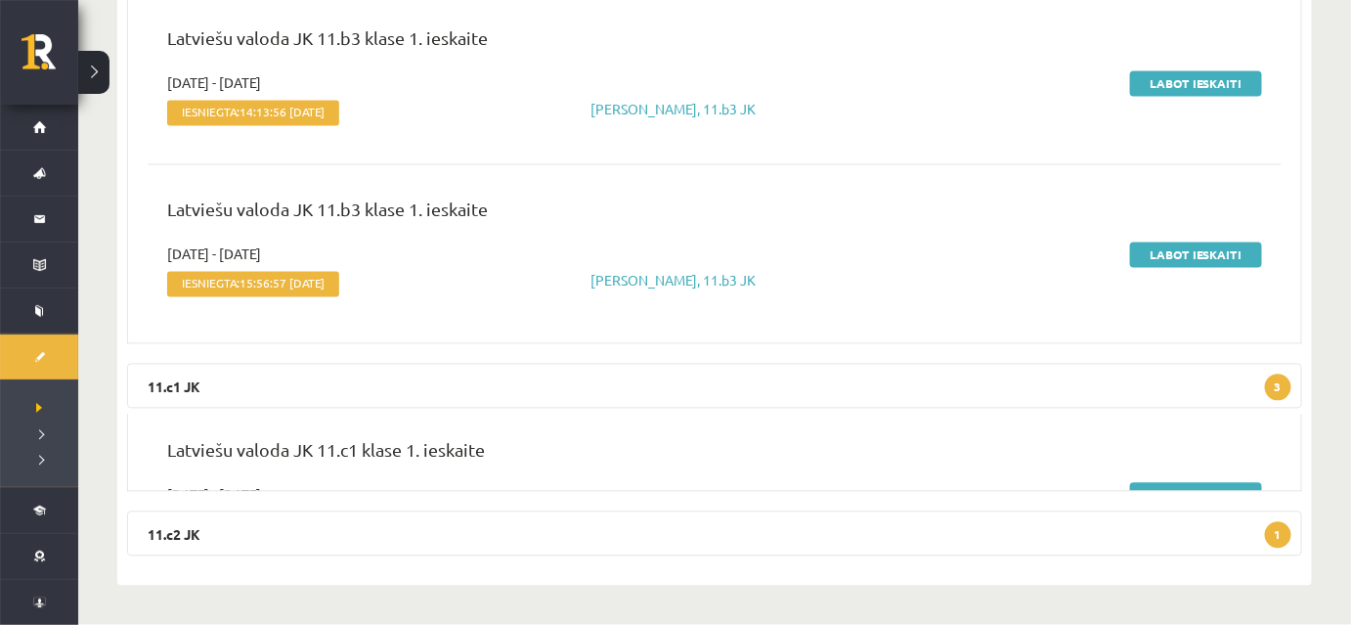
scroll to position [3611, 0]
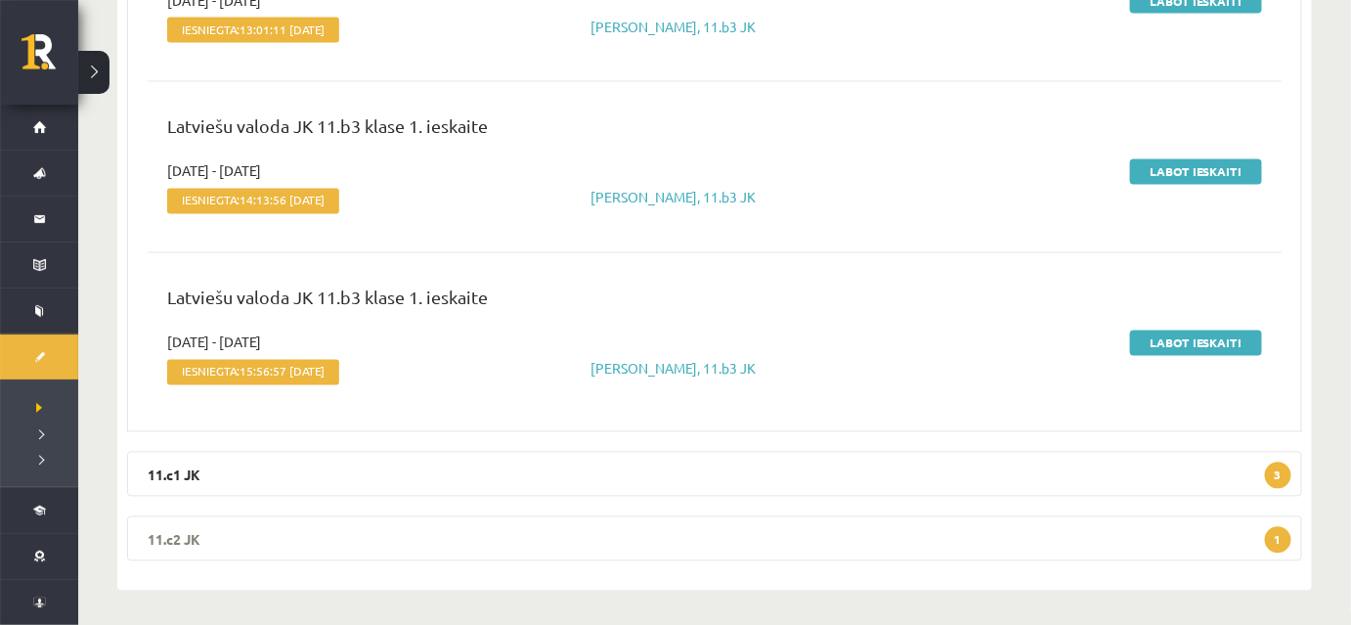
click at [639, 530] on legend "11.c2 JK 1" at bounding box center [714, 538] width 1175 height 45
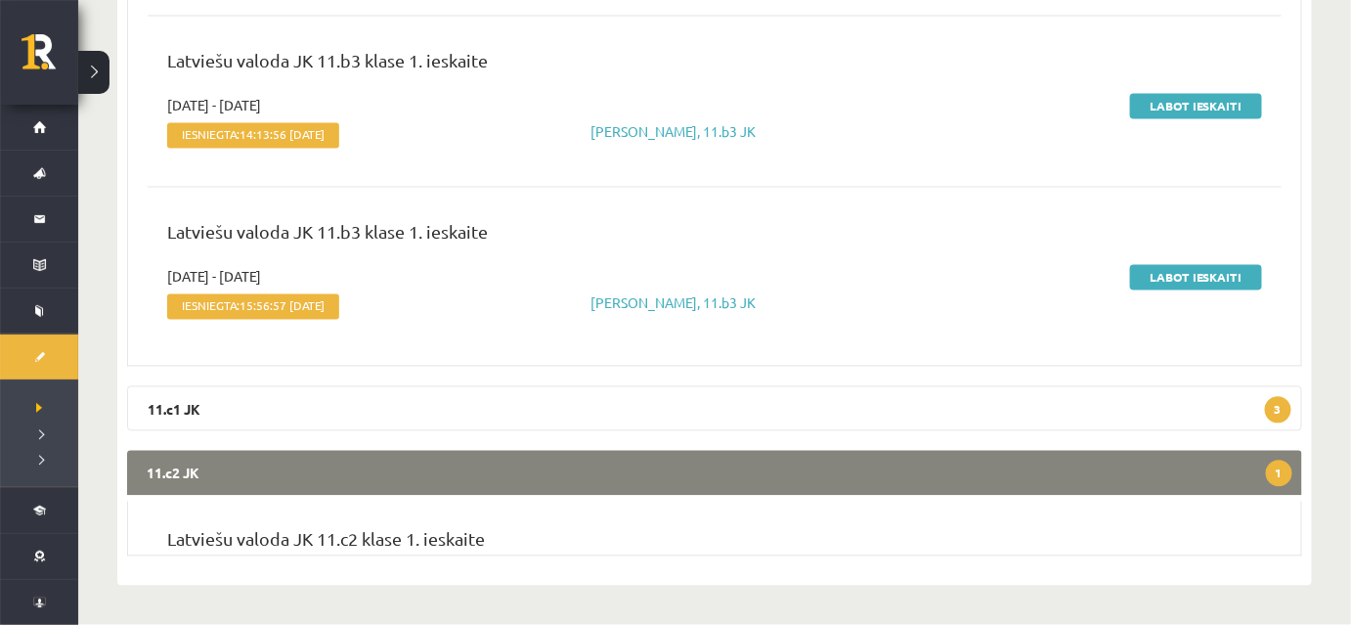
scroll to position [3701, 0]
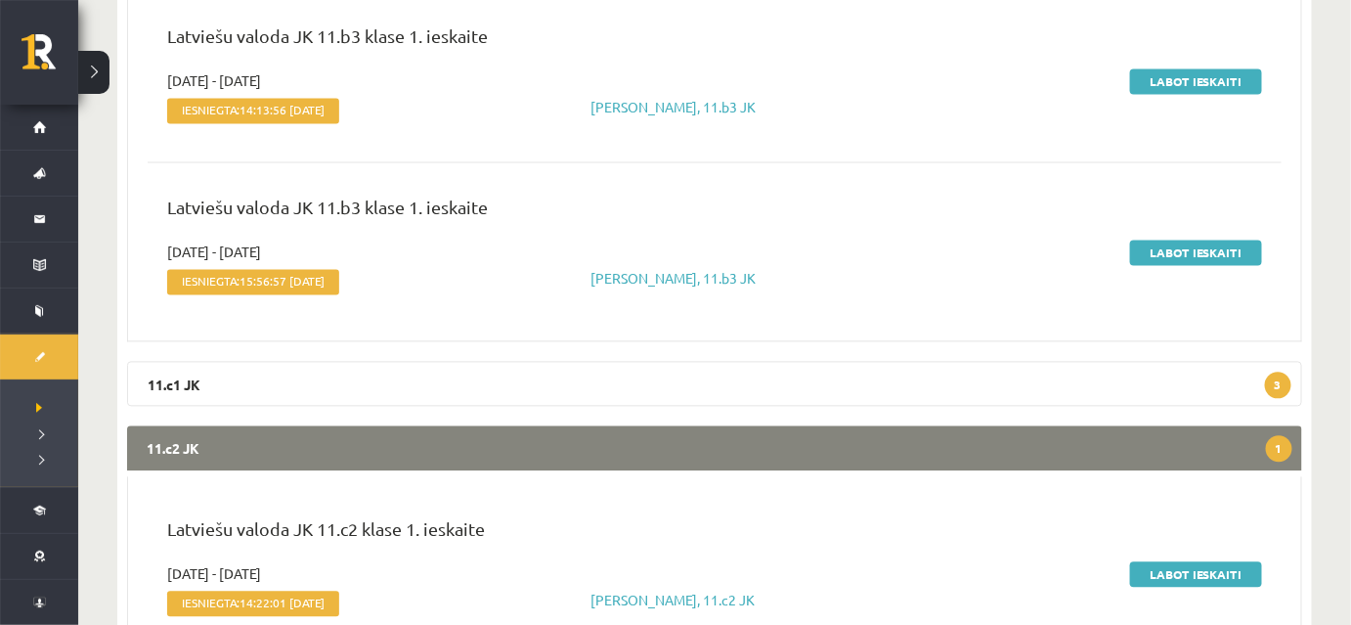
click at [662, 445] on legend "11.c2 JK 1" at bounding box center [714, 448] width 1175 height 45
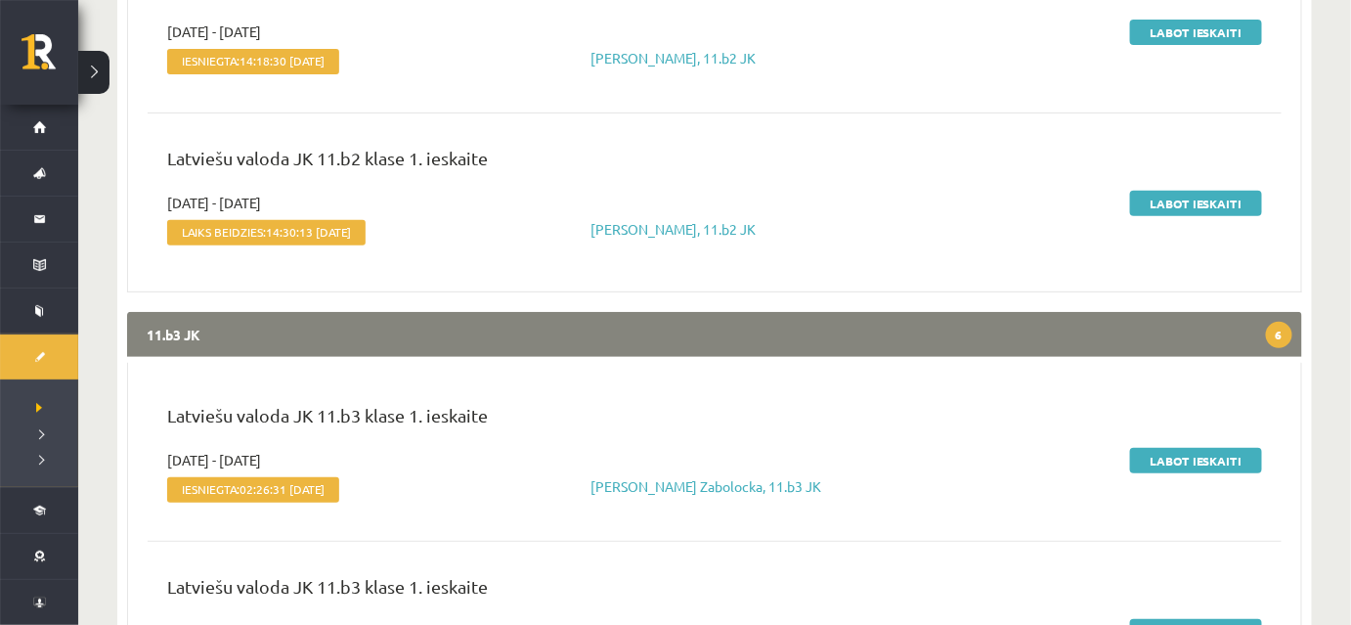
scroll to position [2549, 0]
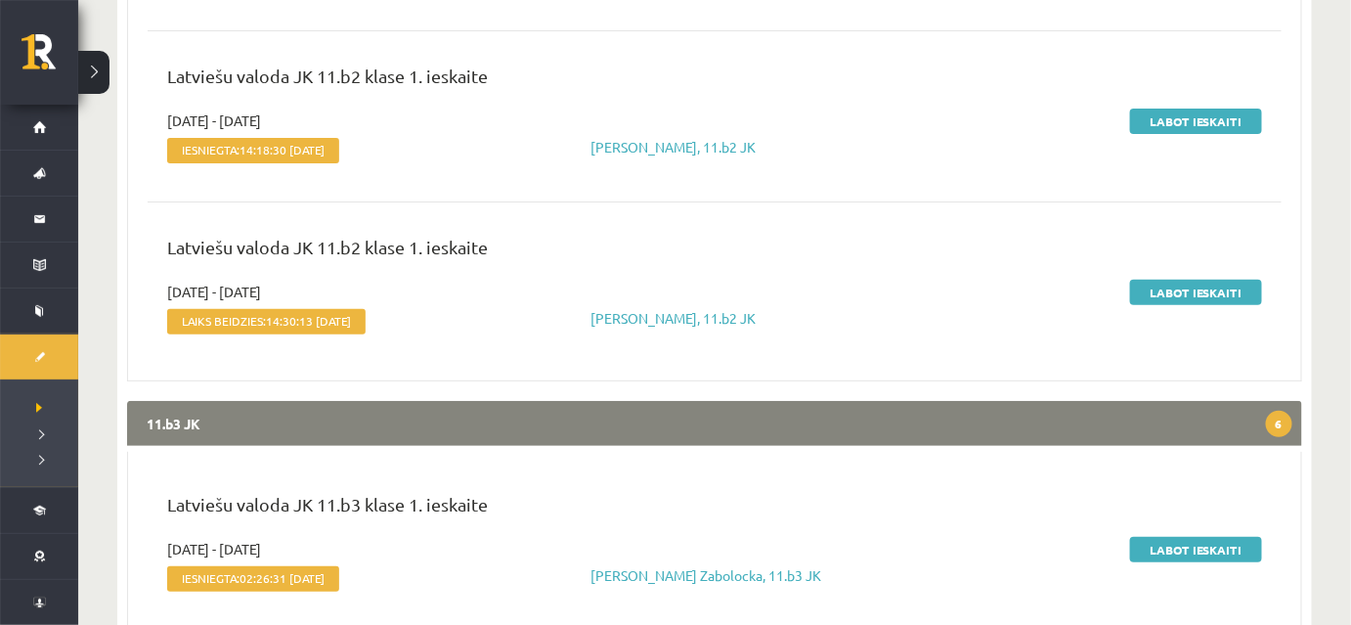
click at [630, 413] on legend "11.b3 JK 6" at bounding box center [714, 423] width 1175 height 45
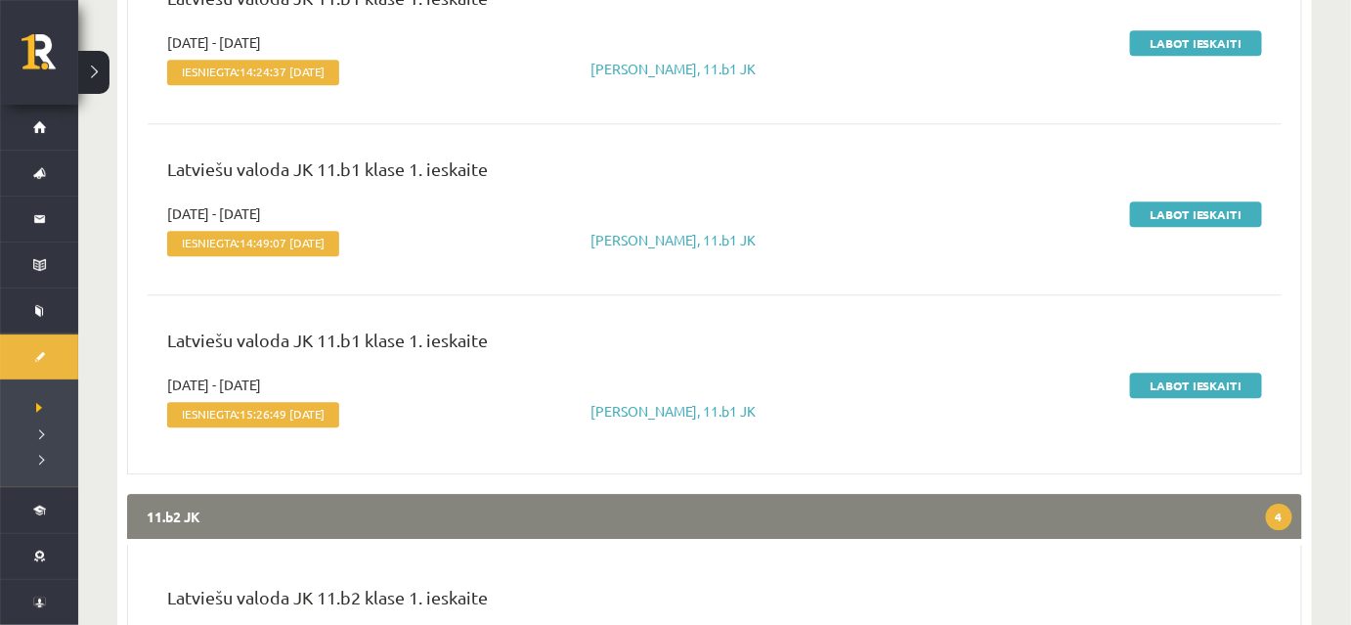
scroll to position [1838, 0]
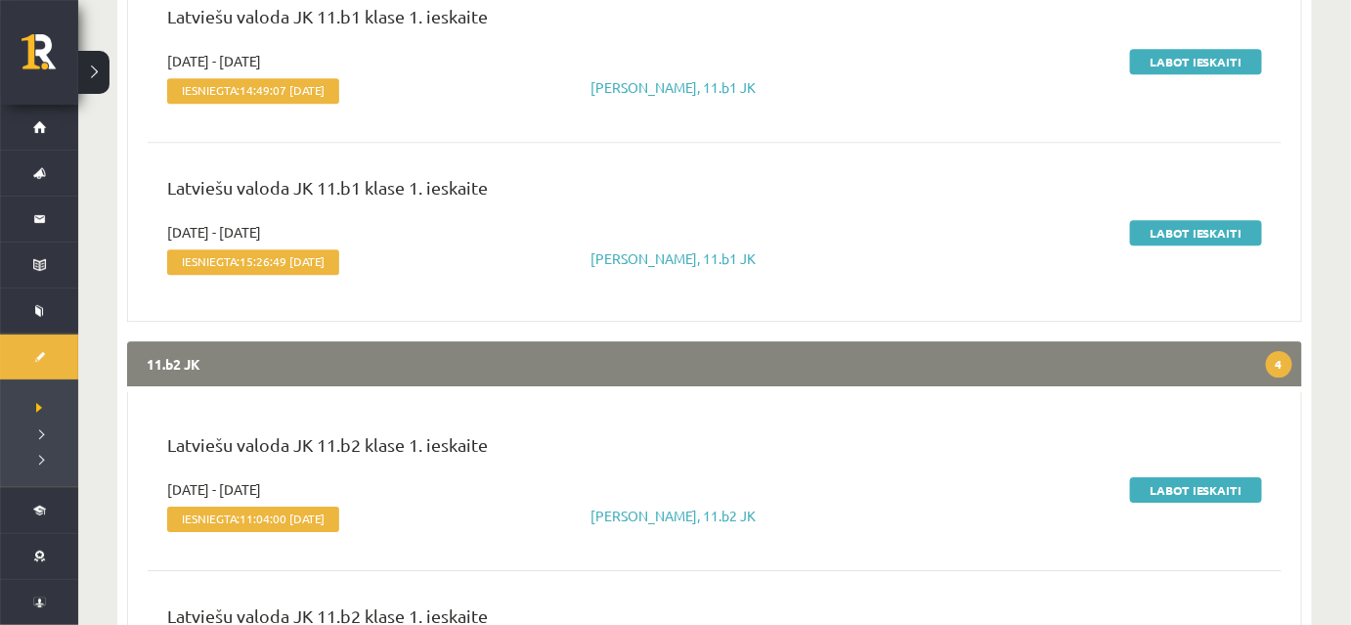
click at [641, 368] on legend "11.b2 JK 4" at bounding box center [714, 363] width 1175 height 45
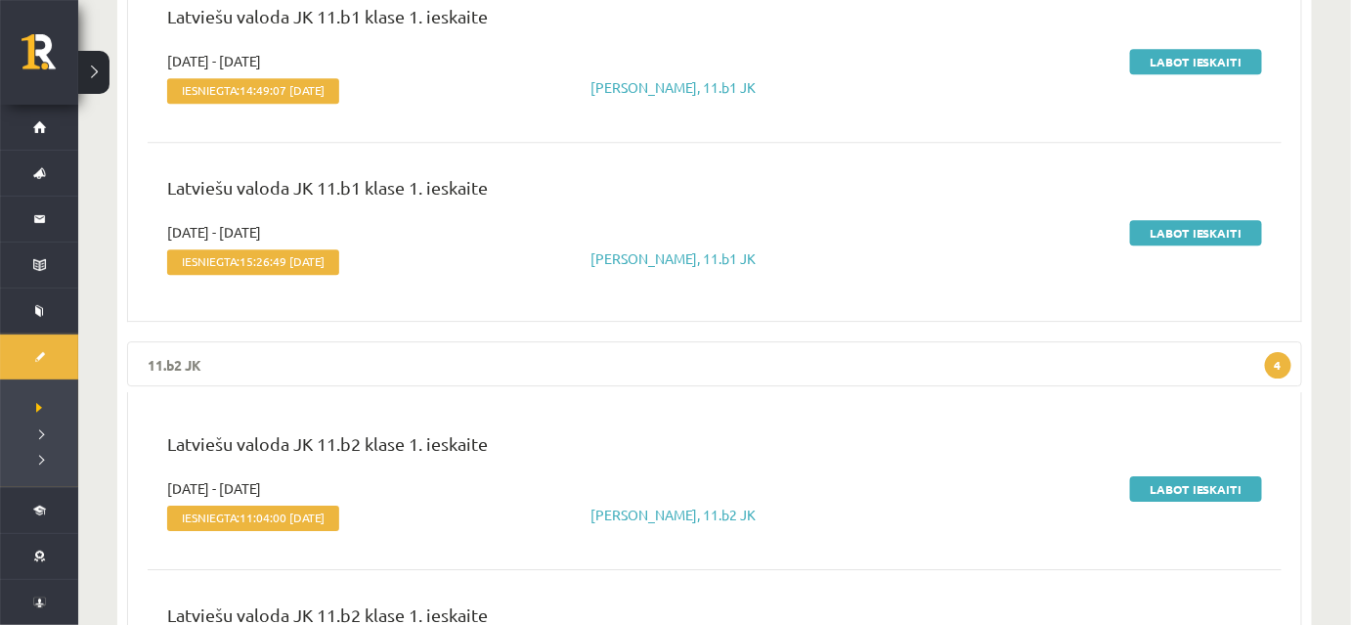
click at [641, 368] on legend "11.b2 JK 4" at bounding box center [714, 363] width 1175 height 45
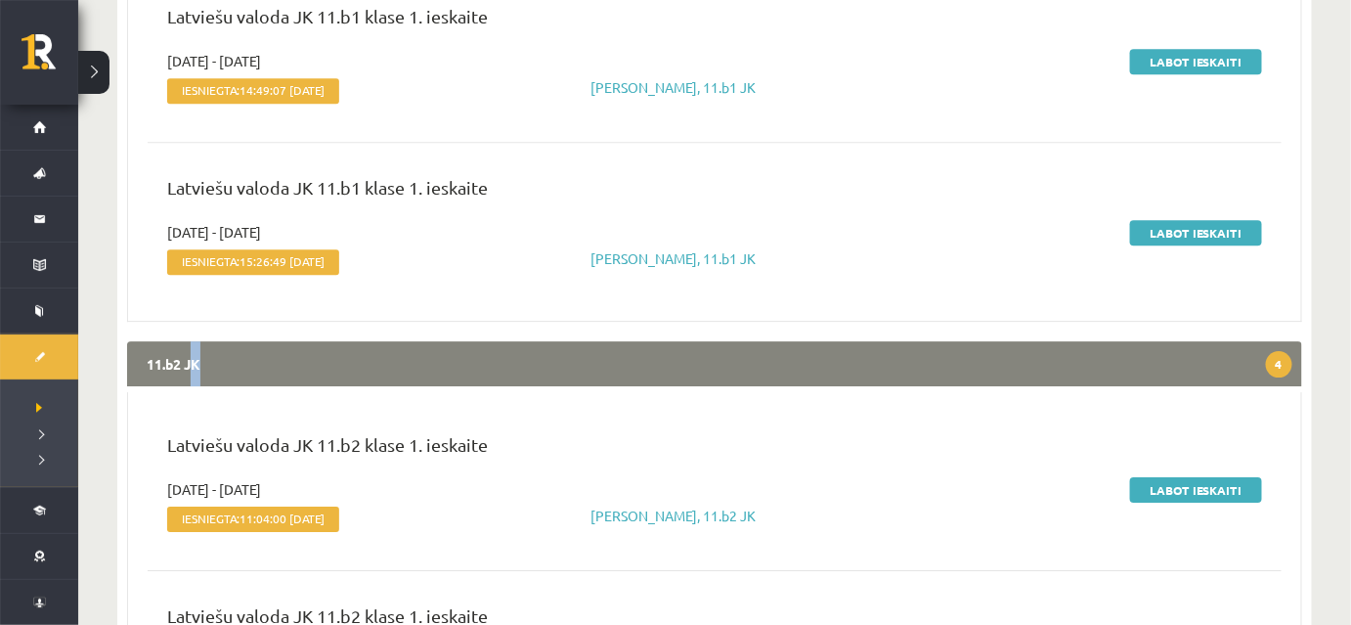
click at [403, 356] on legend "11.b2 JK 4" at bounding box center [714, 363] width 1175 height 45
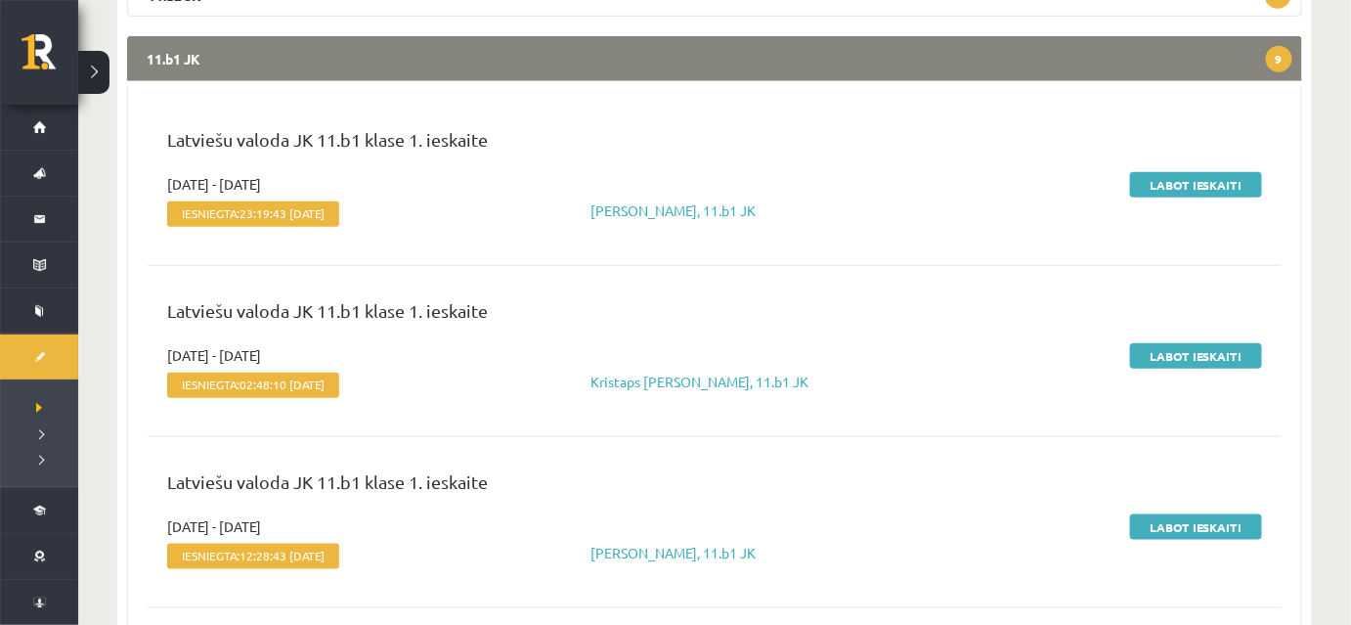
scroll to position [327, 0]
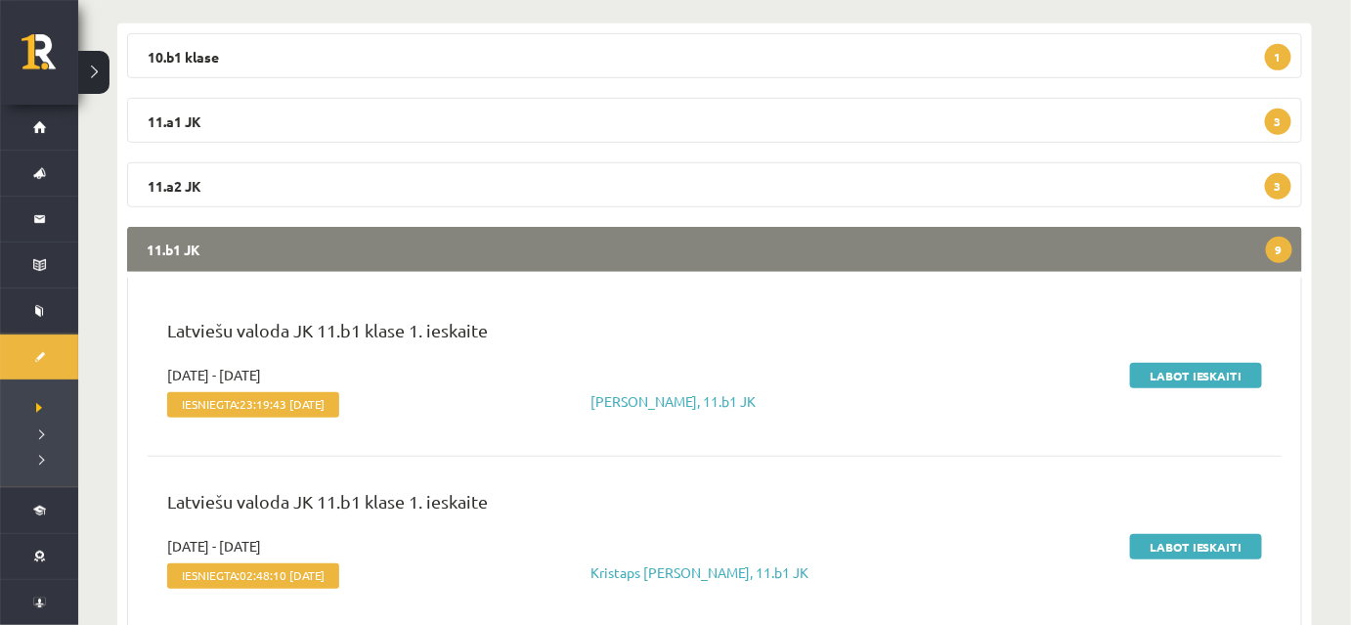
click at [479, 256] on legend "11.b1 JK 9" at bounding box center [714, 249] width 1175 height 45
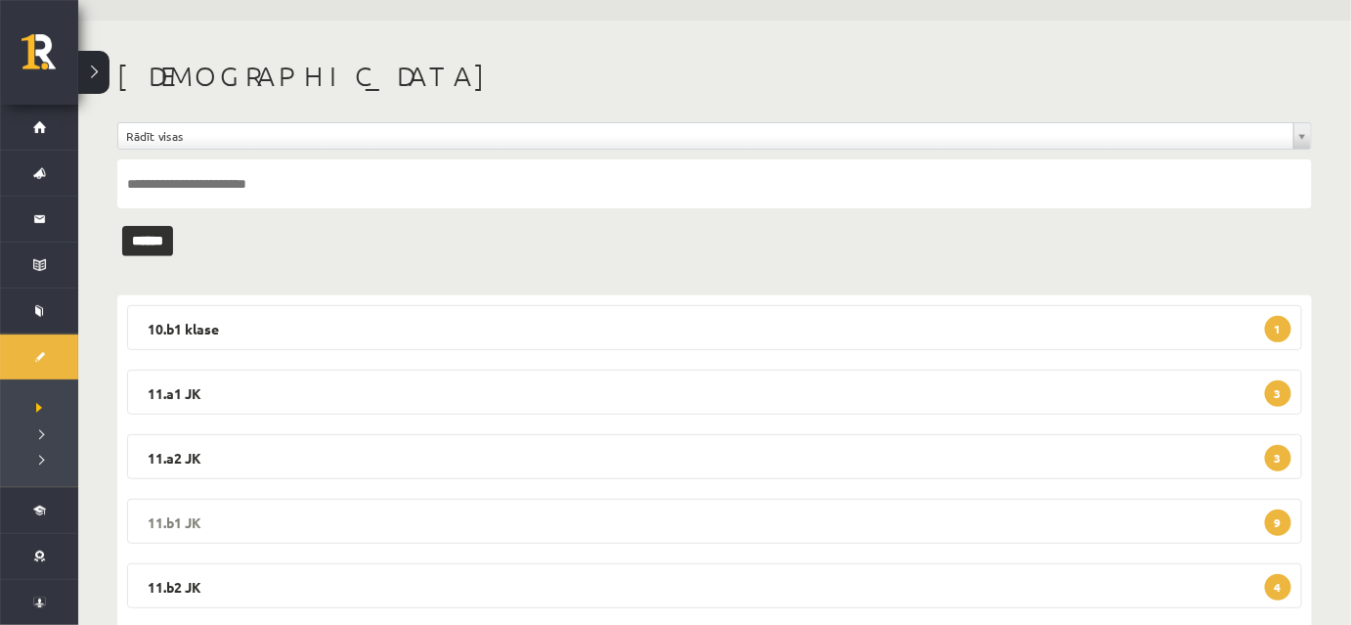
scroll to position [31, 0]
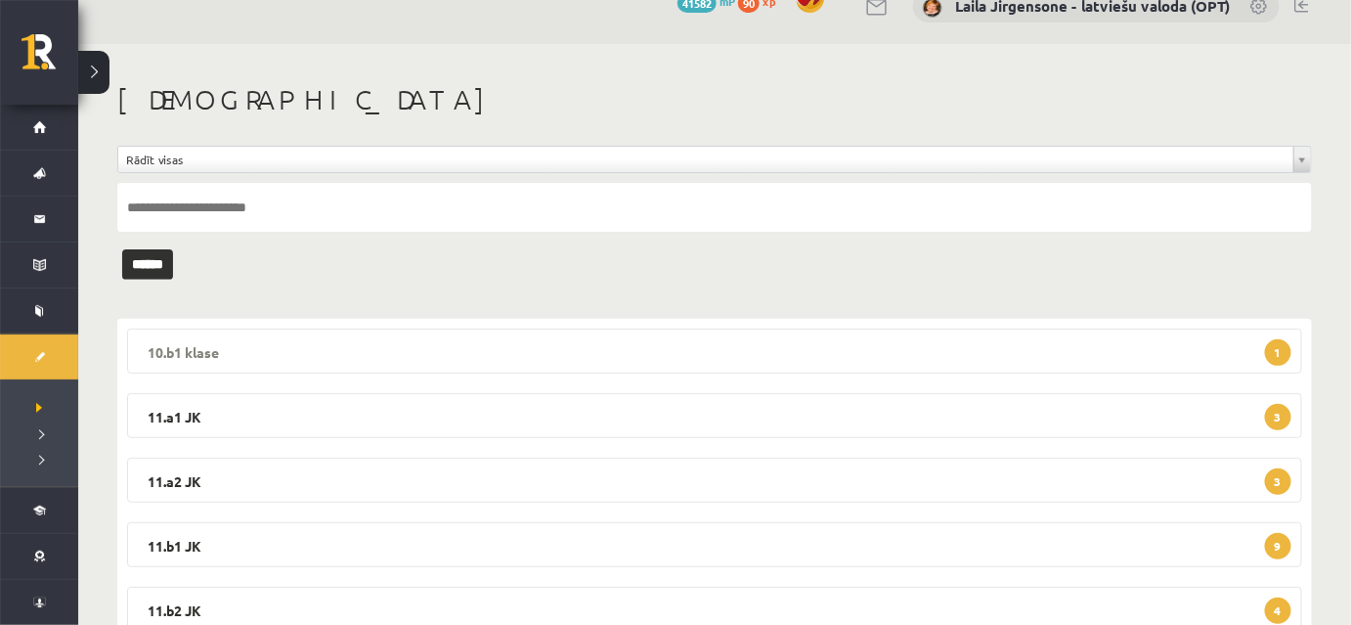
click at [480, 356] on legend "10.b1 klase 1" at bounding box center [714, 351] width 1175 height 45
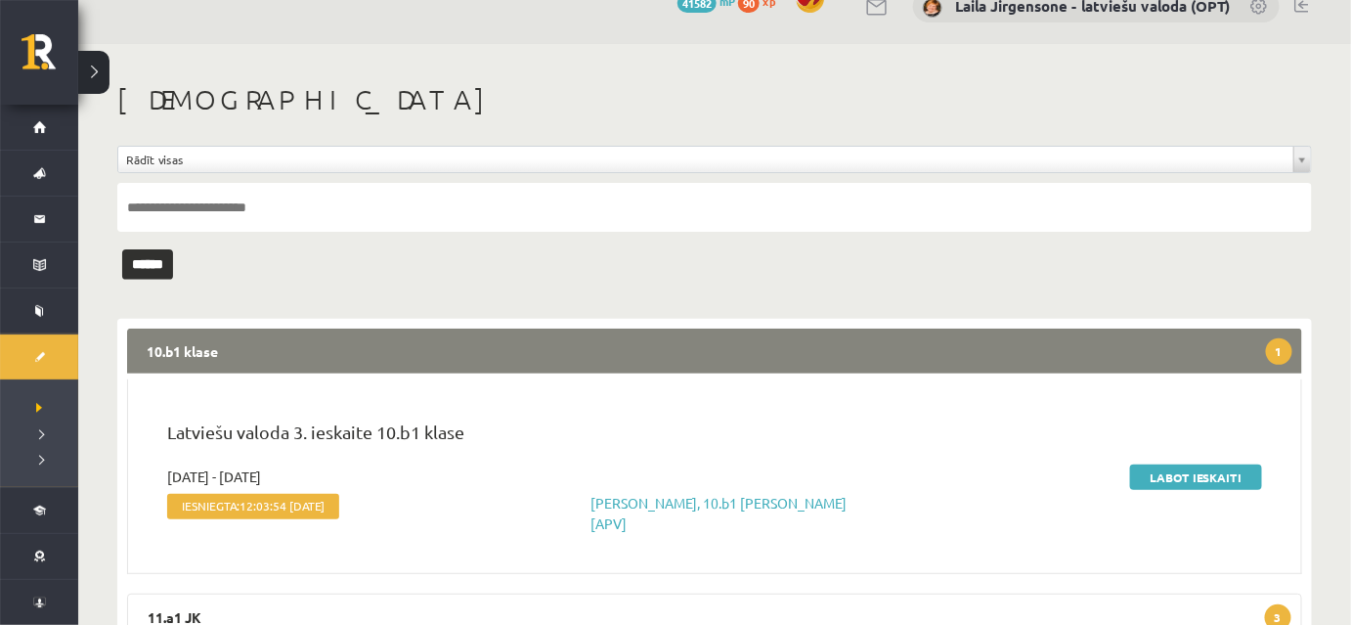
click at [482, 353] on legend "10.b1 klase 1" at bounding box center [714, 351] width 1175 height 45
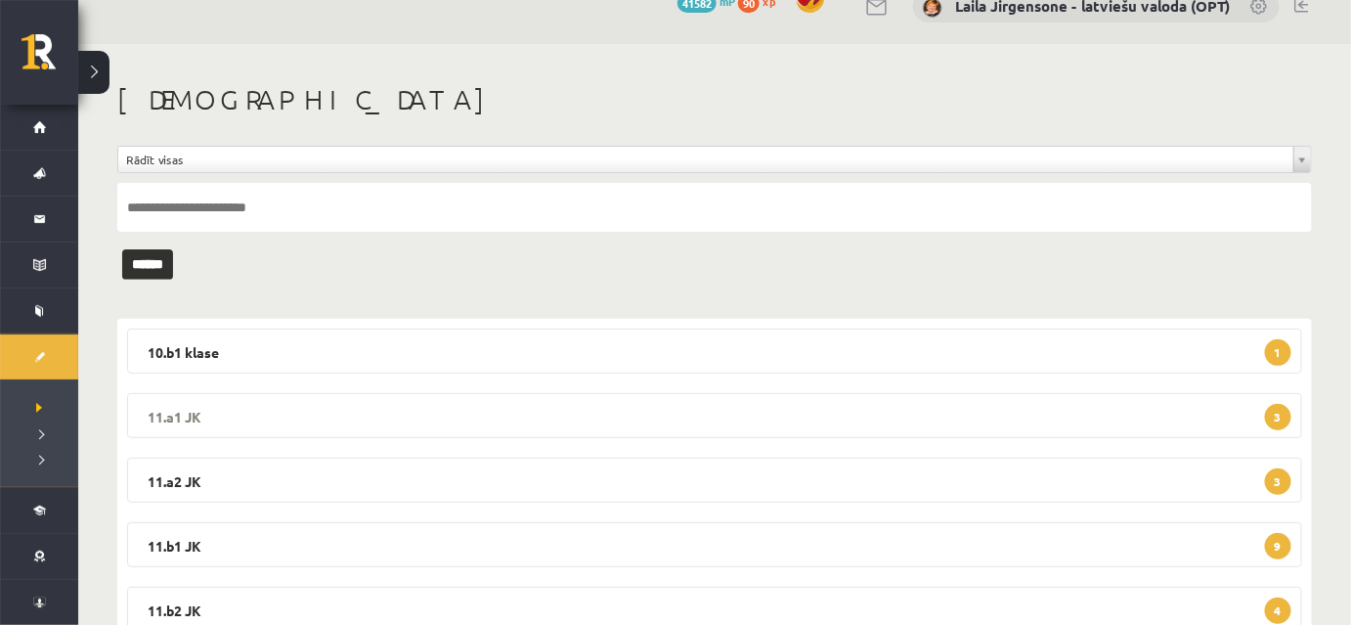
click at [474, 417] on legend "11.a1 JK 3" at bounding box center [714, 415] width 1175 height 45
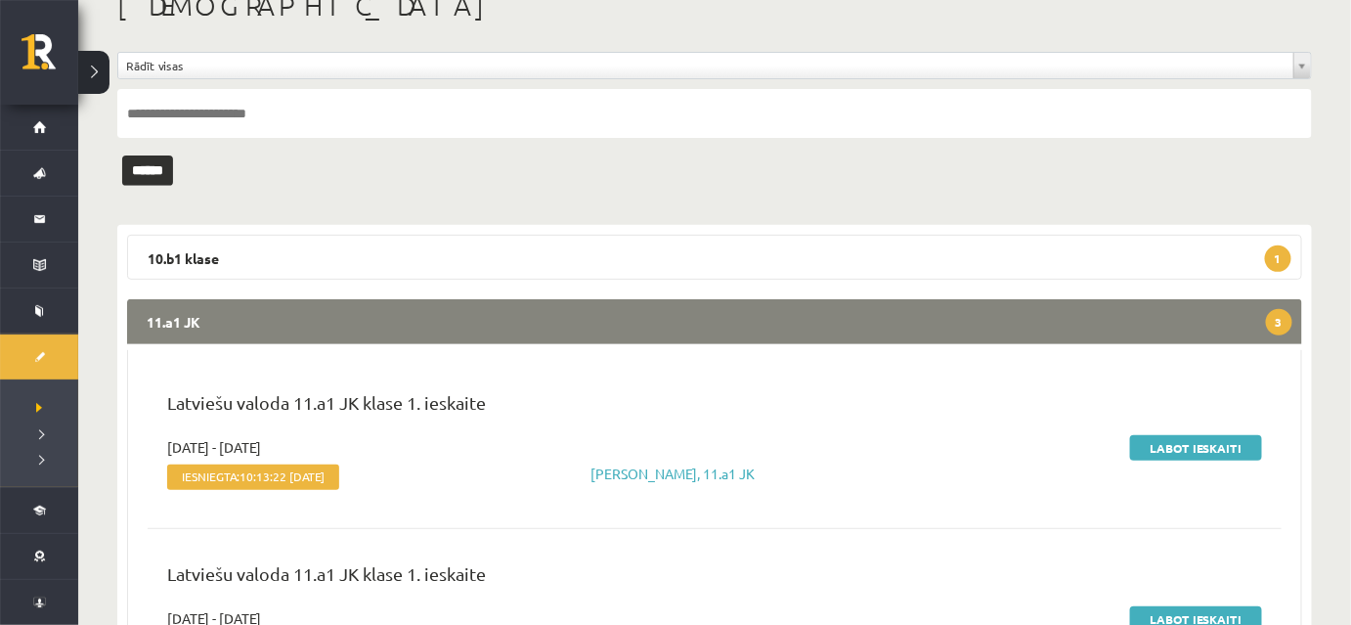
scroll to position [0, 0]
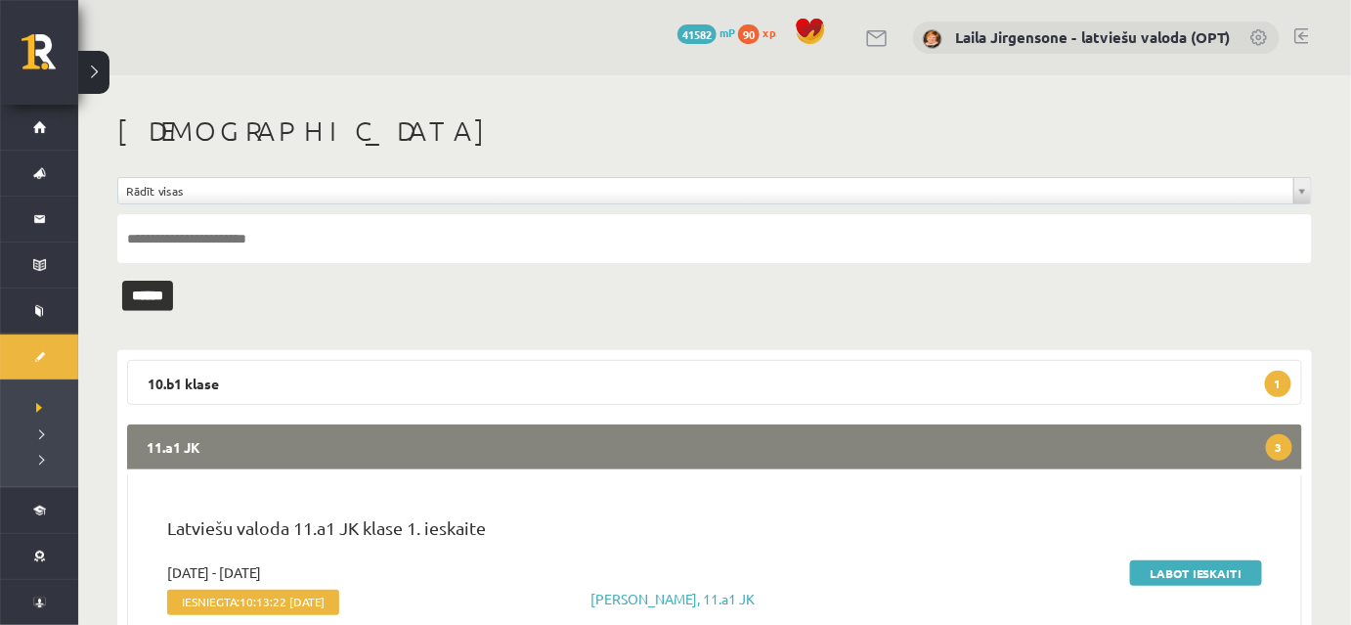
click at [477, 442] on legend "11.a1 JK 3" at bounding box center [714, 446] width 1175 height 45
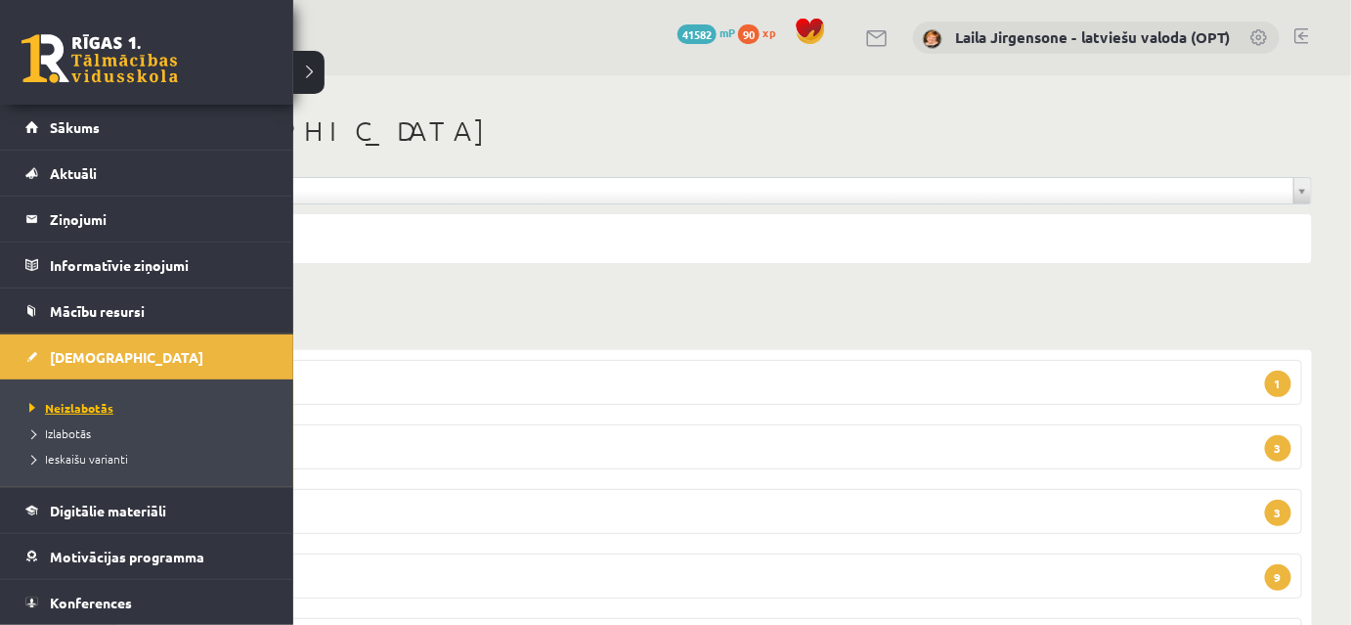
click at [82, 407] on span "Neizlabotās" at bounding box center [68, 408] width 89 height 16
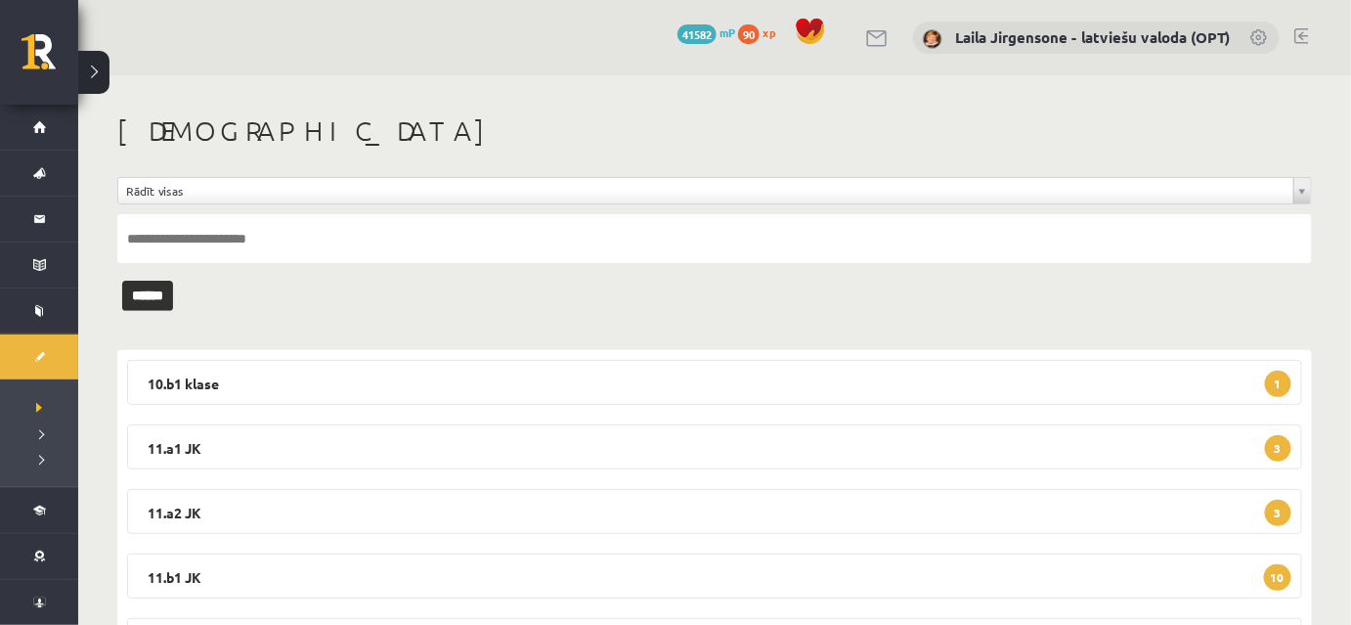
click at [1300, 37] on link at bounding box center [1302, 36] width 15 height 16
